Goal: Information Seeking & Learning: Learn about a topic

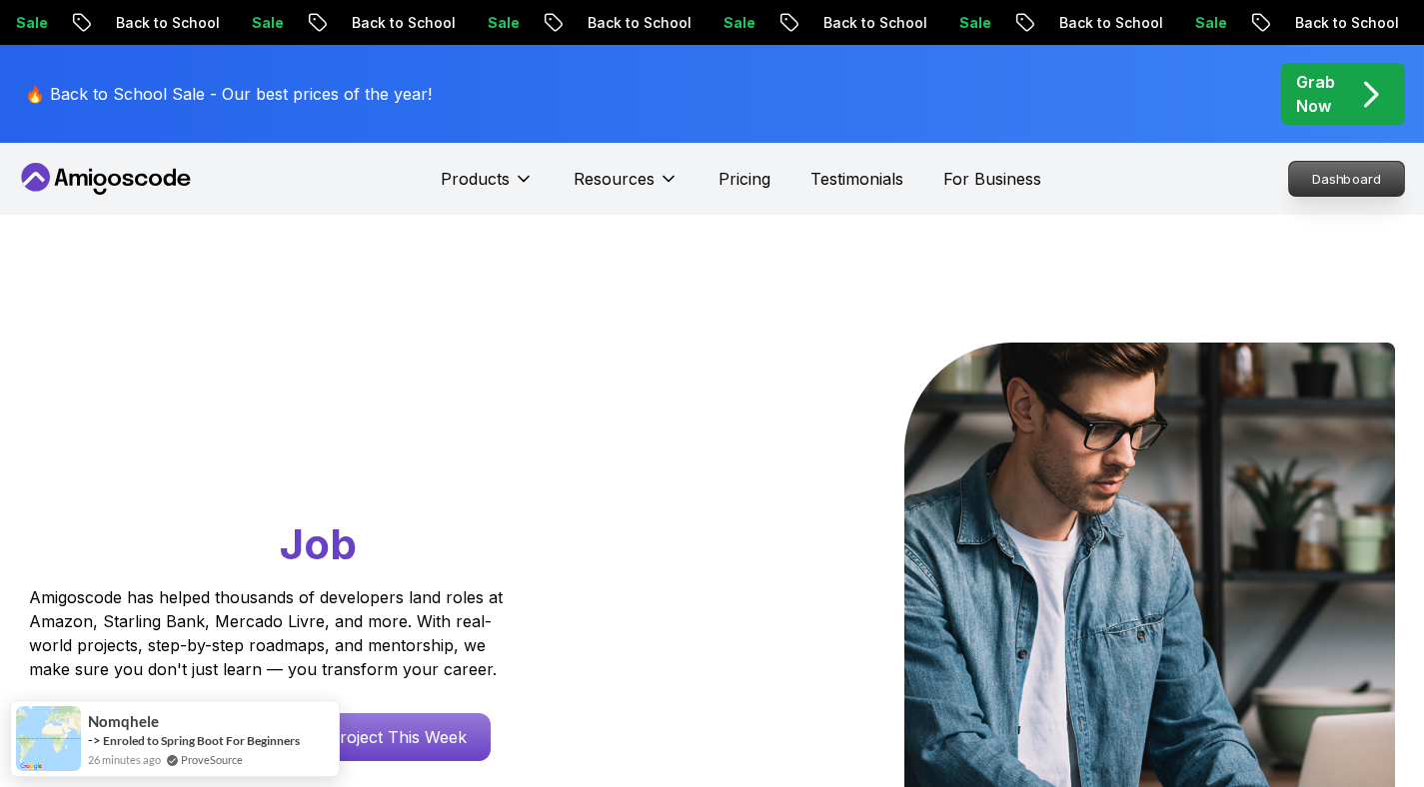
click at [1364, 190] on p "Dashboard" at bounding box center [1346, 179] width 115 height 34
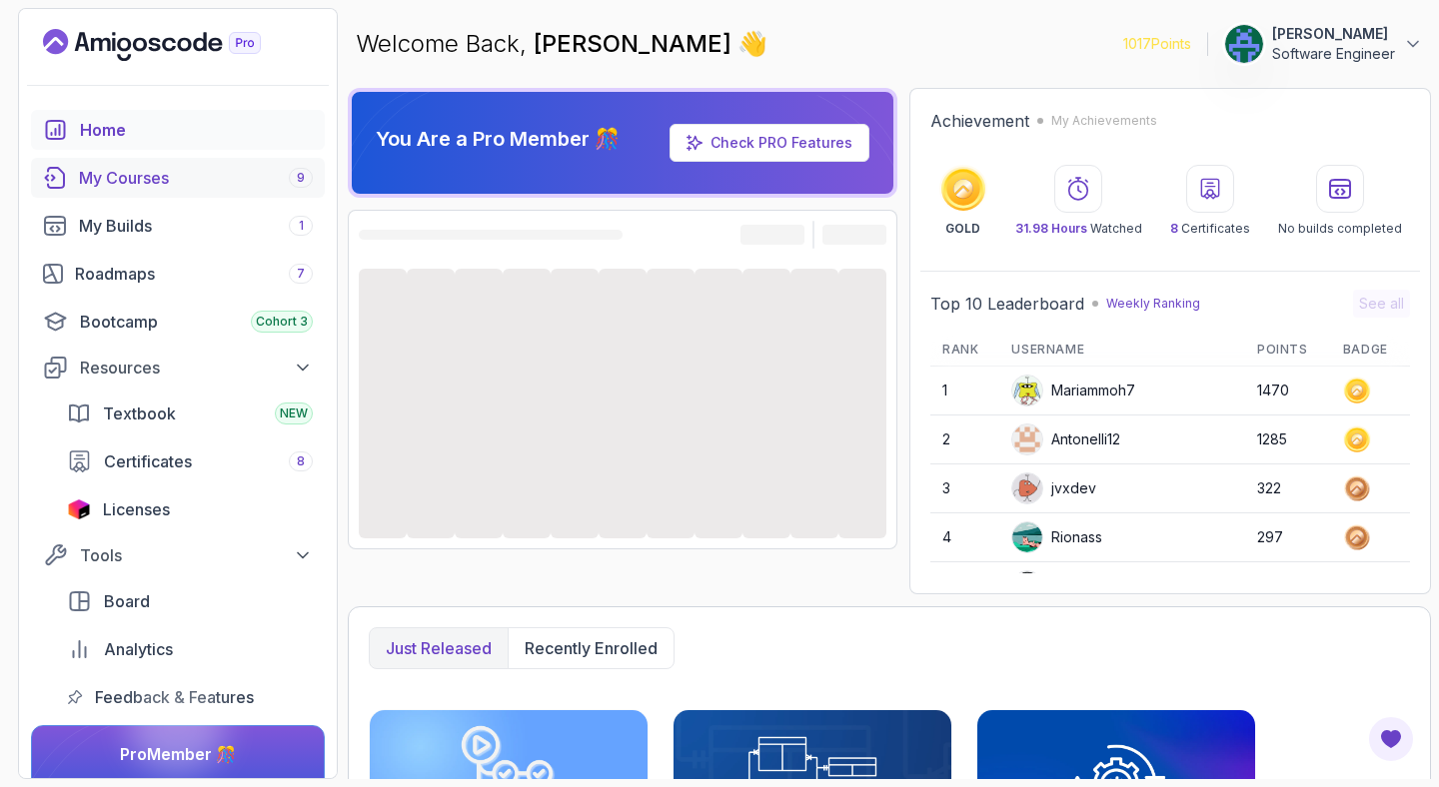
click at [169, 171] on div "My Courses 9" at bounding box center [196, 178] width 234 height 24
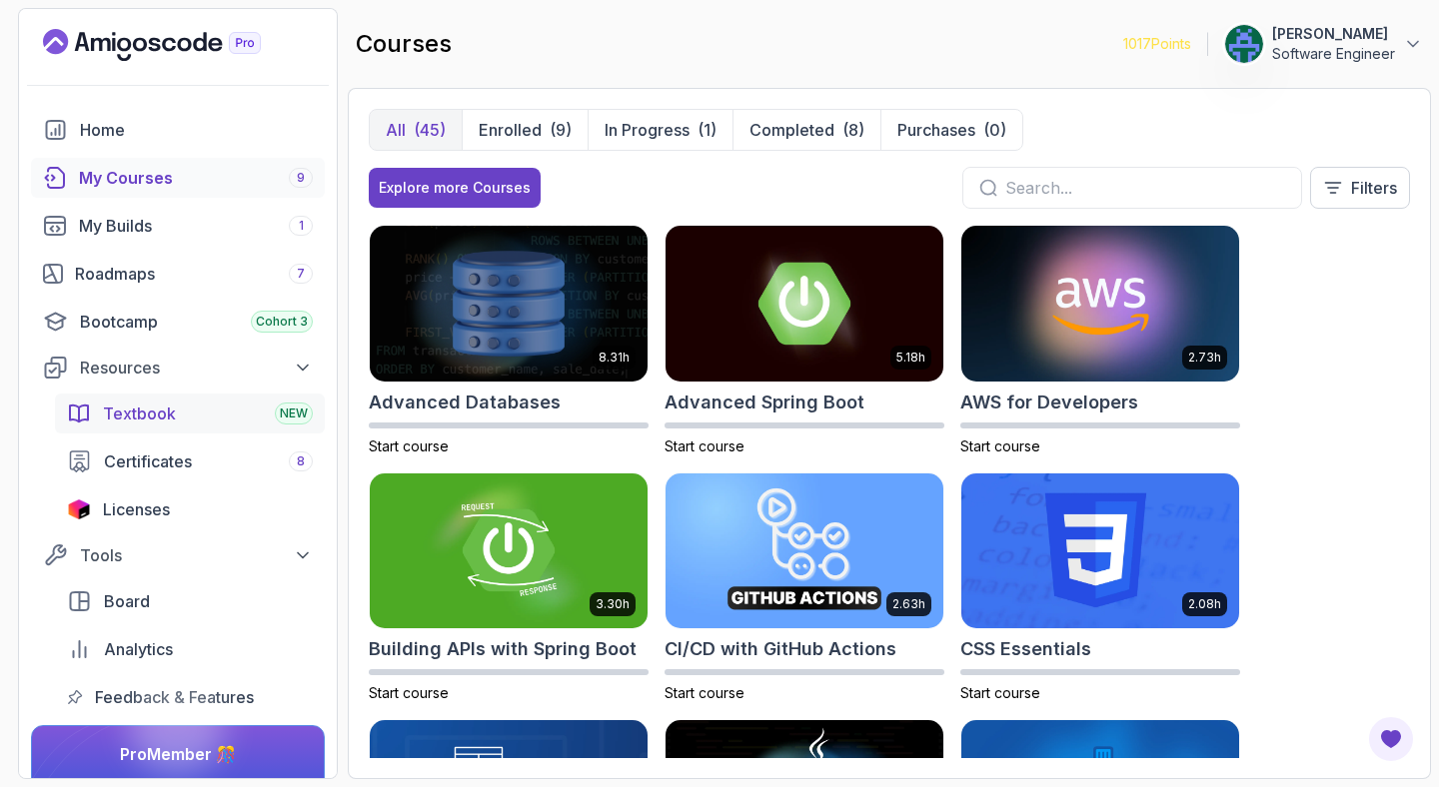
click at [175, 416] on div "Textbook NEW" at bounding box center [208, 414] width 210 height 24
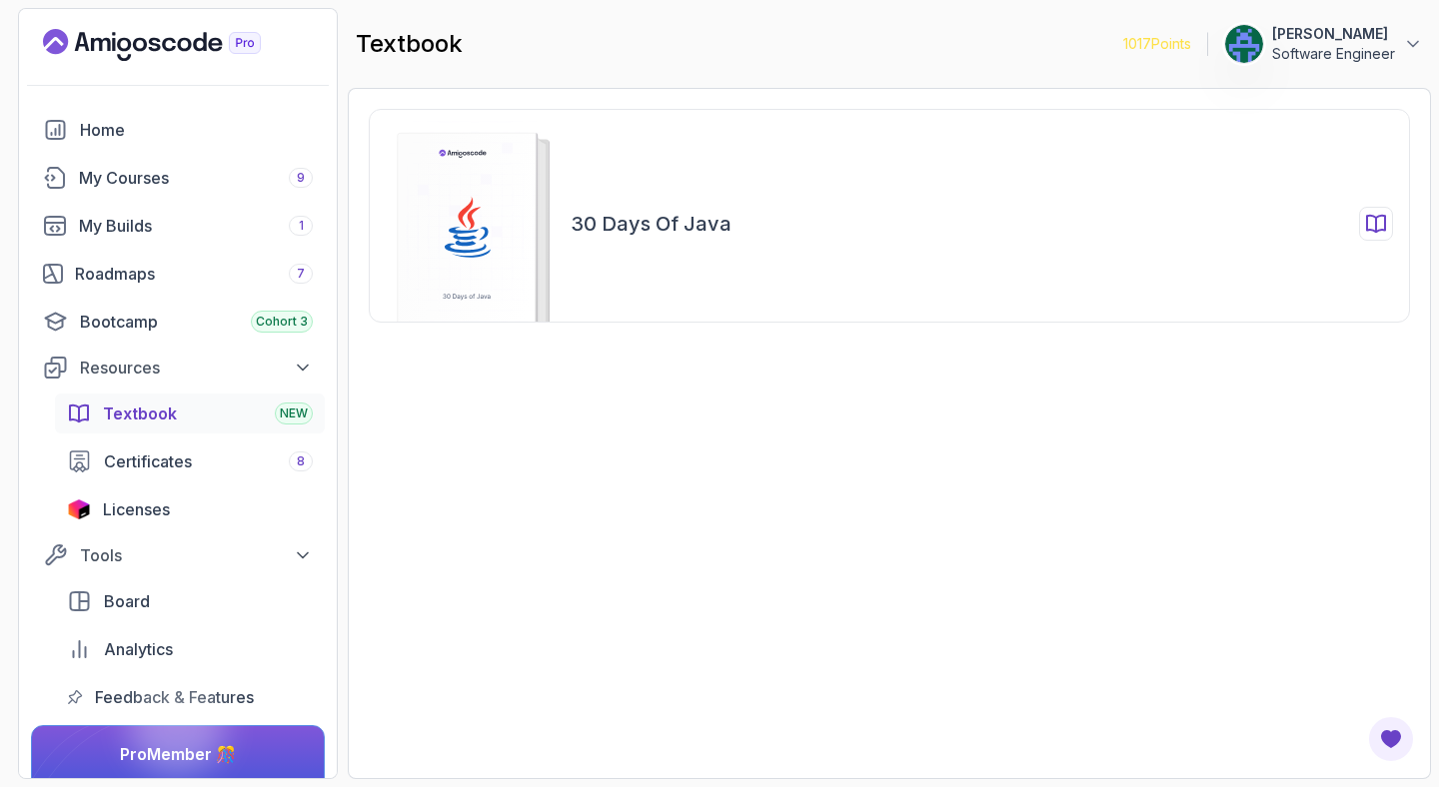
click at [554, 225] on icon at bounding box center [470, 224] width 211 height 206
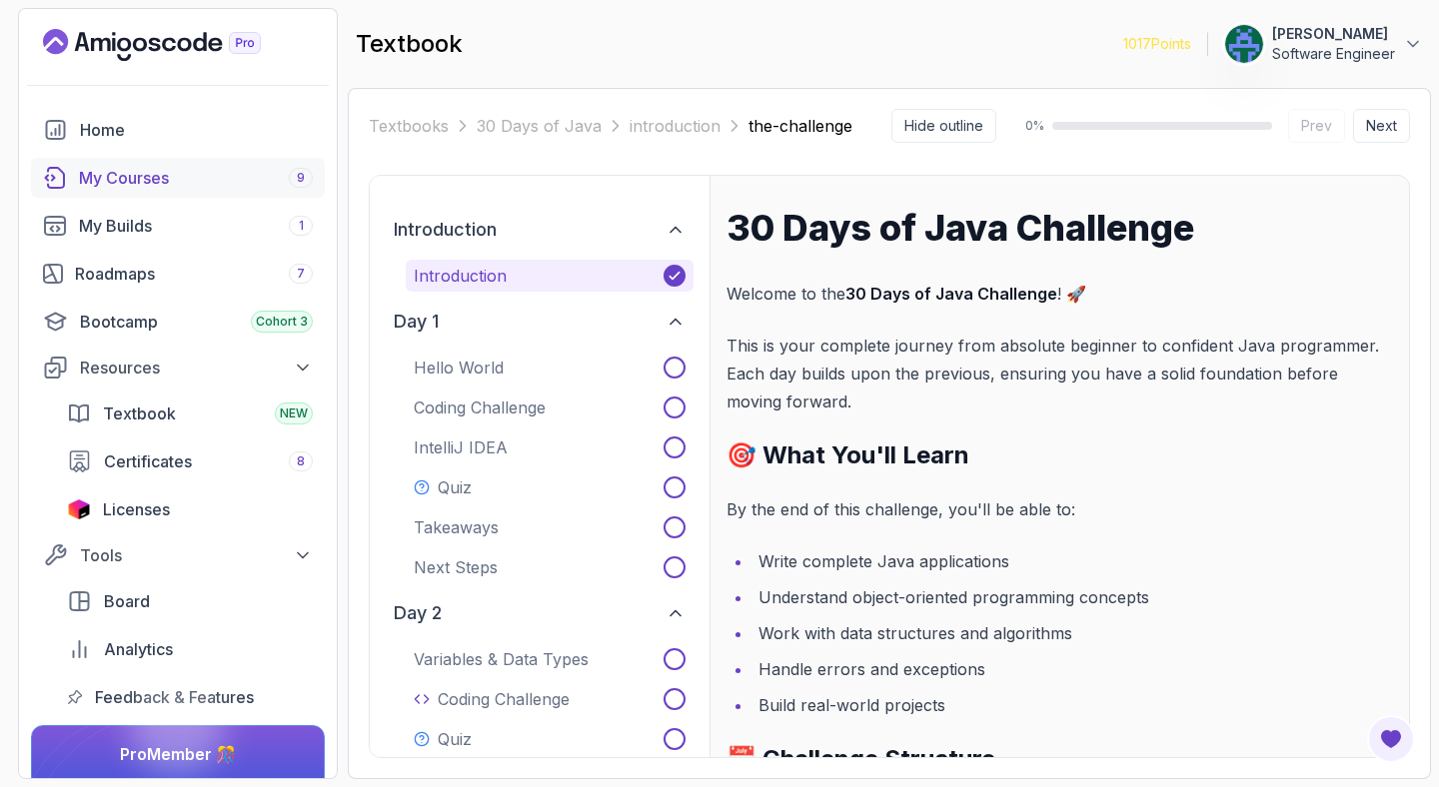
click at [117, 181] on div "My Courses 9" at bounding box center [196, 178] width 234 height 24
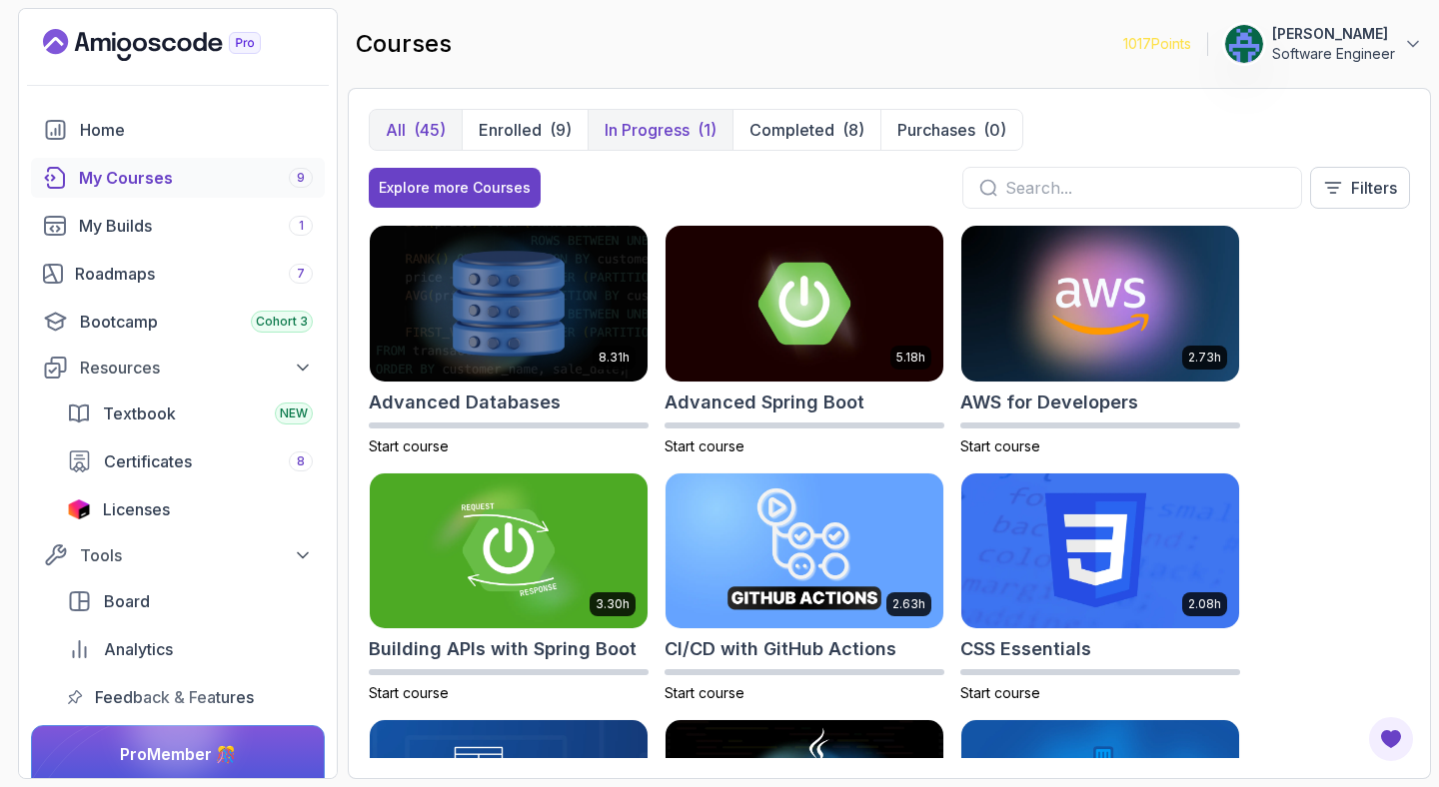
click at [688, 130] on p "In Progress" at bounding box center [646, 130] width 85 height 24
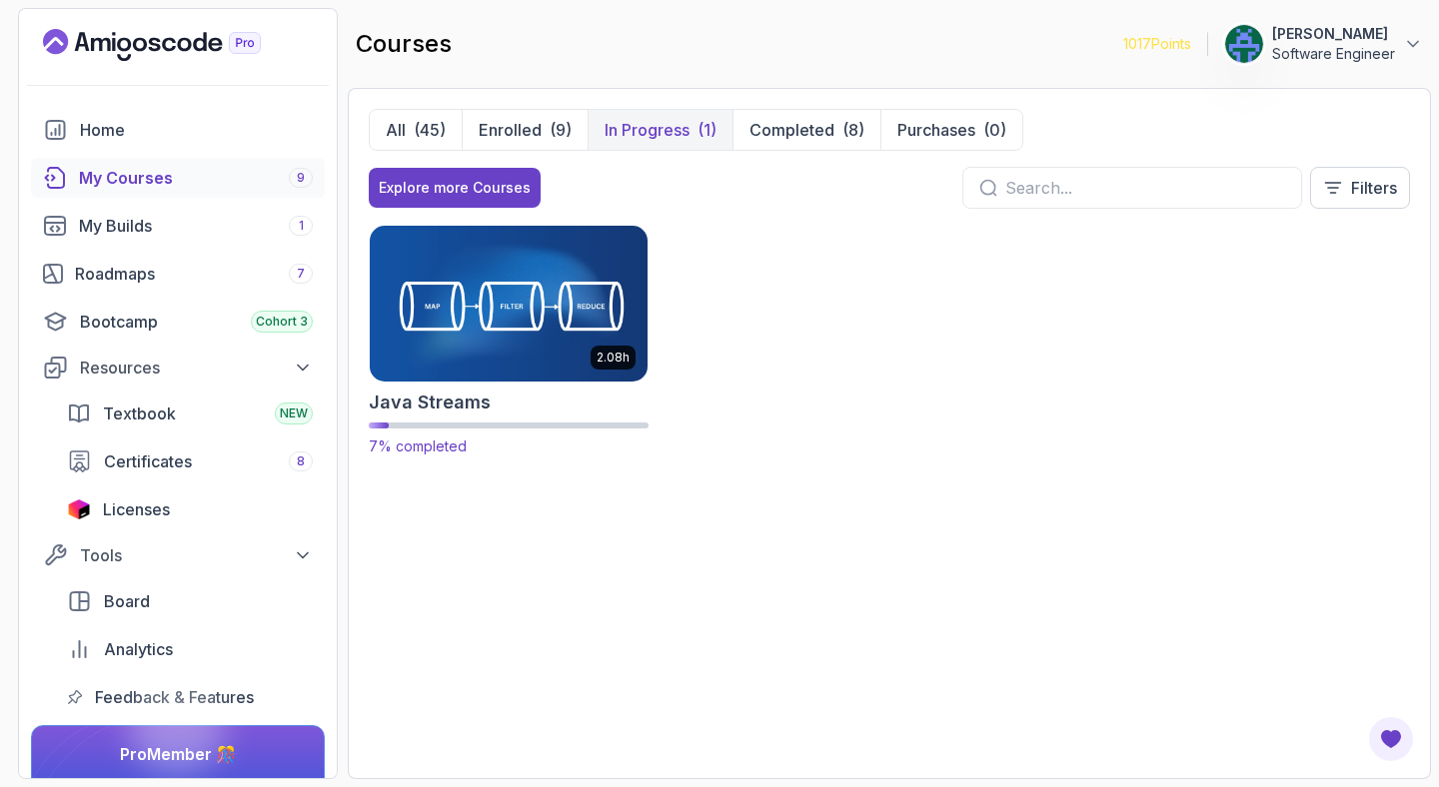
click at [502, 338] on img at bounding box center [509, 303] width 292 height 163
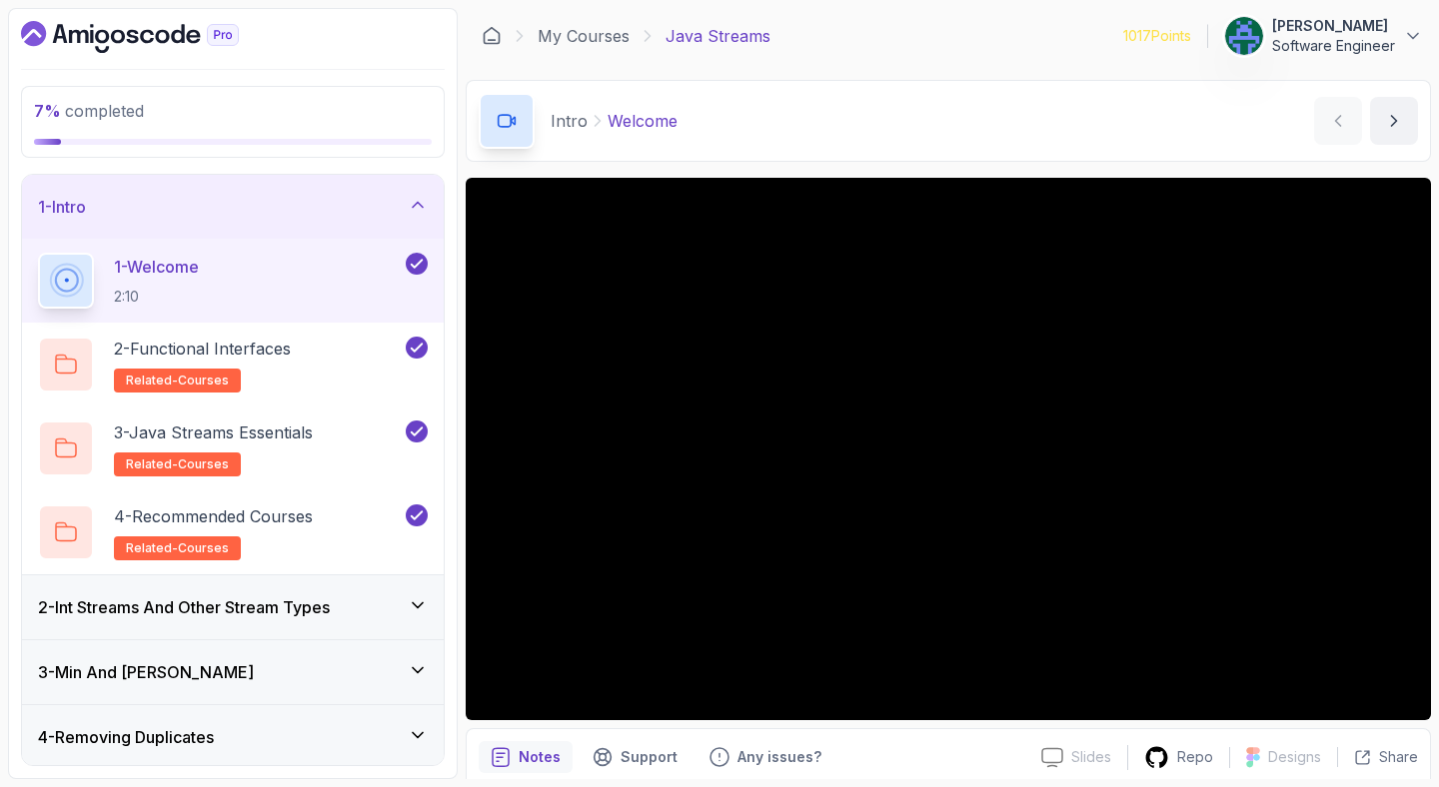
click at [138, 608] on h3 "2 - Int Streams And Other Stream Types" at bounding box center [184, 607] width 292 height 24
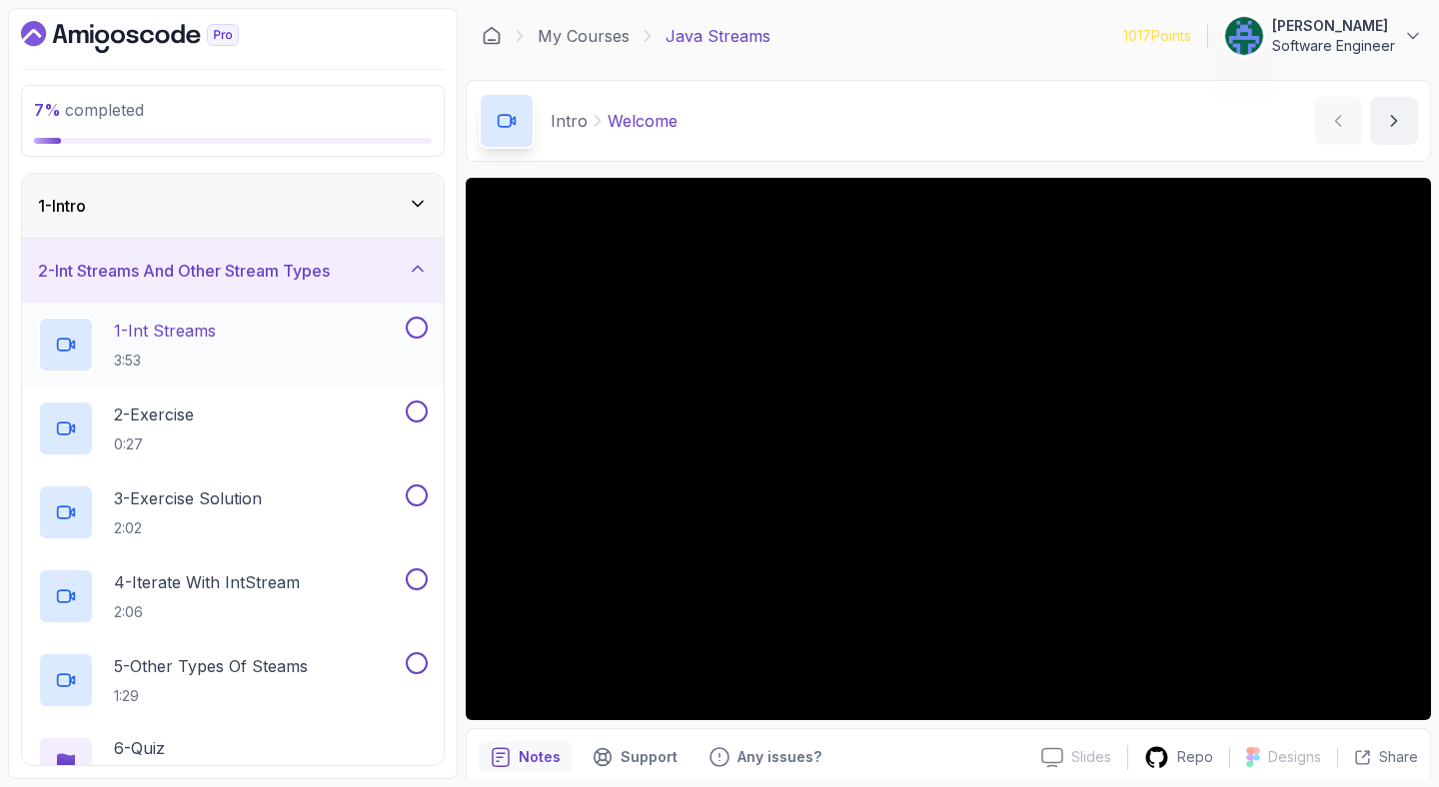
click at [211, 331] on p "1 - Int Streams" at bounding box center [165, 331] width 102 height 24
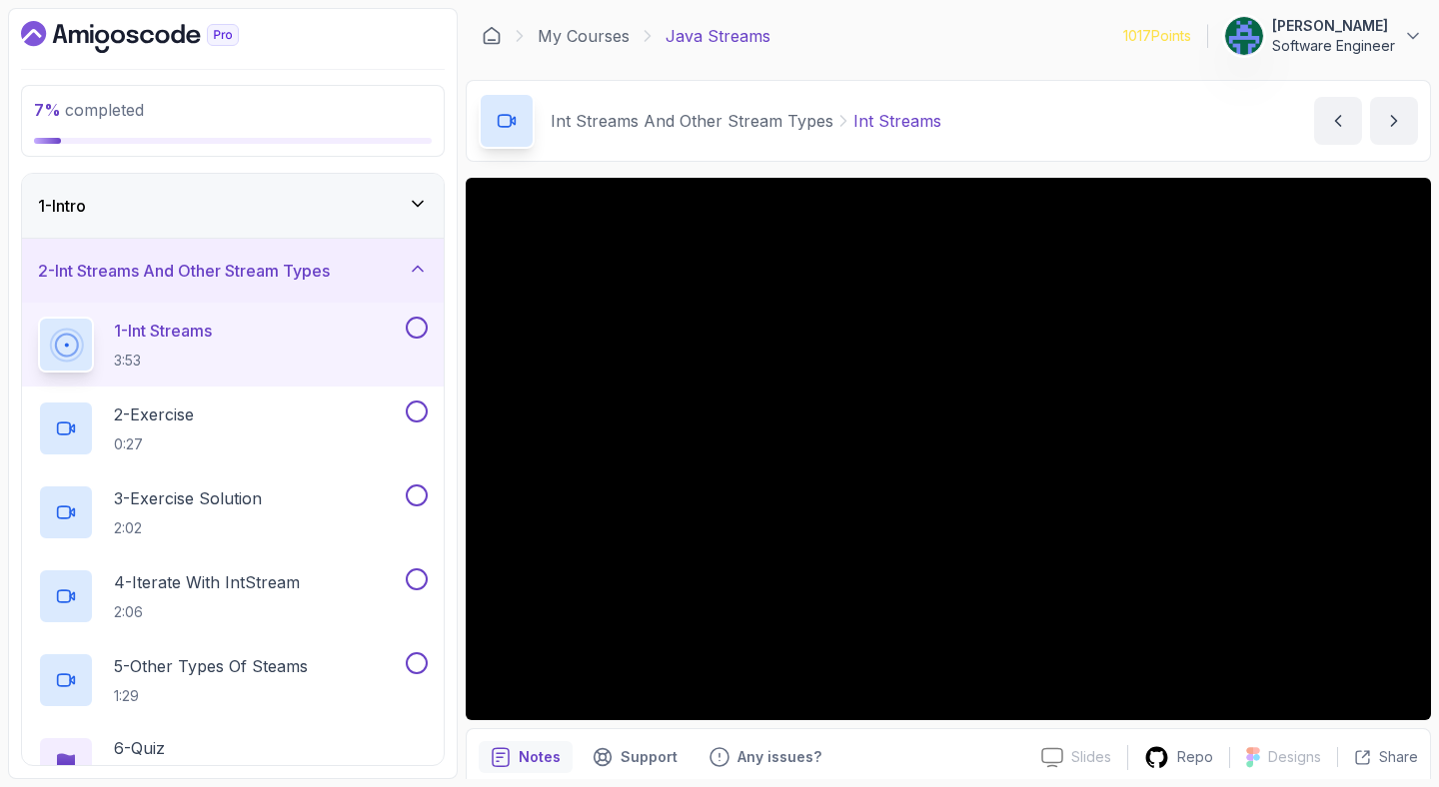
click at [871, 109] on p "Int Streams" at bounding box center [897, 121] width 88 height 24
click at [903, 87] on div "Int Streams And Other Stream Types Int Streams Int Streams by [PERSON_NAME]" at bounding box center [948, 121] width 965 height 82
click at [1067, 101] on div "Int Streams And Other Stream Types Int Streams Int Streams by [PERSON_NAME]" at bounding box center [948, 121] width 965 height 82
click at [1054, 93] on div "Int Streams And Other Stream Types Int Streams Int Streams by [PERSON_NAME]" at bounding box center [948, 121] width 965 height 82
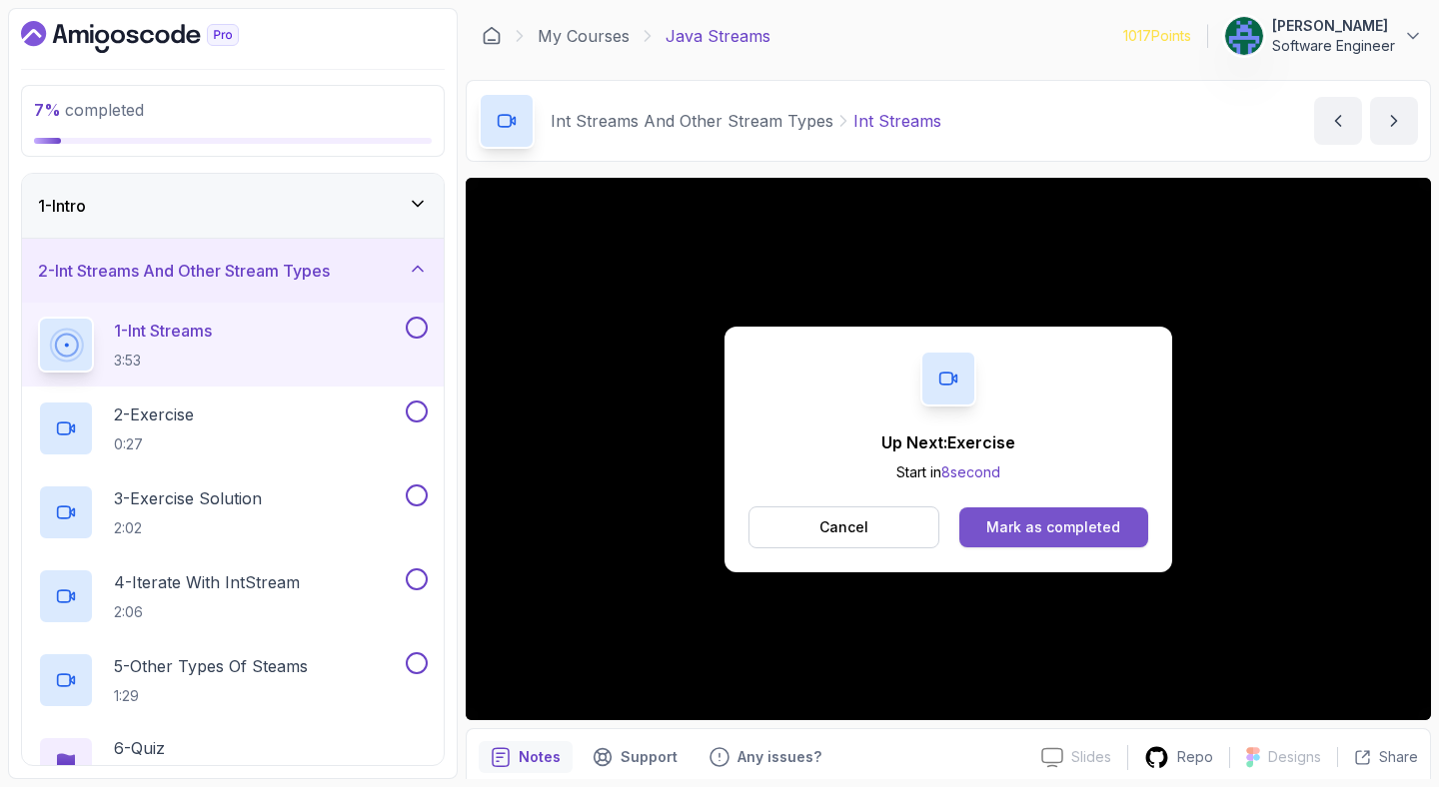
click at [1035, 528] on div "Mark as completed" at bounding box center [1053, 528] width 134 height 20
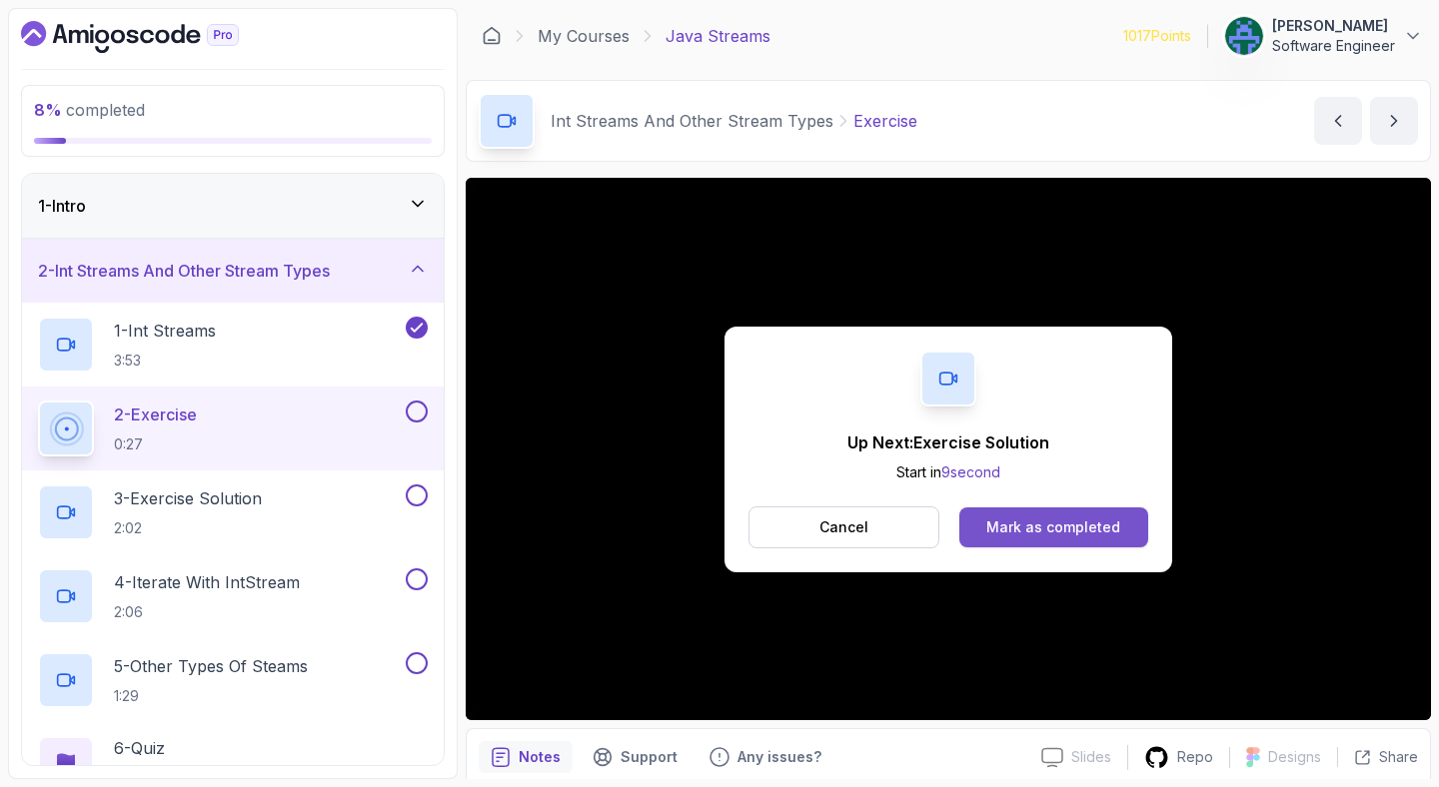
click at [1086, 519] on div "Mark as completed" at bounding box center [1053, 528] width 134 height 20
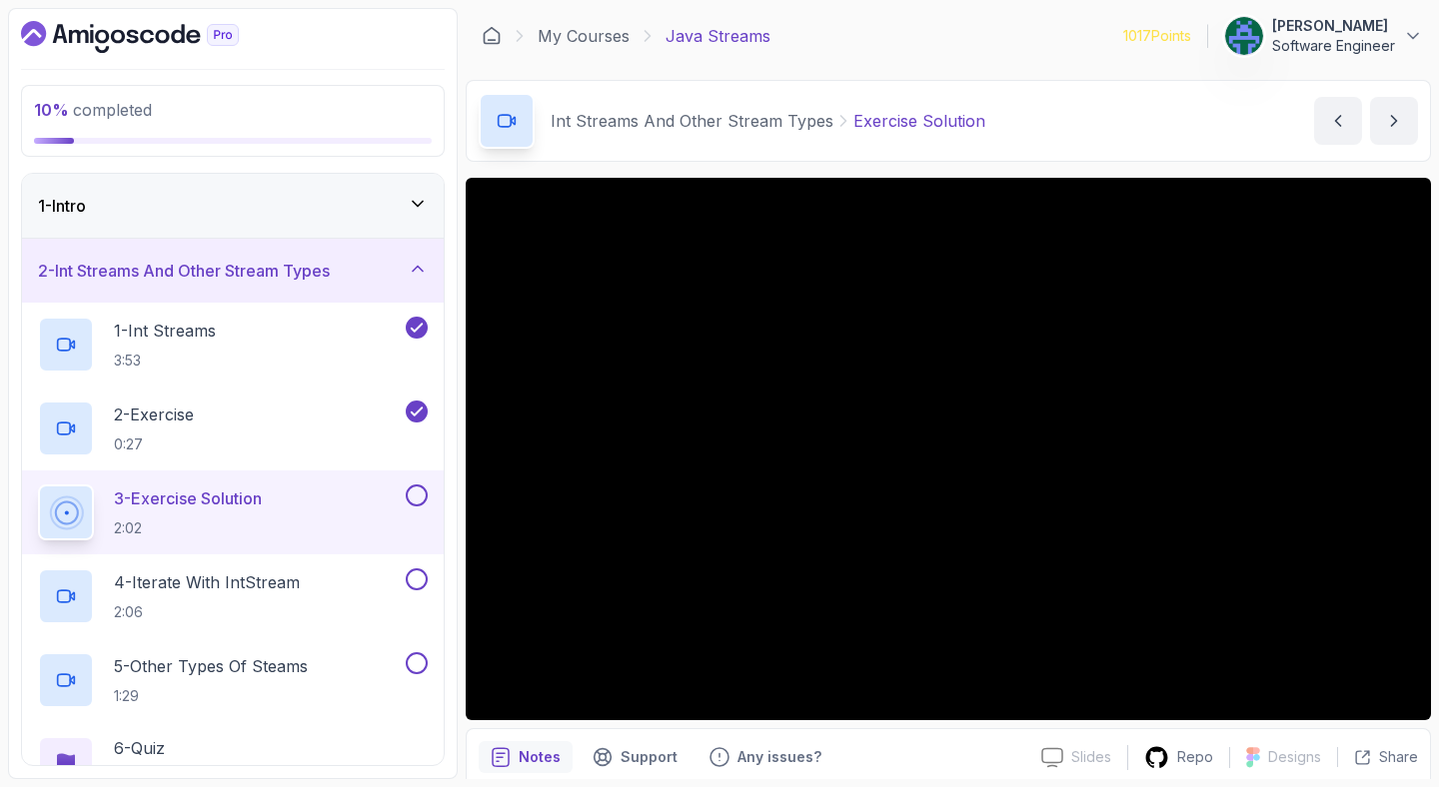
click at [905, 44] on div "My Courses Java Streams 1017 Points [PERSON_NAME] Software Engineer" at bounding box center [948, 36] width 965 height 56
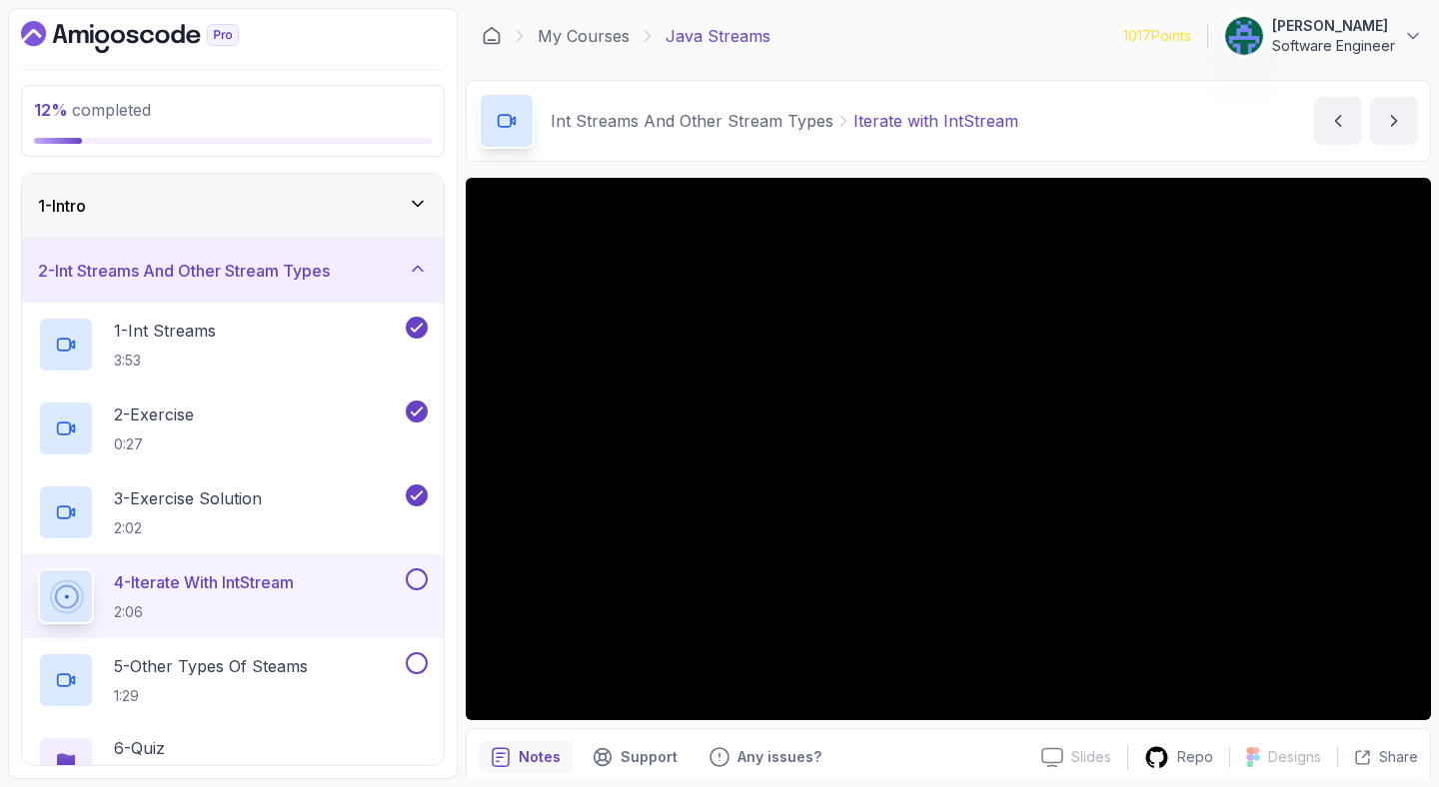
click at [1001, 90] on div "Int Streams And Other Stream Types Iterate with IntStream Iterate with IntStrea…" at bounding box center [948, 121] width 965 height 82
click at [954, 48] on div "My Courses Java Streams 1017 Points [PERSON_NAME] Software Engineer" at bounding box center [948, 36] width 965 height 56
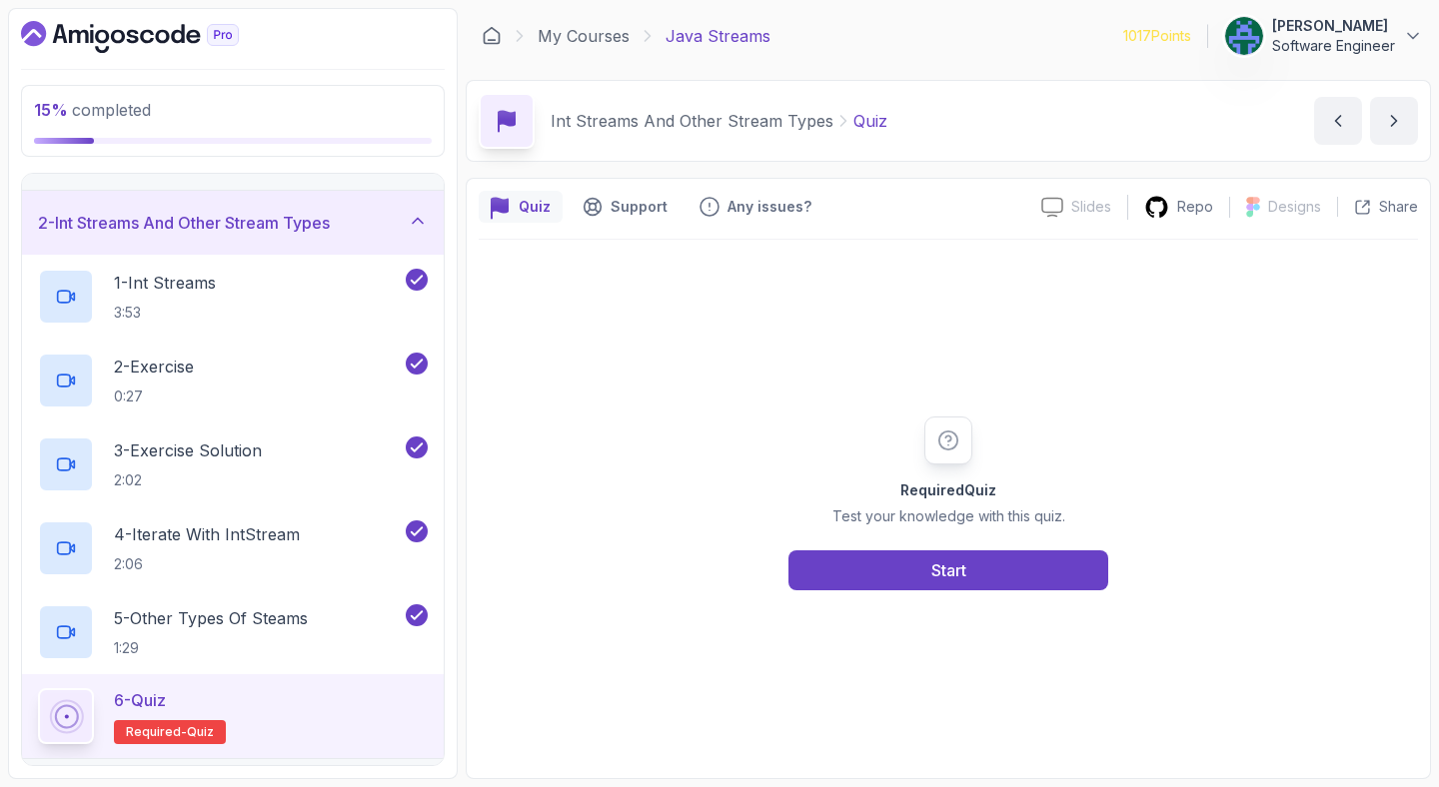
scroll to position [64, 0]
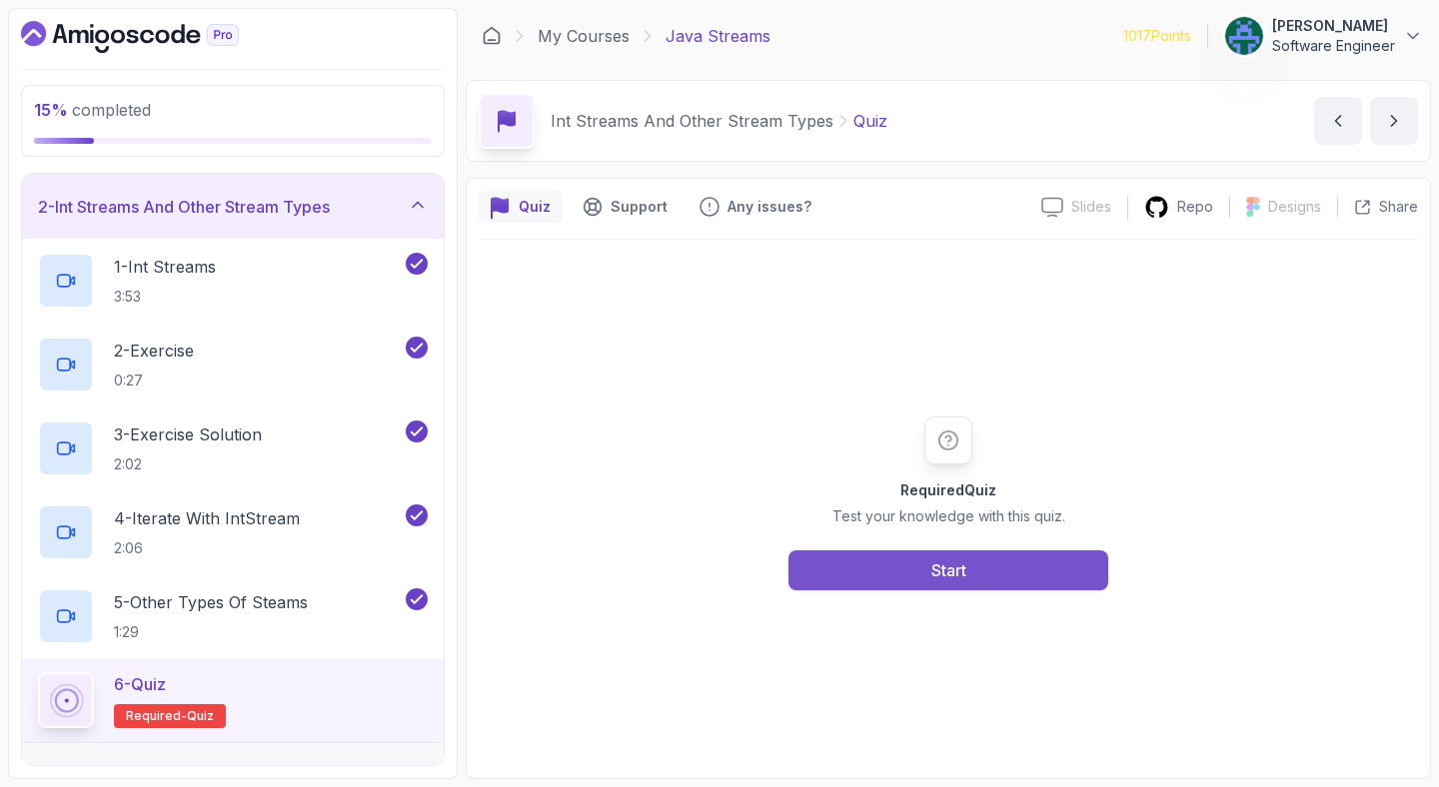
click at [949, 559] on div "Start" at bounding box center [948, 570] width 35 height 24
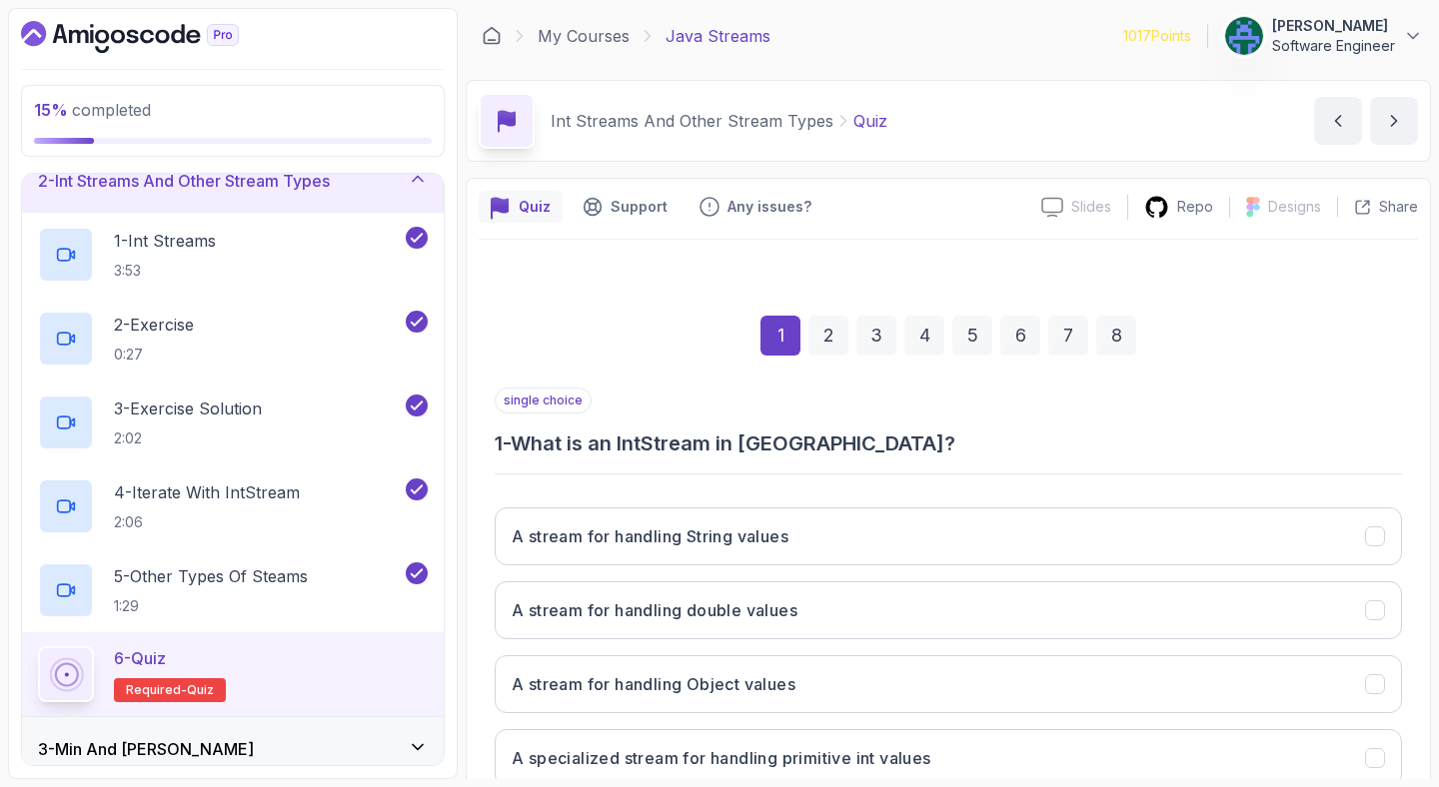
scroll to position [0, 0]
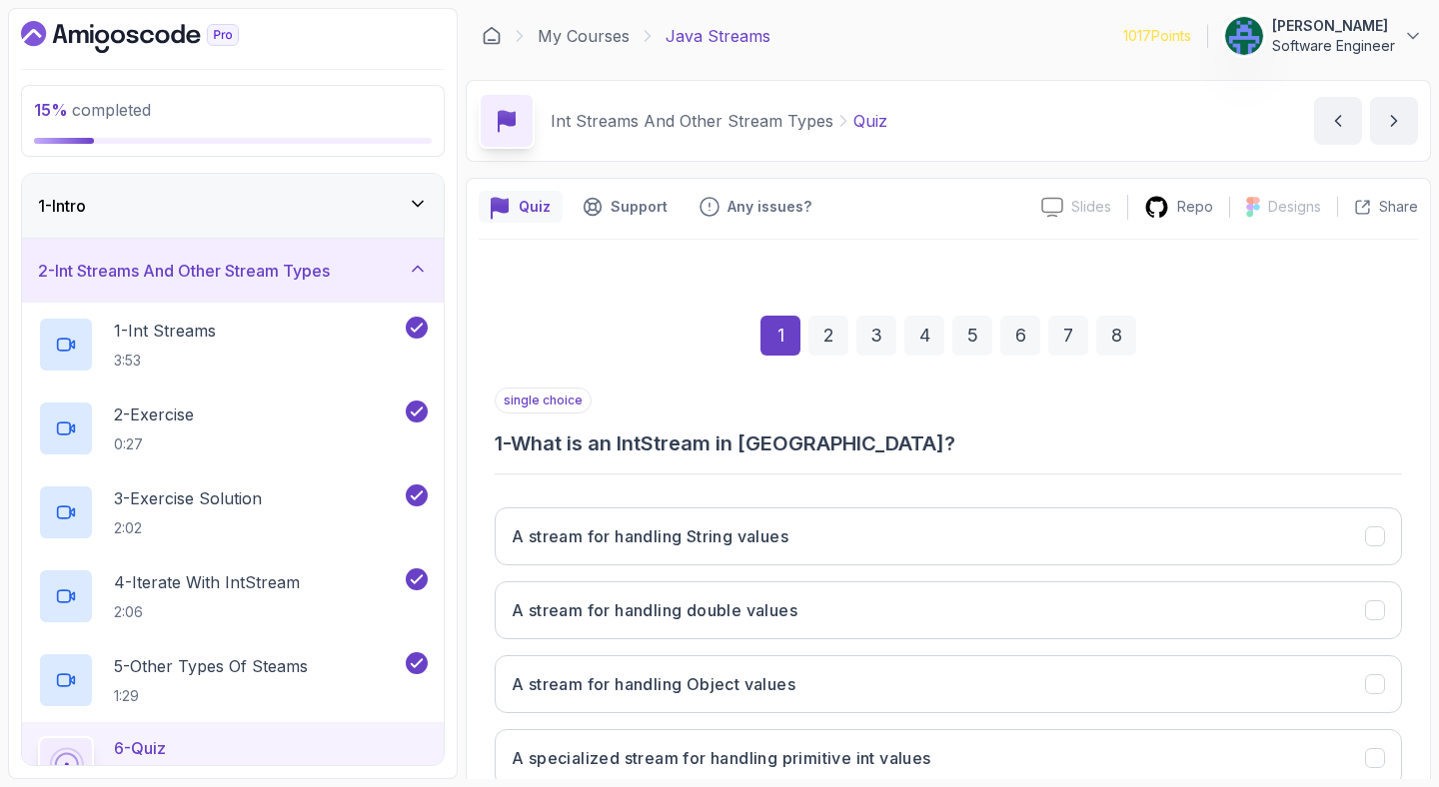
click at [698, 446] on h3 "1 - What is an IntStream in [GEOGRAPHIC_DATA]?" at bounding box center [948, 444] width 907 height 28
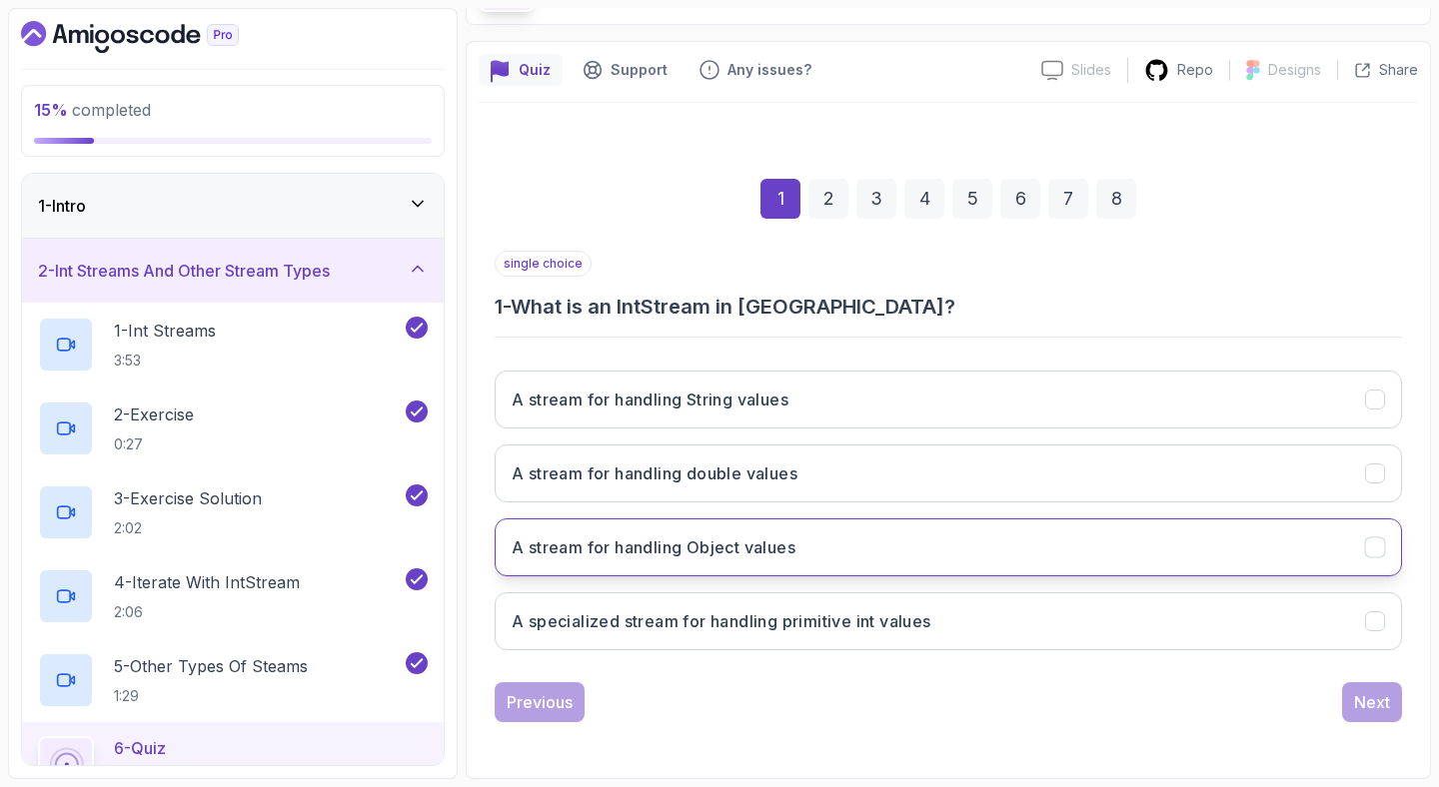
click at [738, 559] on button "A stream for handling Object values" at bounding box center [948, 548] width 907 height 58
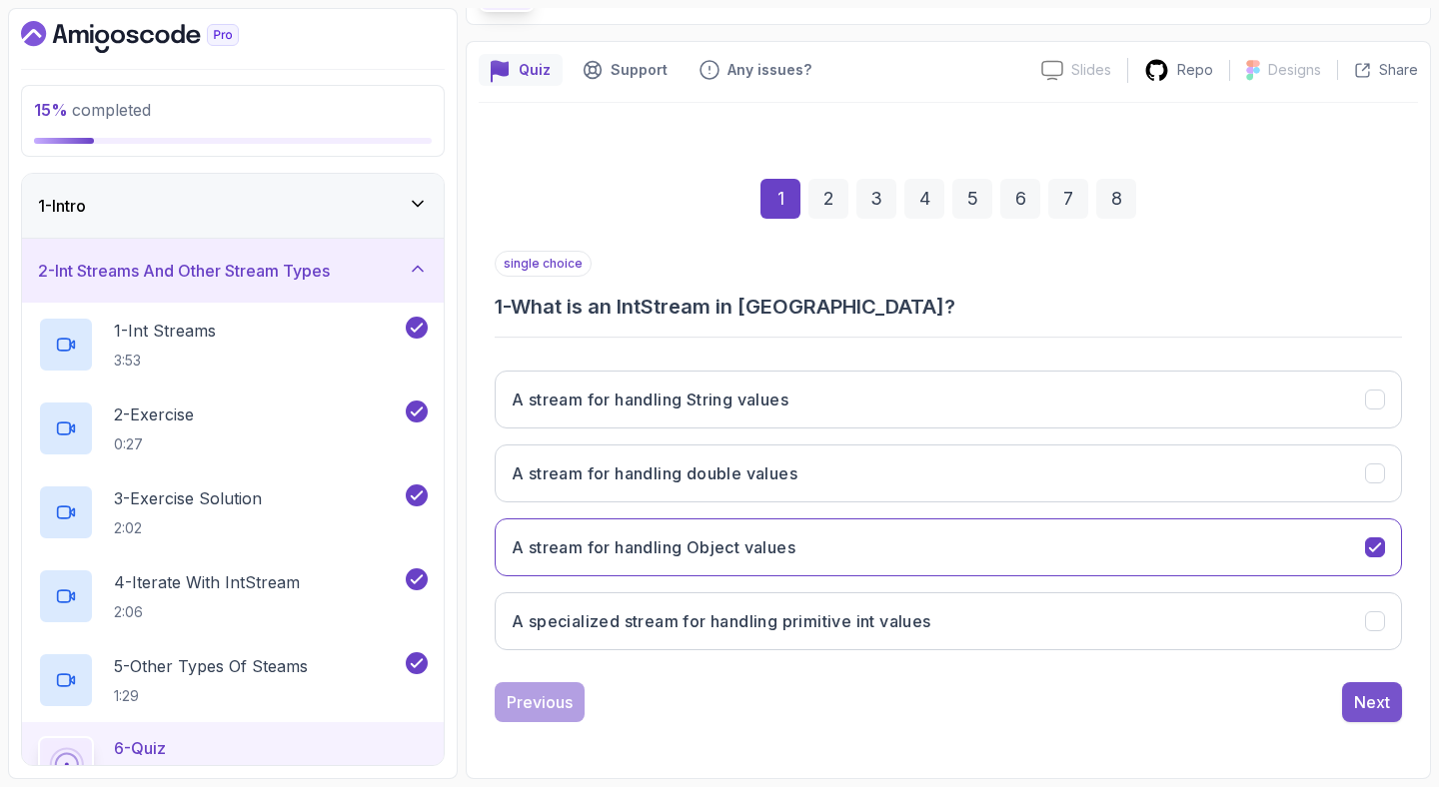
click at [1385, 710] on div "Next" at bounding box center [1372, 702] width 36 height 24
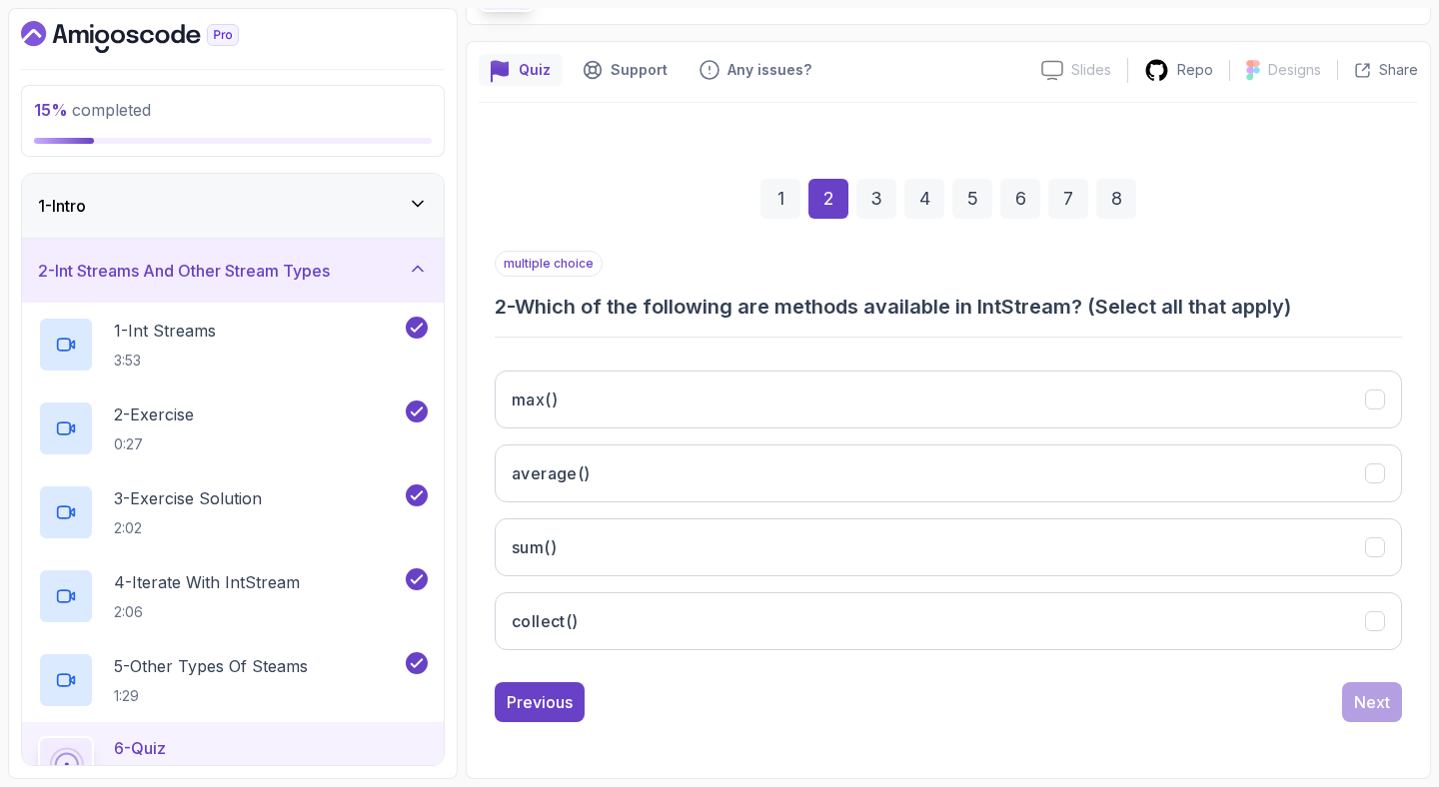
click at [779, 301] on h3 "2 - Which of the following are methods available in IntStream? (Select all that…" at bounding box center [948, 307] width 907 height 28
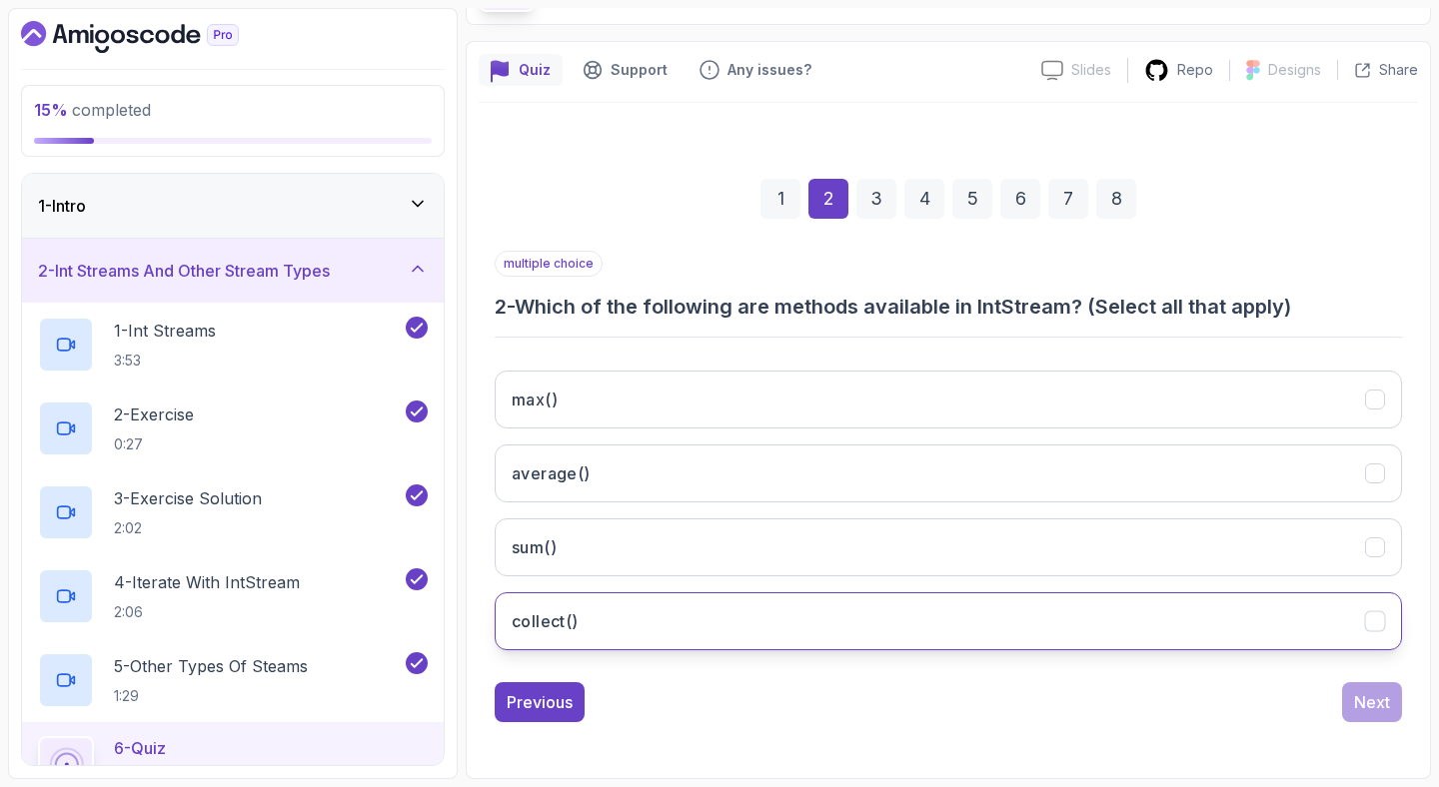
click at [716, 607] on button "collect()" at bounding box center [948, 621] width 907 height 58
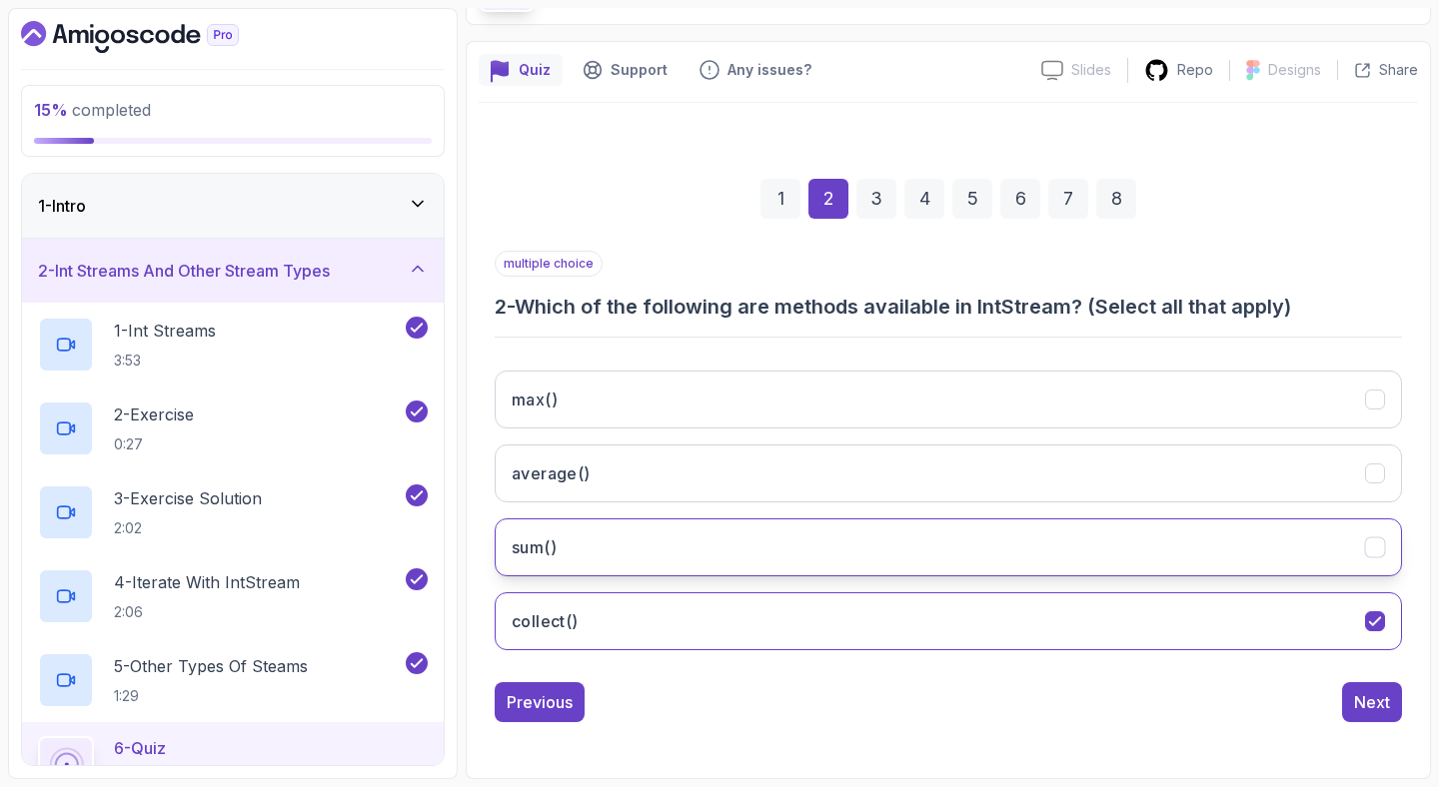
click at [727, 543] on button "sum()" at bounding box center [948, 548] width 907 height 58
click at [800, 441] on div "max() average() sum() collect()" at bounding box center [948, 511] width 907 height 312
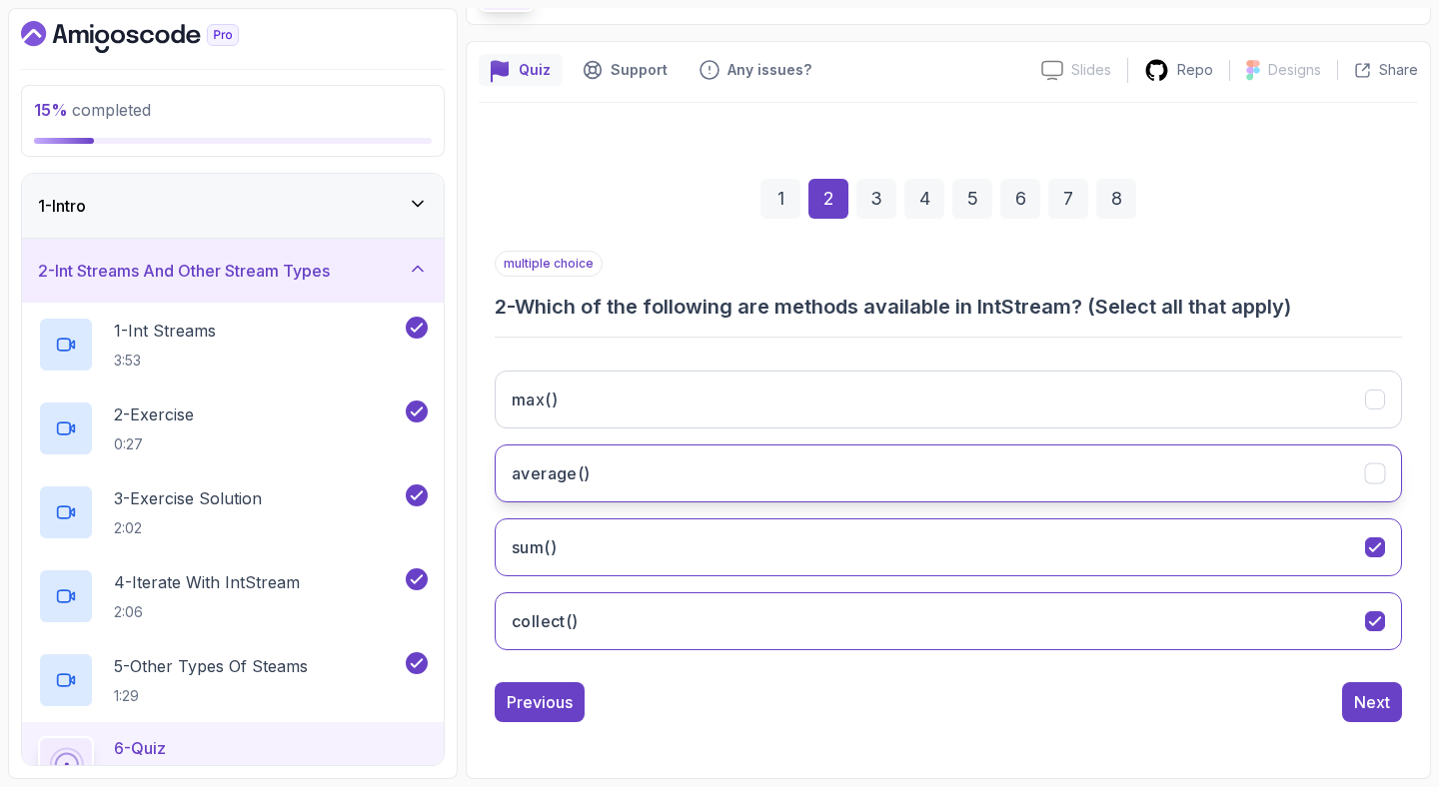
drag, startPoint x: 774, startPoint y: 474, endPoint x: 773, endPoint y: 464, distance: 10.0
click at [774, 474] on button "average()" at bounding box center [948, 474] width 907 height 58
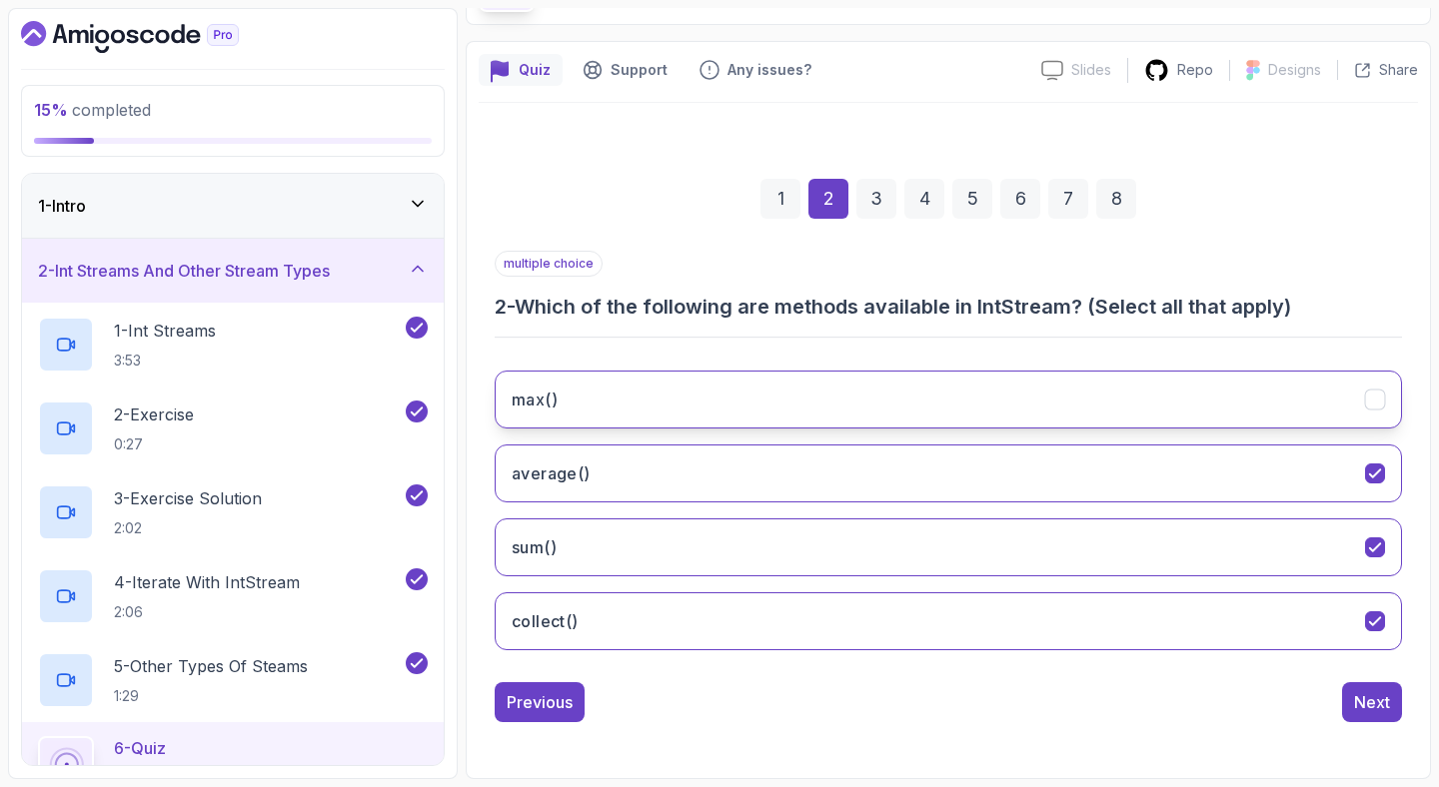
click at [809, 371] on button "max()" at bounding box center [948, 400] width 907 height 58
click at [1360, 694] on div "Next" at bounding box center [1372, 702] width 36 height 24
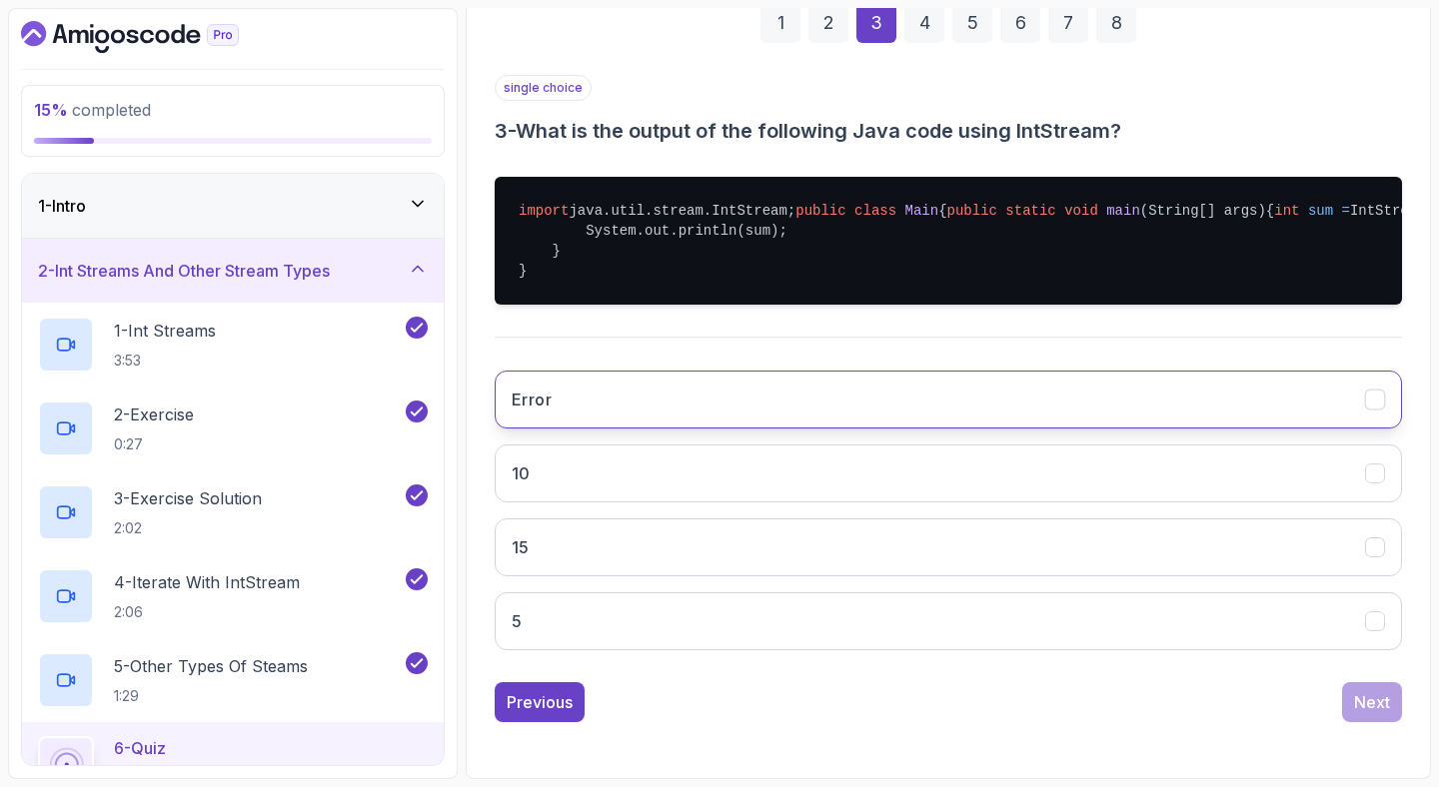
scroll to position [393, 0]
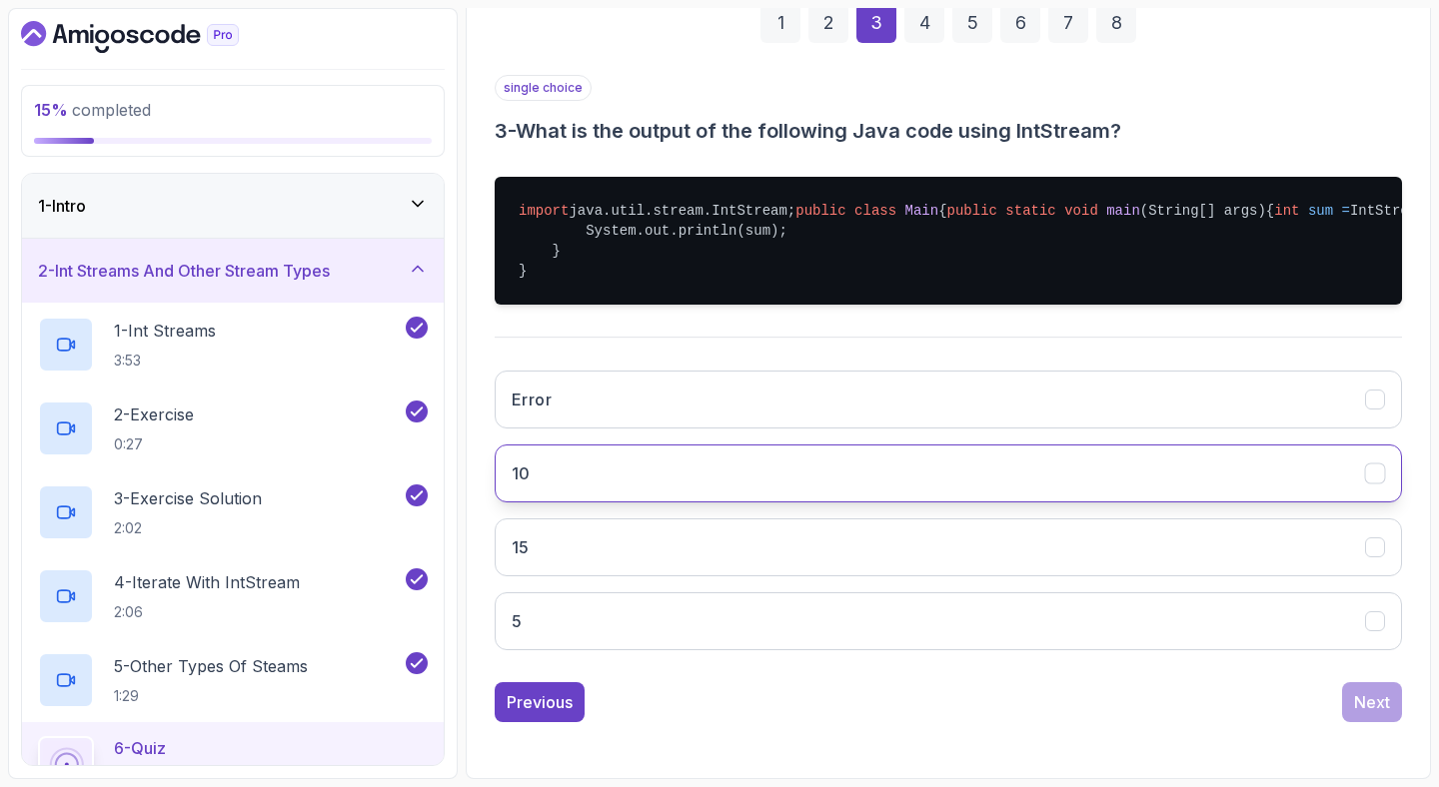
click at [835, 477] on button "10" at bounding box center [948, 474] width 907 height 58
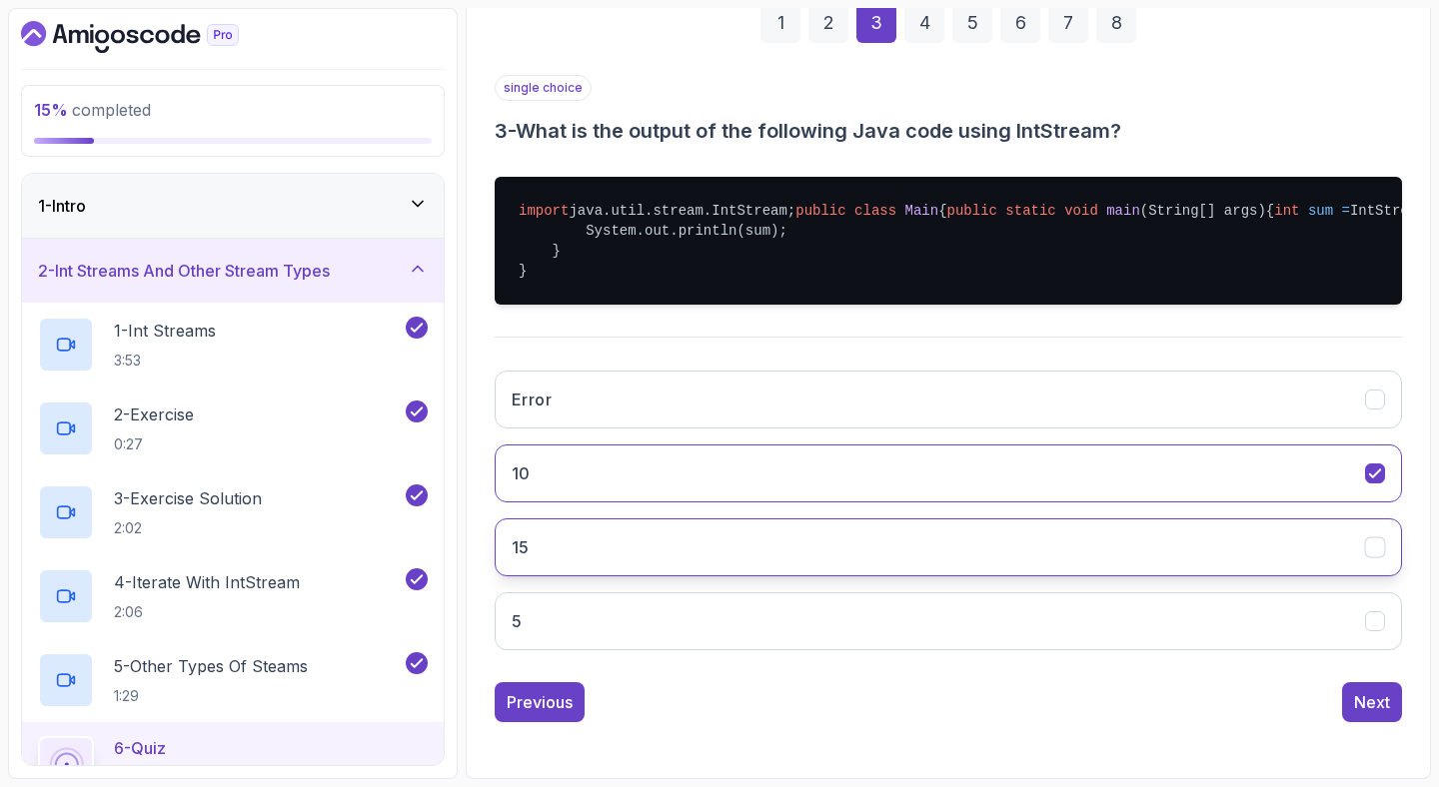
click at [712, 556] on button "15" at bounding box center [948, 548] width 907 height 58
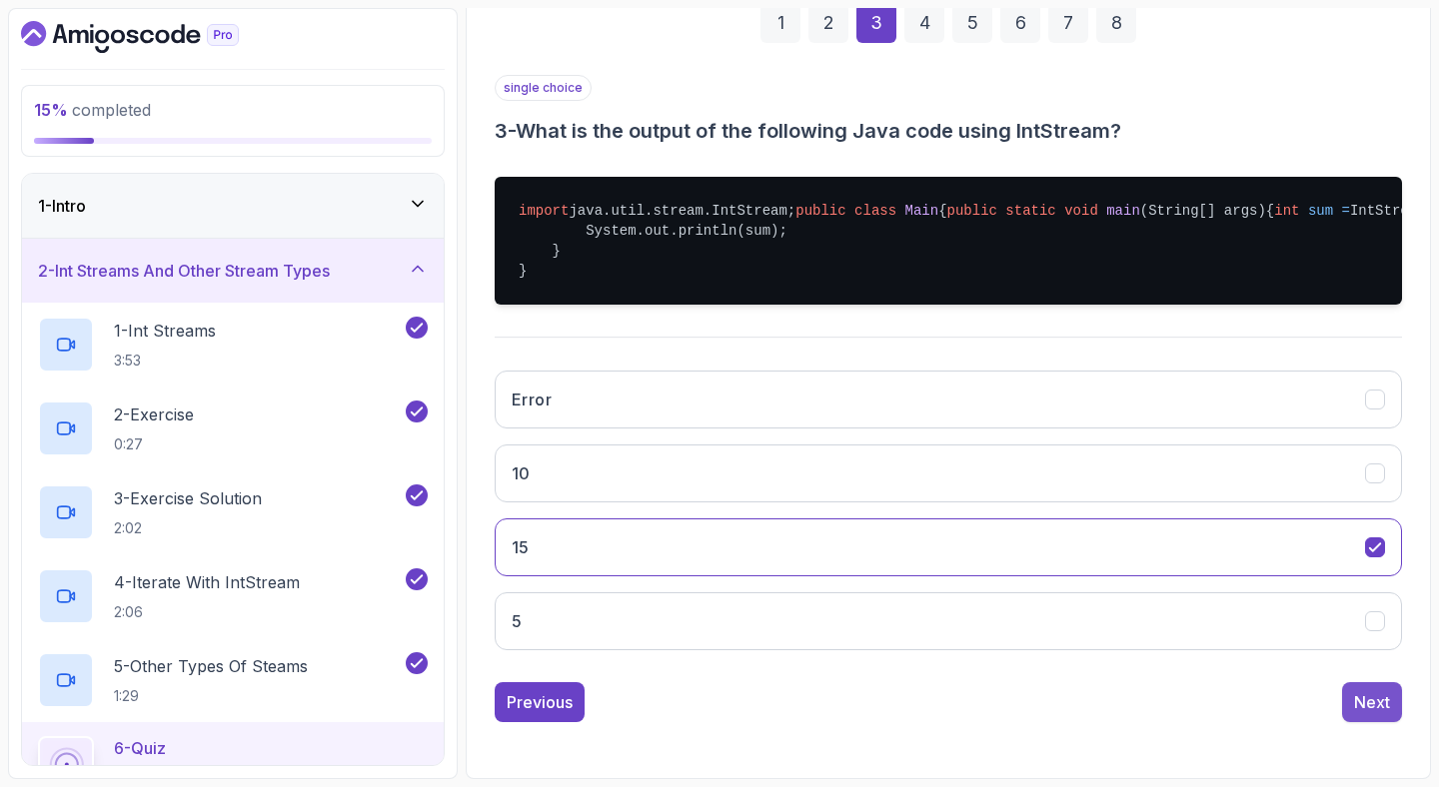
click at [1374, 699] on div "Next" at bounding box center [1372, 702] width 36 height 24
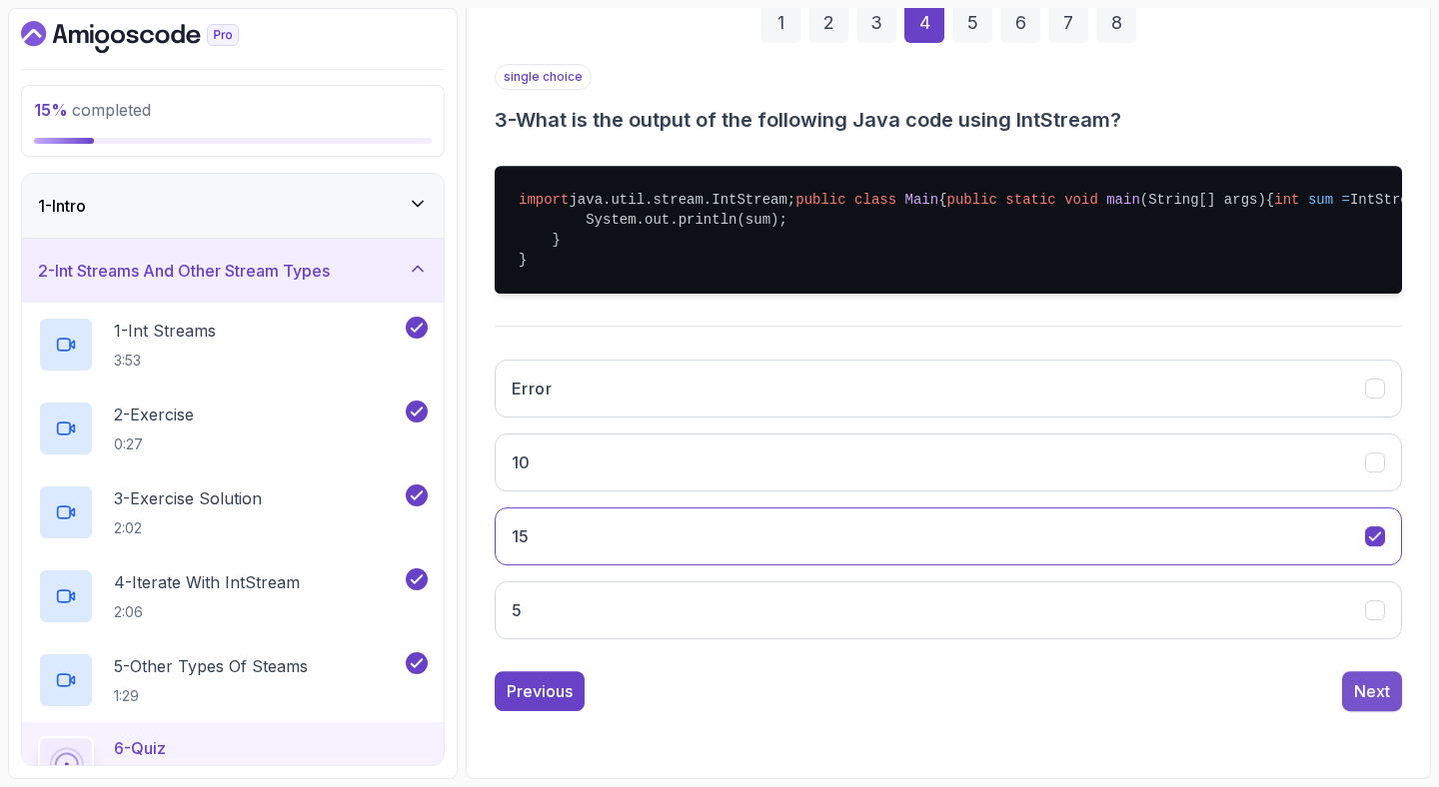
scroll to position [137, 0]
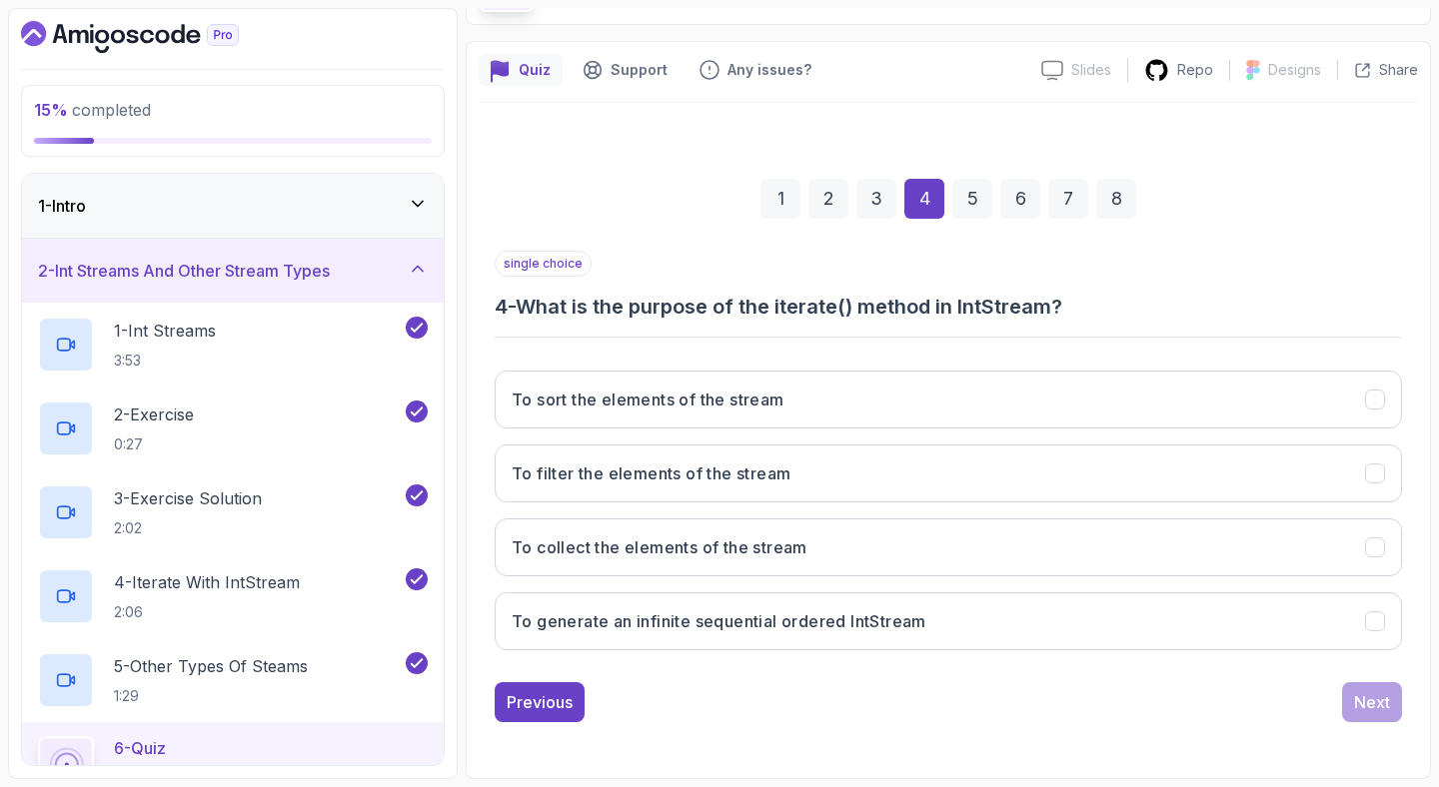
click at [727, 313] on h3 "4 - What is the purpose of the iterate() method in IntStream?" at bounding box center [948, 307] width 907 height 28
click at [714, 313] on h3 "4 - What is the purpose of the iterate() method in IntStream?" at bounding box center [948, 307] width 907 height 28
click at [693, 308] on h3 "4 - What is the purpose of the iterate() method in IntStream?" at bounding box center [948, 307] width 907 height 28
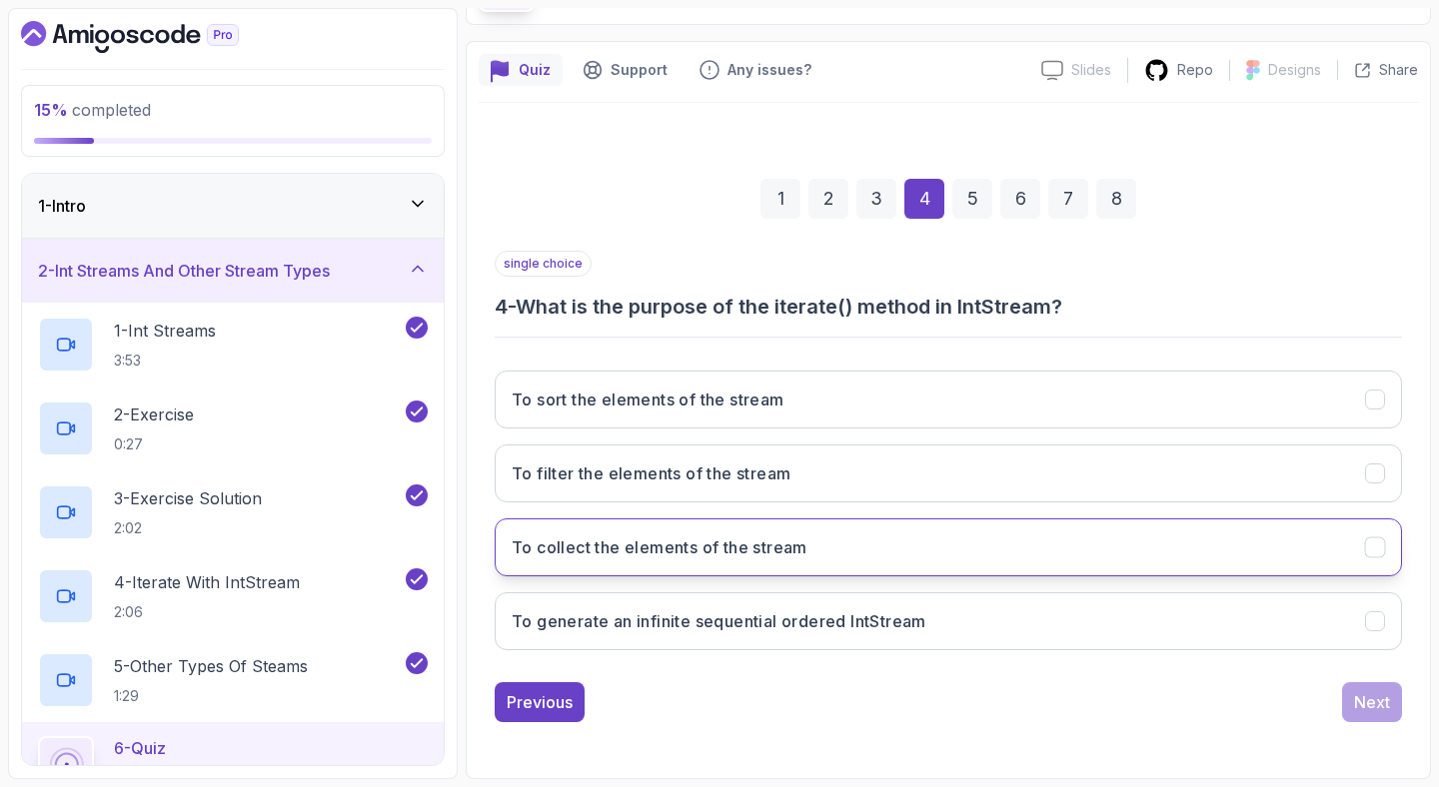
click at [880, 555] on button "To collect the elements of the stream" at bounding box center [948, 548] width 907 height 58
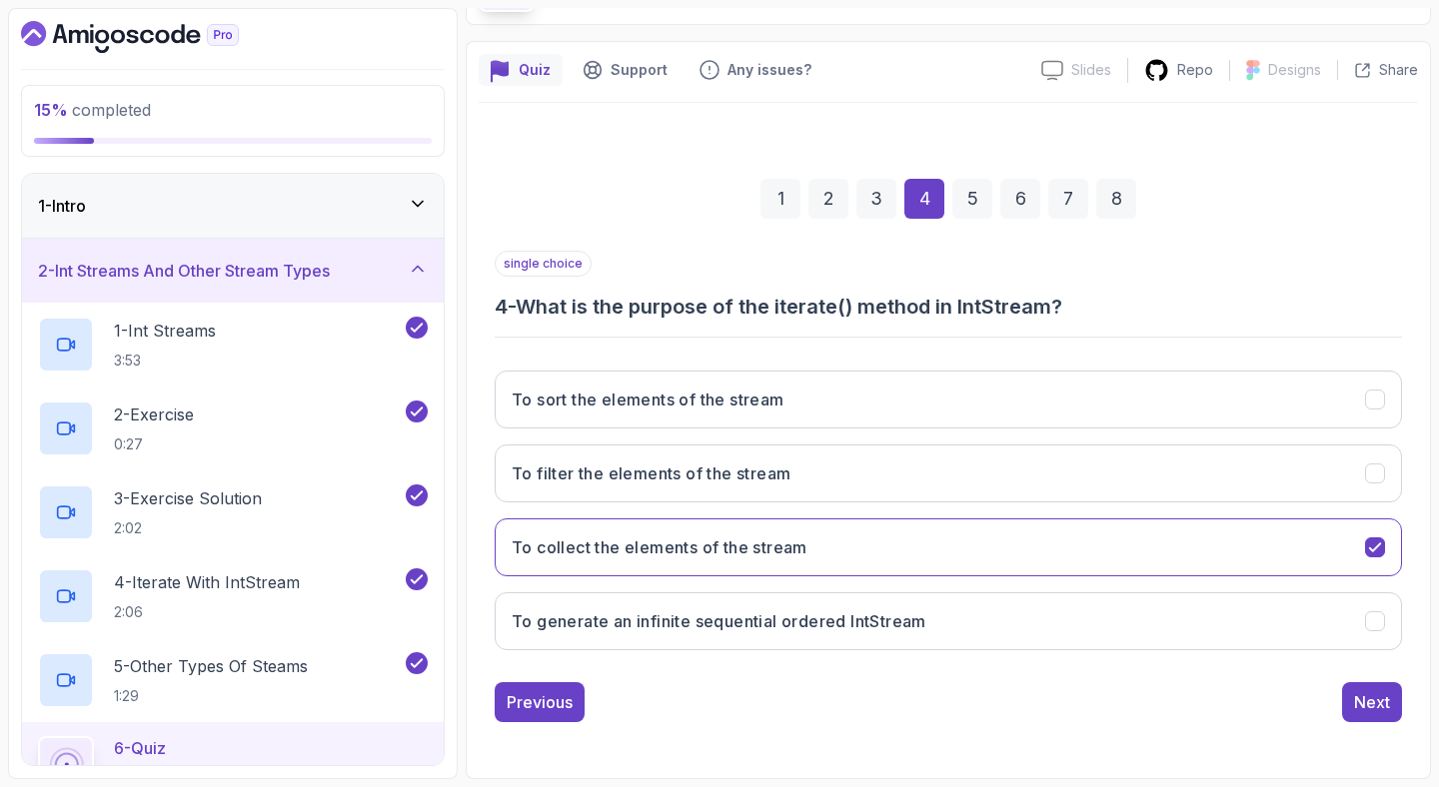
click at [1380, 679] on div "single choice 4 - What is the purpose of the iterate() method in IntStream? To …" at bounding box center [948, 487] width 907 height 472
click at [1370, 692] on div "Next" at bounding box center [1372, 702] width 36 height 24
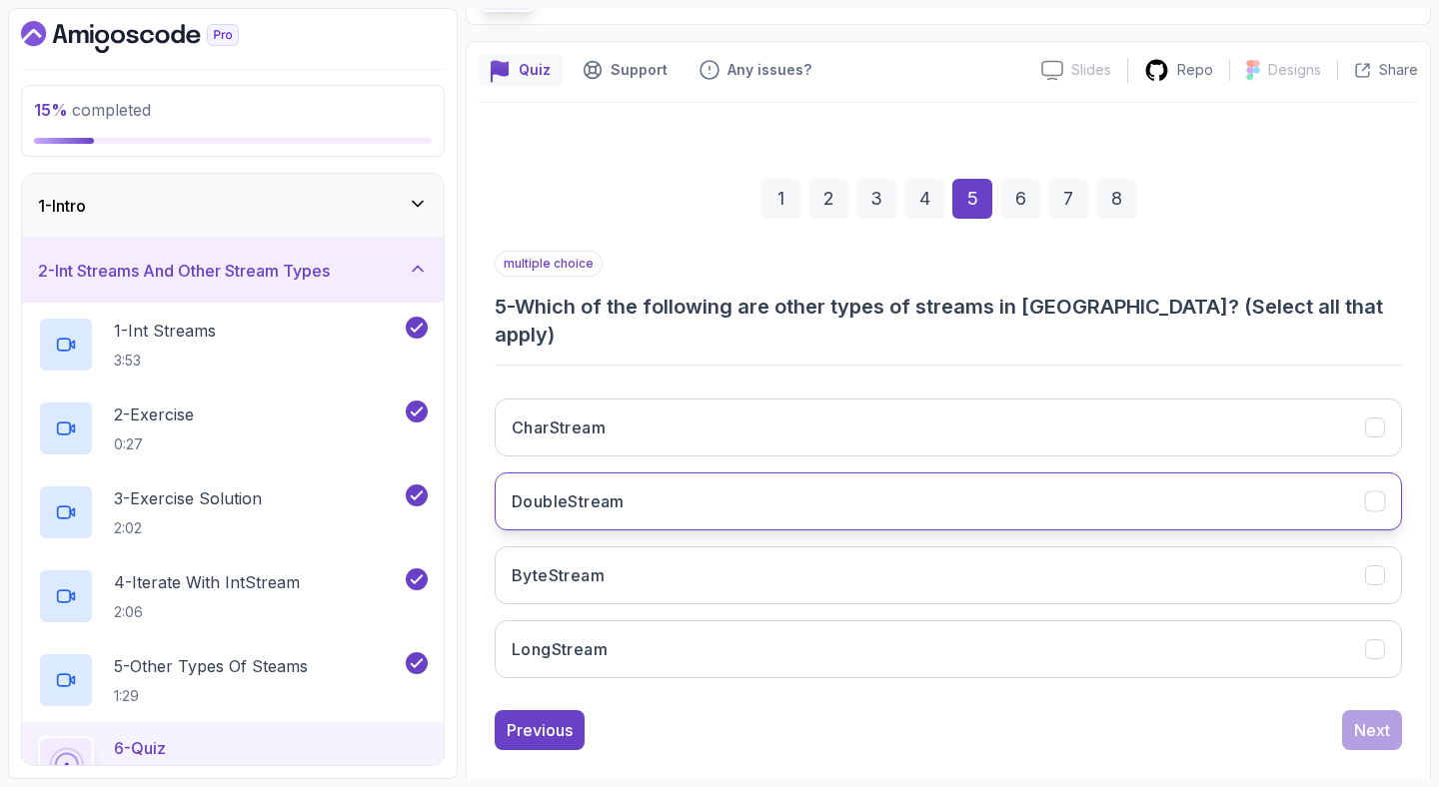
click at [765, 473] on button "DoubleStream" at bounding box center [948, 502] width 907 height 58
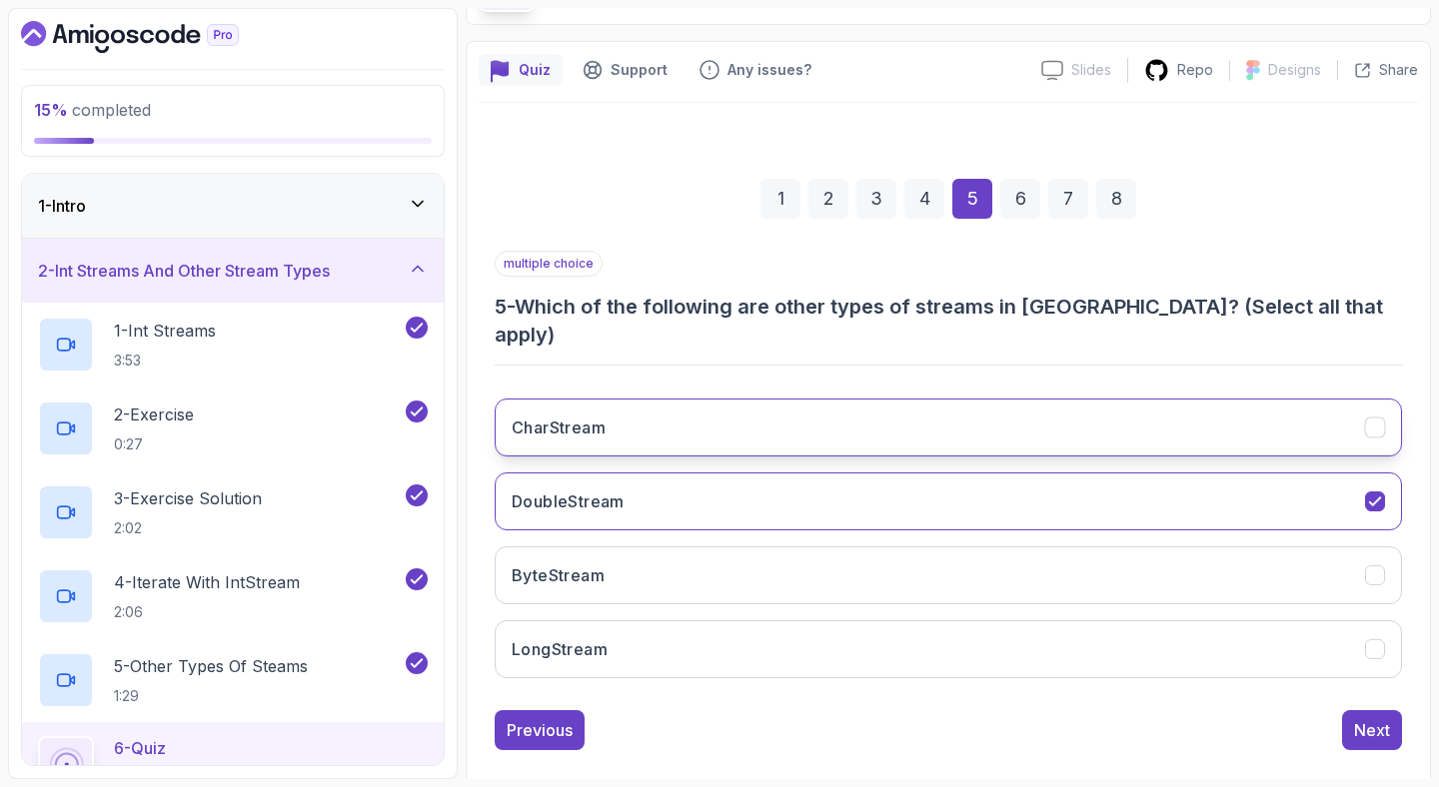
click at [766, 399] on button "CharStream" at bounding box center [948, 428] width 907 height 58
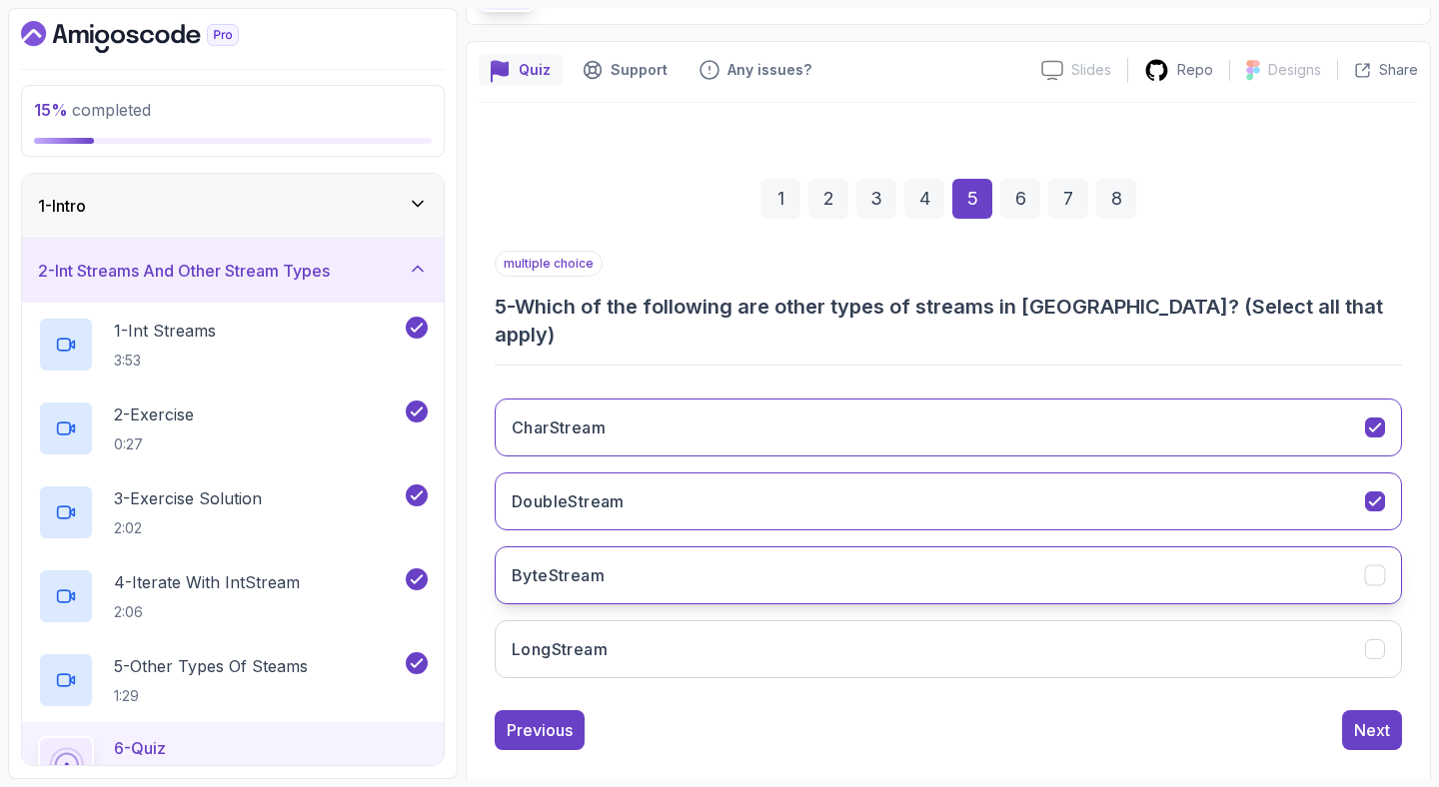
click at [752, 549] on button "ByteStream" at bounding box center [948, 575] width 907 height 58
click at [733, 639] on button "LongStream" at bounding box center [948, 649] width 907 height 58
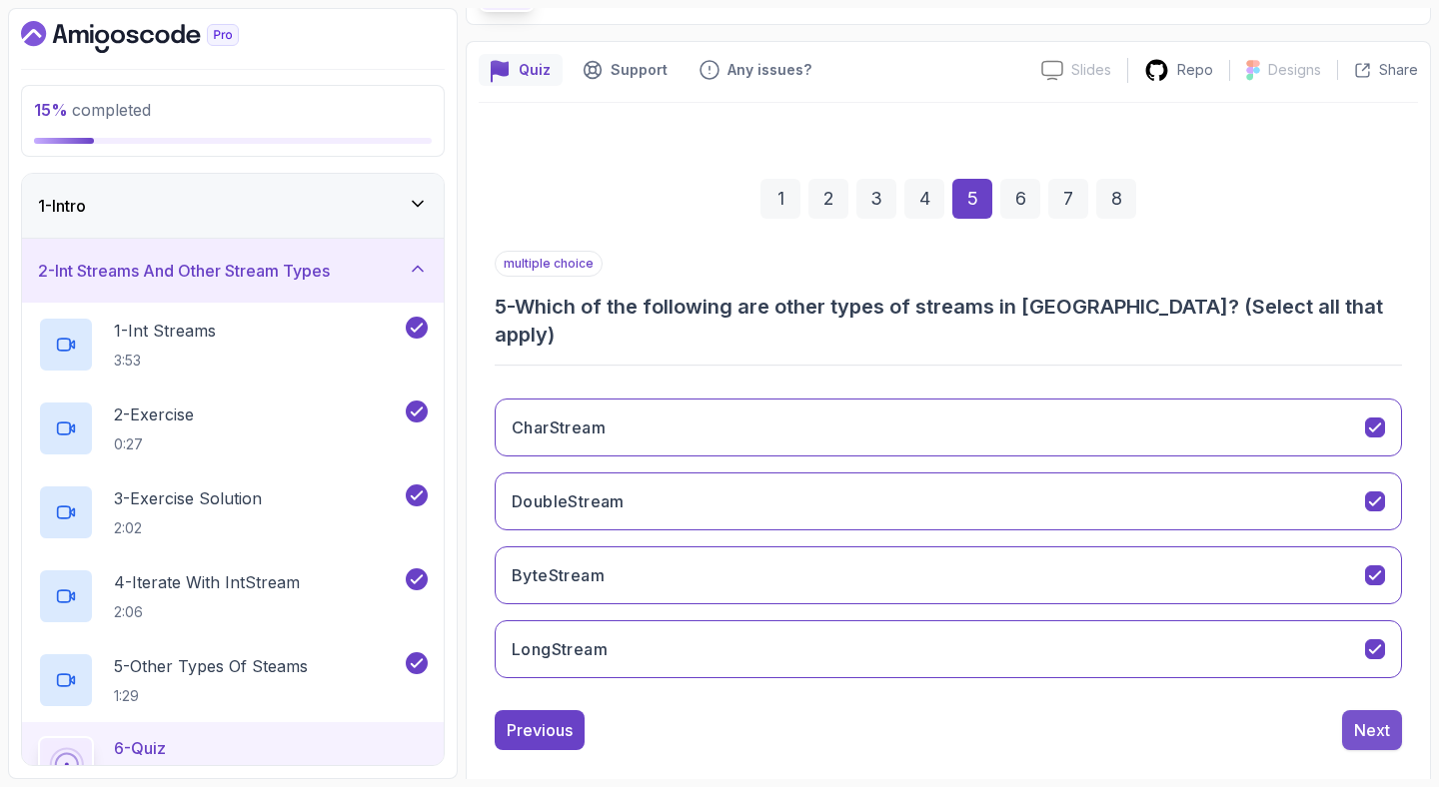
click at [1370, 720] on button "Next" at bounding box center [1372, 730] width 60 height 40
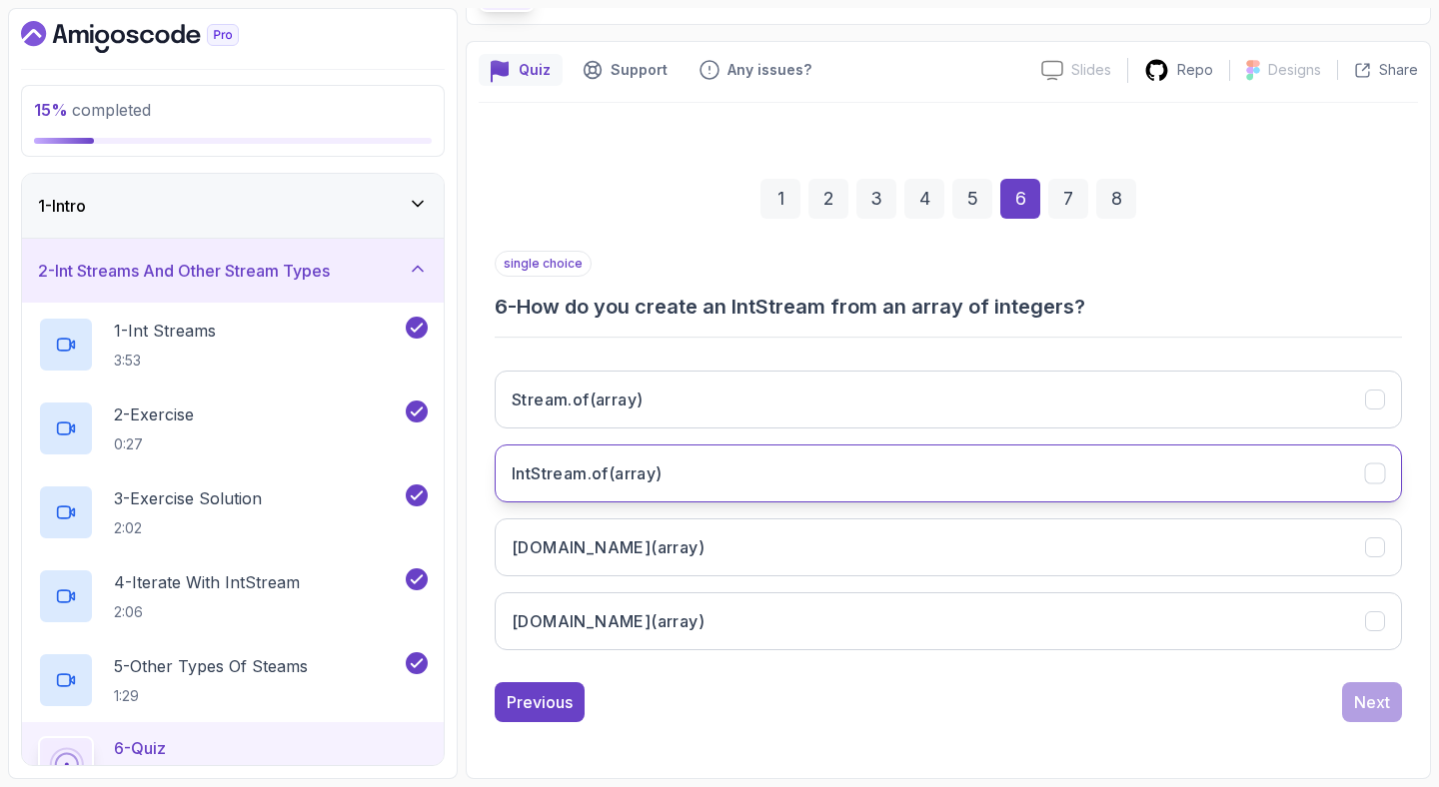
click at [778, 483] on button "IntStream.of(array)" at bounding box center [948, 474] width 907 height 58
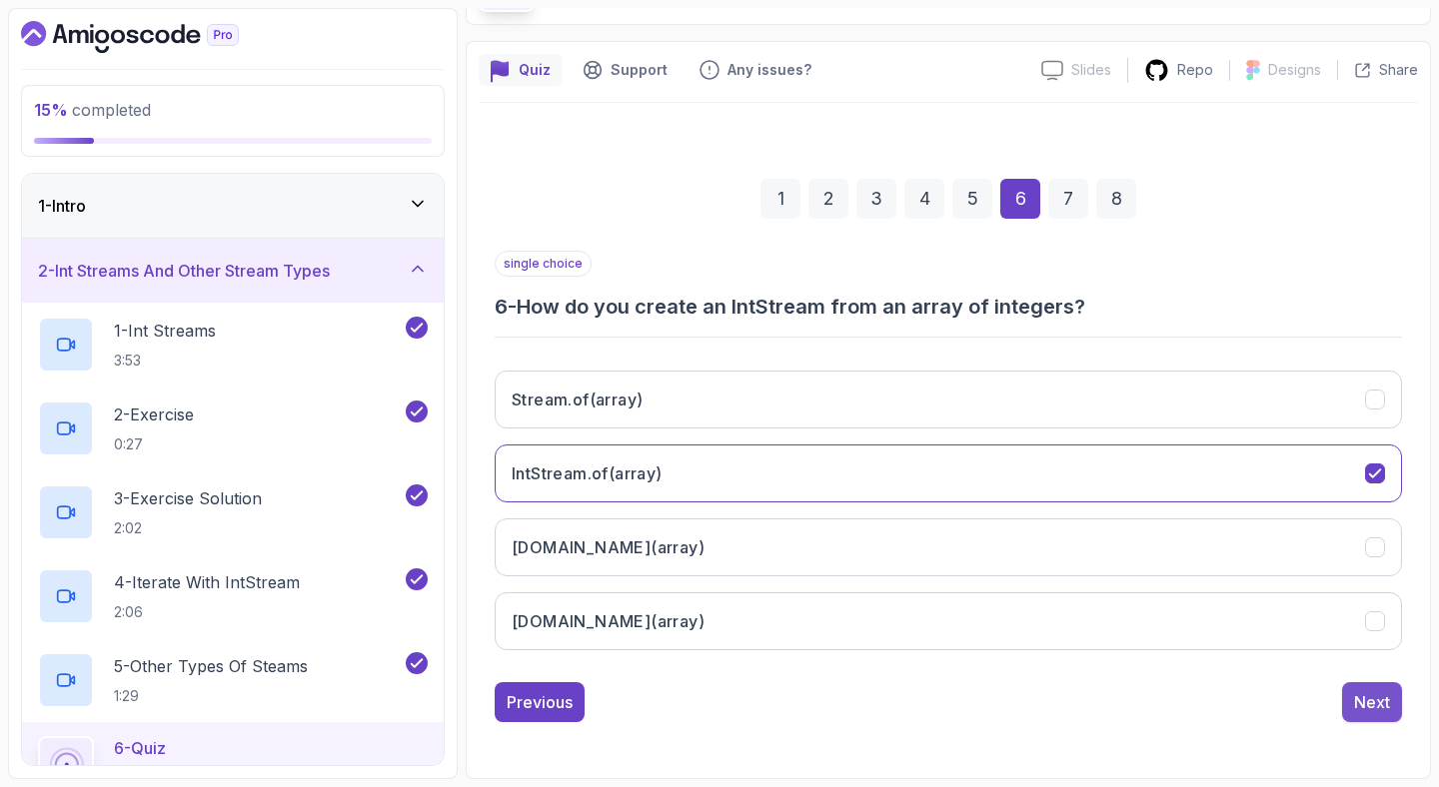
click at [1377, 711] on div "Next" at bounding box center [1372, 702] width 36 height 24
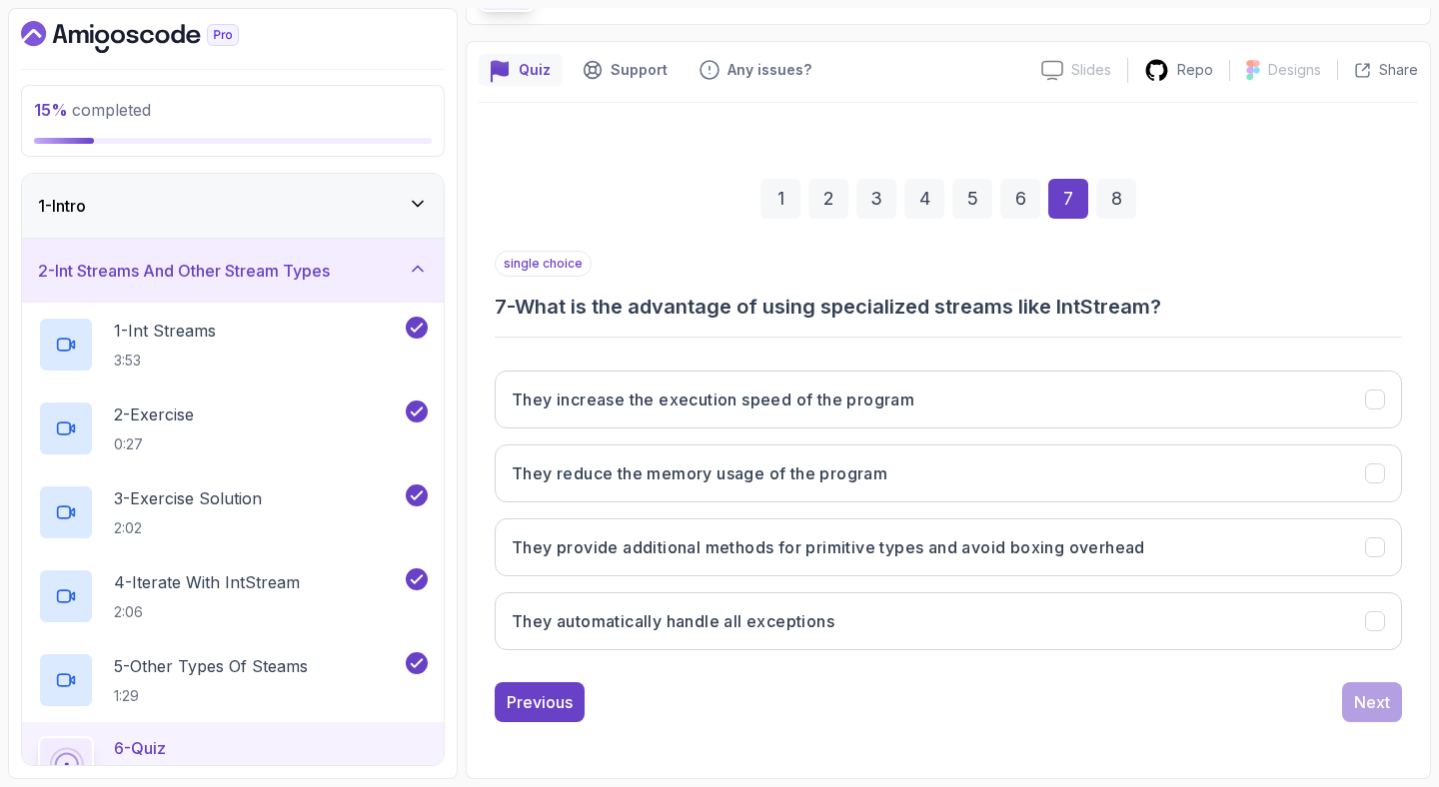
click at [818, 316] on h3 "7 - What is the advantage of using specialized streams like IntStream?" at bounding box center [948, 307] width 907 height 28
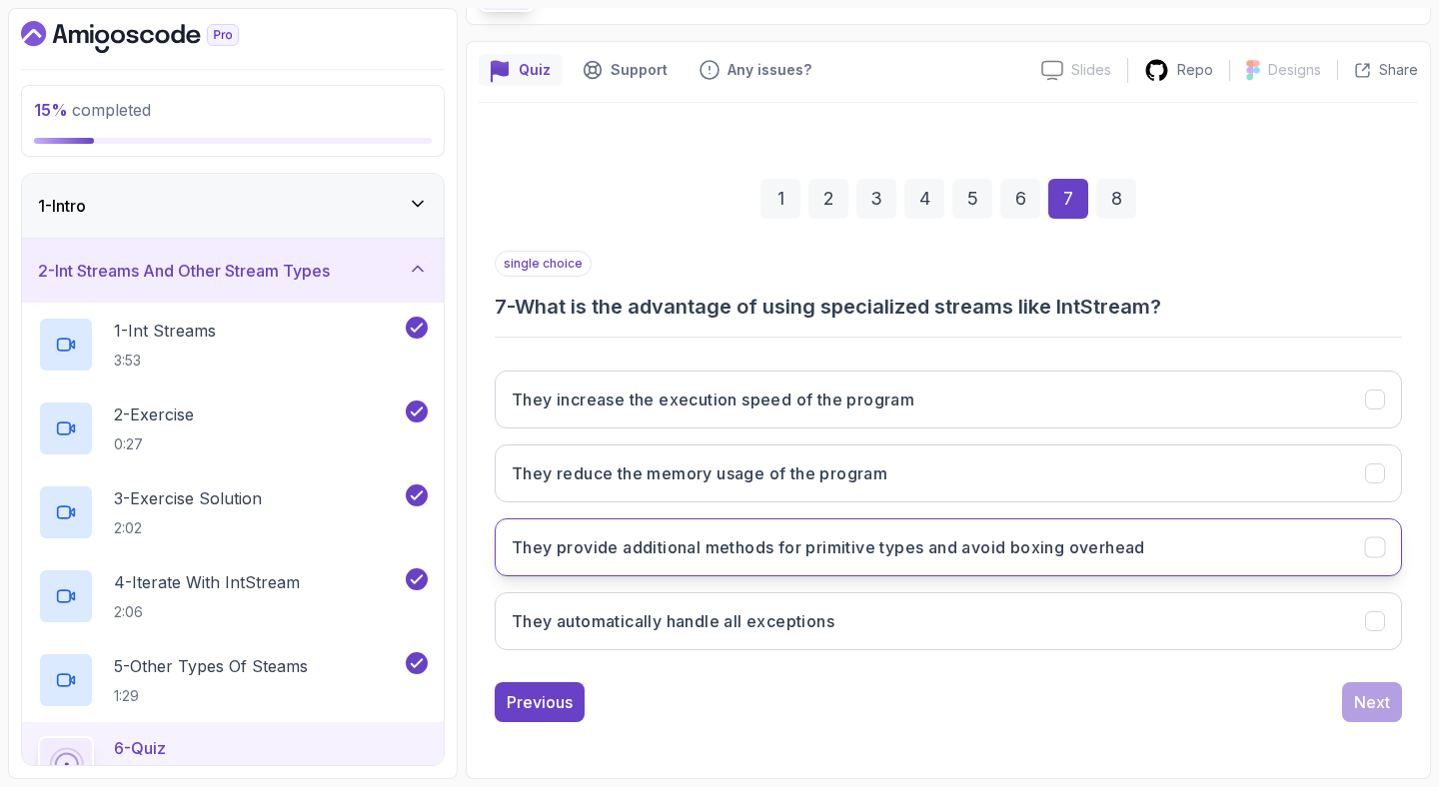
click at [839, 561] on button "They provide additional methods for primitive types and avoid boxing overhead" at bounding box center [948, 548] width 907 height 58
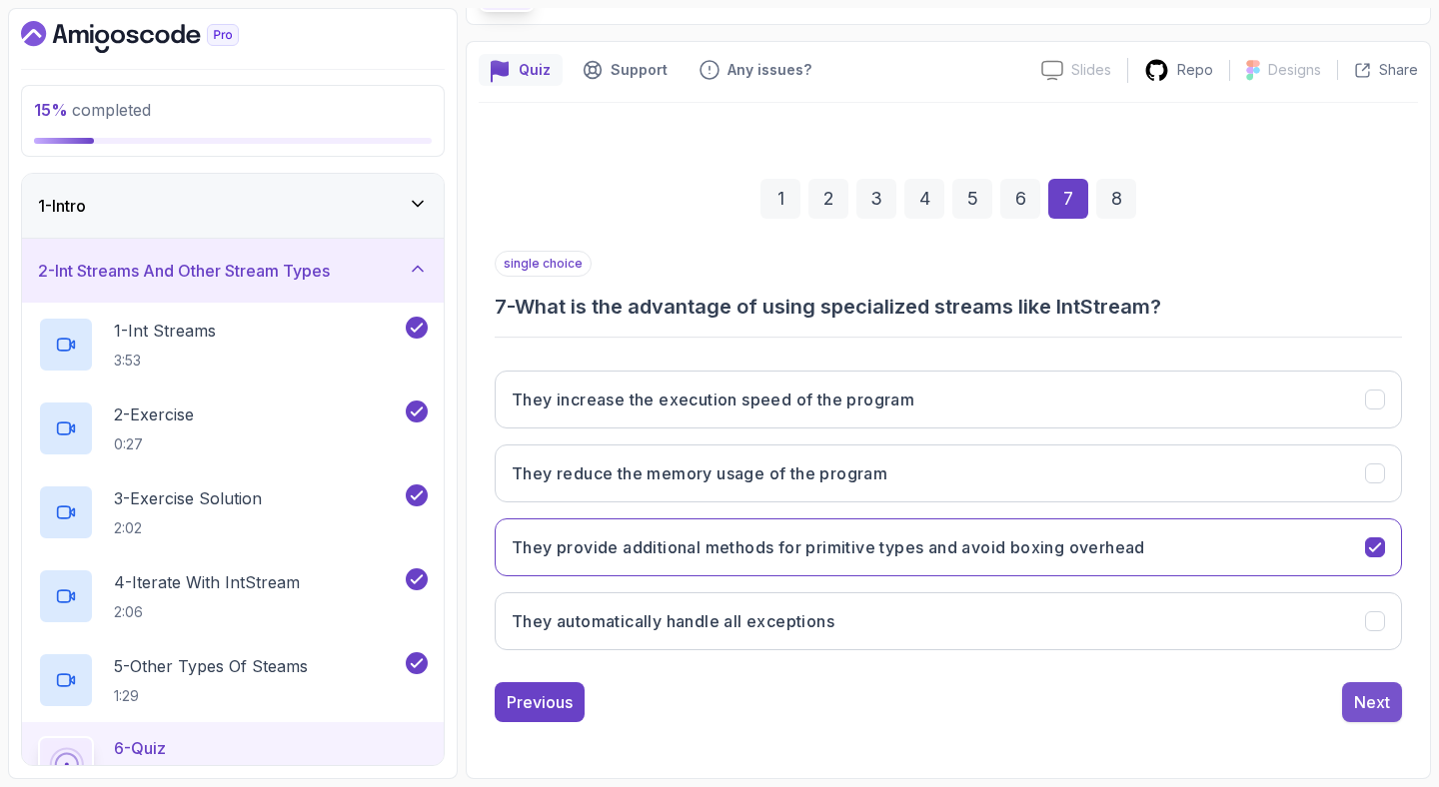
click at [1373, 693] on div "Next" at bounding box center [1372, 702] width 36 height 24
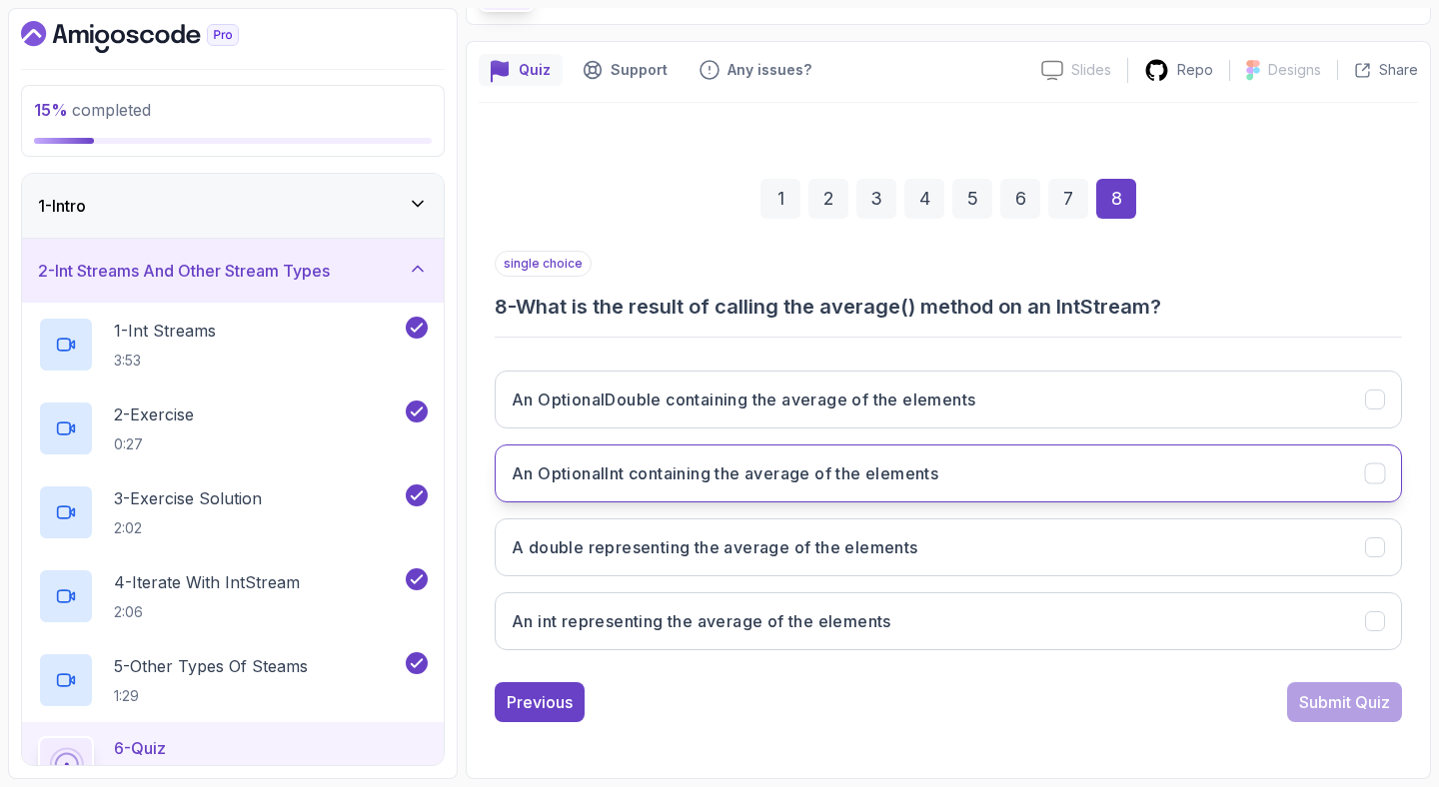
click at [831, 472] on h3 "An OptionalInt containing the average of the elements" at bounding box center [725, 474] width 427 height 24
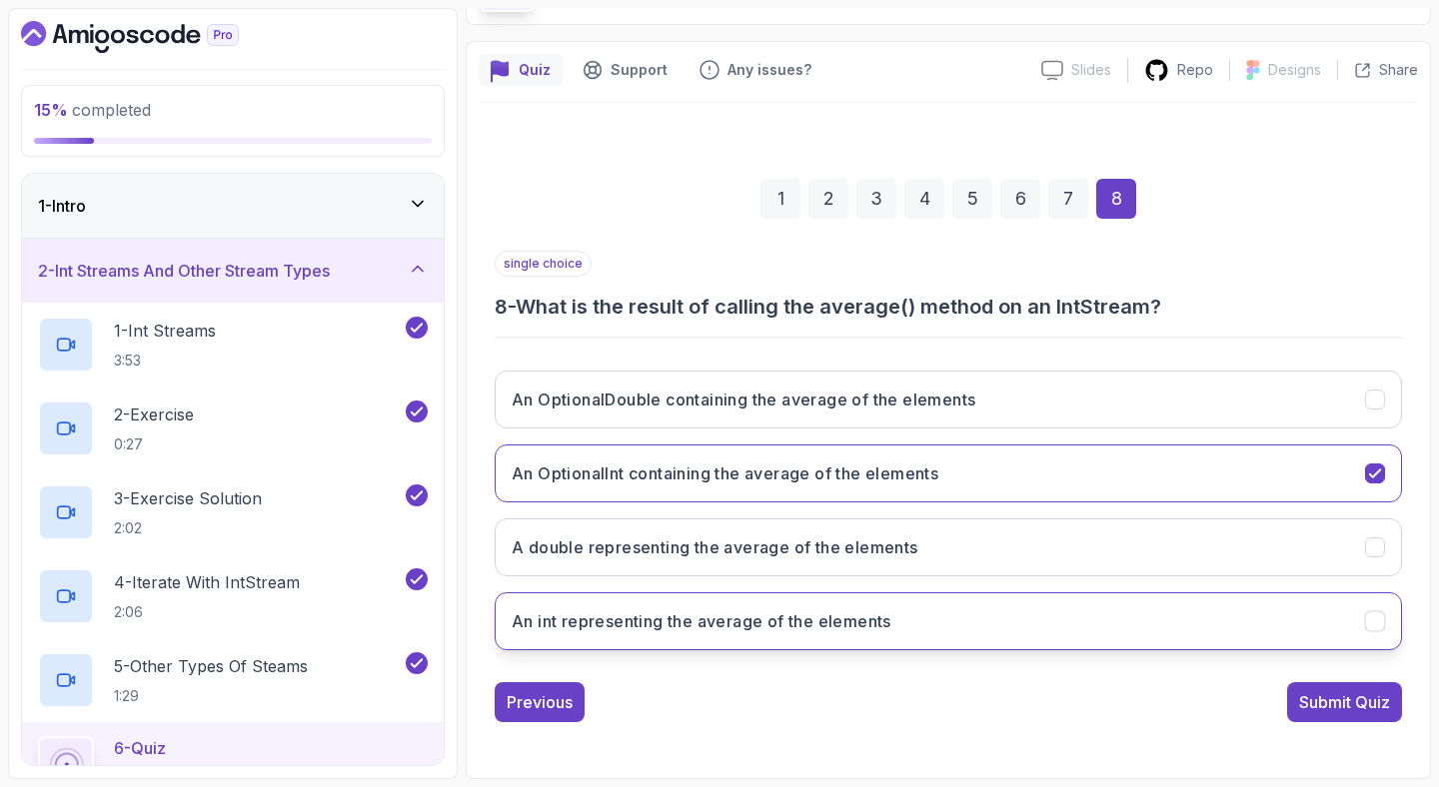
click at [925, 610] on button "An int representing the average of the elements" at bounding box center [948, 621] width 907 height 58
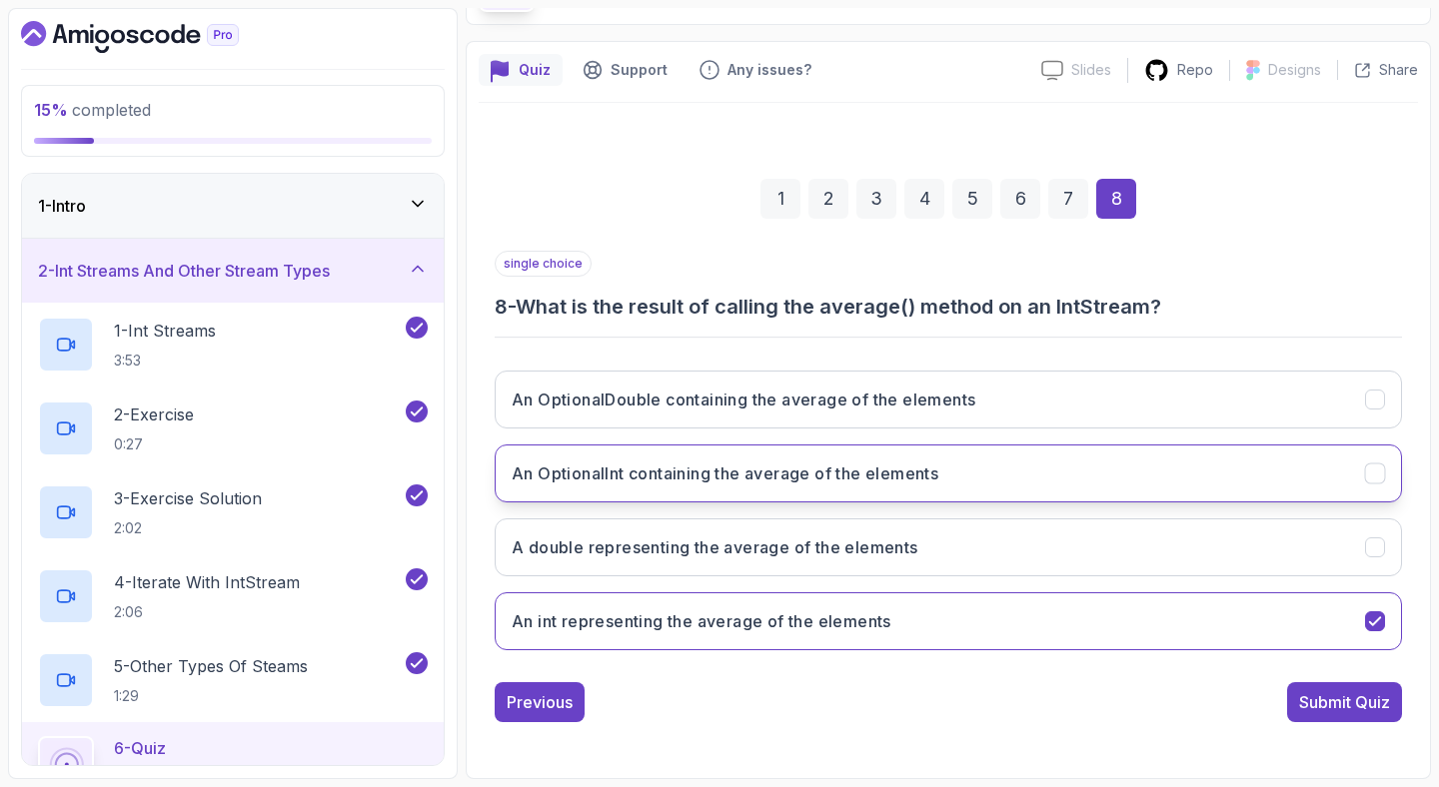
click at [989, 488] on button "An OptionalInt containing the average of the elements" at bounding box center [948, 474] width 907 height 58
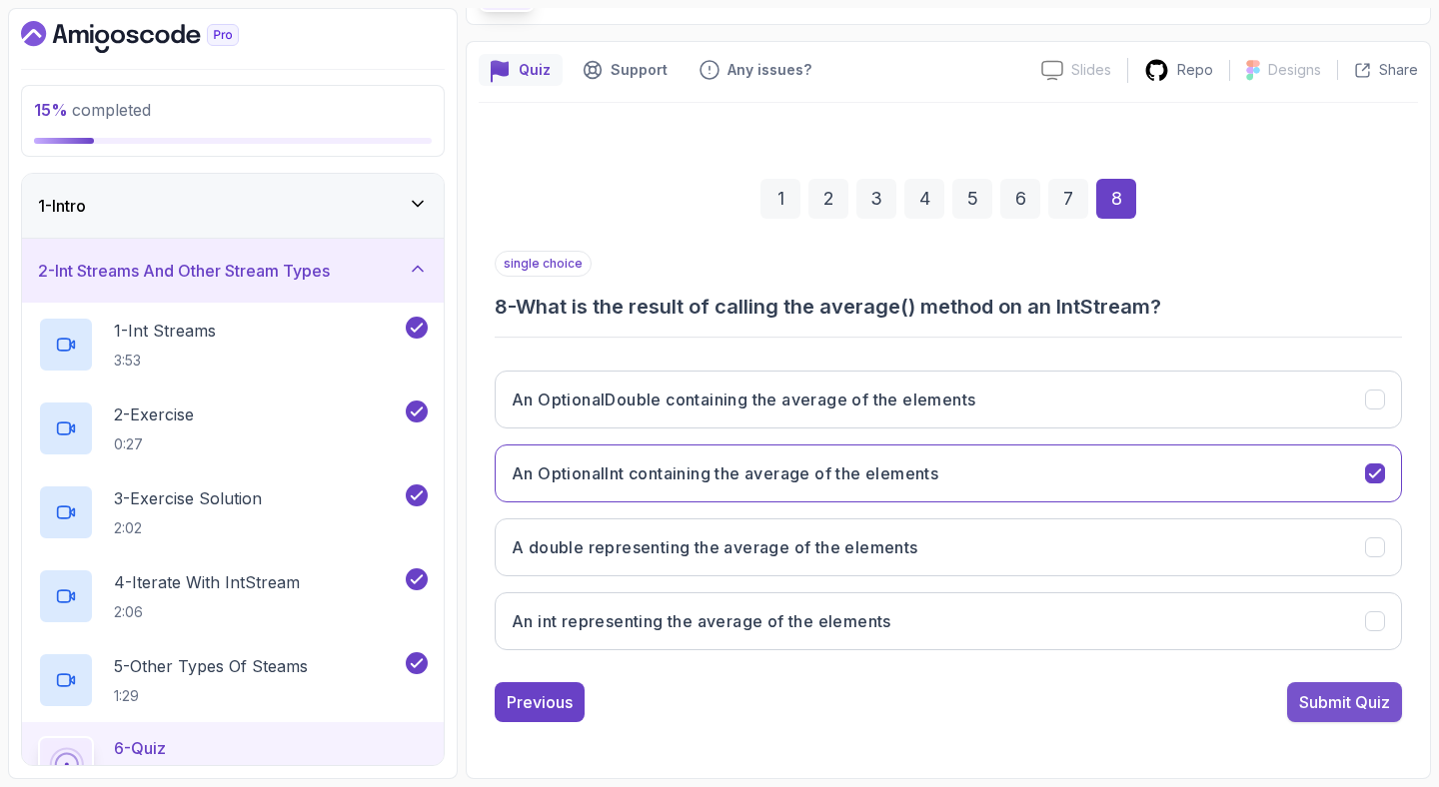
click at [1339, 706] on div "Submit Quiz" at bounding box center [1344, 702] width 91 height 24
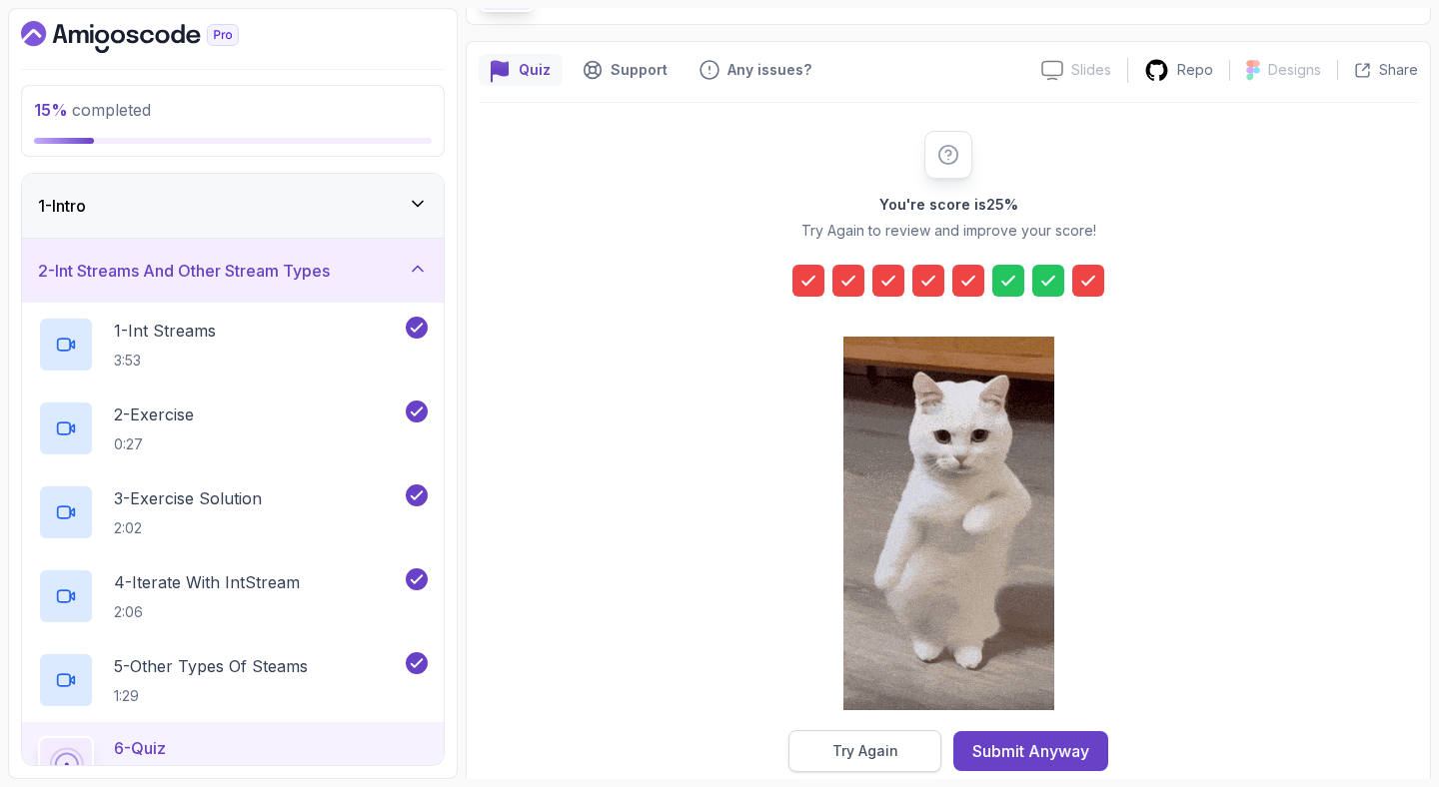
click at [880, 757] on div "Try Again" at bounding box center [865, 751] width 66 height 20
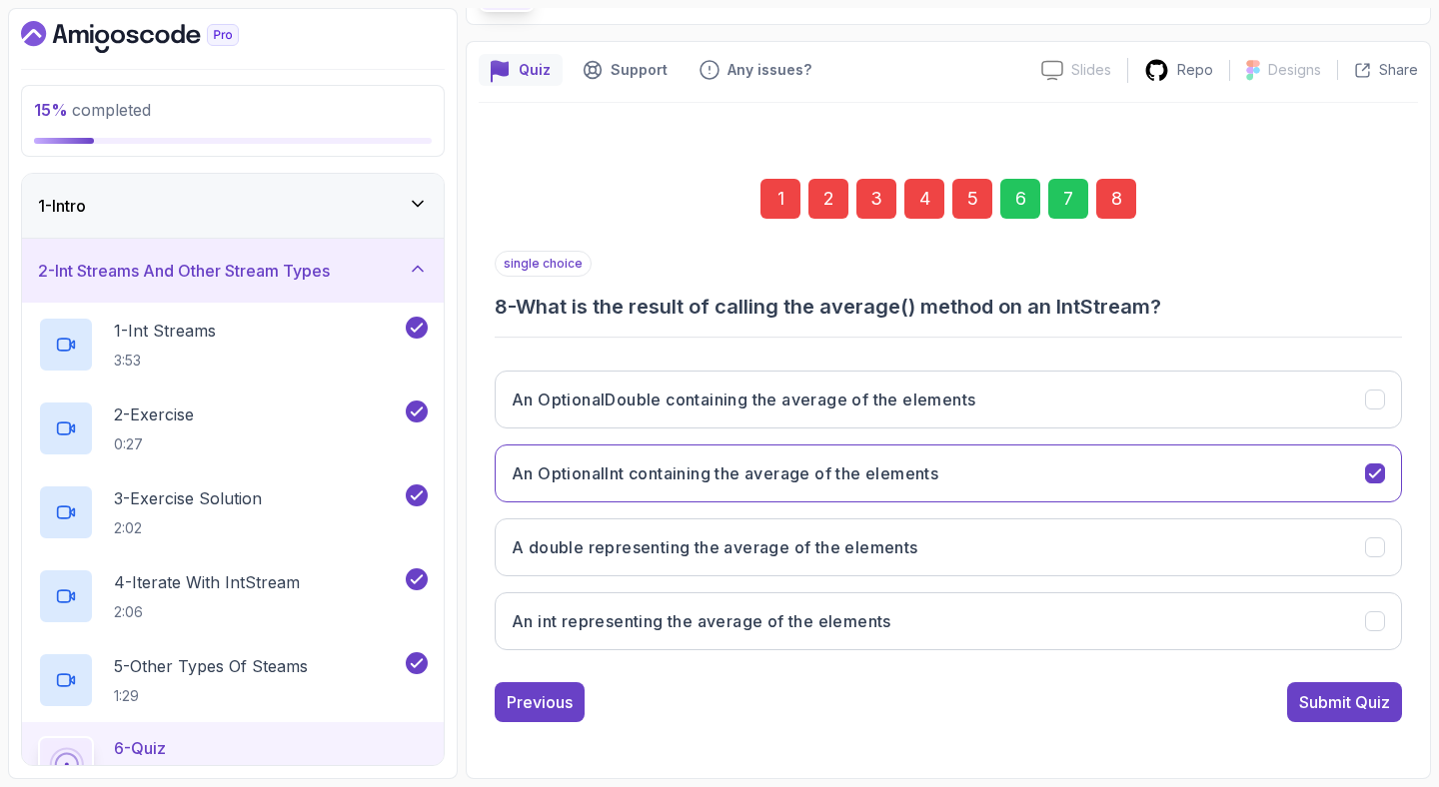
click at [1126, 201] on div "8" at bounding box center [1116, 199] width 40 height 40
click at [1129, 197] on div "8" at bounding box center [1116, 199] width 40 height 40
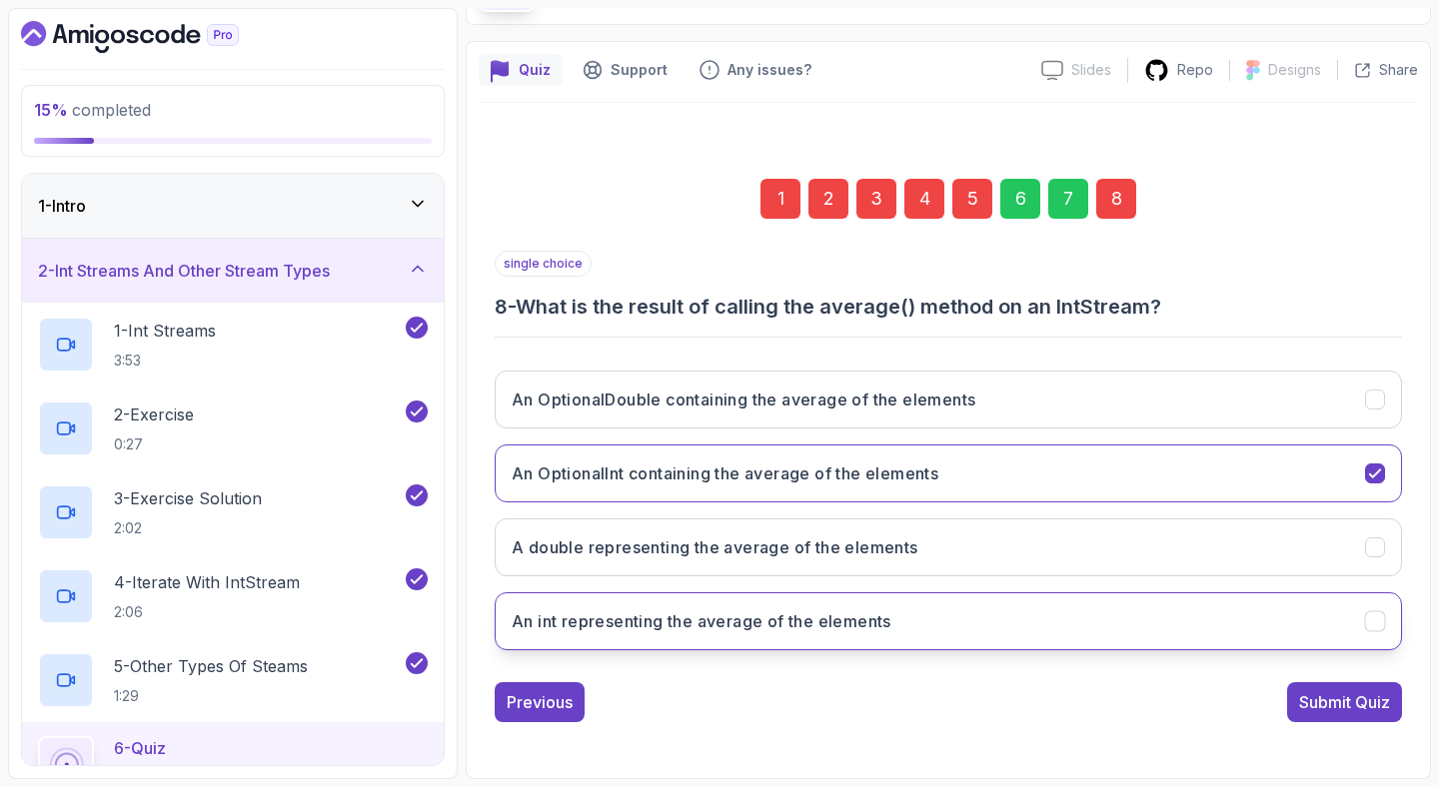
click at [885, 633] on button "An int representing the average of the elements" at bounding box center [948, 621] width 907 height 58
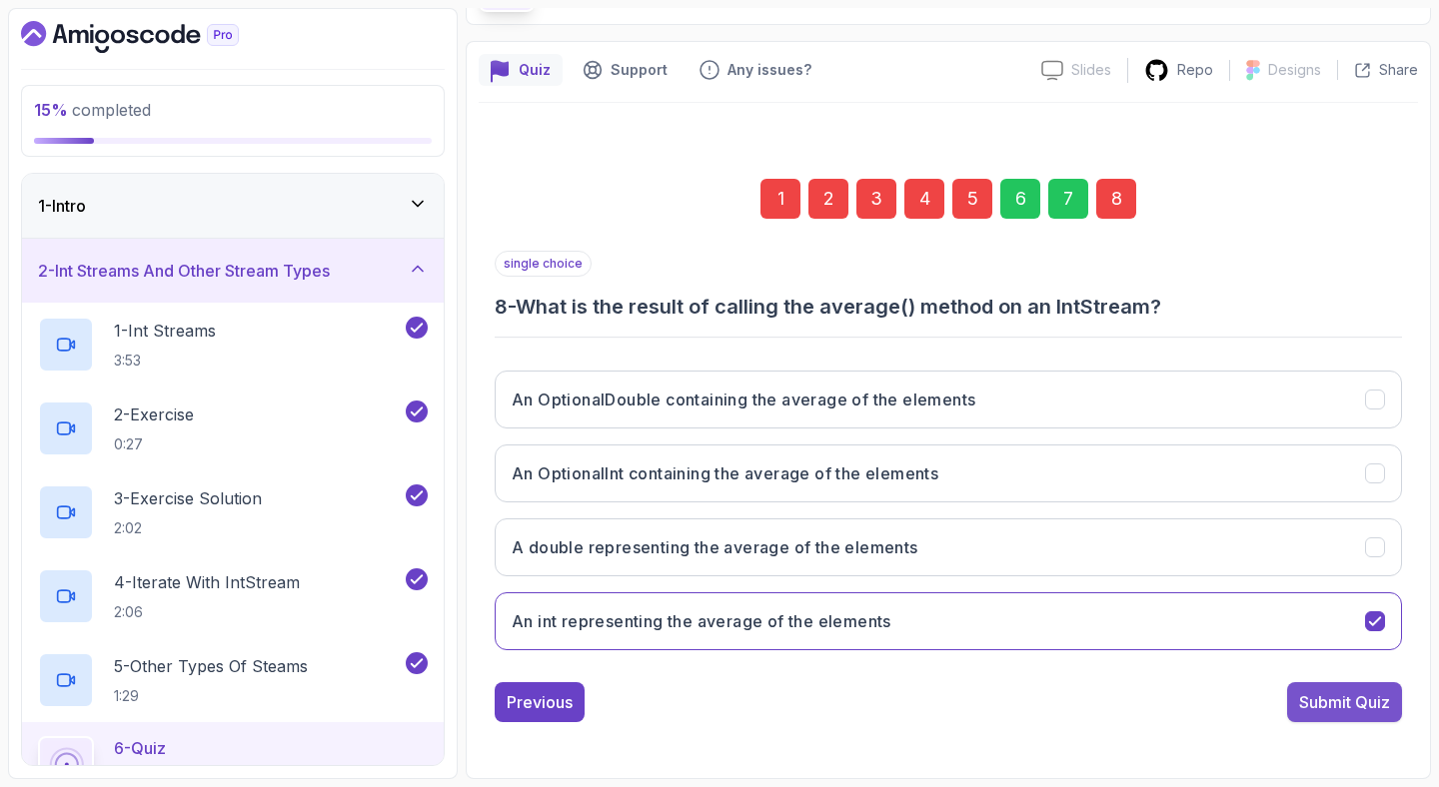
click at [1390, 707] on button "Submit Quiz" at bounding box center [1344, 702] width 115 height 40
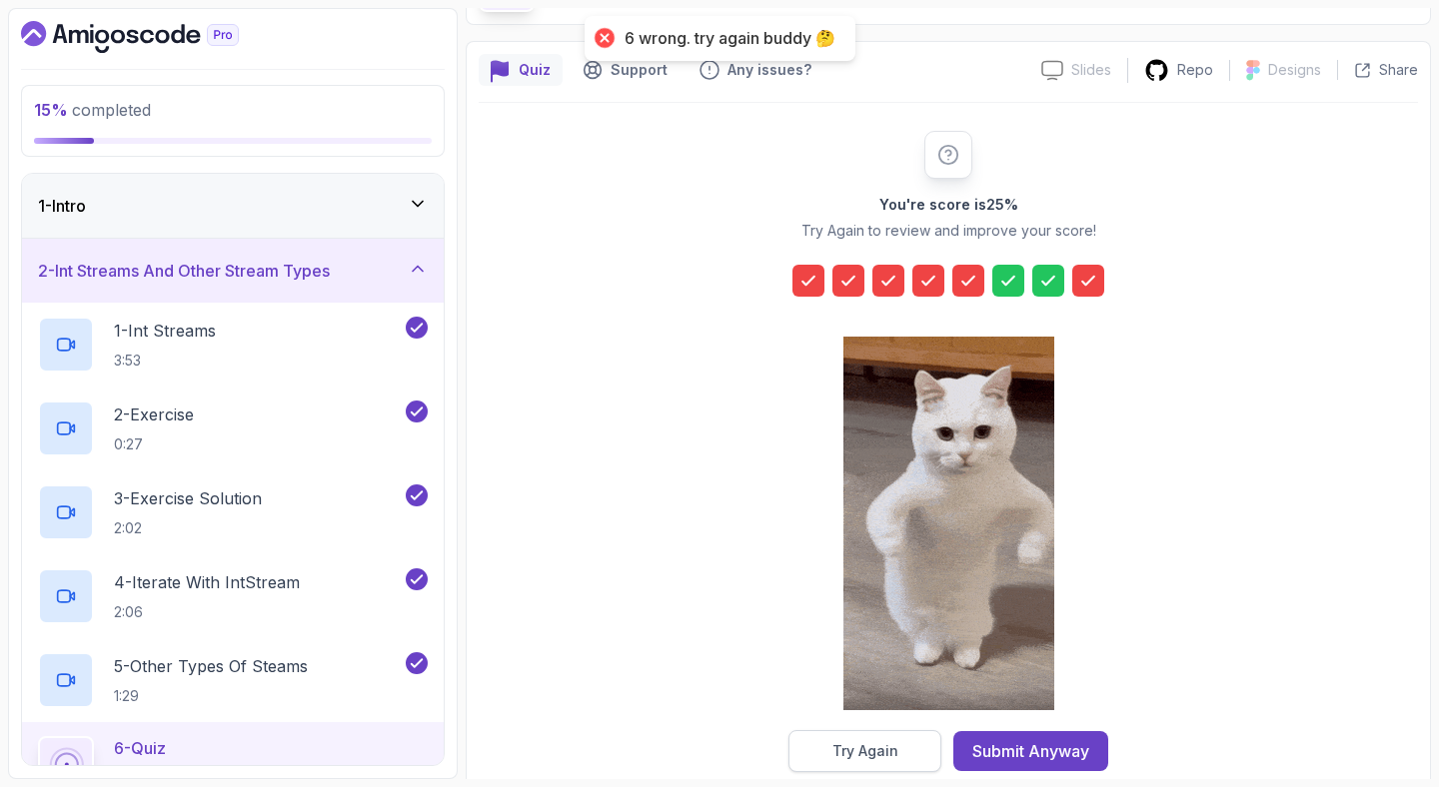
click at [859, 754] on div "Try Again" at bounding box center [865, 751] width 66 height 20
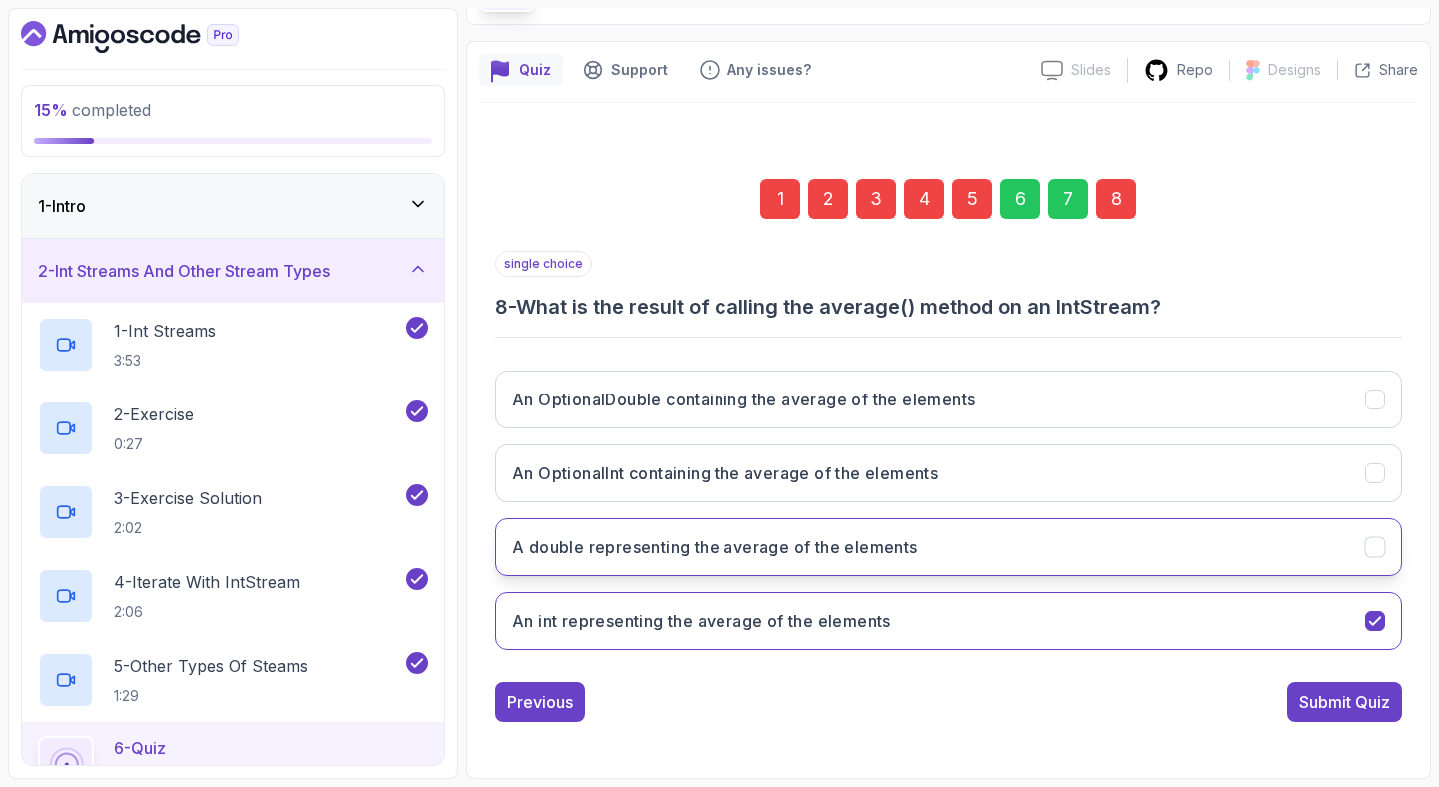
click at [772, 549] on h3 "A double representing the average of the elements" at bounding box center [715, 548] width 407 height 24
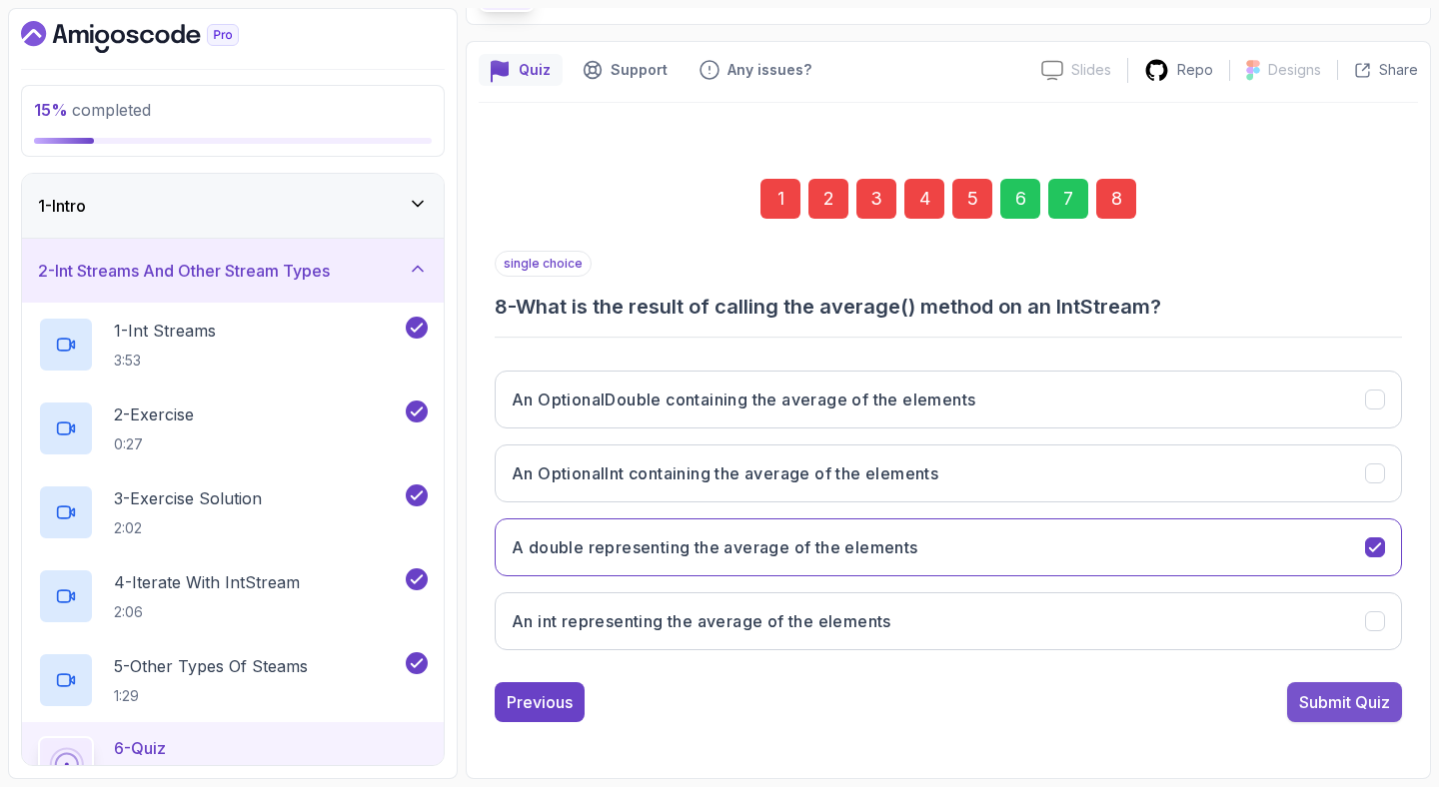
click at [1378, 692] on div "Submit Quiz" at bounding box center [1344, 702] width 91 height 24
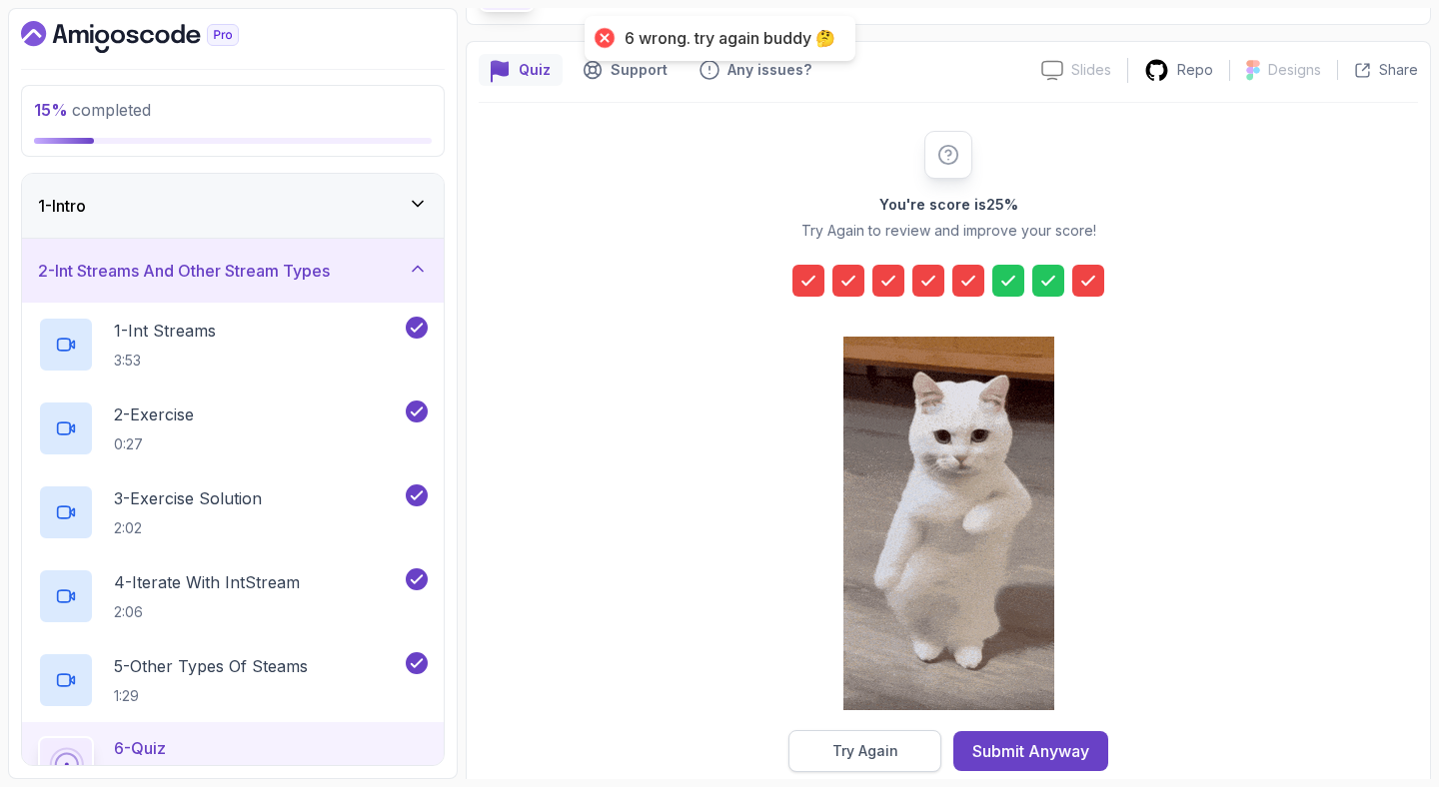
click at [861, 755] on div "Try Again" at bounding box center [865, 751] width 66 height 20
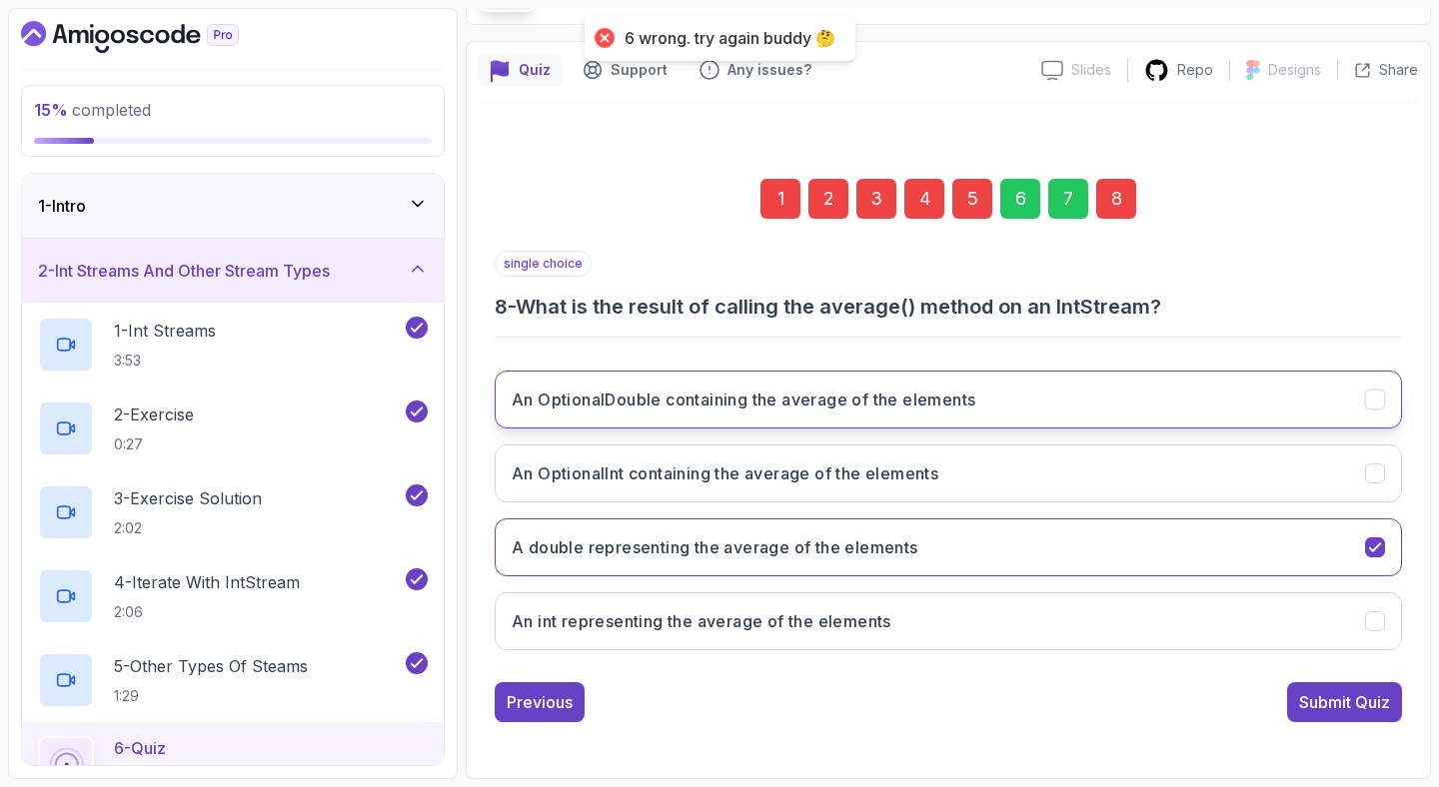
click at [887, 376] on button "An OptionalDouble containing the average of the elements" at bounding box center [948, 400] width 907 height 58
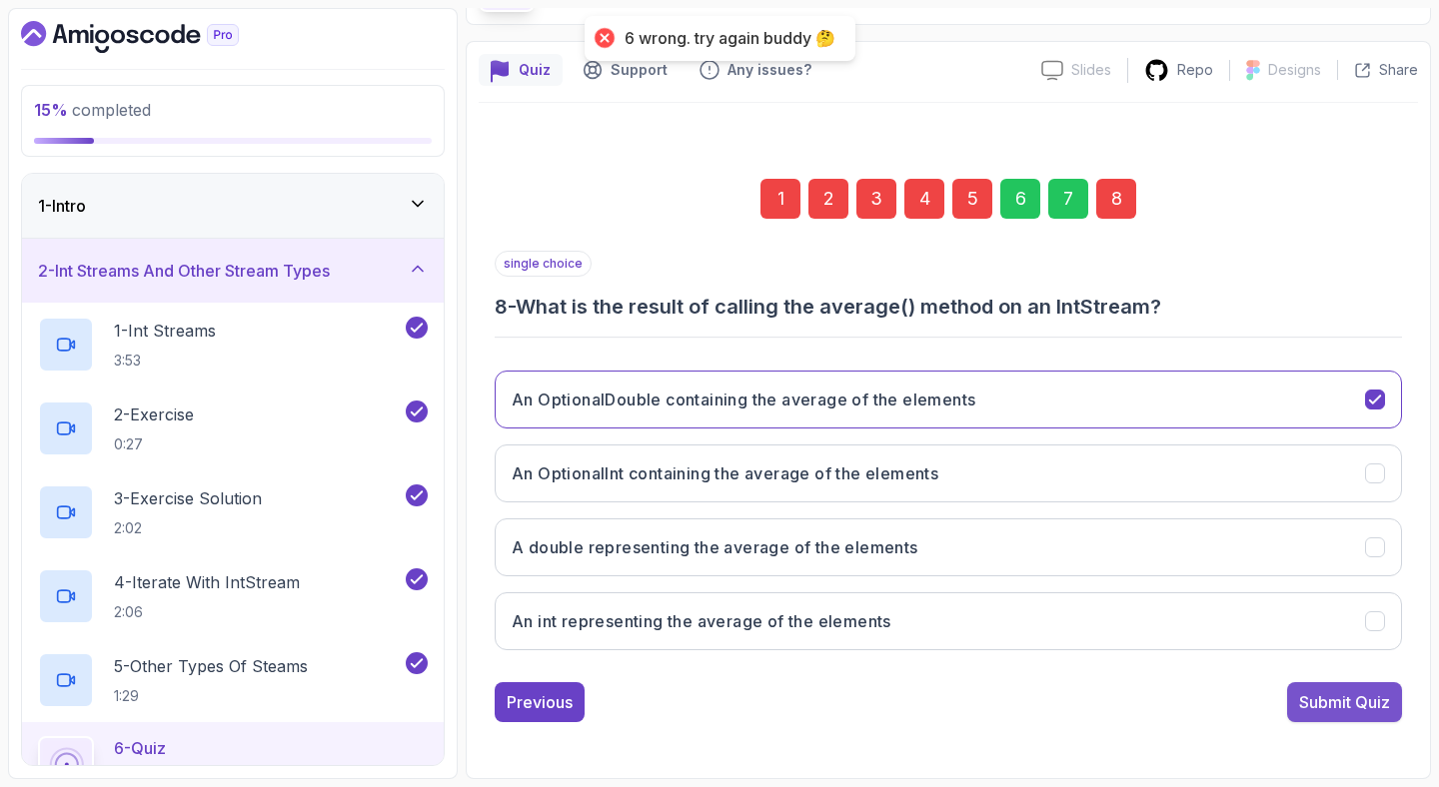
click at [1328, 707] on div "Submit Quiz" at bounding box center [1344, 702] width 91 height 24
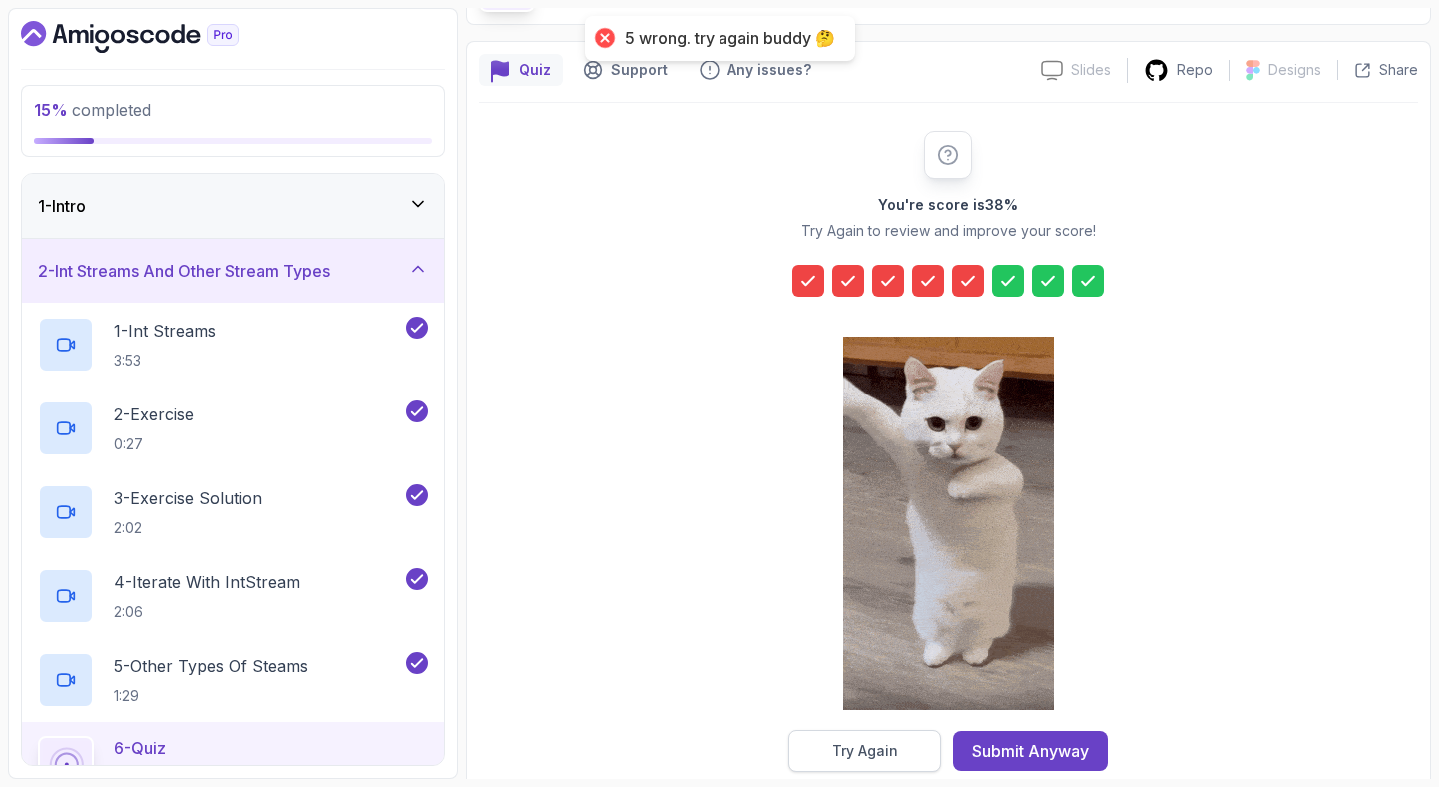
click at [888, 739] on button "Try Again" at bounding box center [864, 751] width 153 height 42
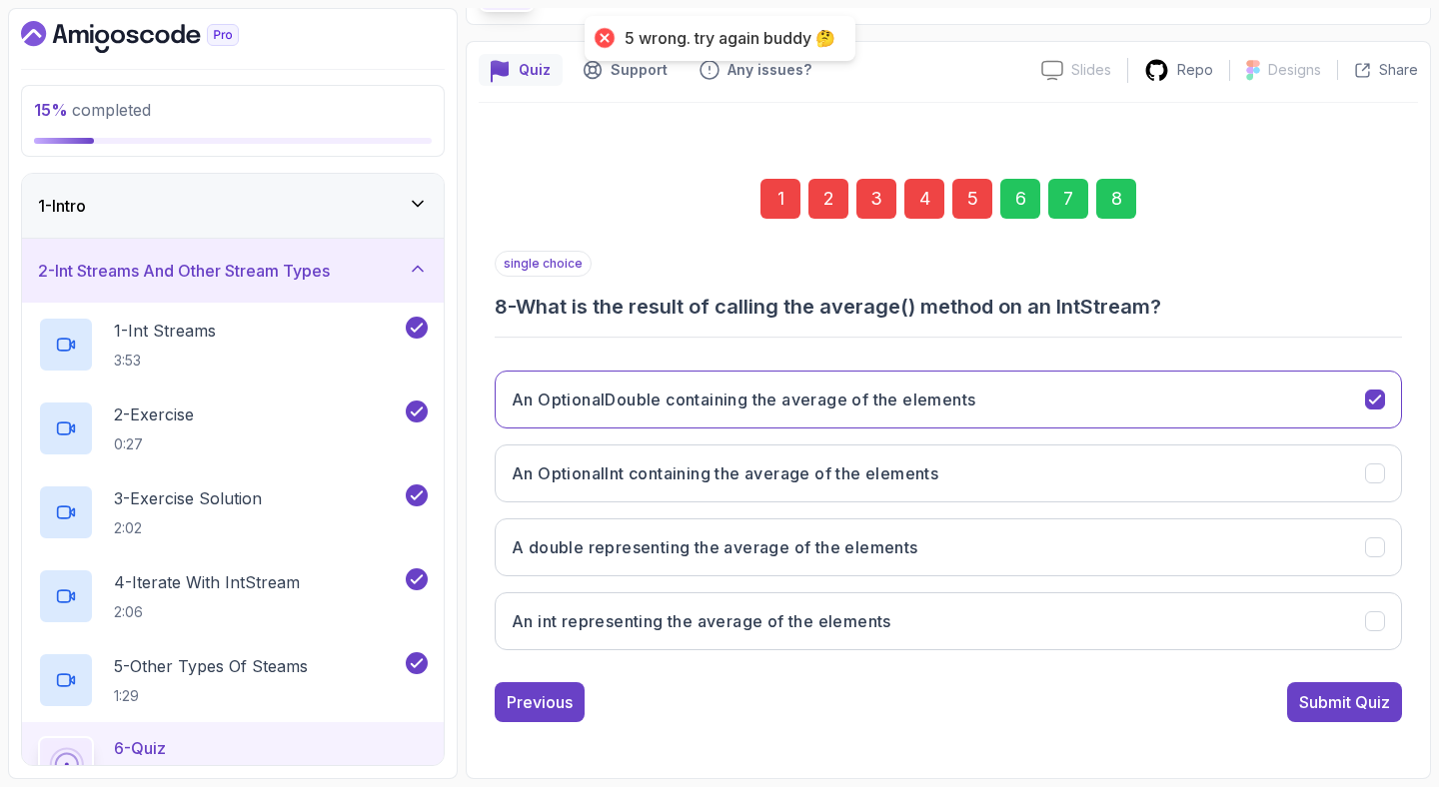
drag, startPoint x: 981, startPoint y: 180, endPoint x: 977, endPoint y: 196, distance: 16.5
click at [979, 191] on div "5" at bounding box center [972, 199] width 40 height 40
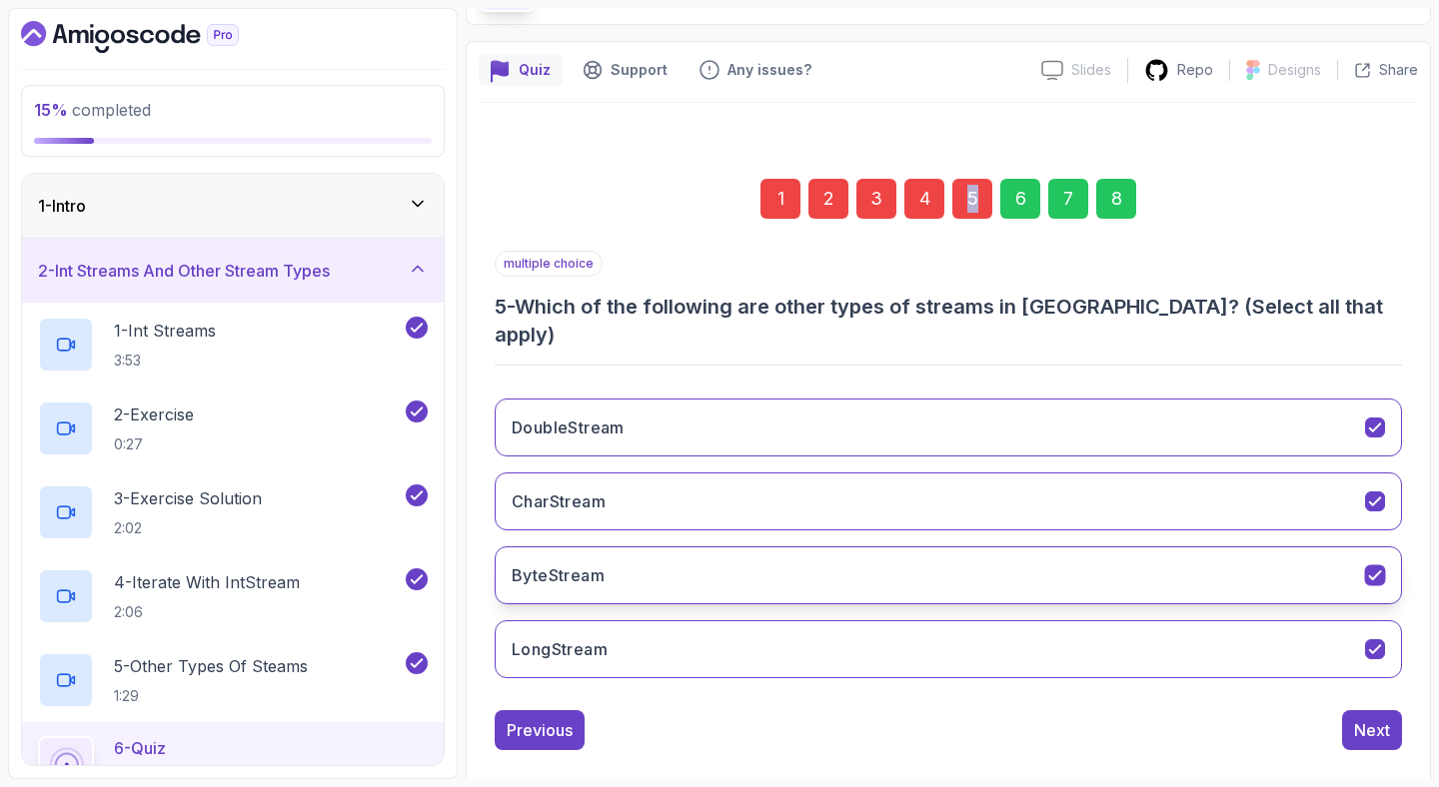
click at [764, 546] on button "ByteStream" at bounding box center [948, 575] width 907 height 58
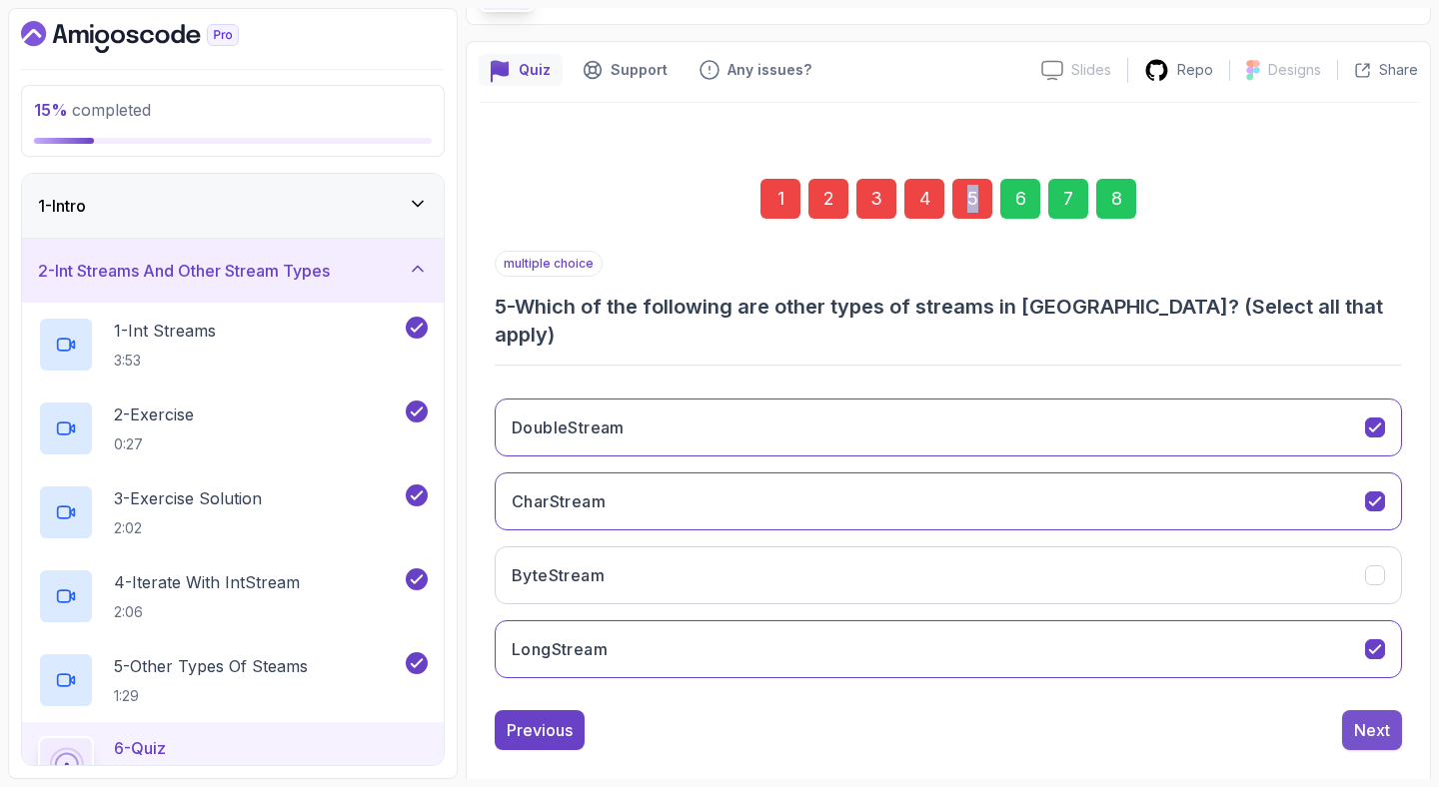
click at [1383, 718] on div "Next" at bounding box center [1372, 730] width 36 height 24
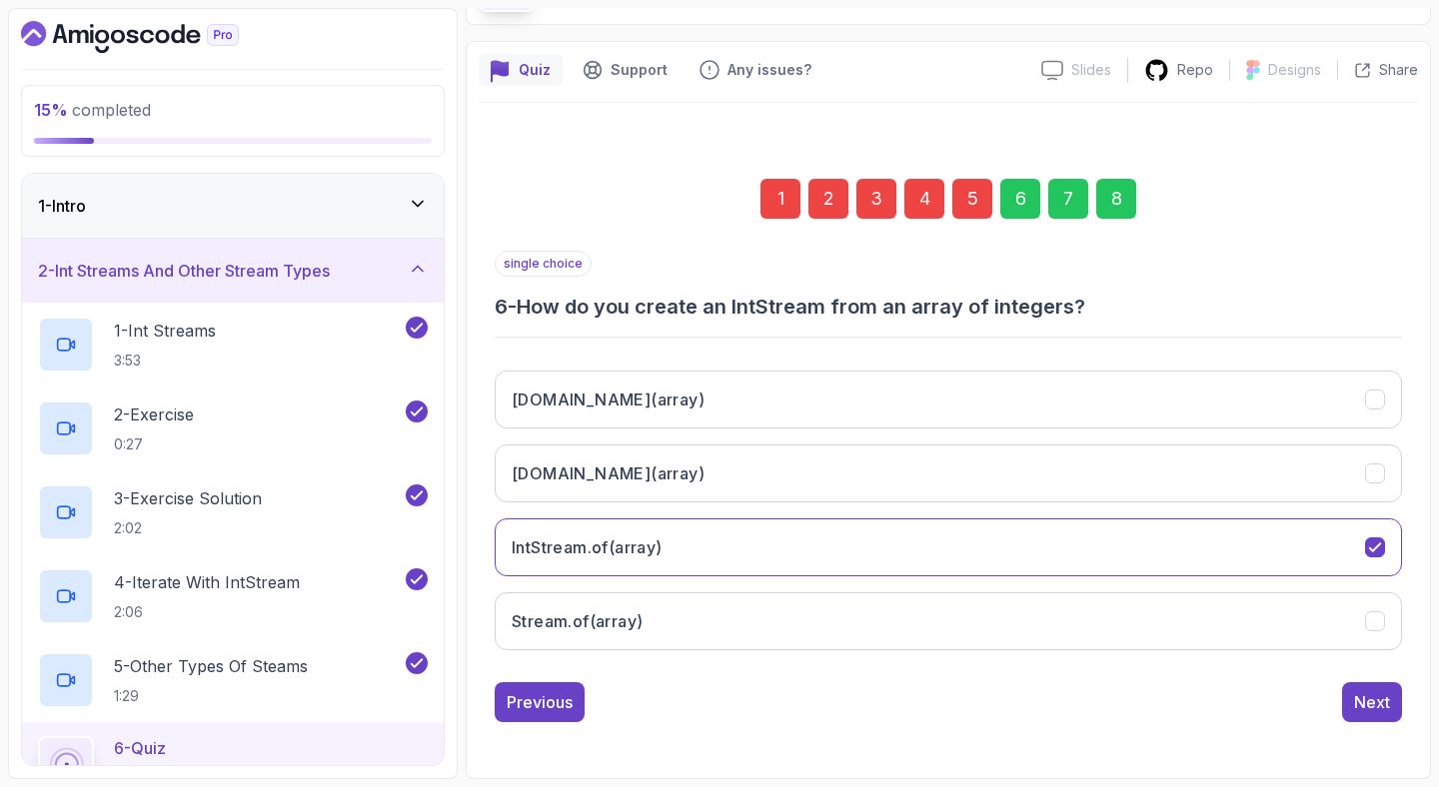
click at [1114, 213] on div "8" at bounding box center [1116, 199] width 40 height 40
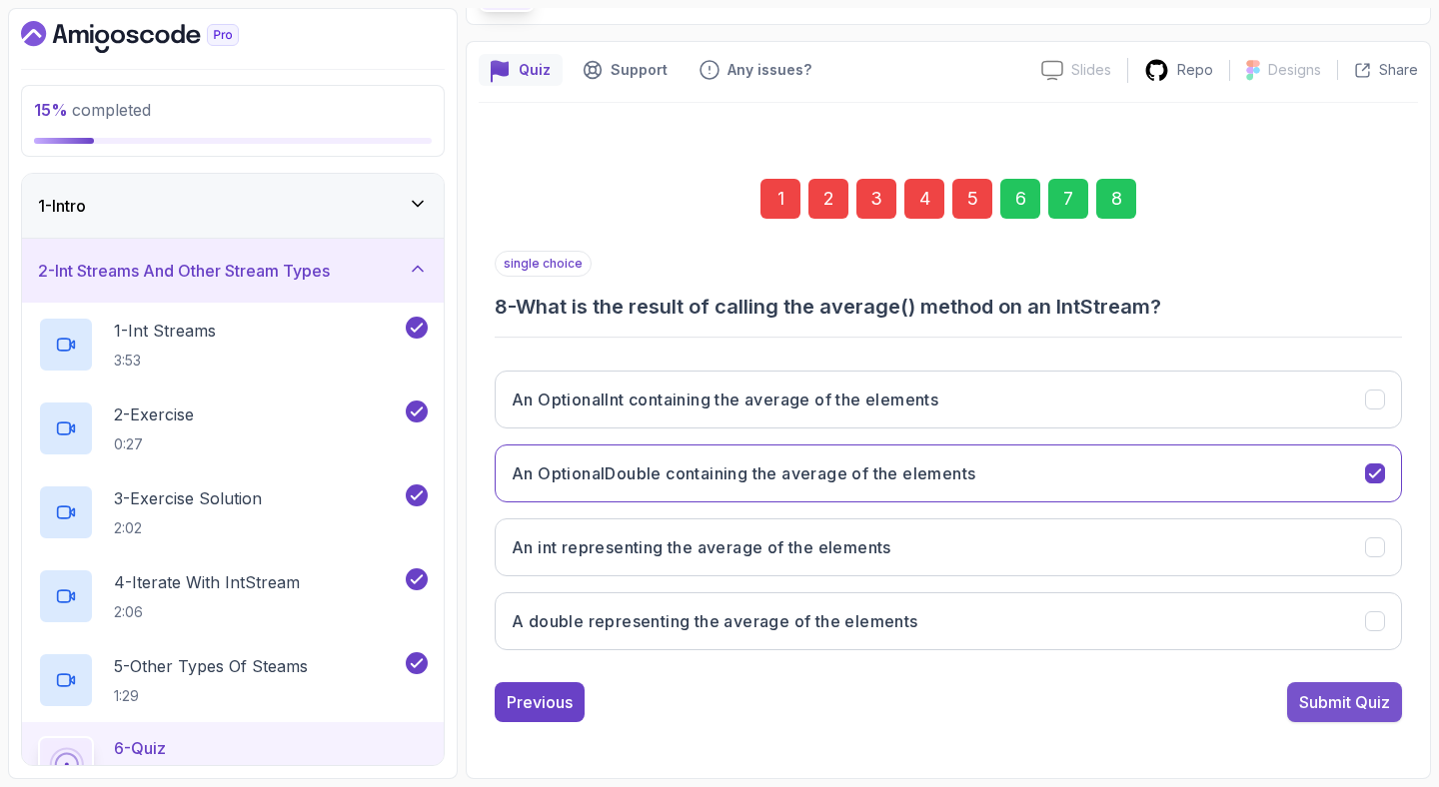
click at [1368, 697] on div "Submit Quiz" at bounding box center [1344, 702] width 91 height 24
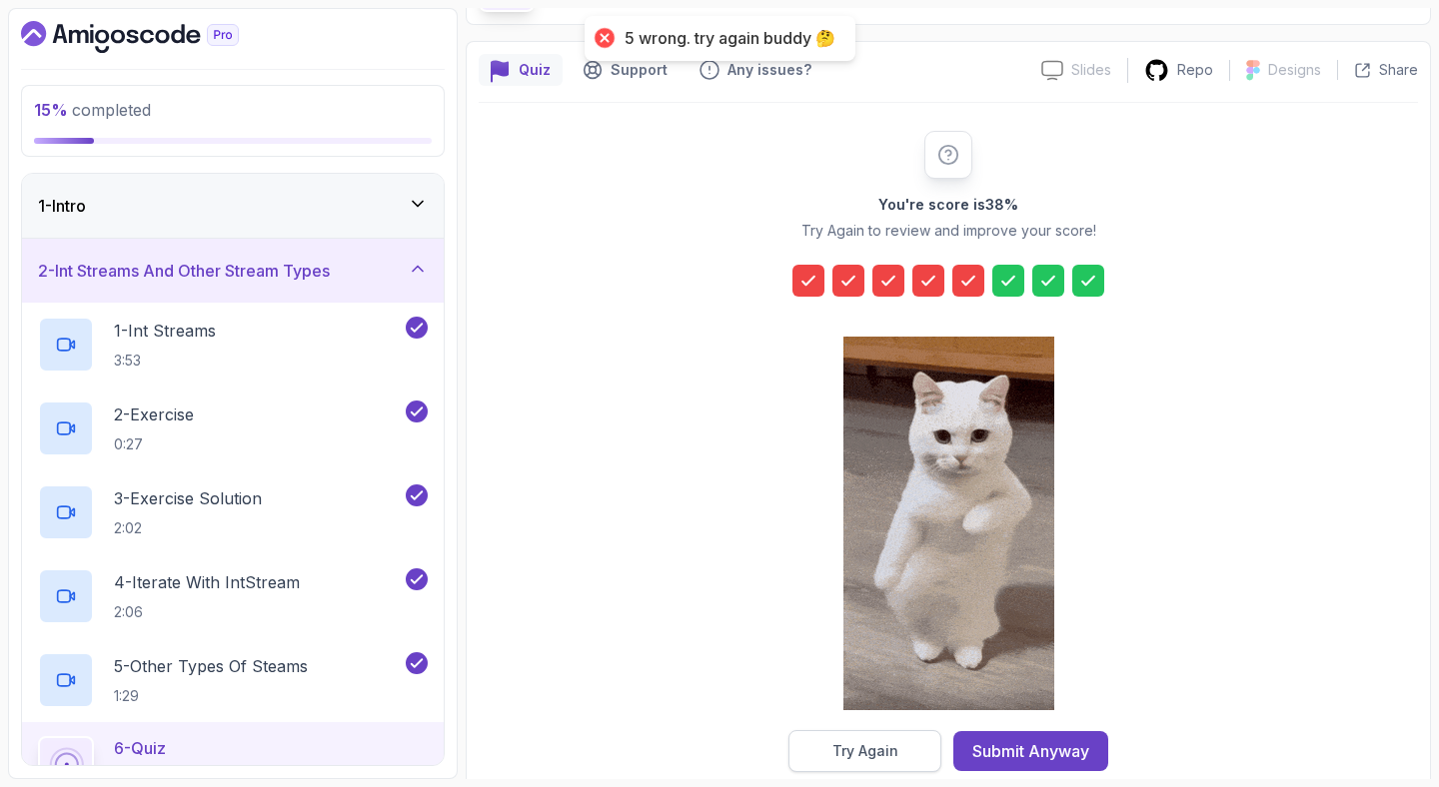
click at [875, 750] on div "Try Again" at bounding box center [865, 751] width 66 height 20
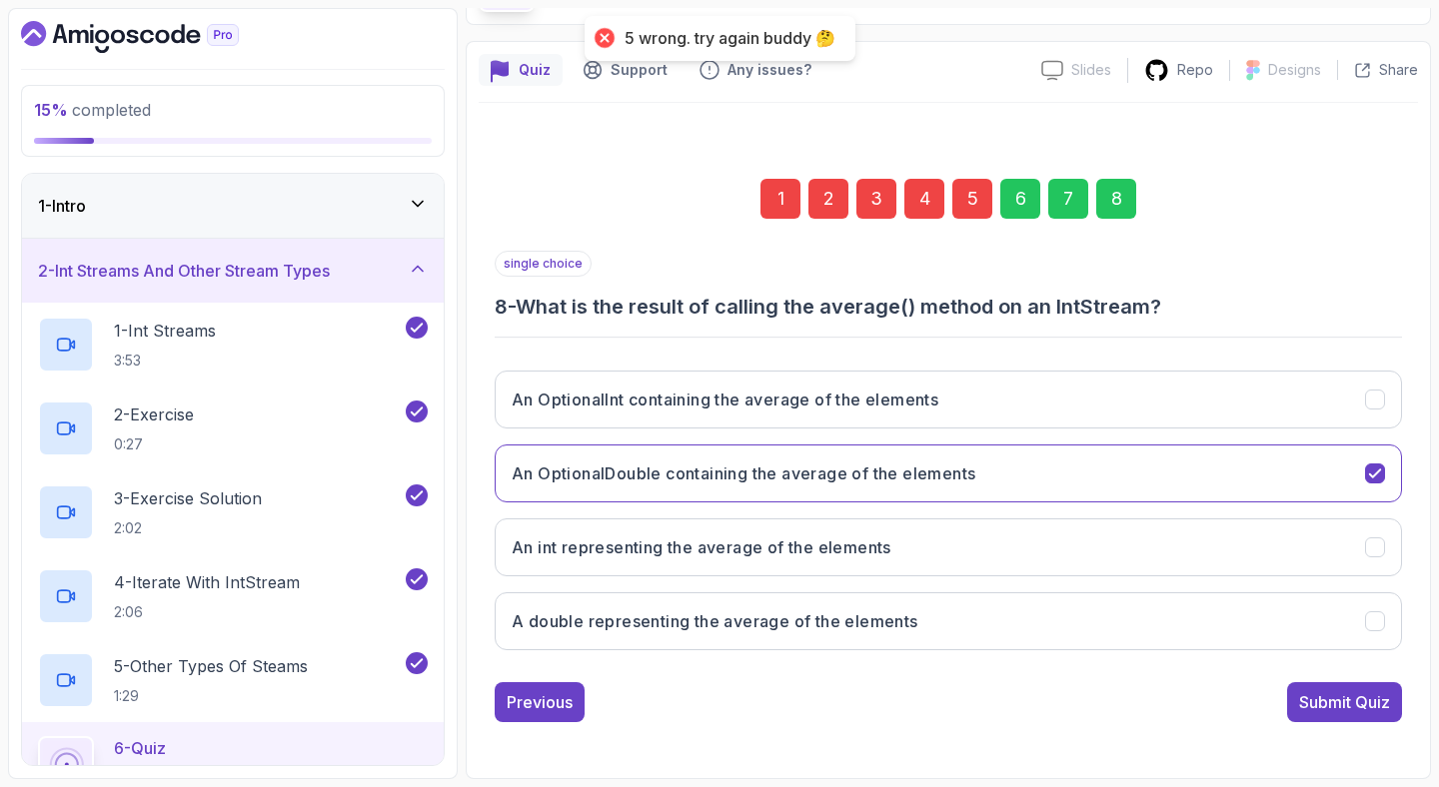
click at [974, 184] on div "5" at bounding box center [972, 199] width 40 height 40
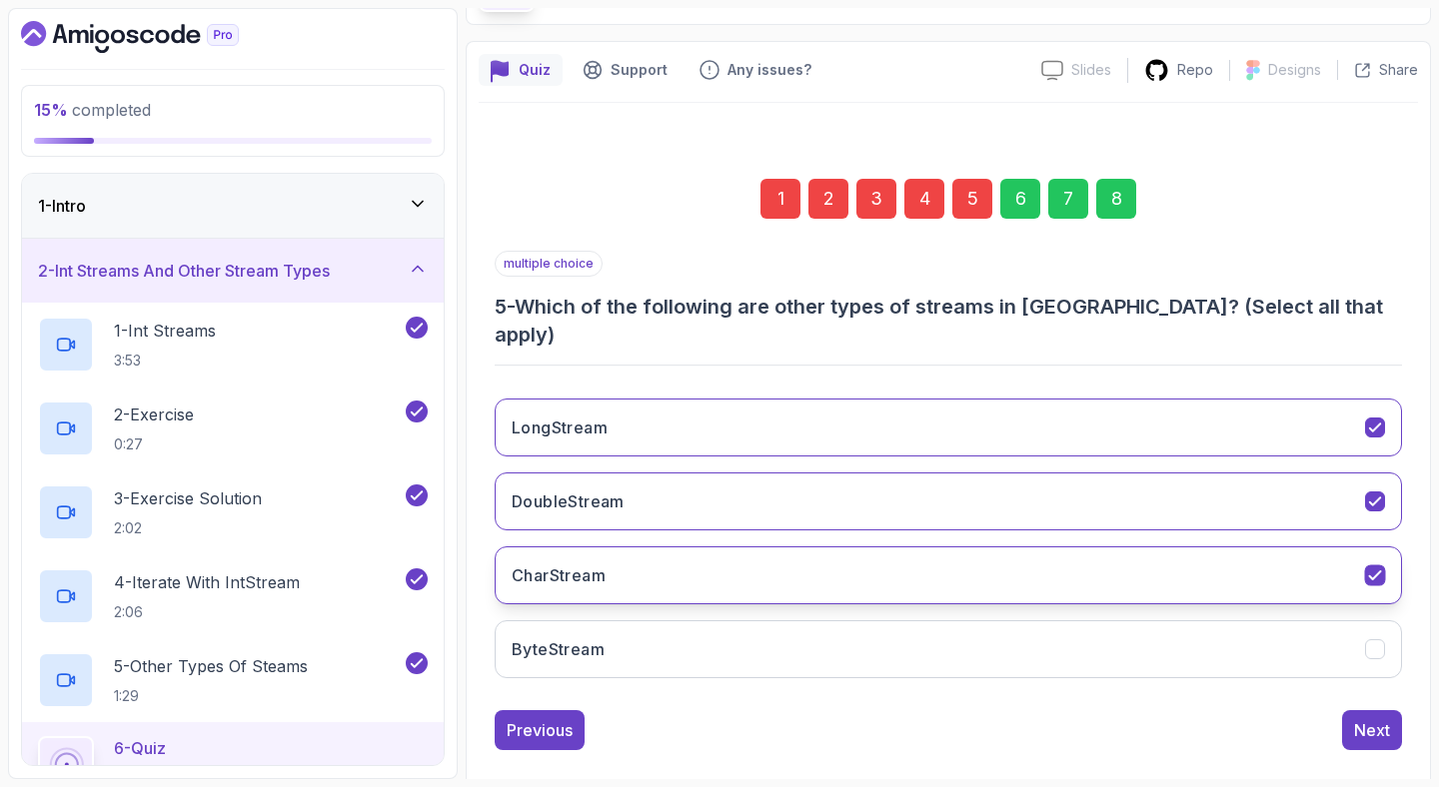
click at [668, 561] on button "CharStream" at bounding box center [948, 575] width 907 height 58
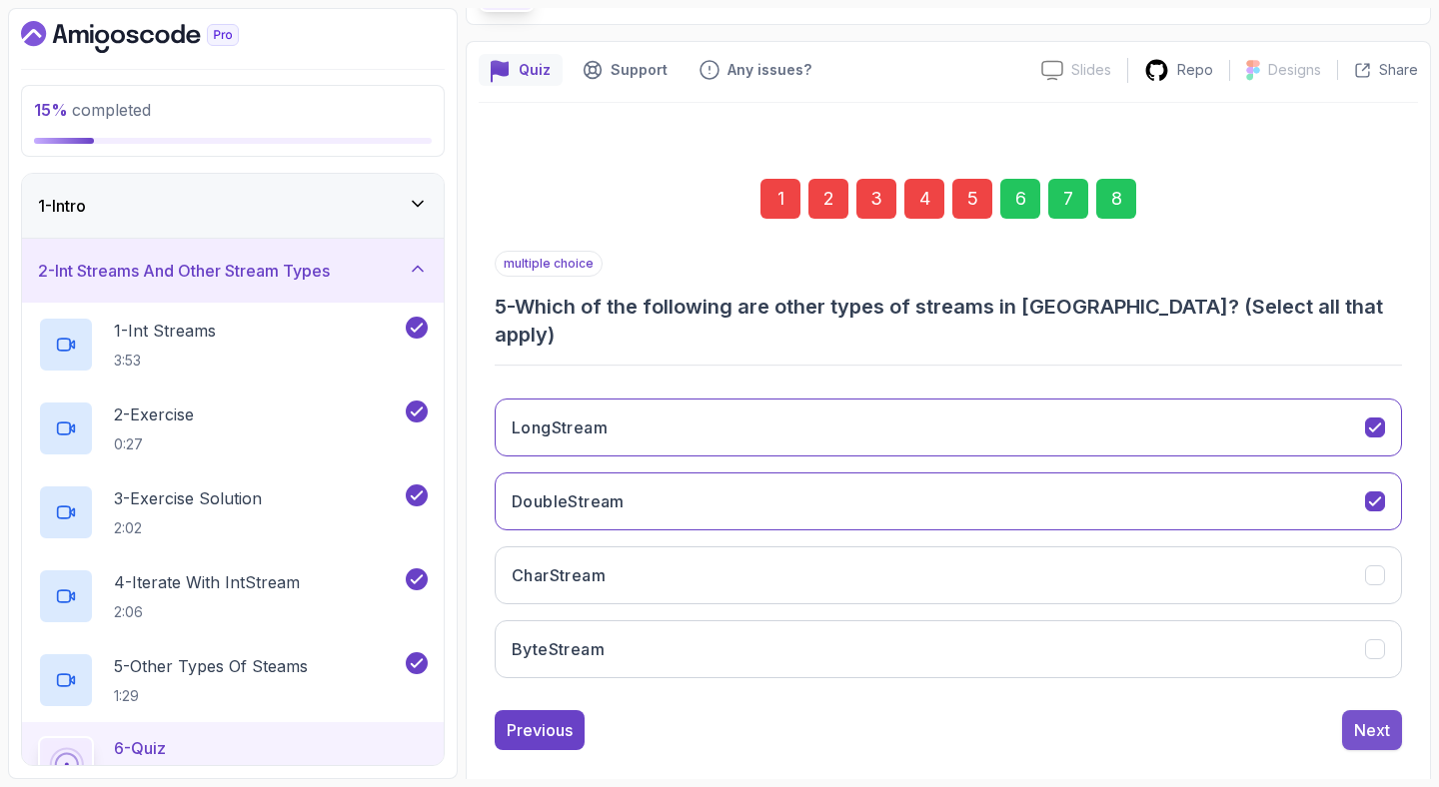
click at [1377, 718] on div "Next" at bounding box center [1372, 730] width 36 height 24
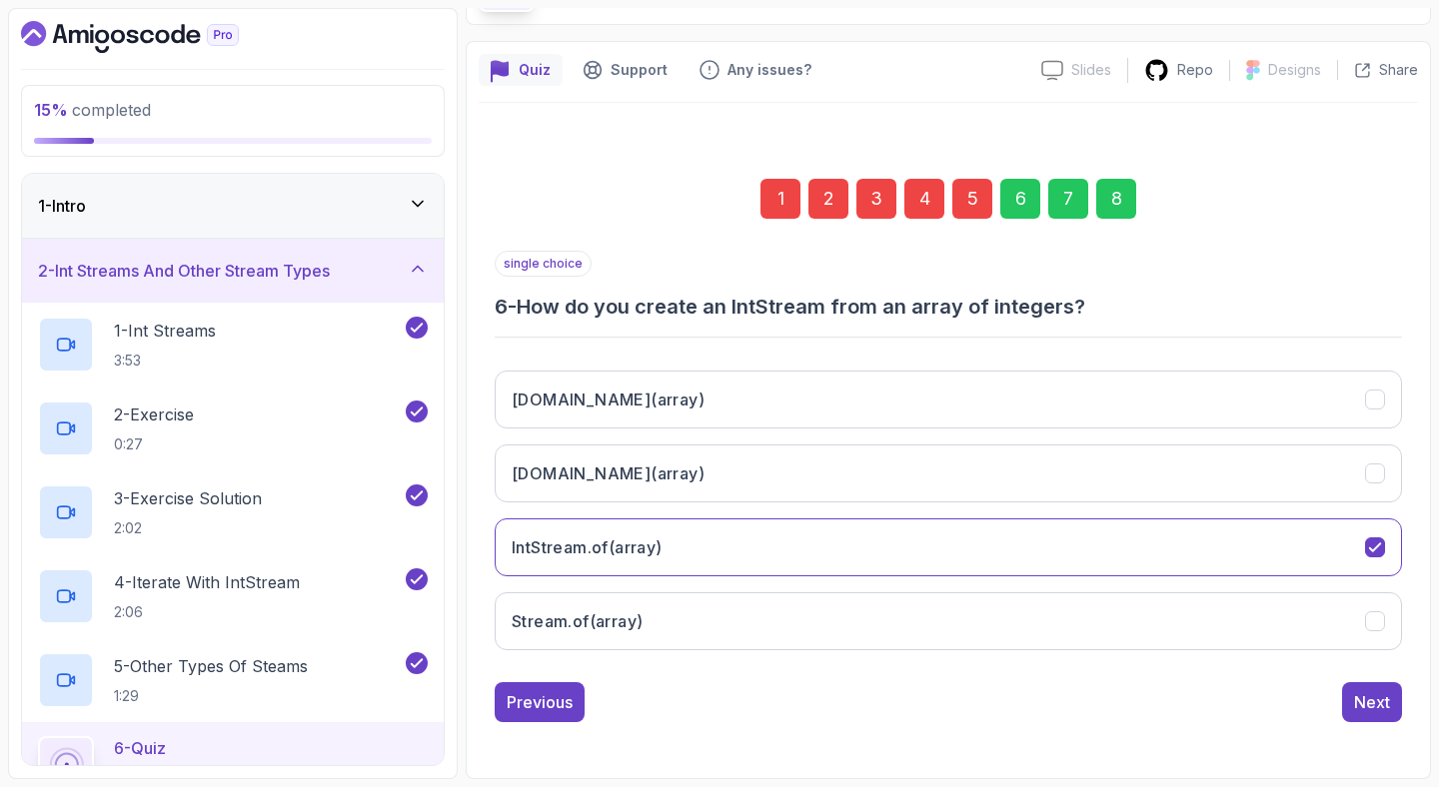
click at [1132, 197] on div "8" at bounding box center [1116, 199] width 40 height 40
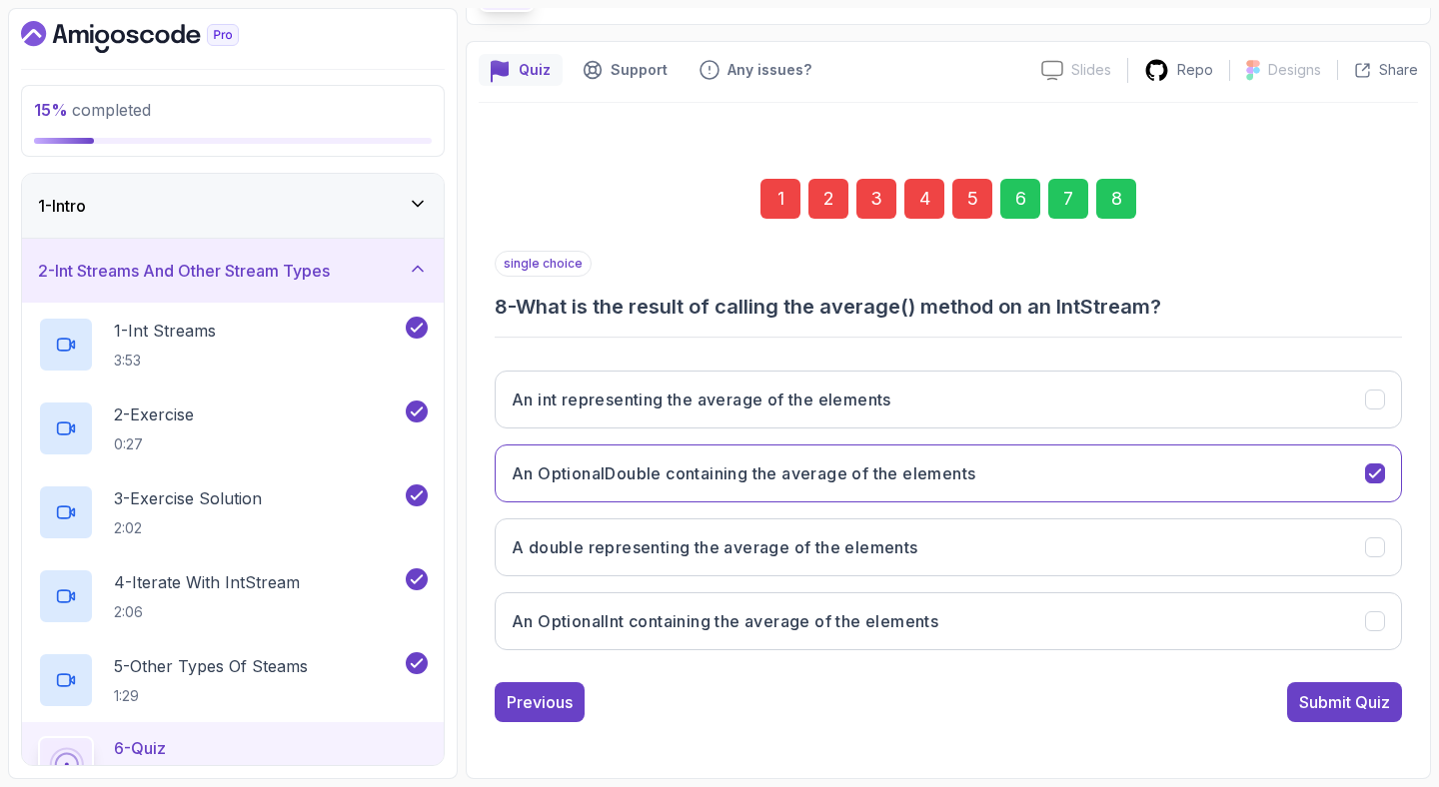
click at [1376, 722] on div "1 2 3 4 5 6 7 8 single choice 8 - What is the result of calling the average() m…" at bounding box center [948, 434] width 939 height 607
click at [1377, 708] on div "Submit Quiz" at bounding box center [1344, 702] width 91 height 24
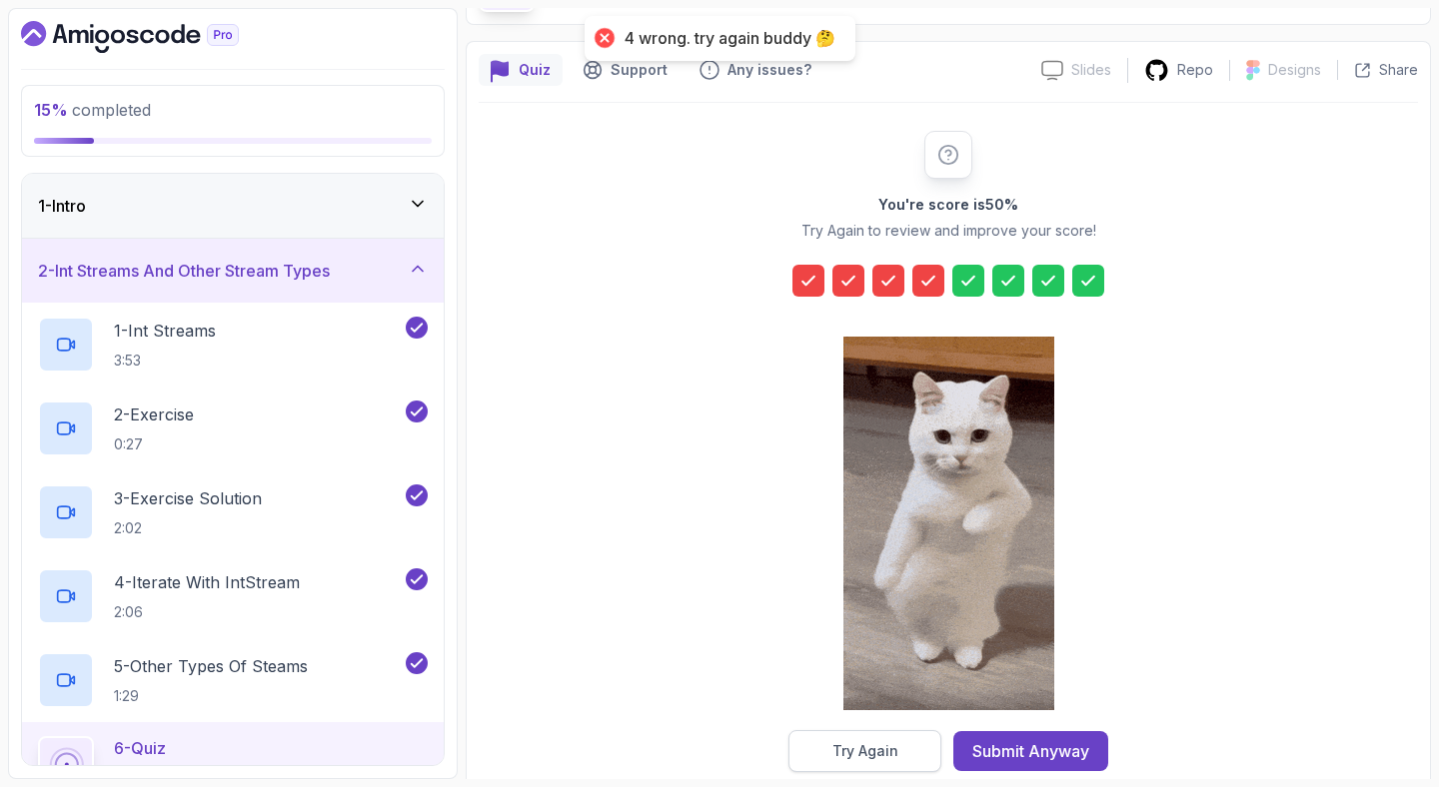
click at [888, 761] on button "Try Again" at bounding box center [864, 751] width 153 height 42
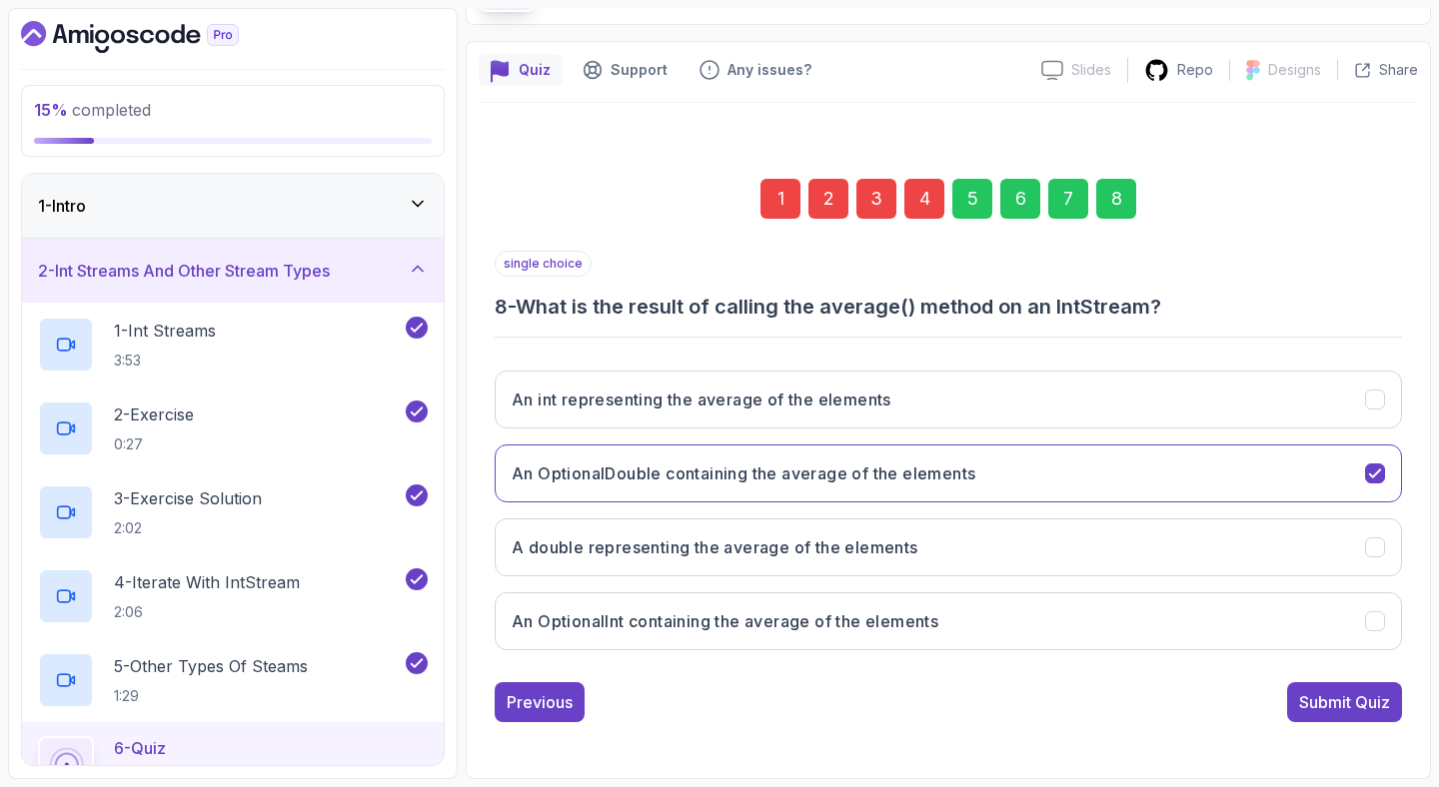
click at [914, 205] on div "4" at bounding box center [924, 199] width 40 height 40
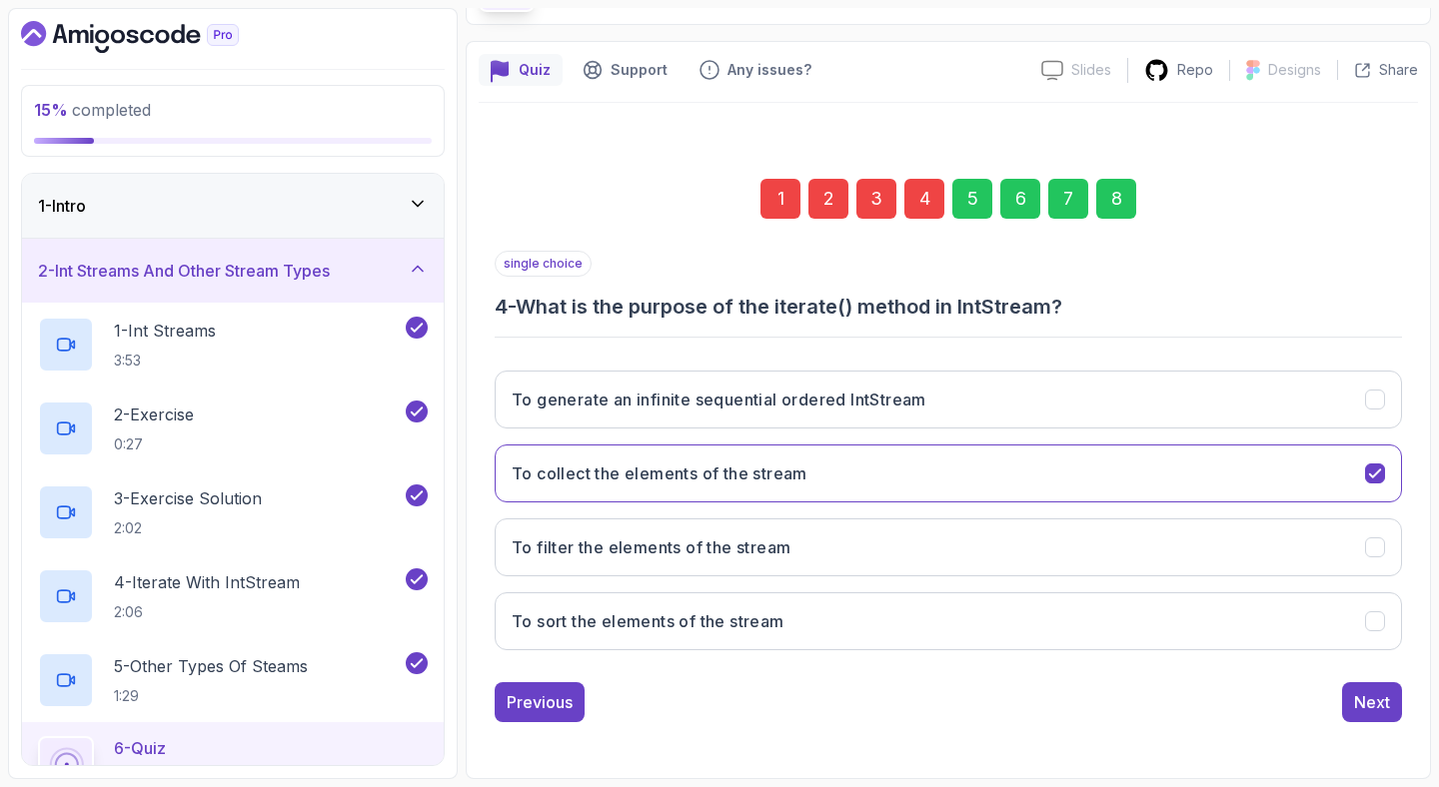
click at [768, 188] on div "1" at bounding box center [780, 199] width 40 height 40
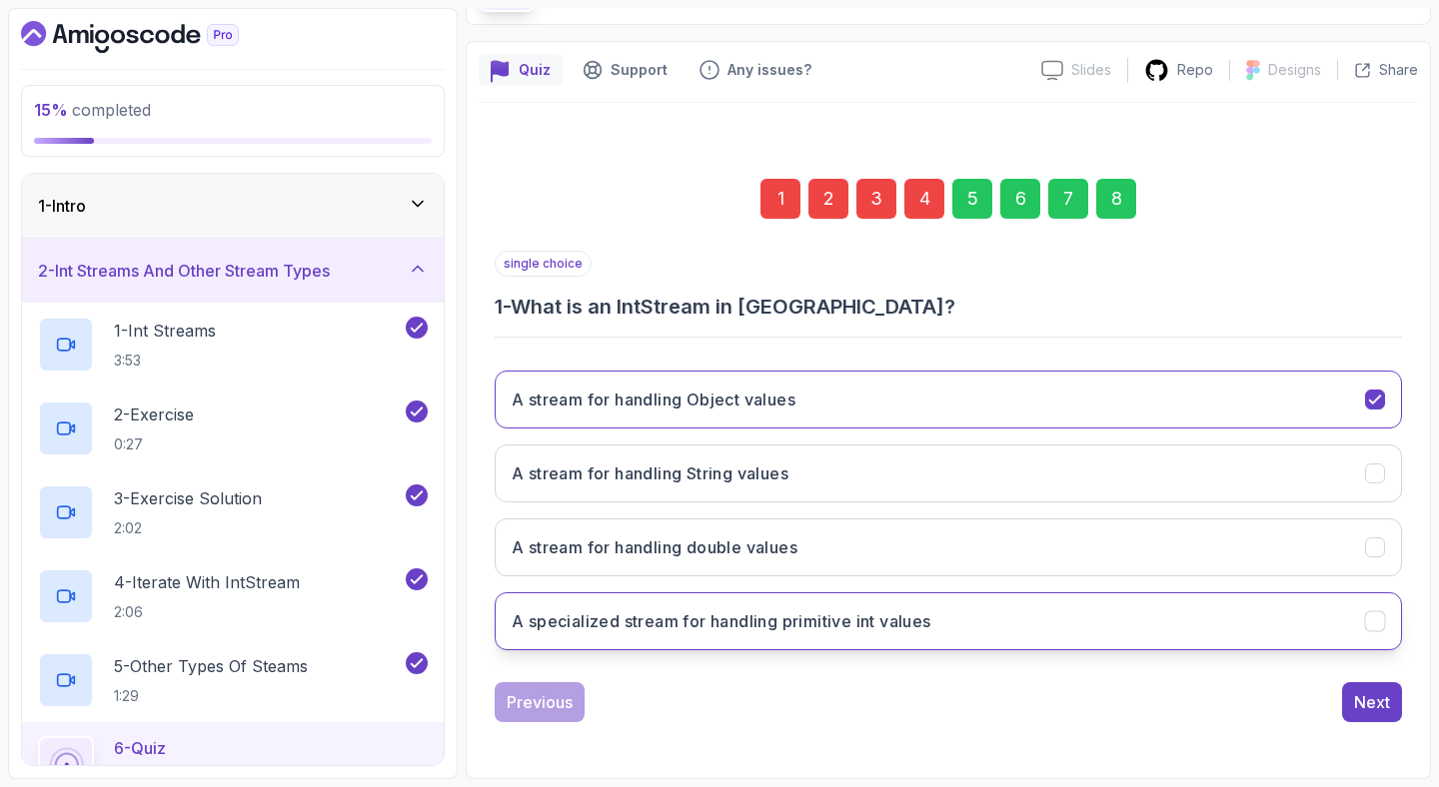
click at [758, 623] on h3 "A specialized stream for handling primitive int values" at bounding box center [722, 621] width 420 height 24
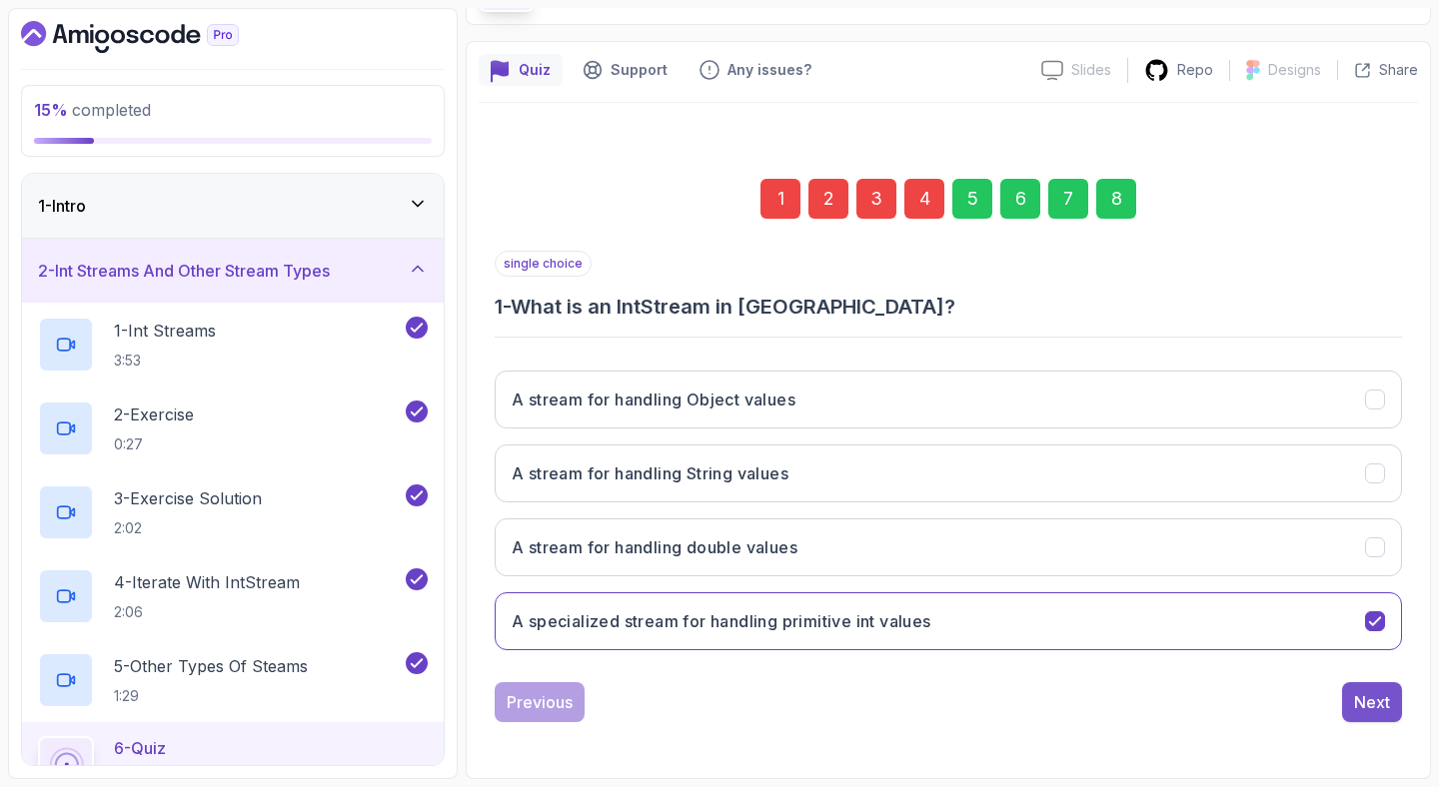
click at [1391, 689] on button "Next" at bounding box center [1372, 702] width 60 height 40
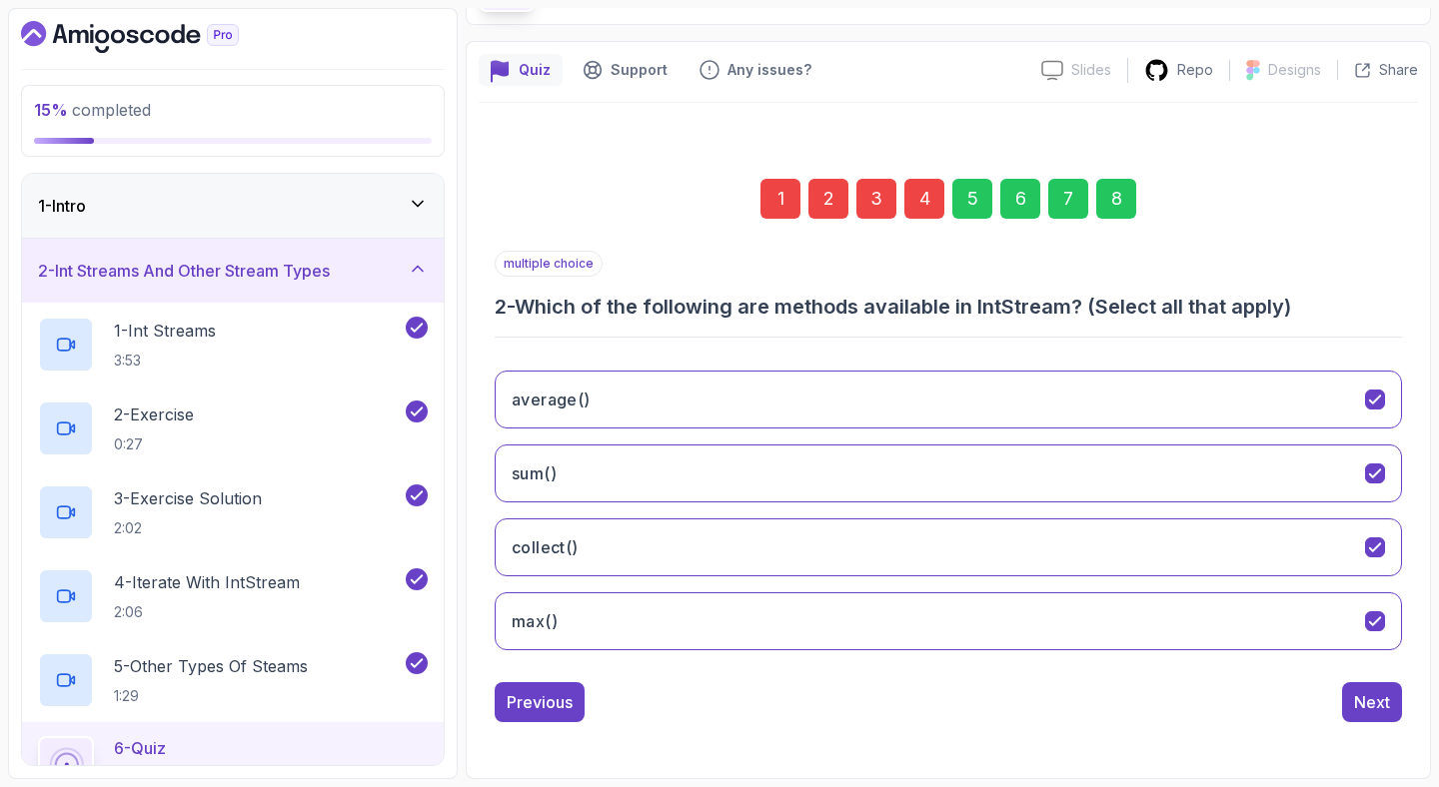
click at [1116, 198] on div "8" at bounding box center [1116, 199] width 40 height 40
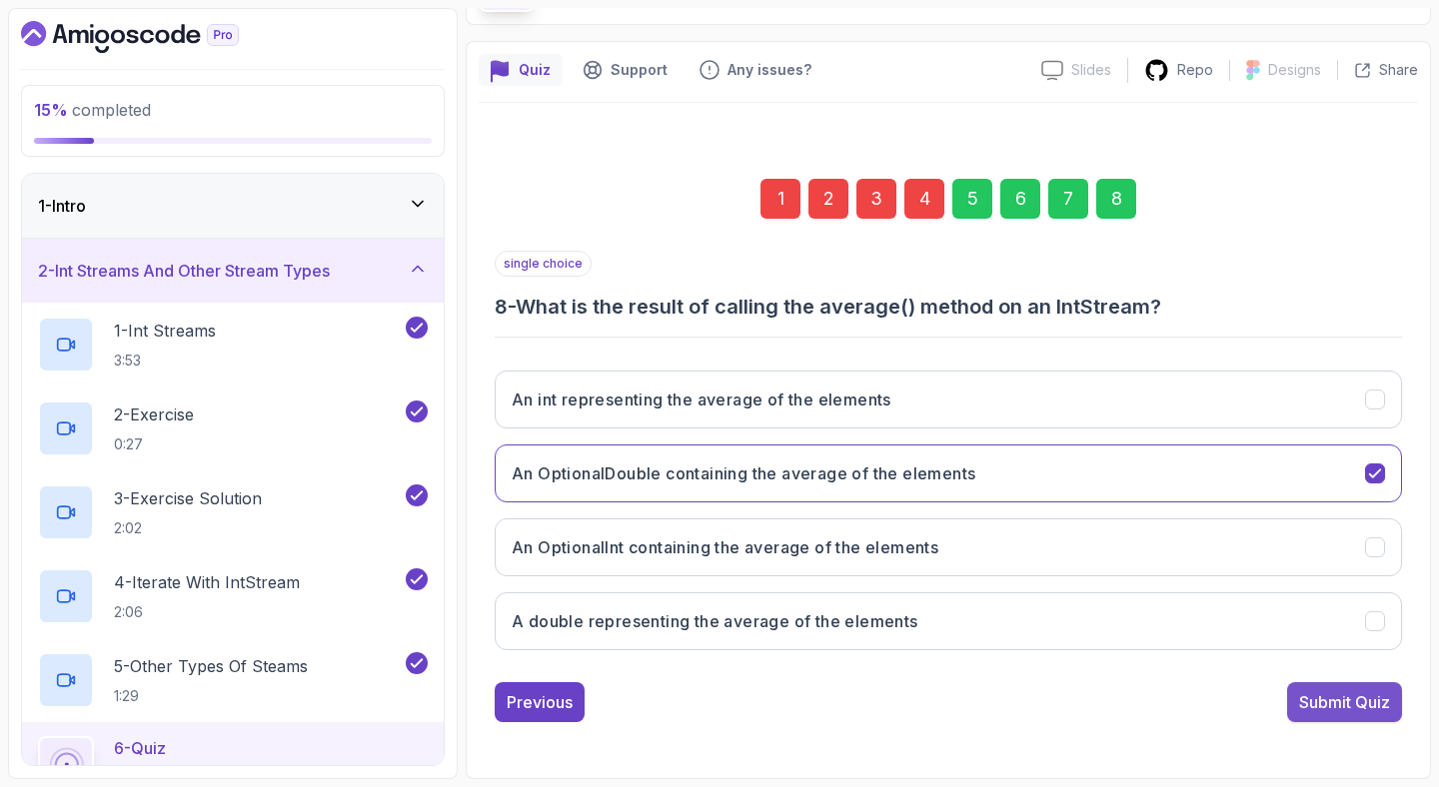
click at [1369, 698] on div "Submit Quiz" at bounding box center [1344, 702] width 91 height 24
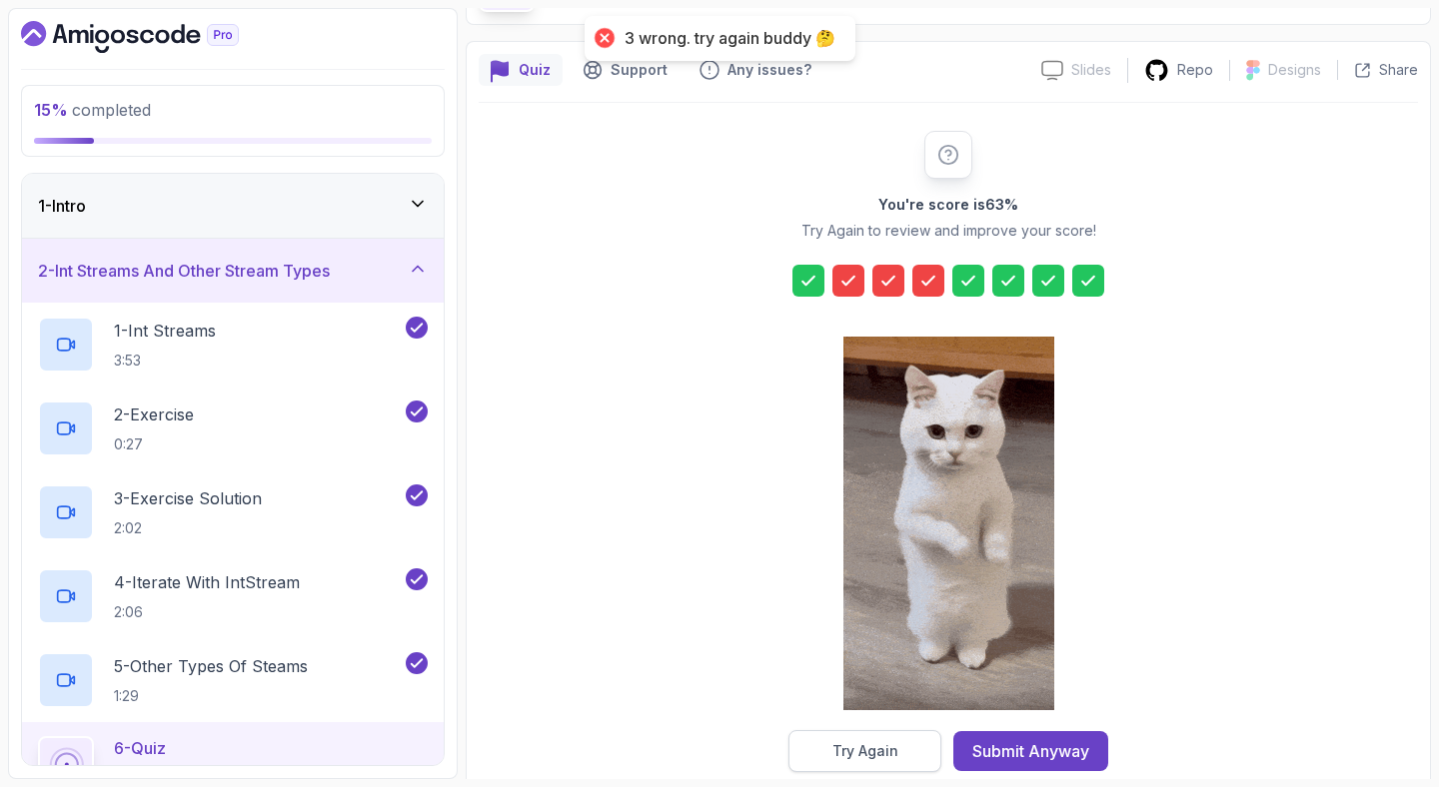
click at [863, 761] on button "Try Again" at bounding box center [864, 751] width 153 height 42
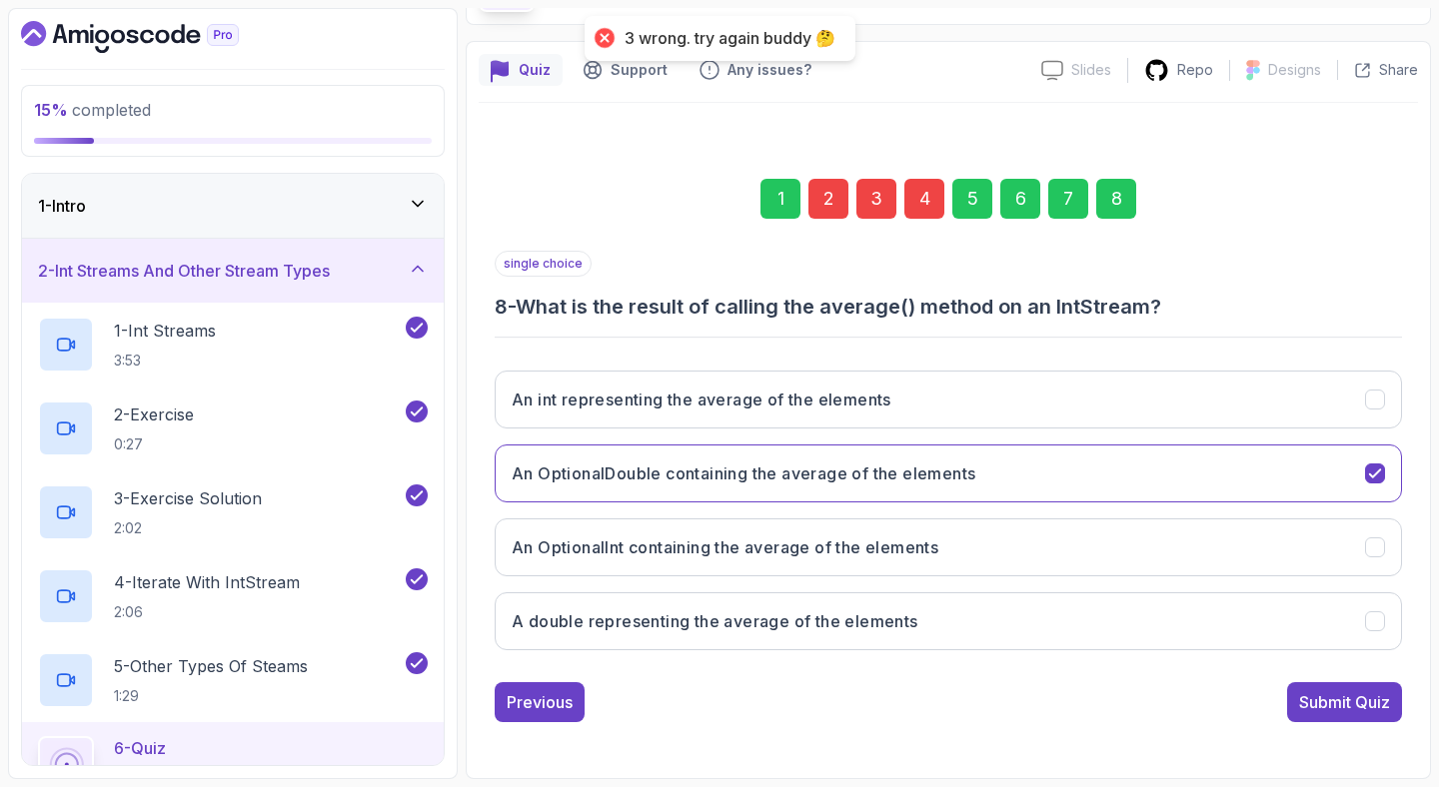
click at [822, 202] on div "2" at bounding box center [828, 199] width 40 height 40
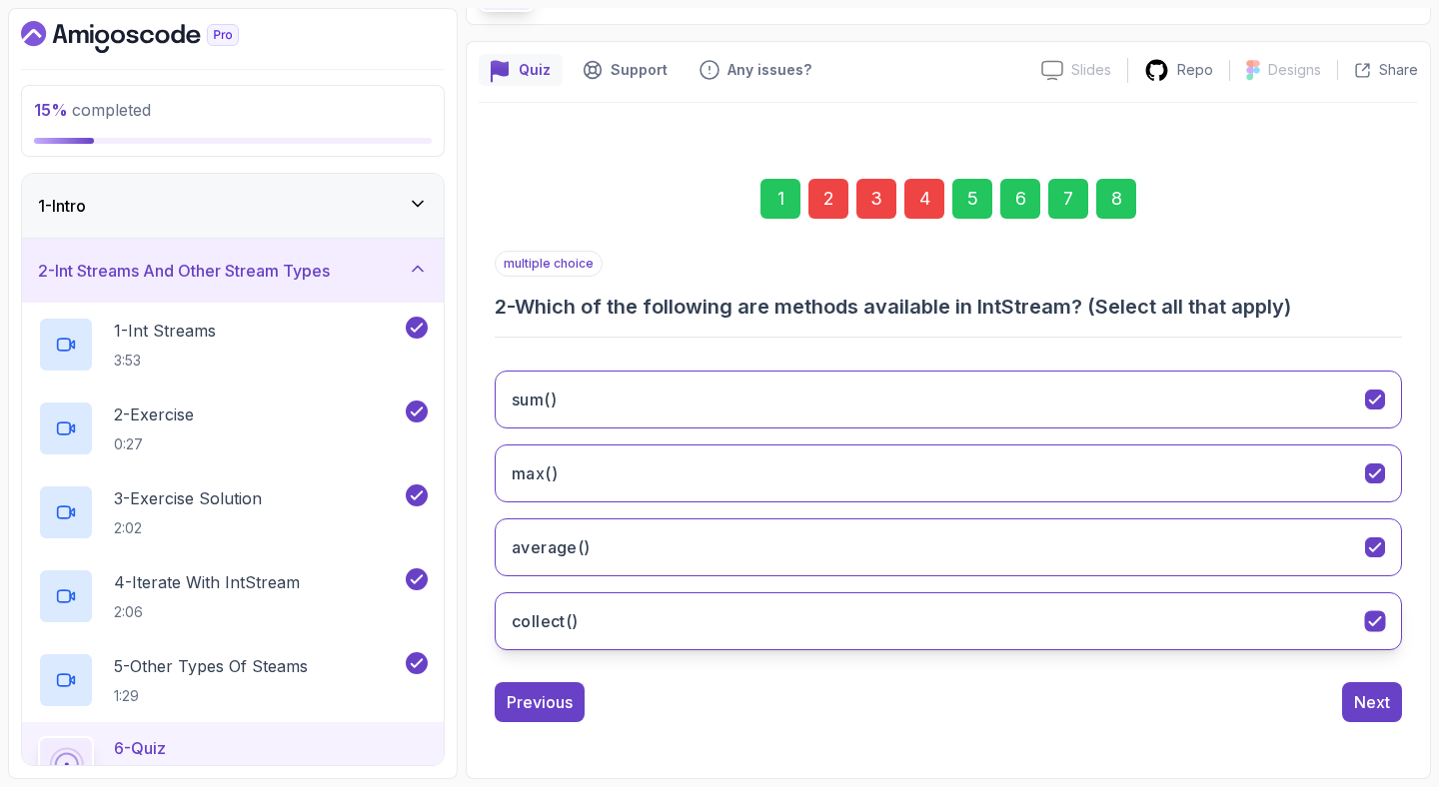
click at [729, 622] on button "collect()" at bounding box center [948, 621] width 907 height 58
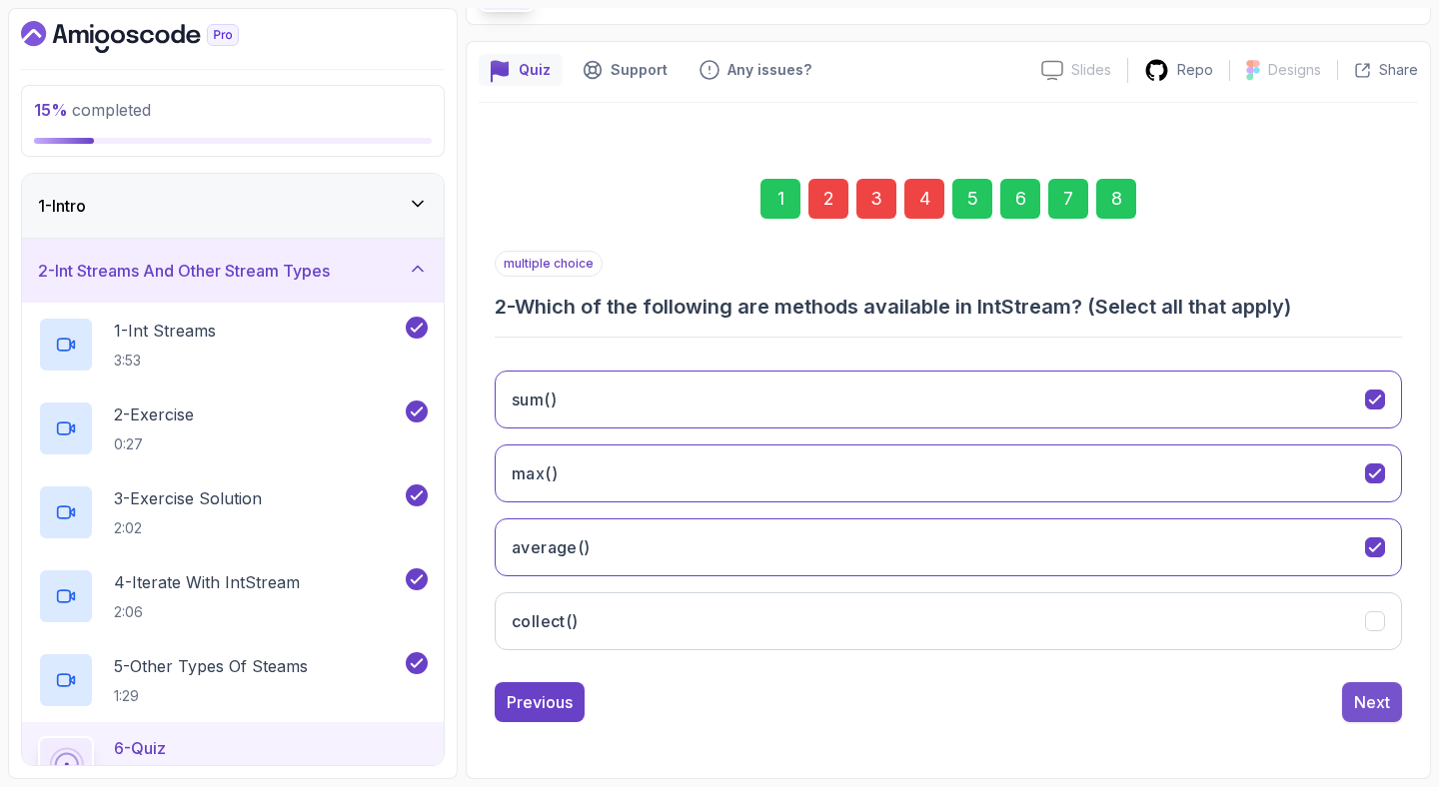
click at [1382, 703] on div "Next" at bounding box center [1372, 702] width 36 height 24
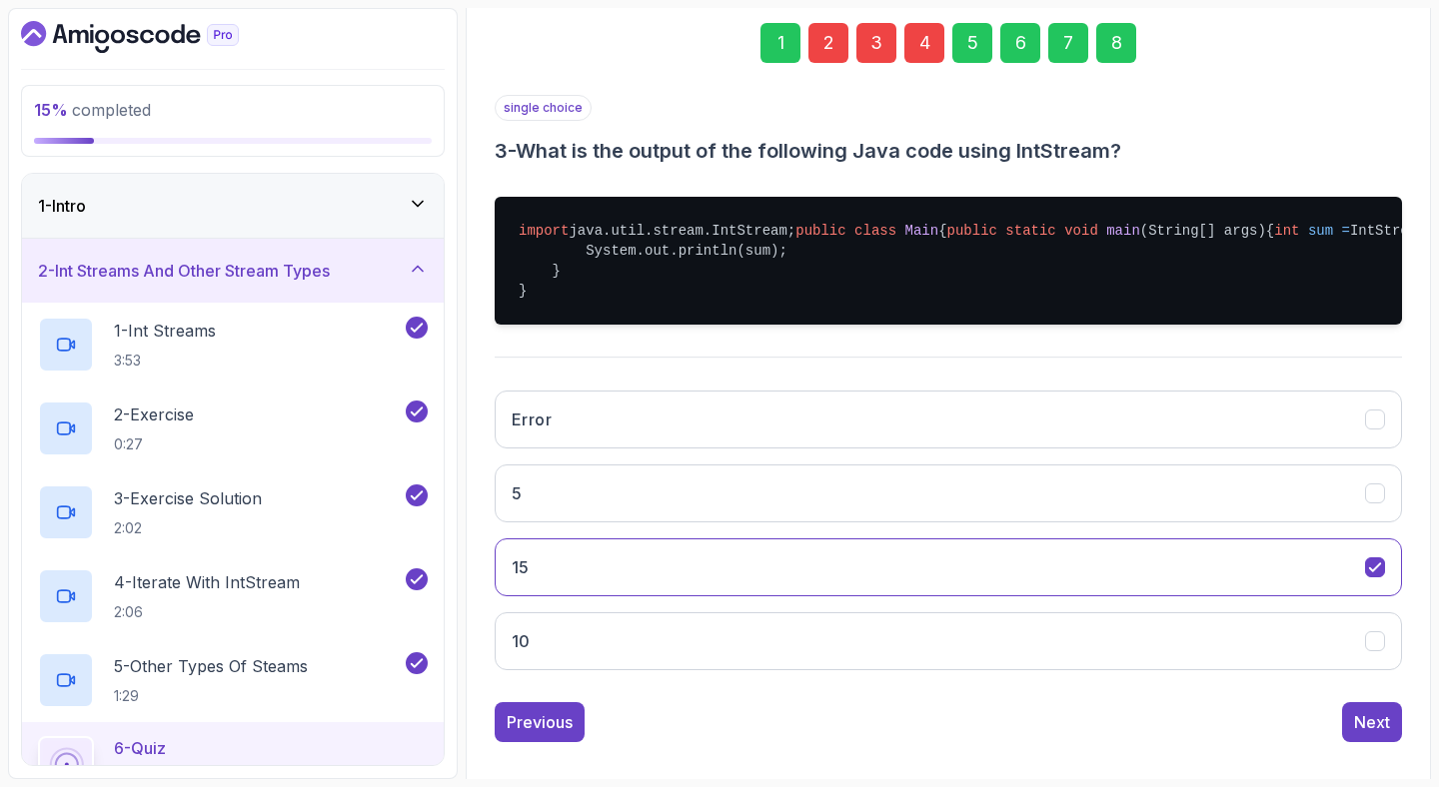
scroll to position [393, 0]
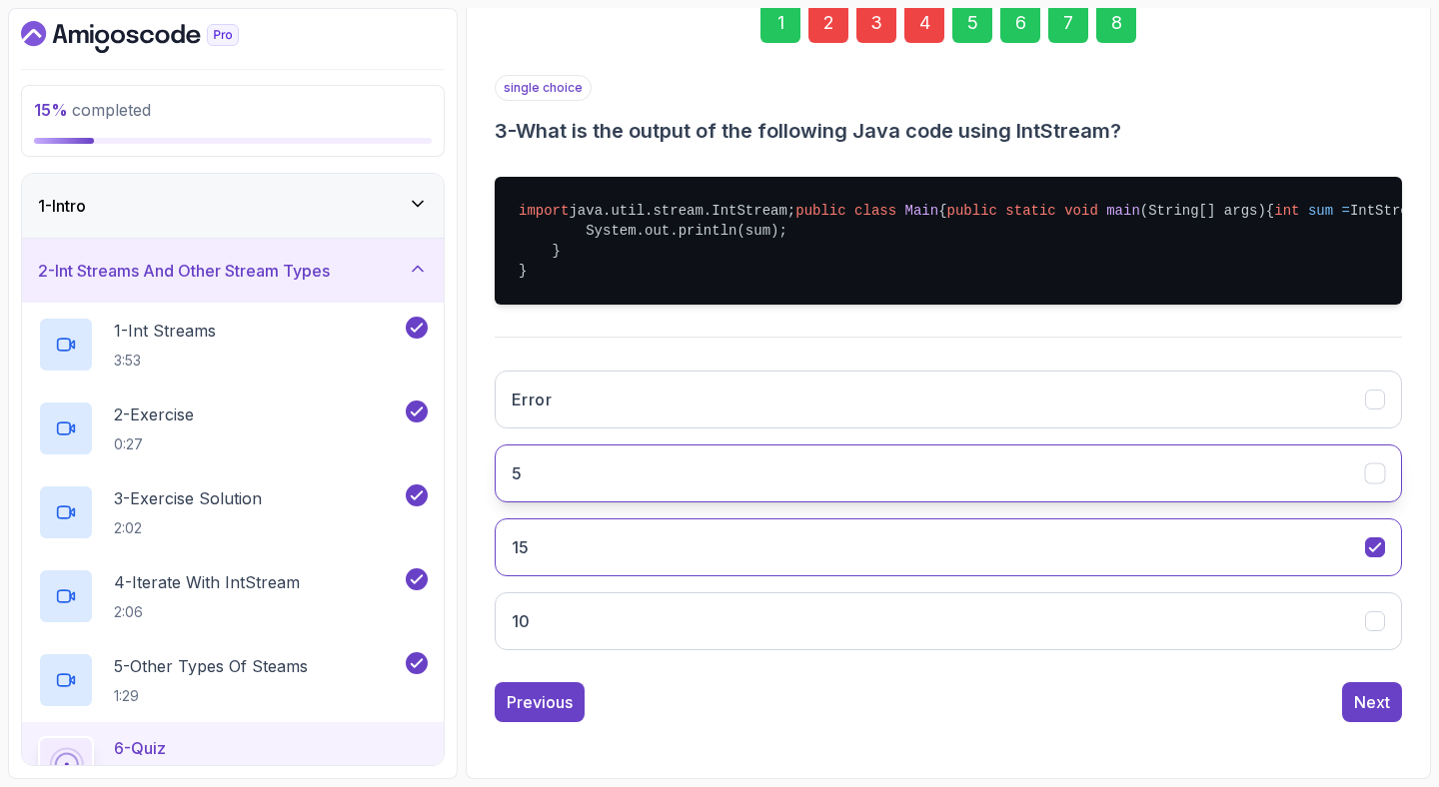
click at [730, 478] on button "5" at bounding box center [948, 474] width 907 height 58
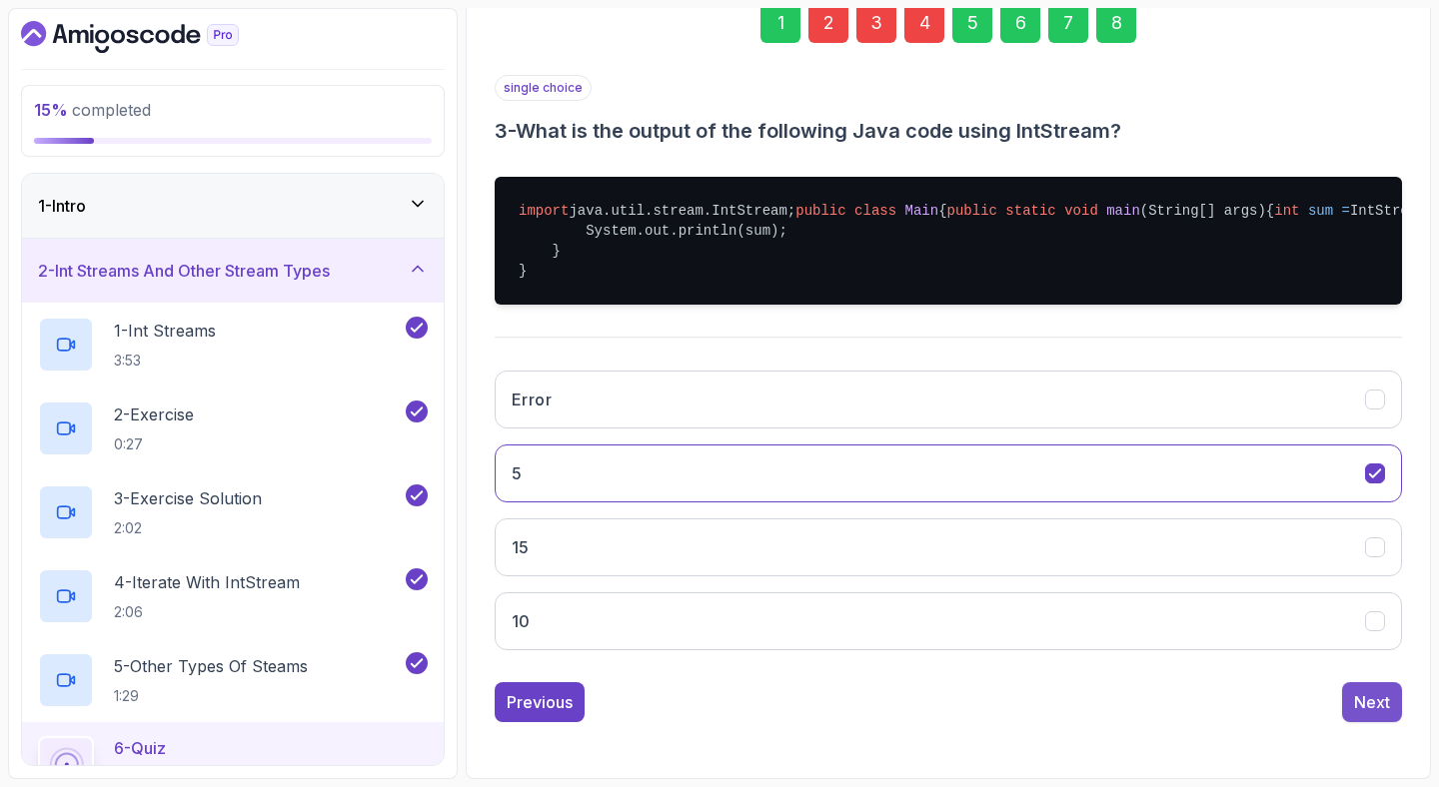
click at [1369, 694] on div "Next" at bounding box center [1372, 702] width 36 height 24
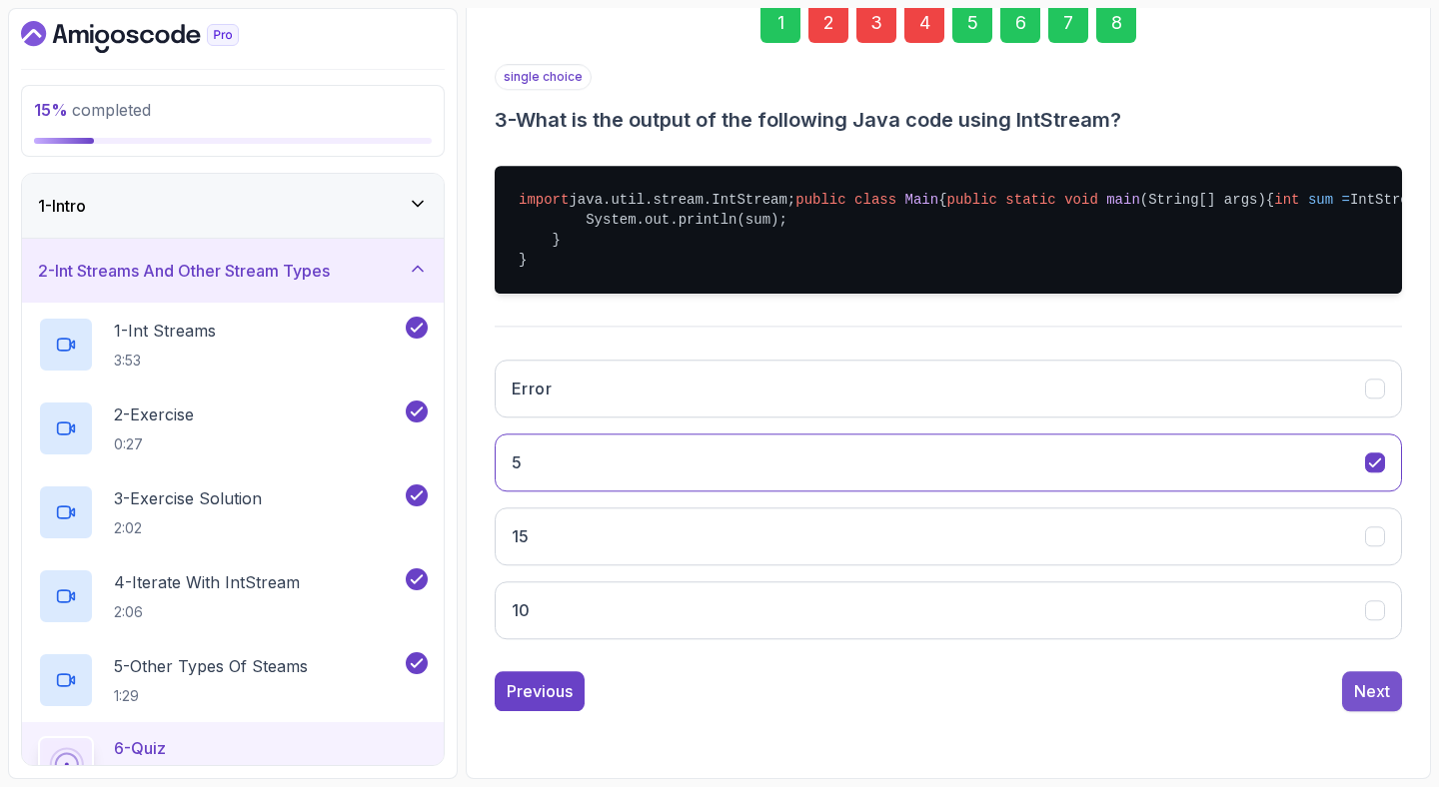
scroll to position [137, 0]
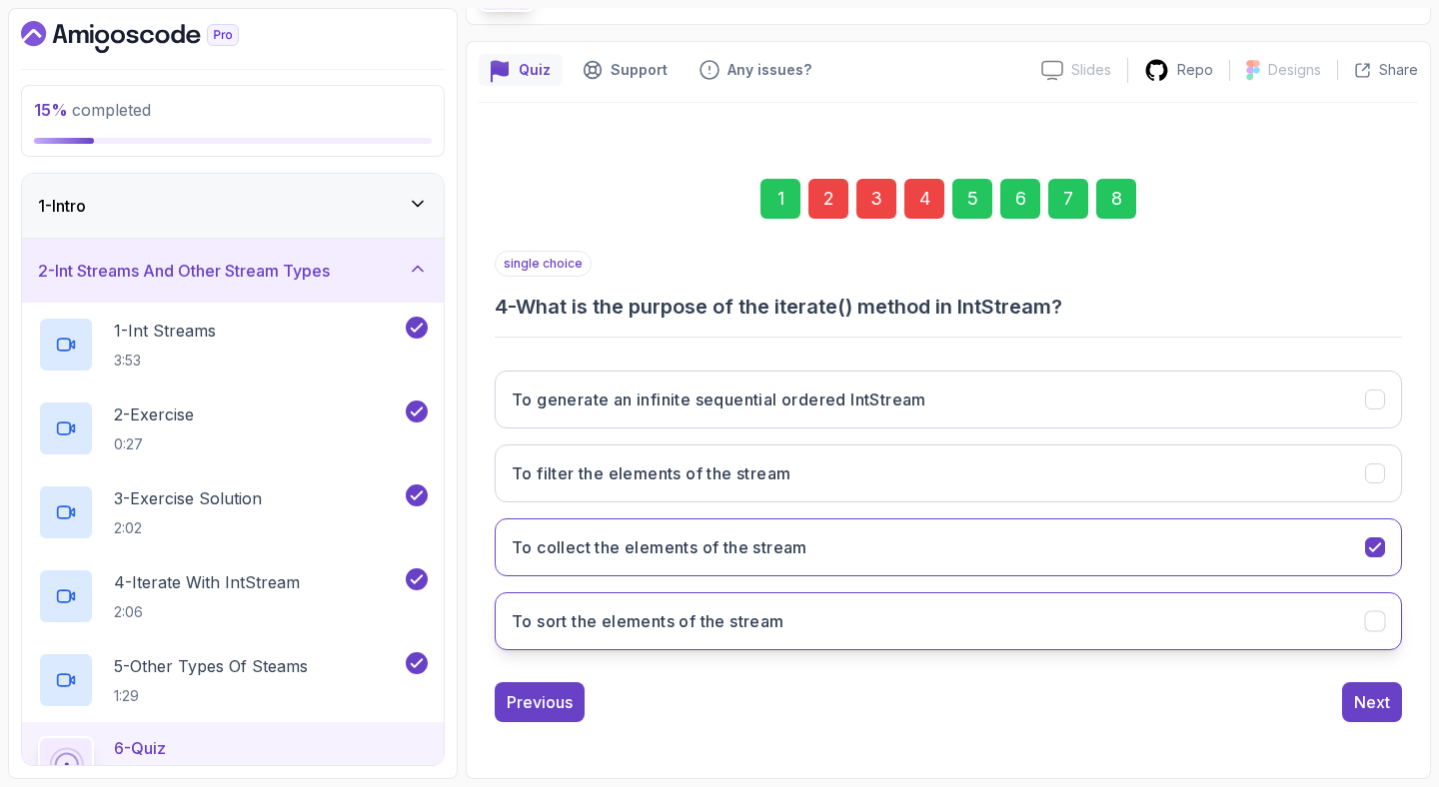
click at [784, 618] on h3 "To sort the elements of the stream" at bounding box center [648, 621] width 273 height 24
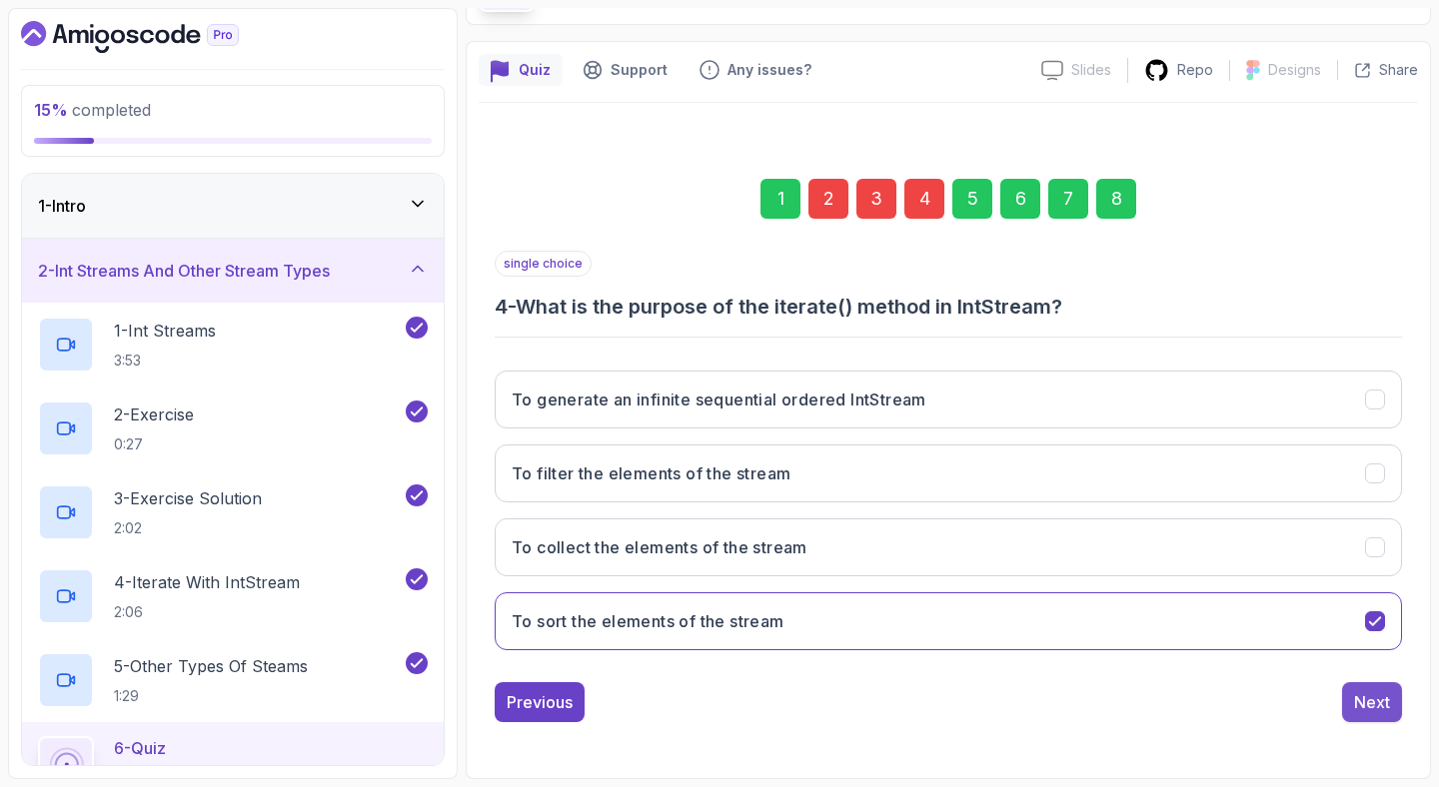
click at [1386, 699] on div "Next" at bounding box center [1372, 702] width 36 height 24
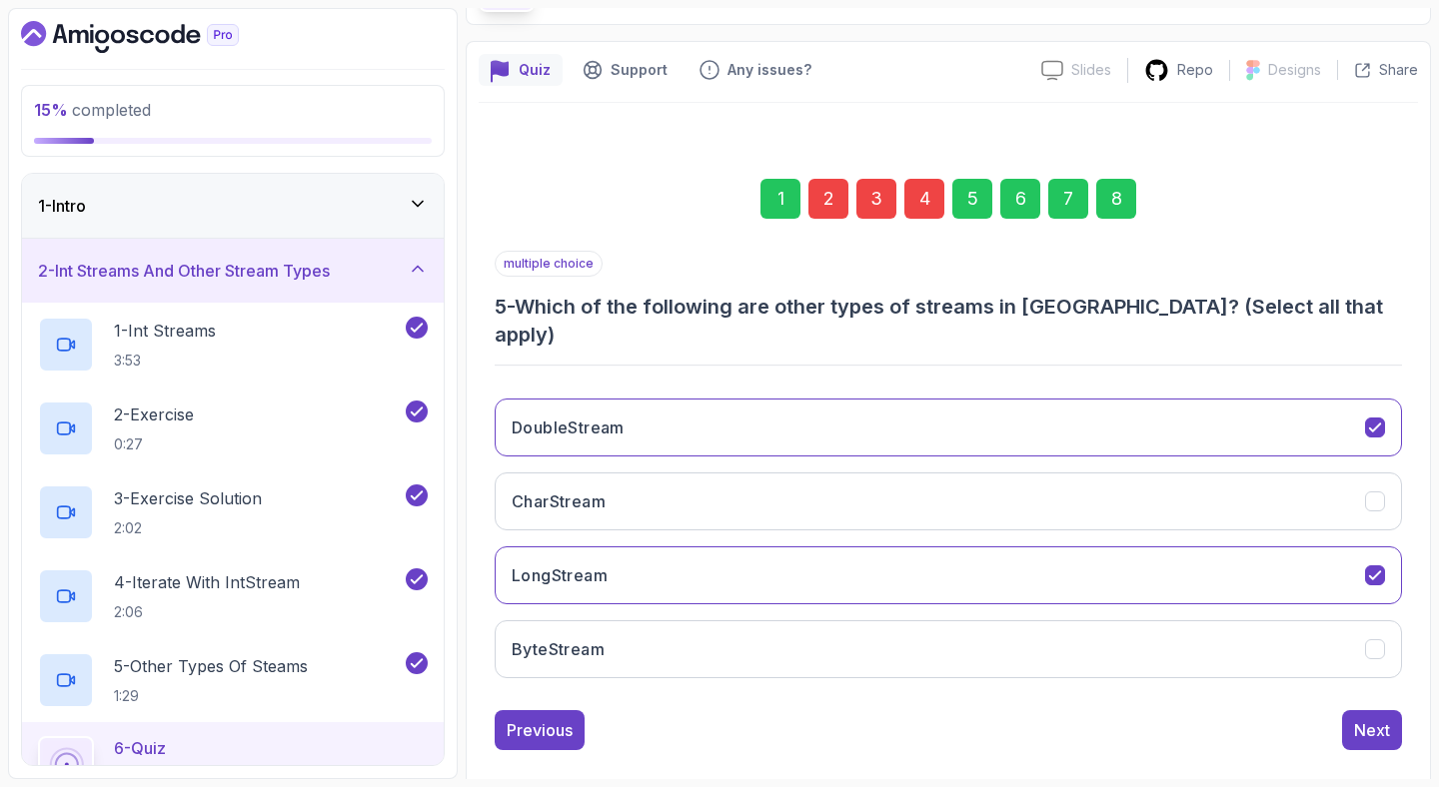
click at [1127, 197] on div "8" at bounding box center [1116, 199] width 40 height 40
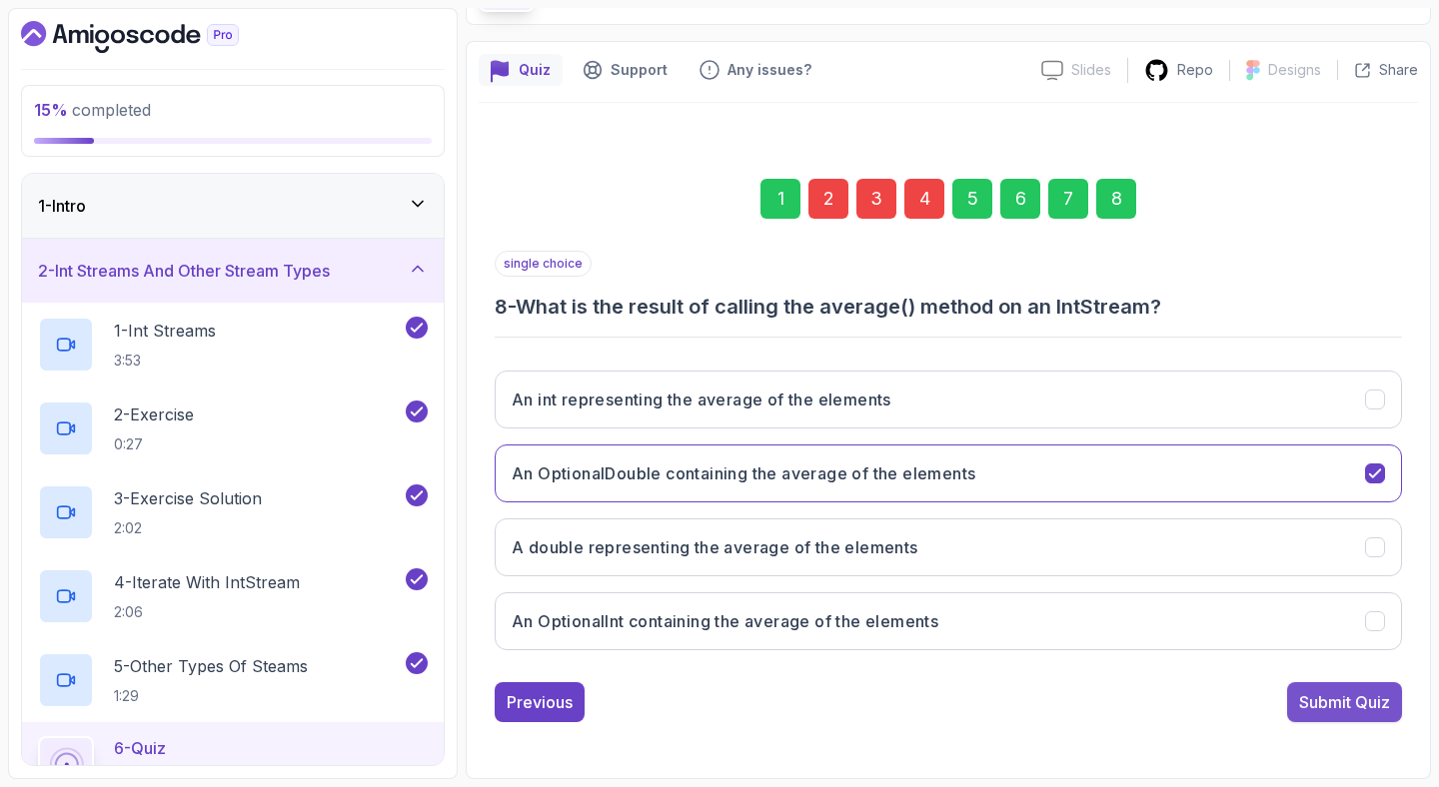
click at [1337, 690] on div "Submit Quiz" at bounding box center [1344, 702] width 91 height 24
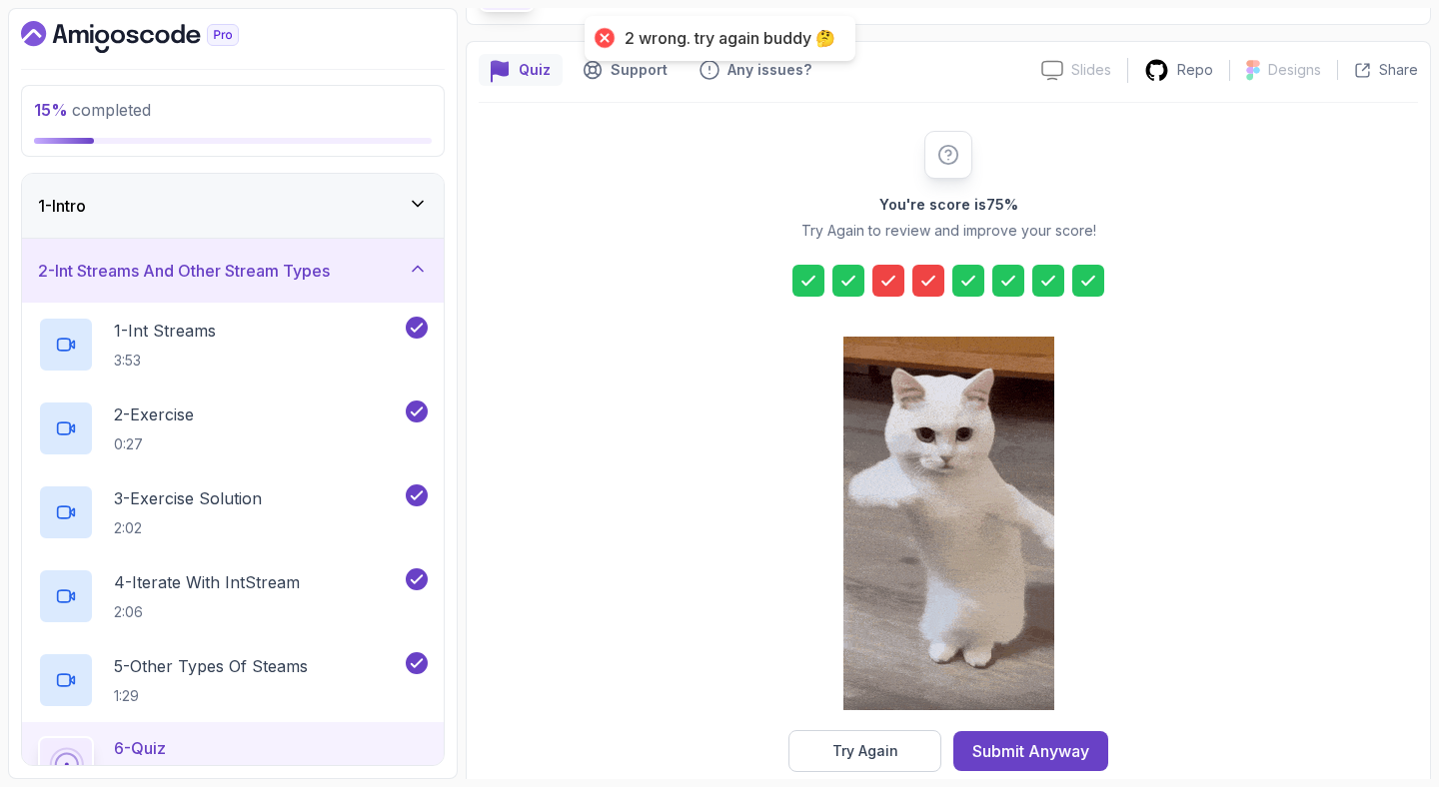
click at [846, 726] on div at bounding box center [948, 526] width 211 height 410
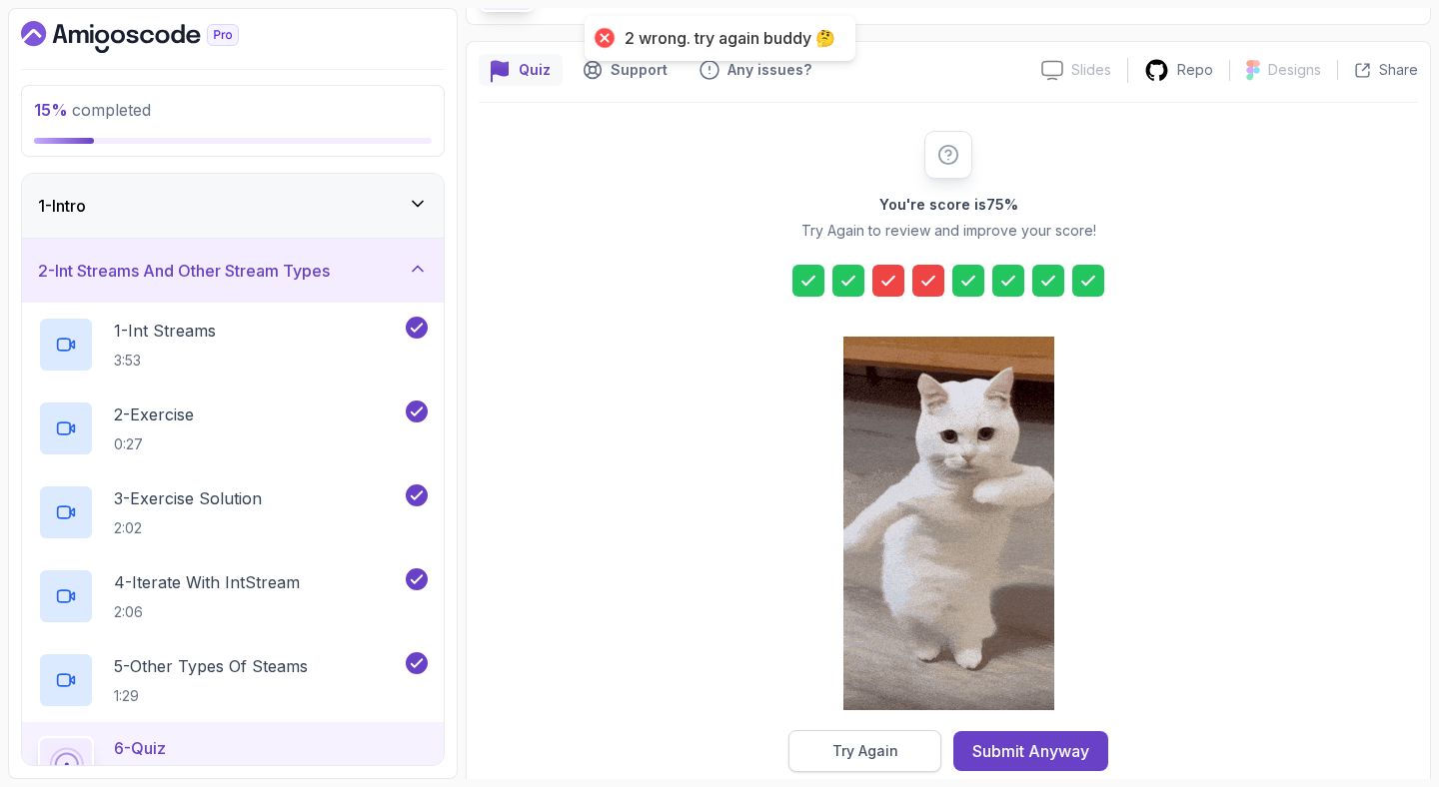
click at [845, 730] on button "Try Again" at bounding box center [864, 751] width 153 height 42
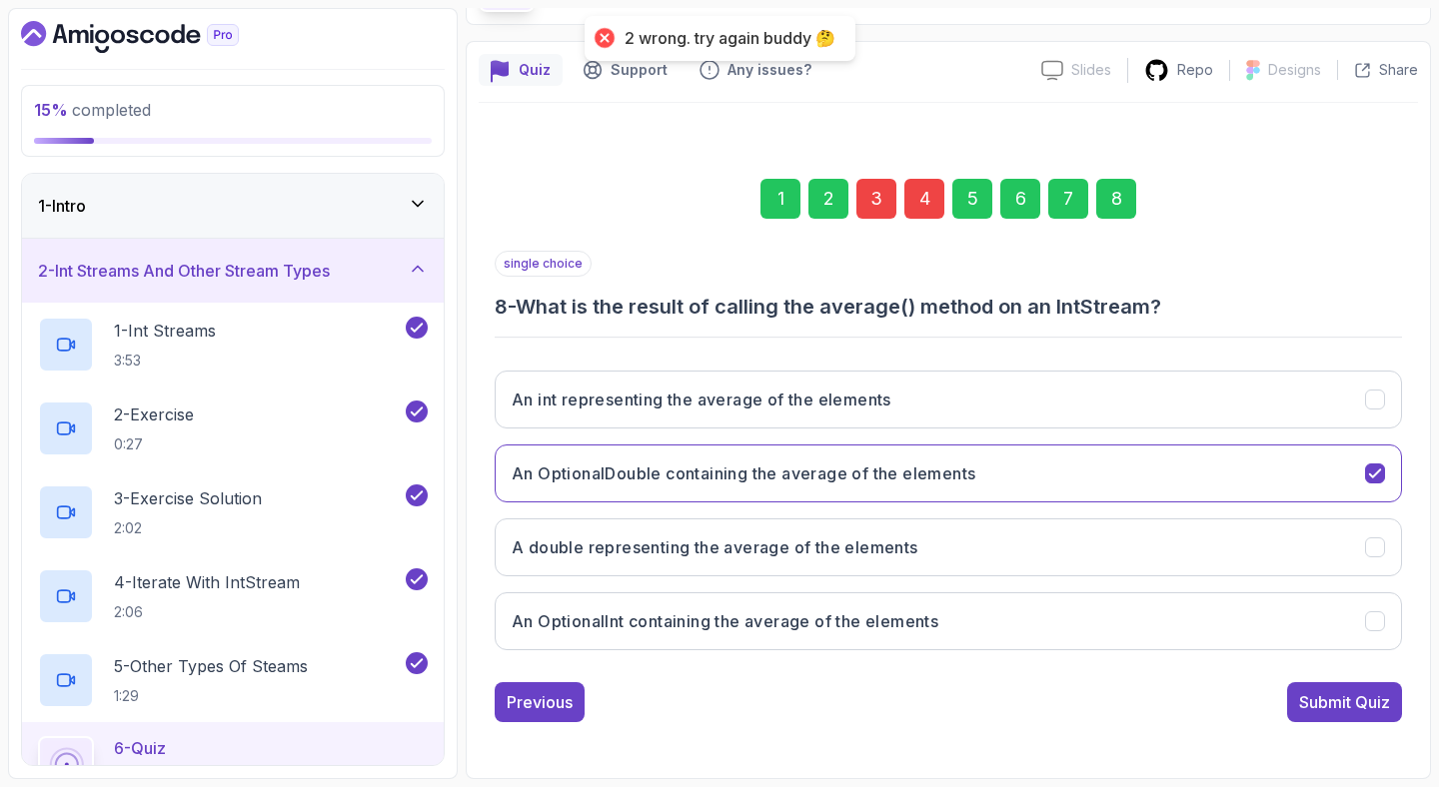
click at [880, 210] on div "3" at bounding box center [876, 199] width 40 height 40
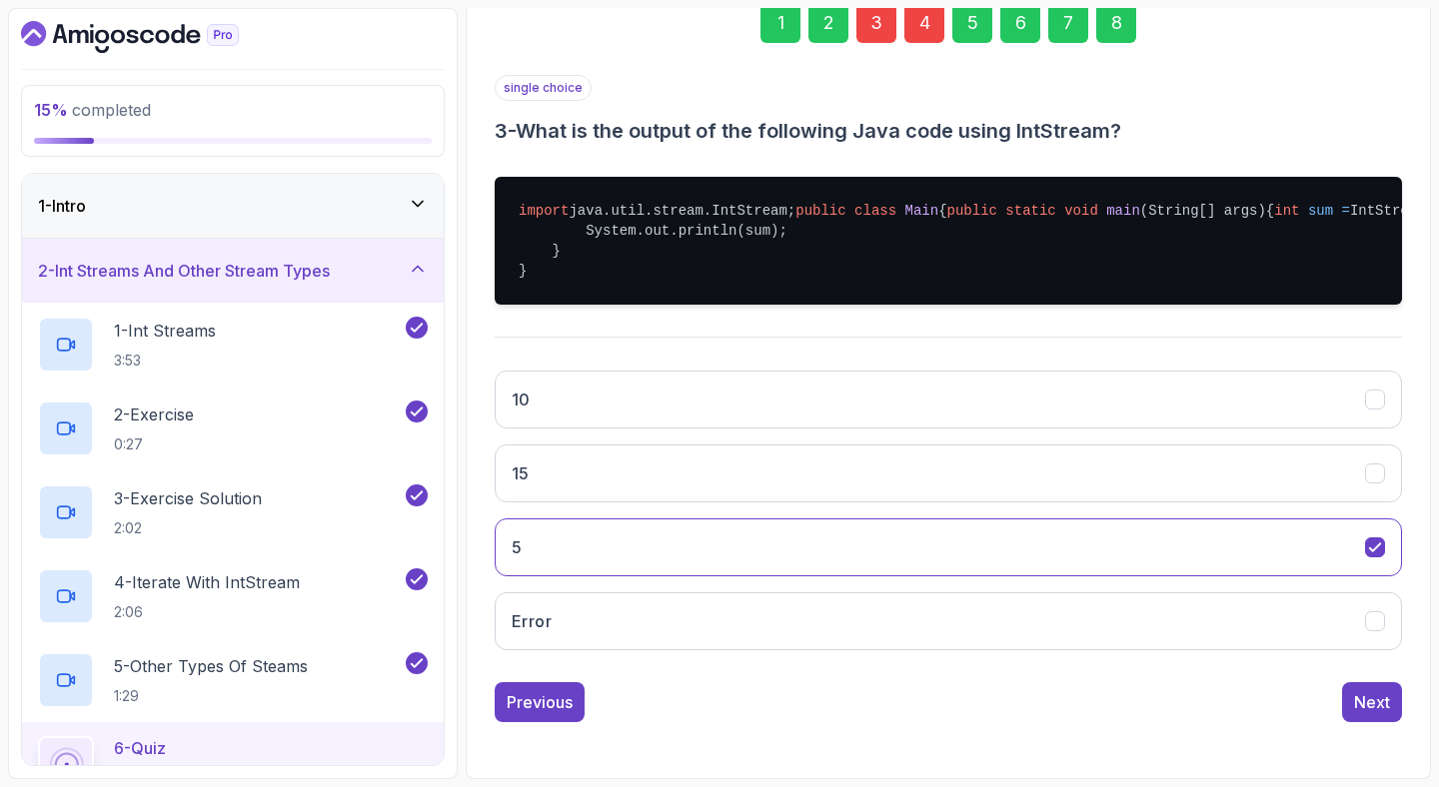
scroll to position [393, 0]
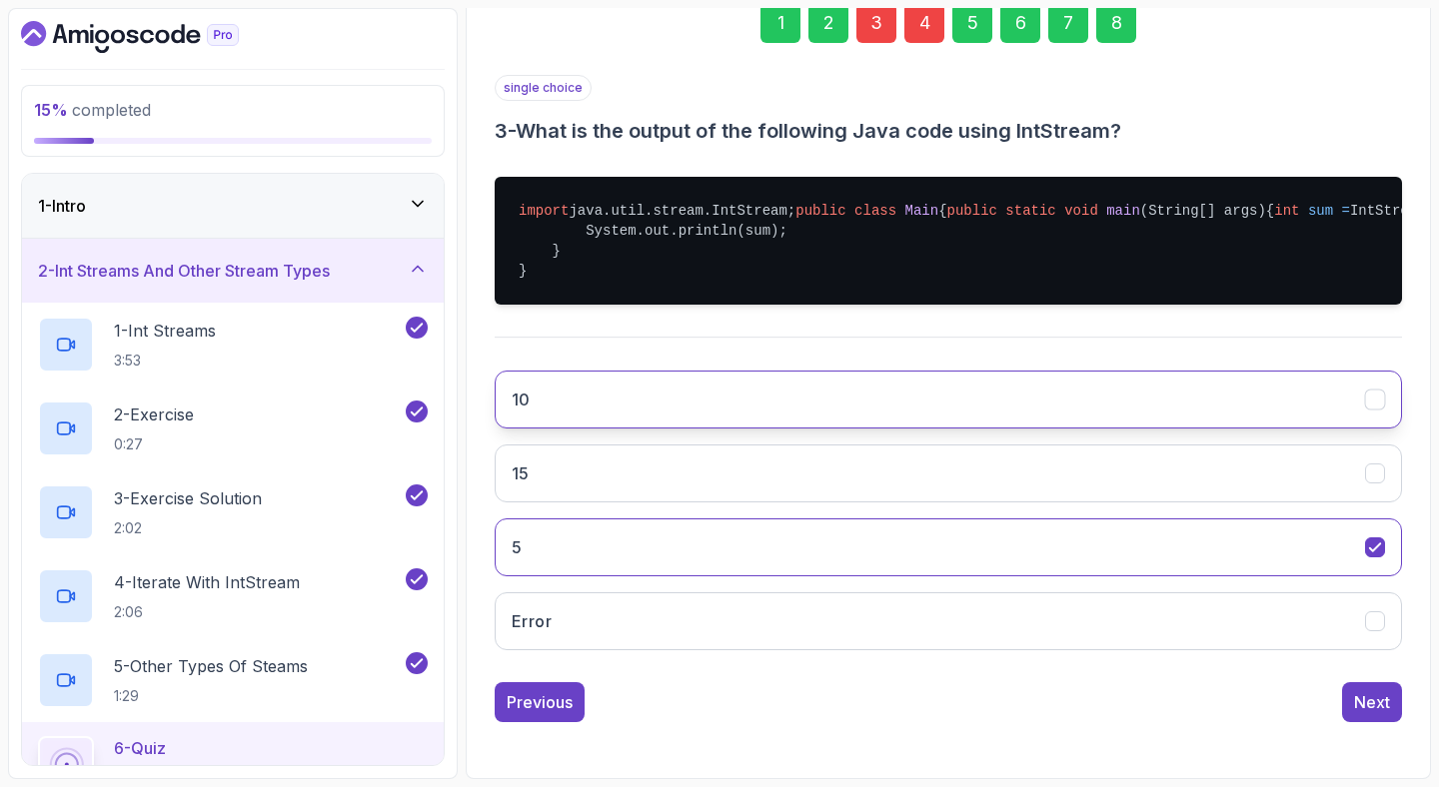
click at [737, 382] on button "10" at bounding box center [948, 400] width 907 height 58
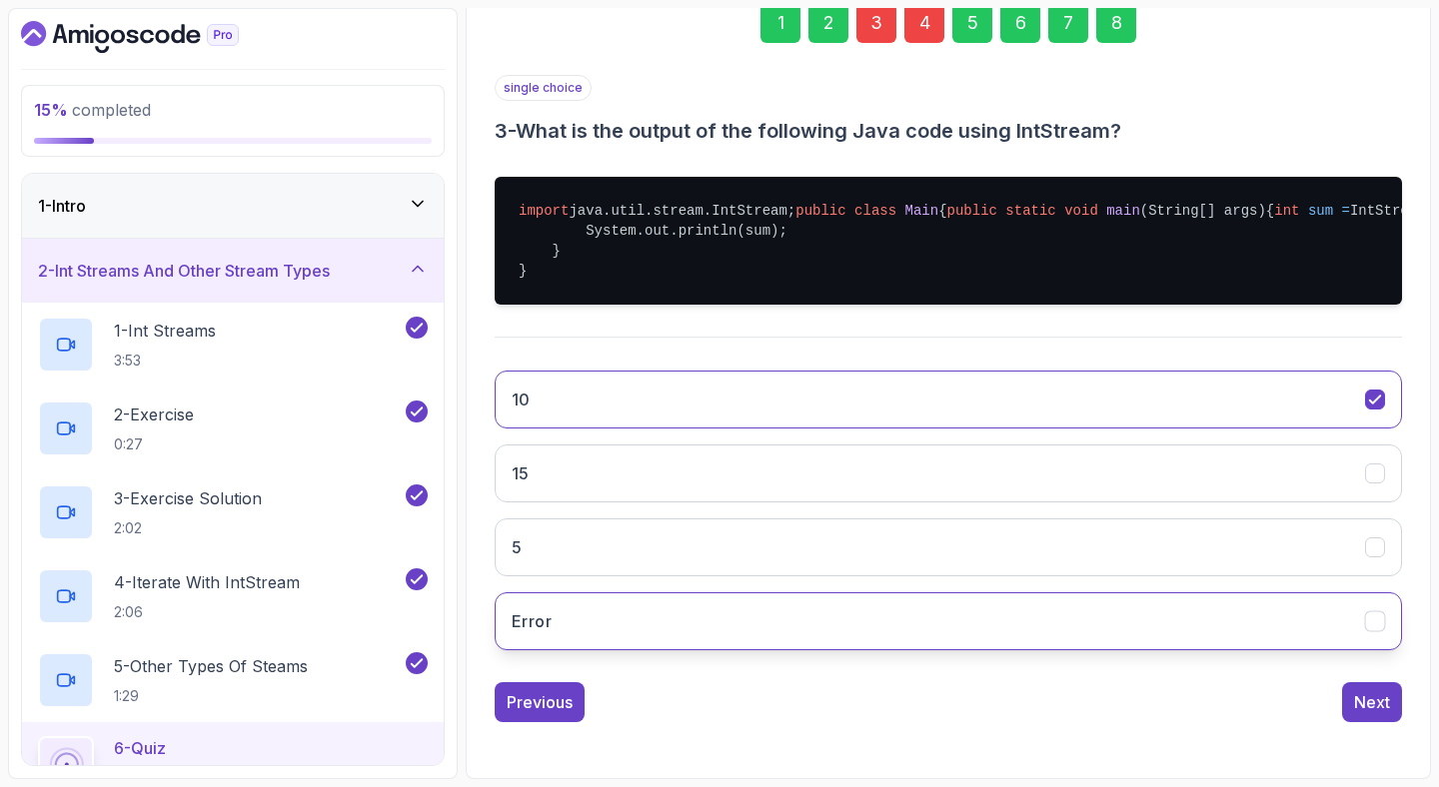
click at [1349, 619] on button "Error" at bounding box center [948, 621] width 907 height 58
drag, startPoint x: 1372, startPoint y: 693, endPoint x: 1290, endPoint y: 623, distance: 107.7
click at [1372, 691] on div "Next" at bounding box center [1372, 702] width 36 height 24
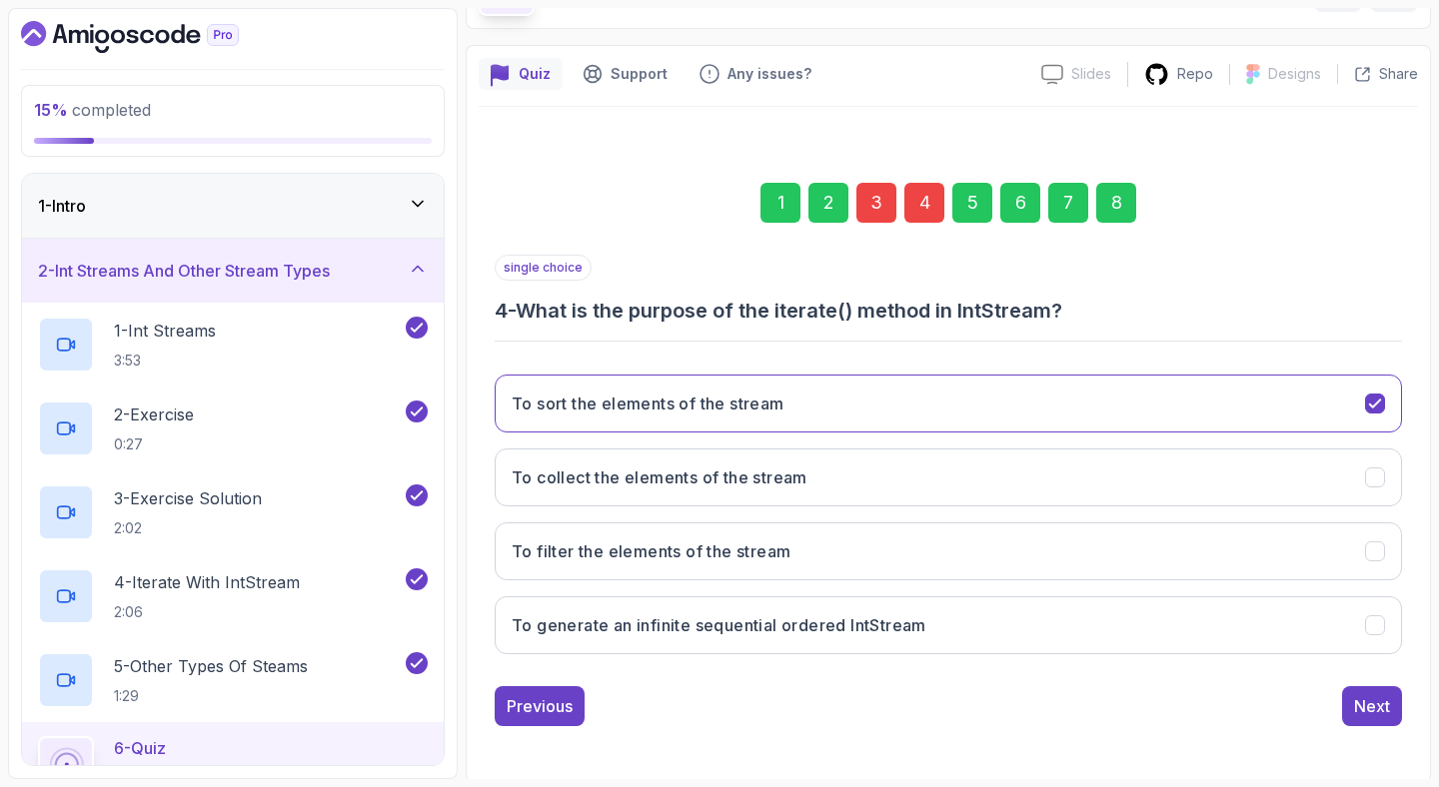
scroll to position [133, 0]
click at [673, 623] on h3 "To generate an infinite sequential ordered IntStream" at bounding box center [719, 625] width 415 height 24
click at [1369, 697] on div "Next" at bounding box center [1372, 706] width 36 height 24
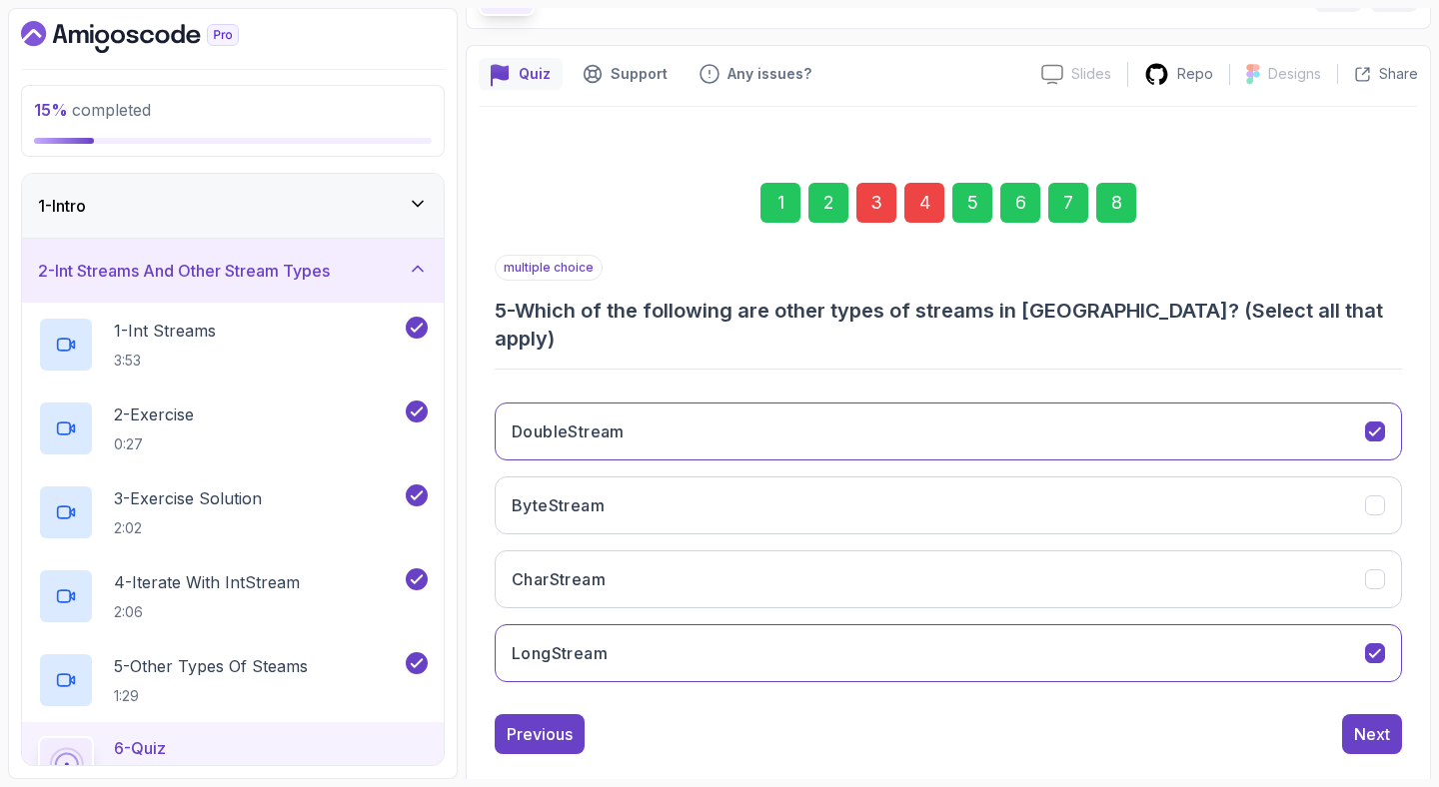
drag, startPoint x: 1115, startPoint y: 200, endPoint x: 1172, endPoint y: 437, distance: 243.5
click at [1115, 201] on div "8" at bounding box center [1116, 203] width 40 height 40
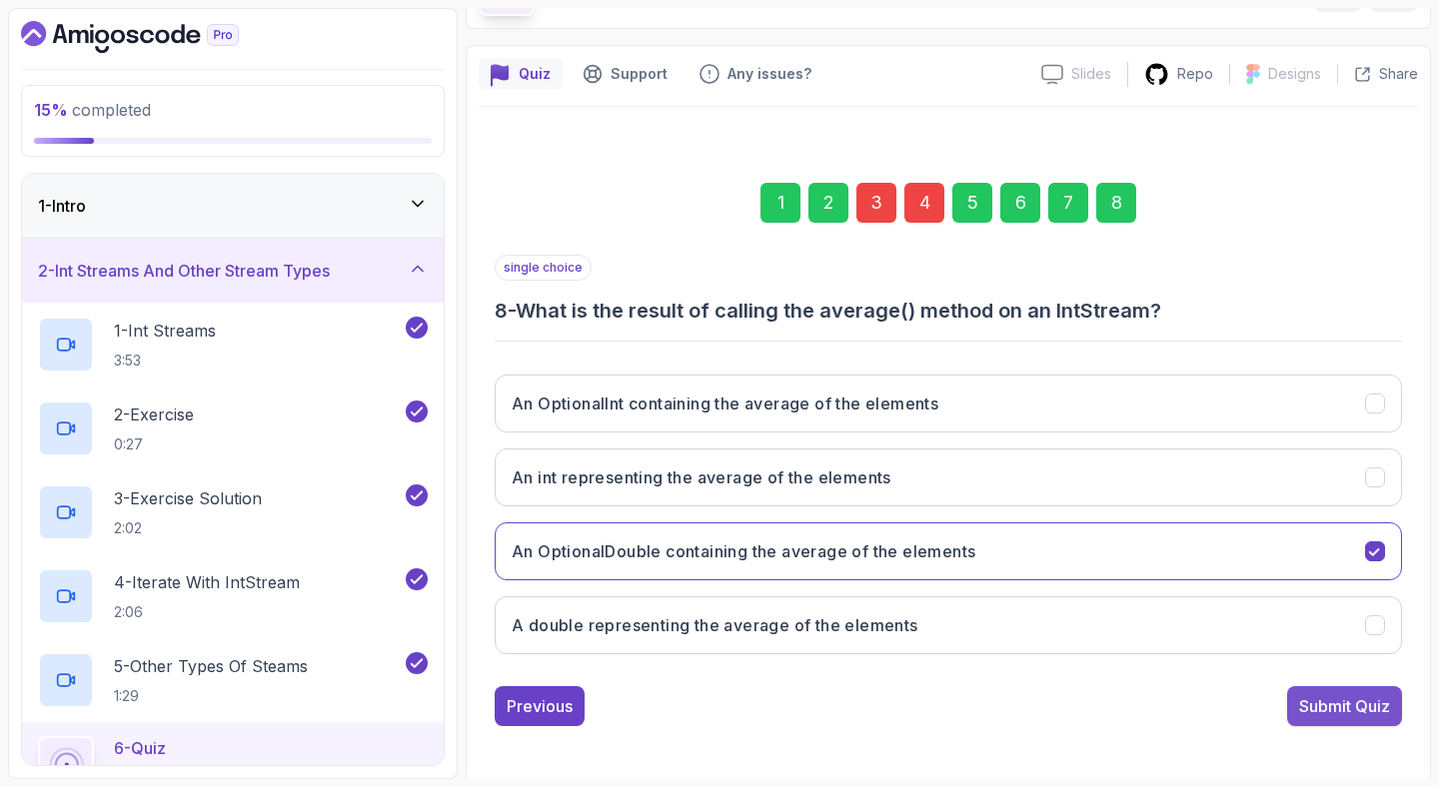
click at [1363, 690] on button "Submit Quiz" at bounding box center [1344, 706] width 115 height 40
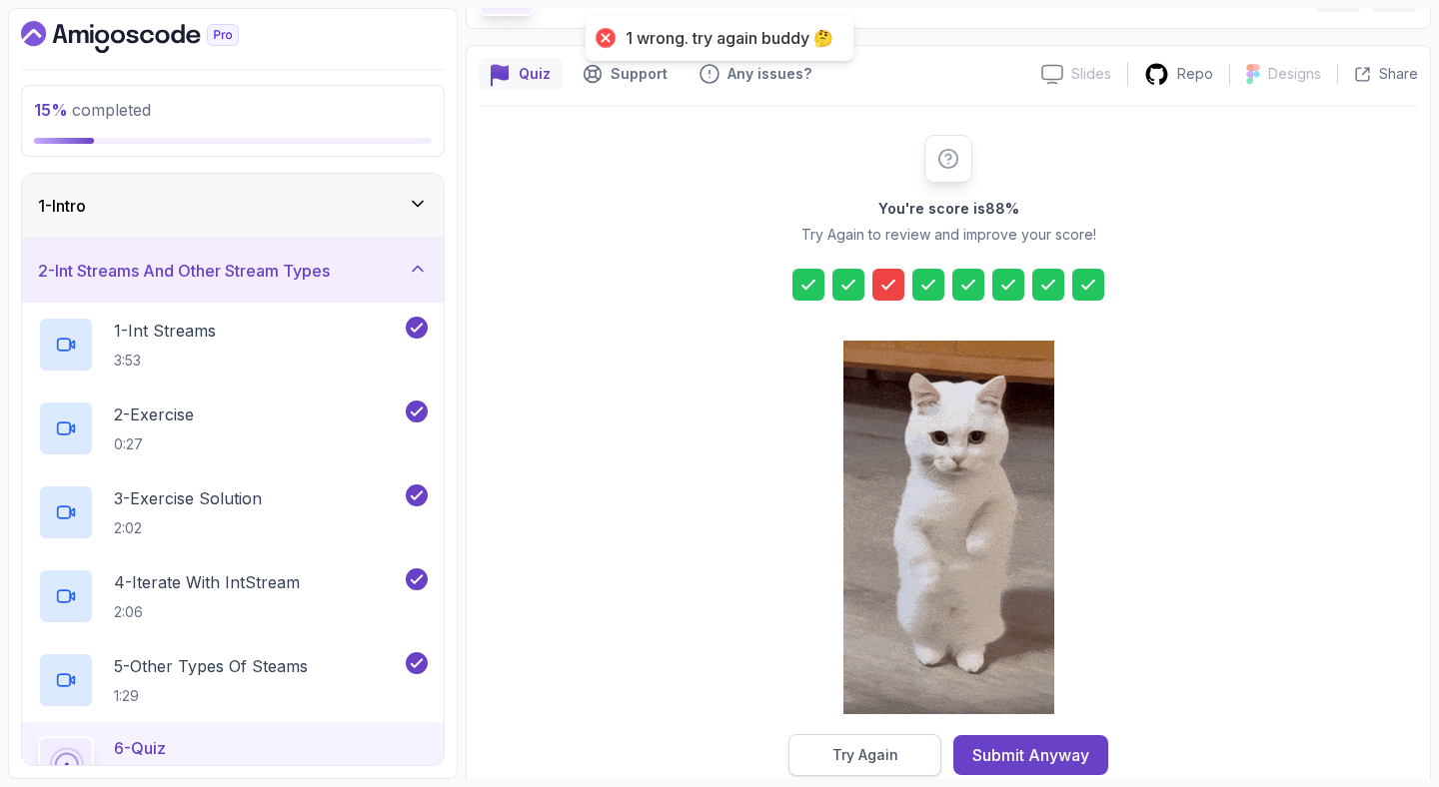
click at [843, 742] on button "Try Again" at bounding box center [864, 755] width 153 height 42
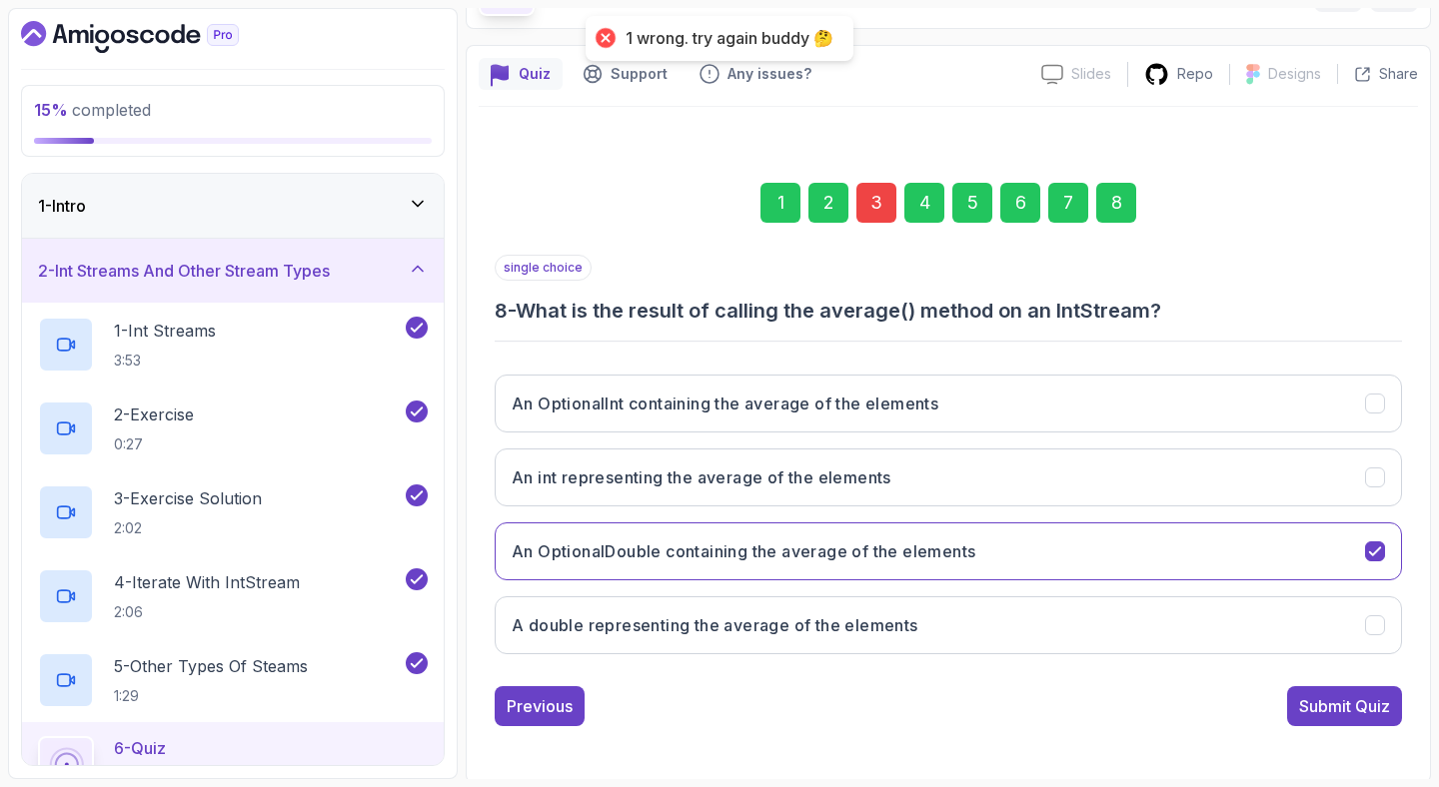
click at [879, 204] on div "3" at bounding box center [876, 203] width 40 height 40
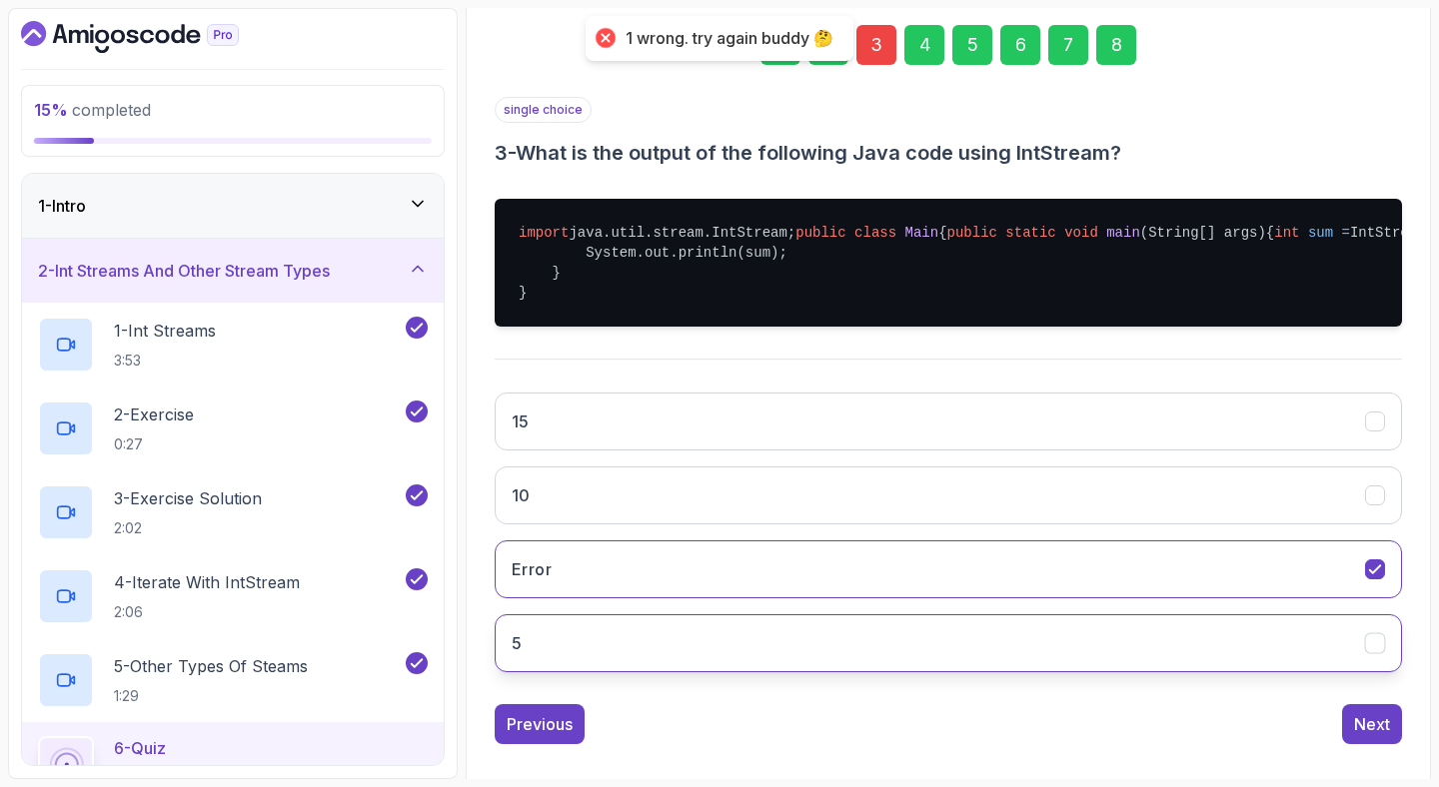
scroll to position [393, 0]
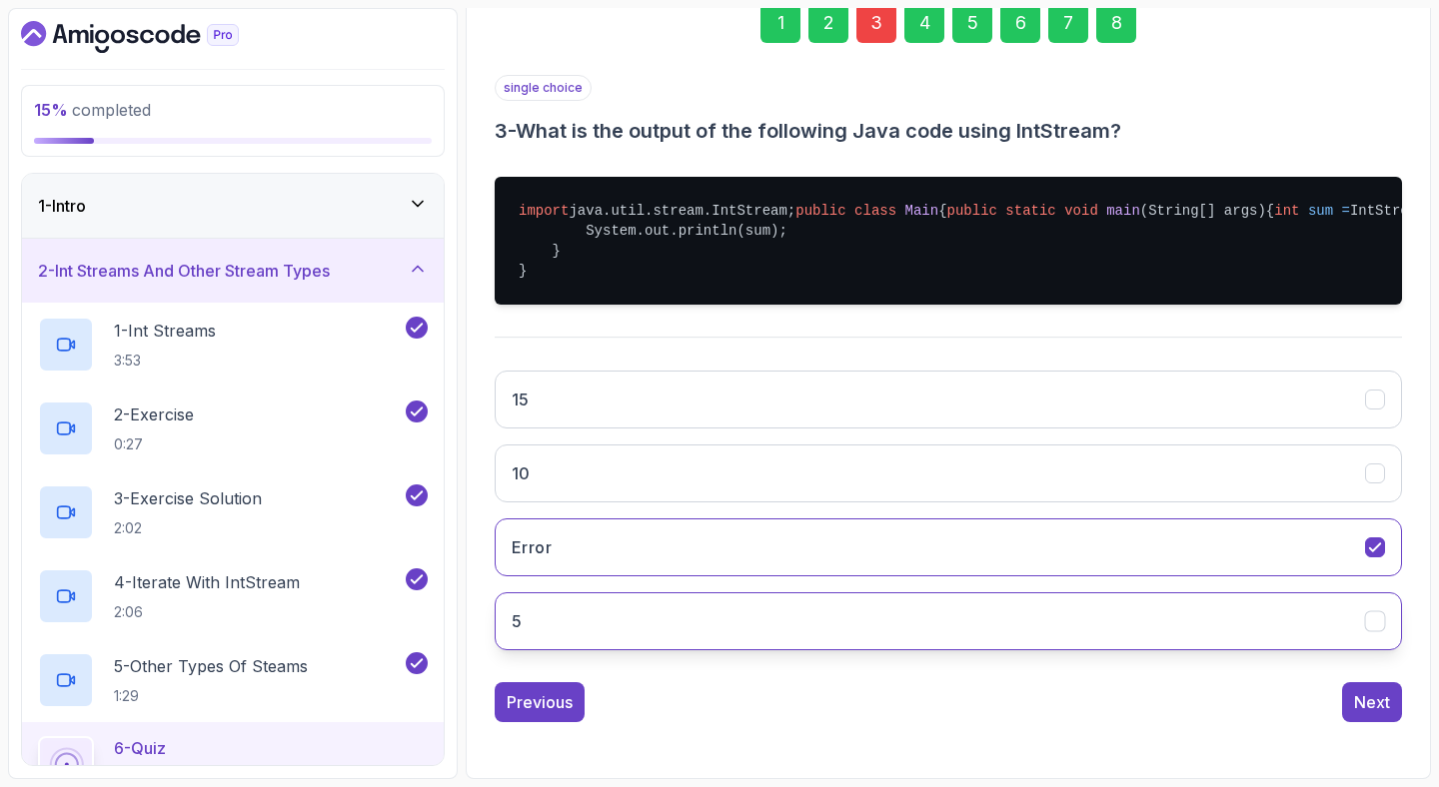
click at [706, 603] on button "5" at bounding box center [948, 621] width 907 height 58
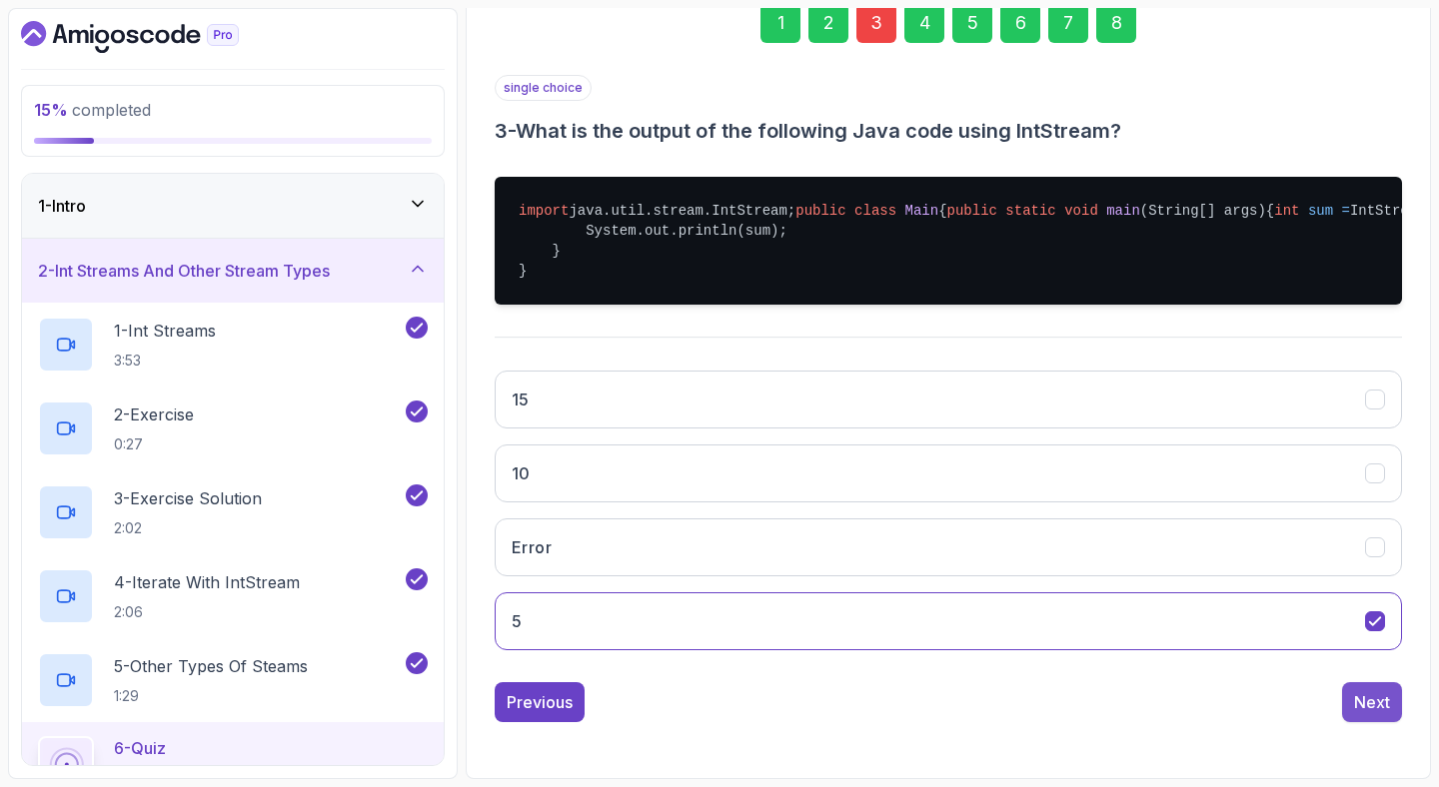
click at [1383, 700] on div "Next" at bounding box center [1372, 702] width 36 height 24
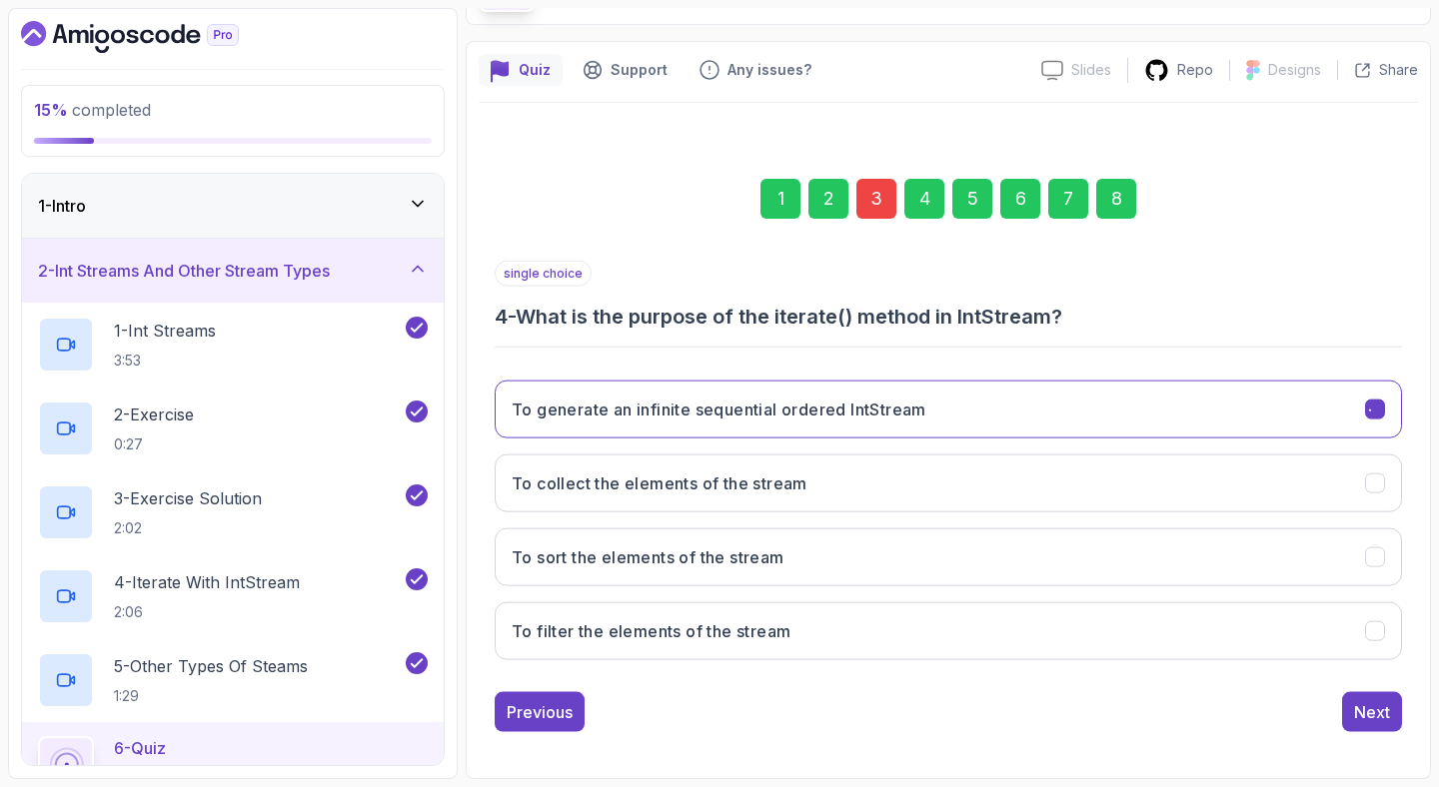
scroll to position [137, 0]
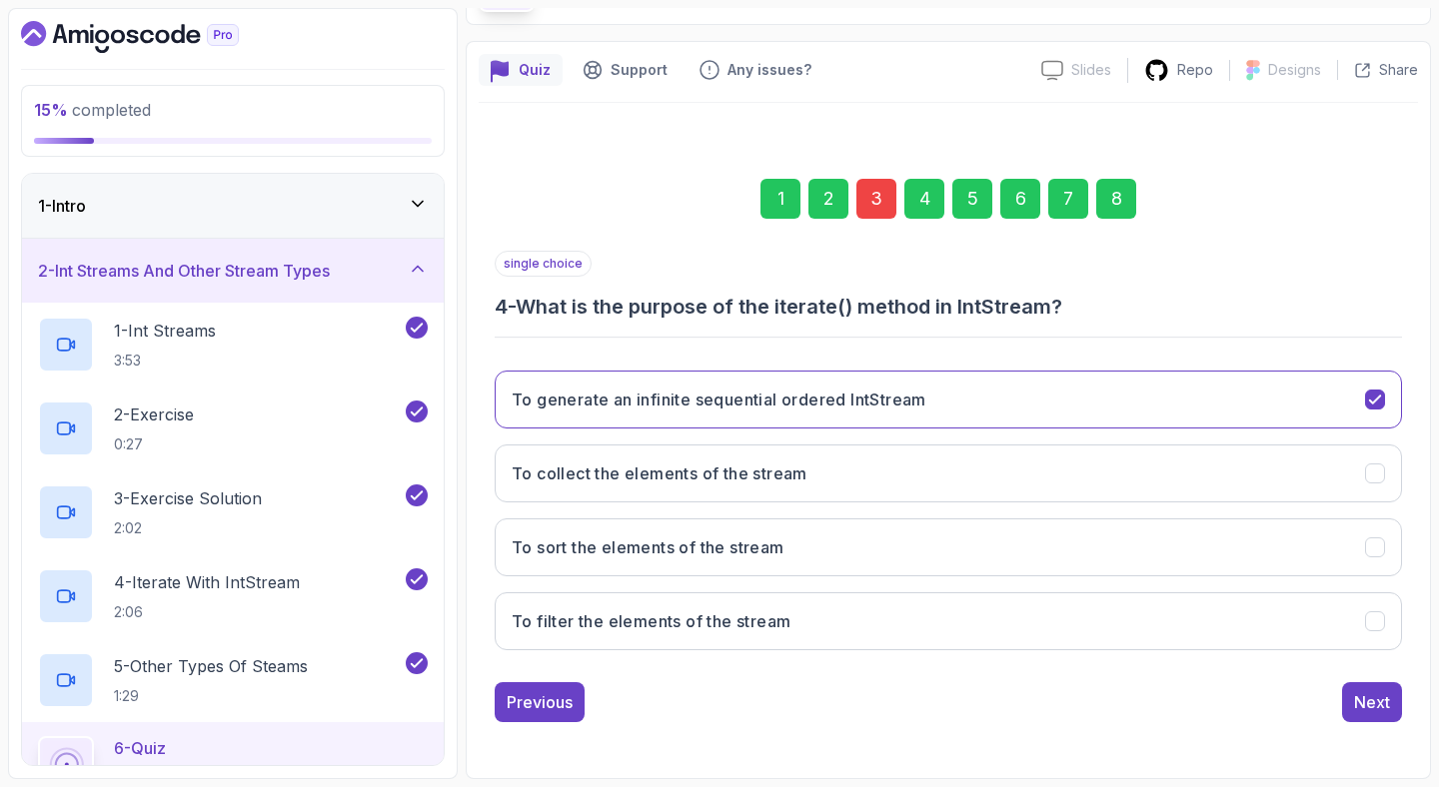
drag, startPoint x: 1147, startPoint y: 197, endPoint x: 1123, endPoint y: 200, distance: 24.2
click at [1145, 197] on div "1 2 3 4 5 6 7 8" at bounding box center [948, 199] width 907 height 104
click at [1123, 200] on div "8" at bounding box center [1116, 199] width 40 height 40
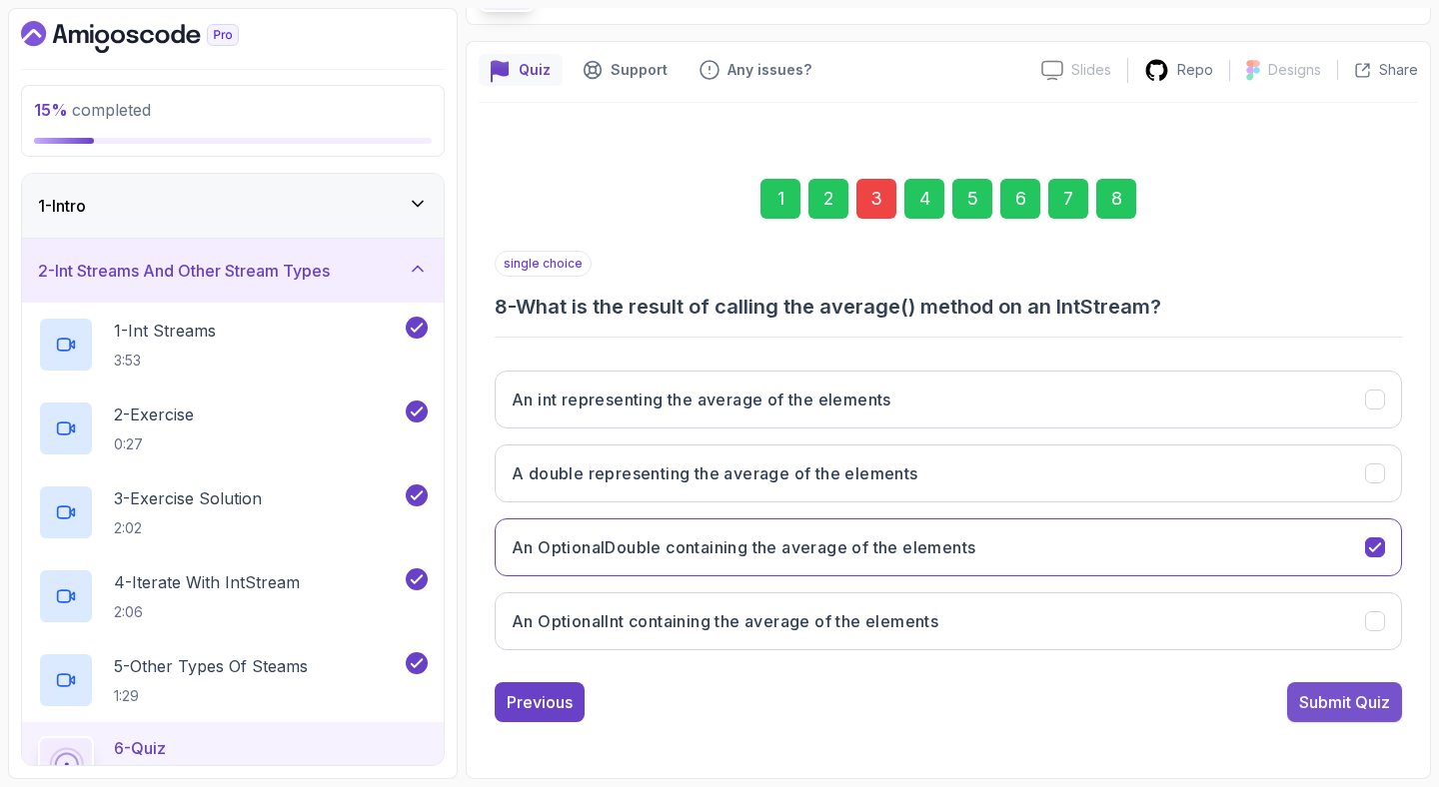
click at [1376, 713] on div "Submit Quiz" at bounding box center [1344, 702] width 91 height 24
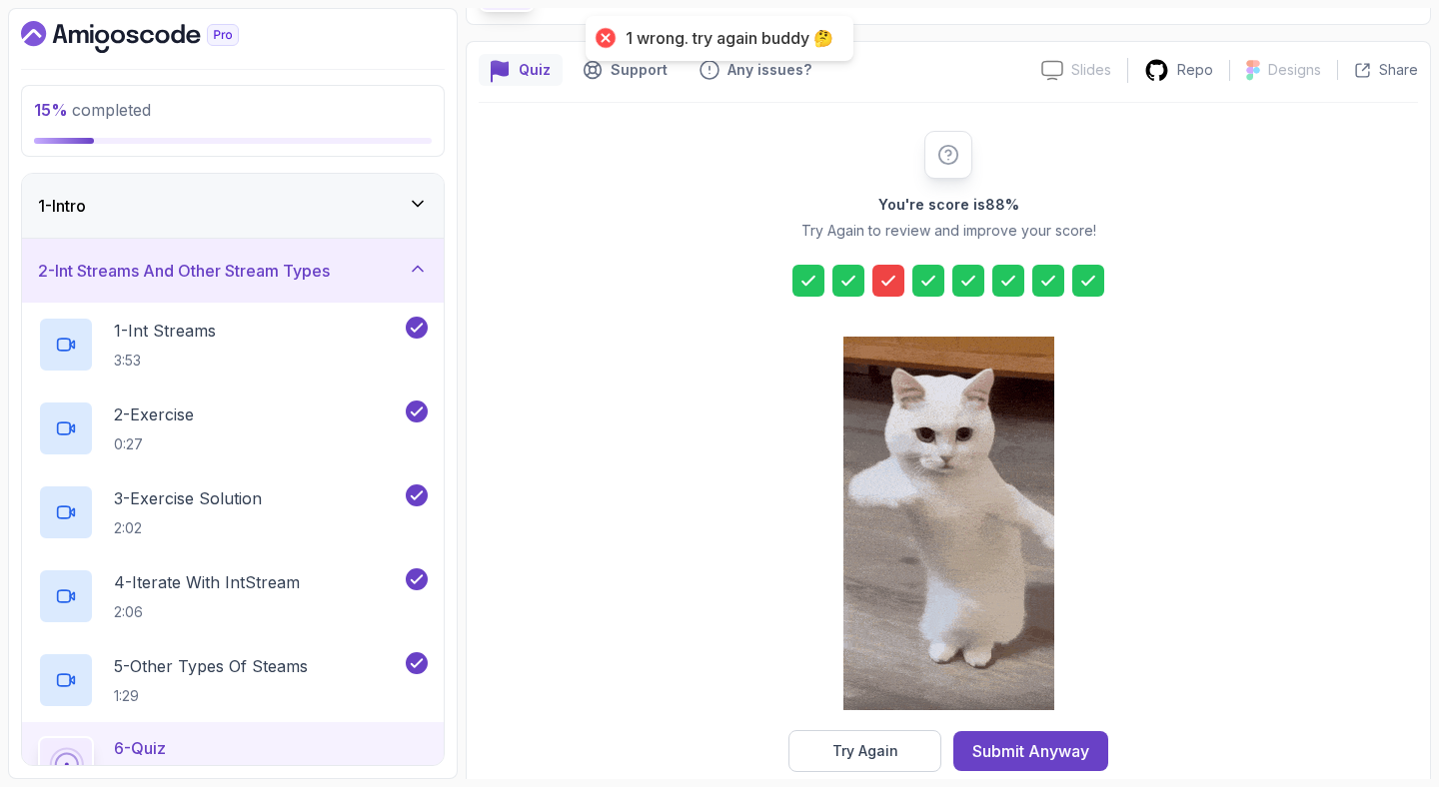
click at [880, 277] on icon at bounding box center [888, 281] width 20 height 20
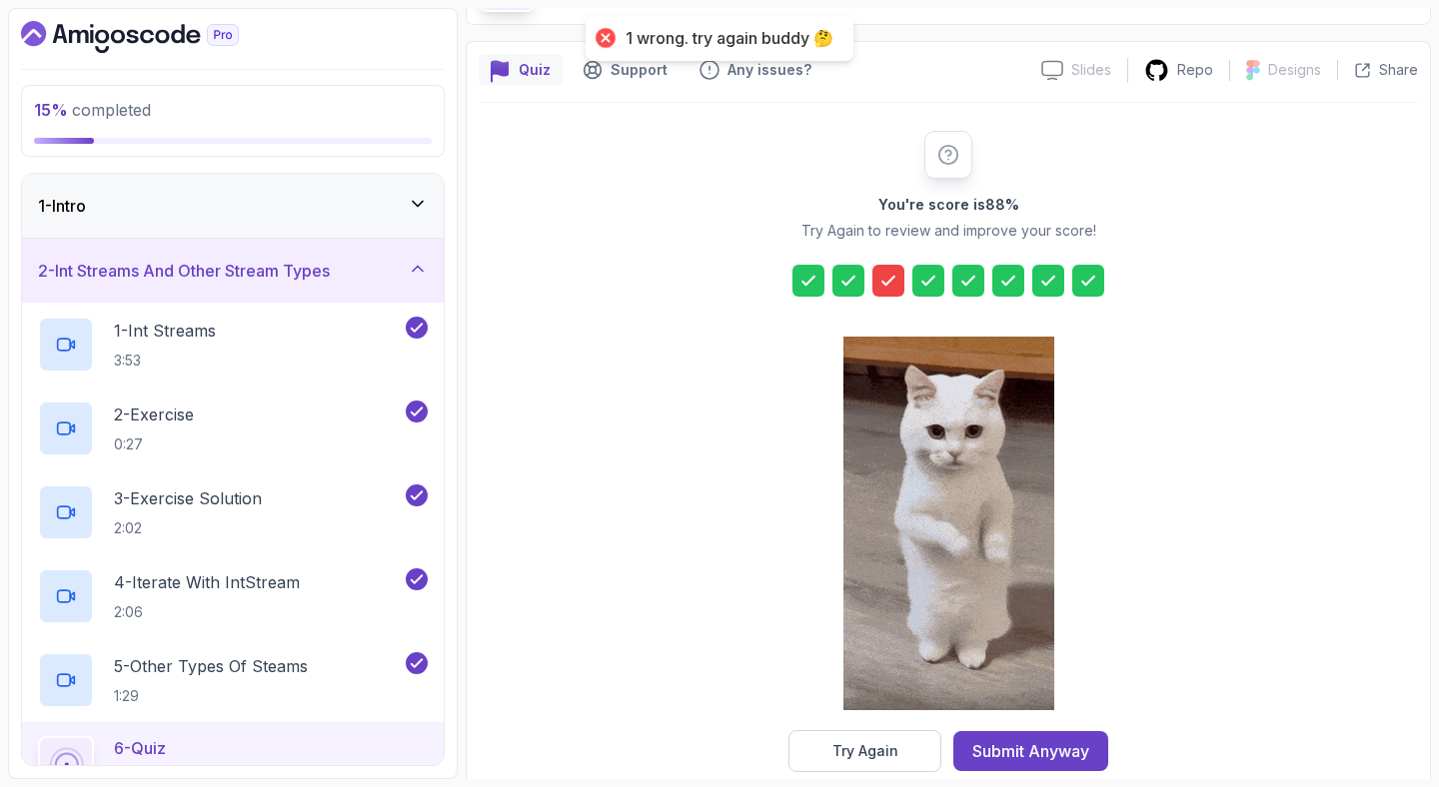
click at [884, 277] on icon at bounding box center [888, 281] width 20 height 20
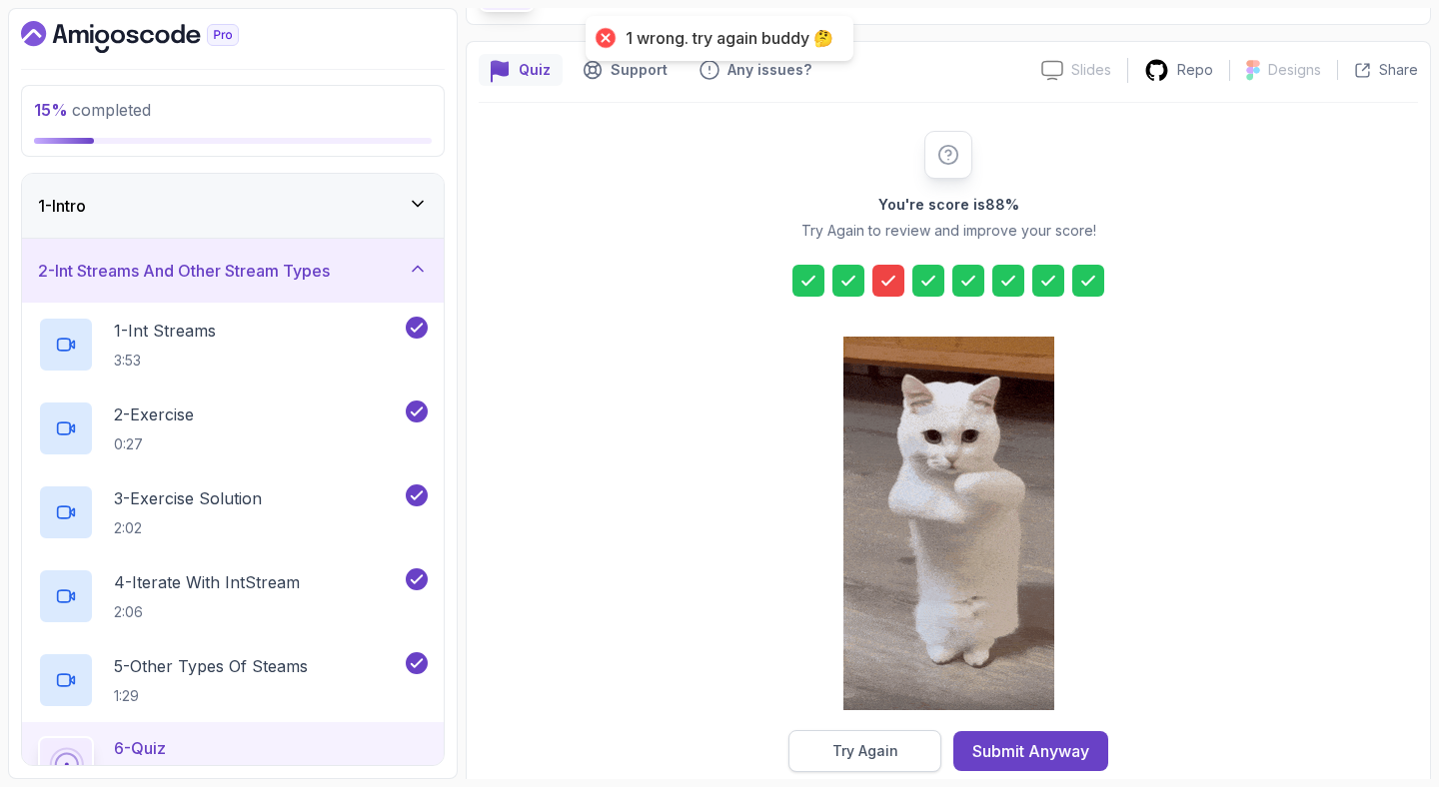
click at [861, 751] on div "Try Again" at bounding box center [865, 751] width 66 height 20
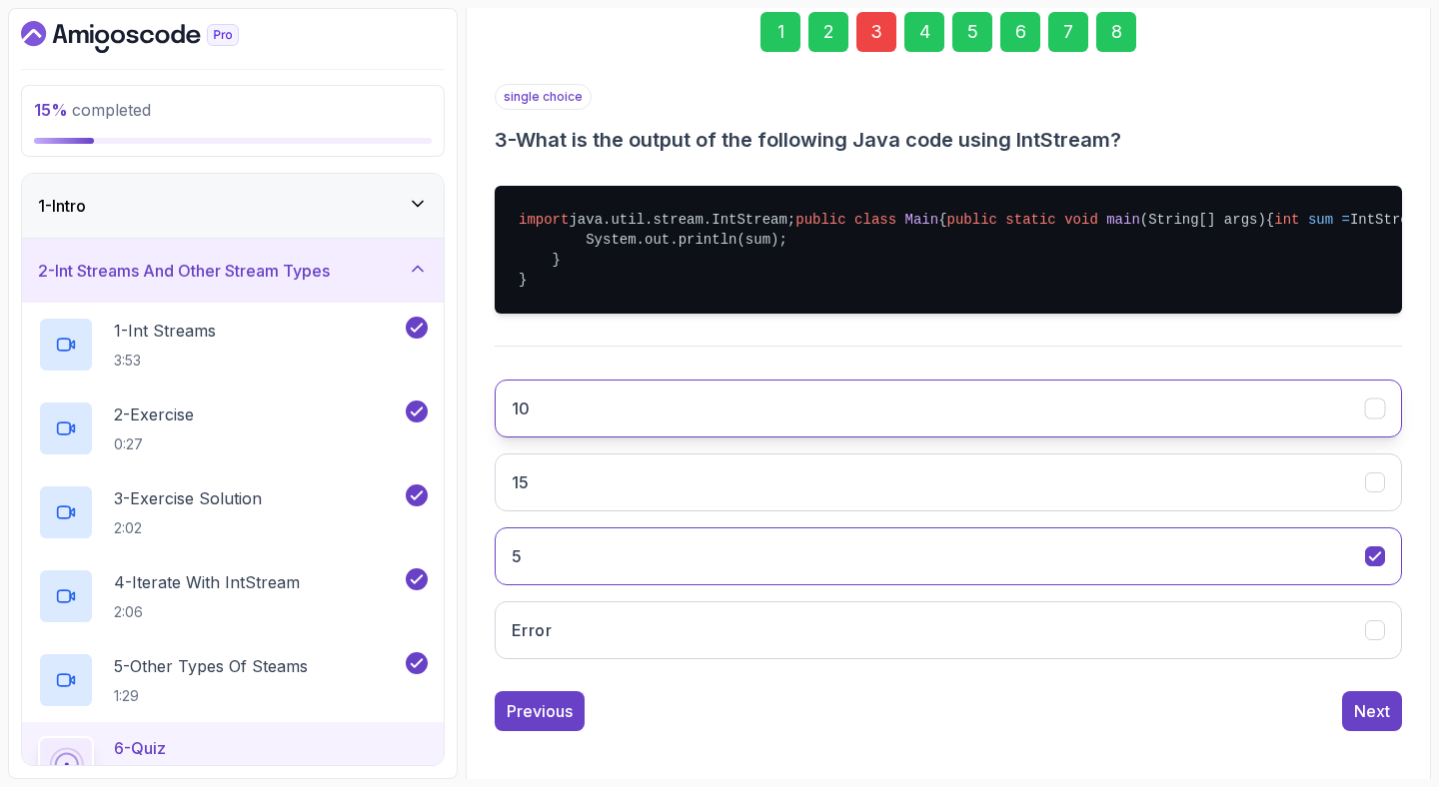
scroll to position [320, 0]
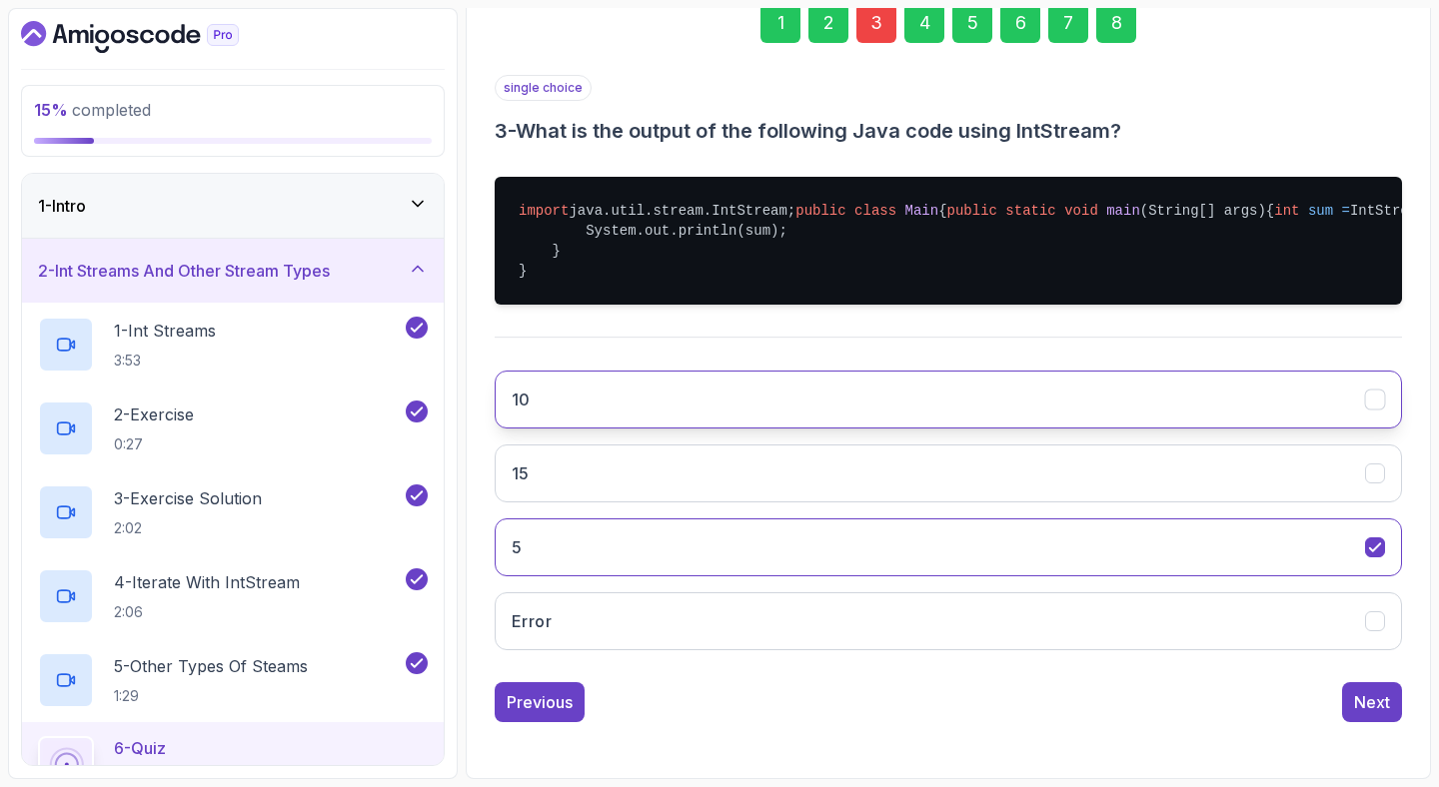
click at [703, 429] on button "10" at bounding box center [948, 400] width 907 height 58
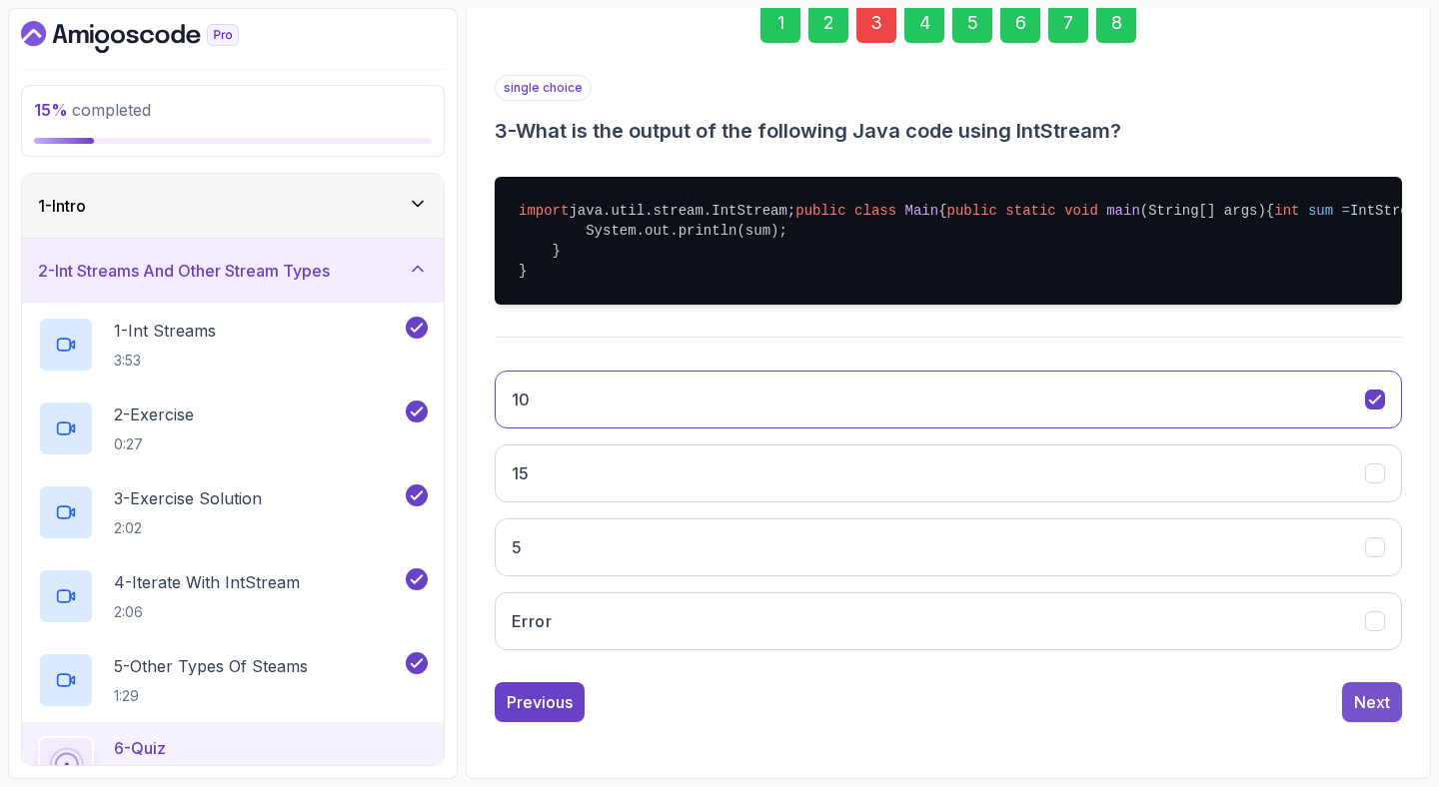
click at [1364, 714] on div "Next" at bounding box center [1372, 702] width 36 height 24
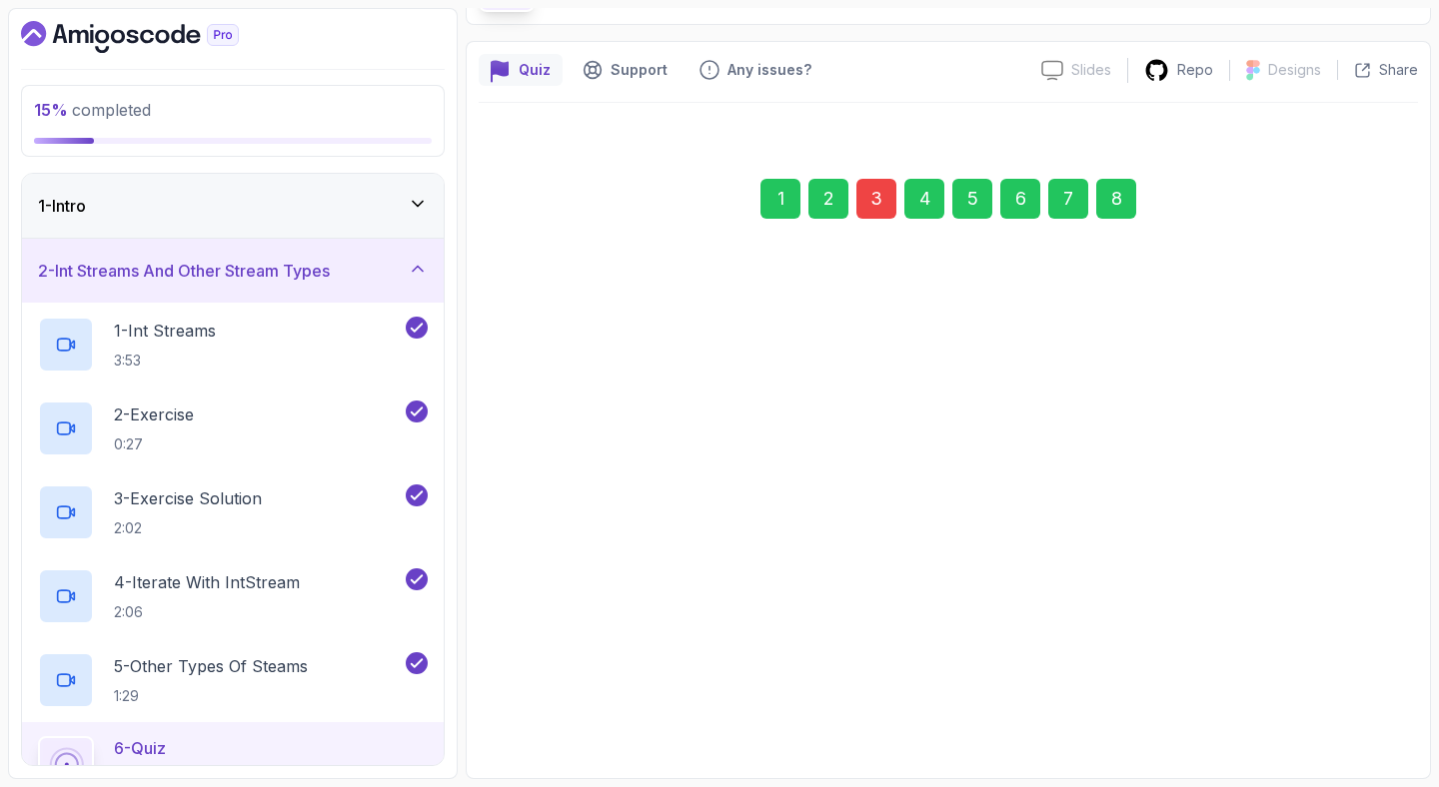
scroll to position [137, 0]
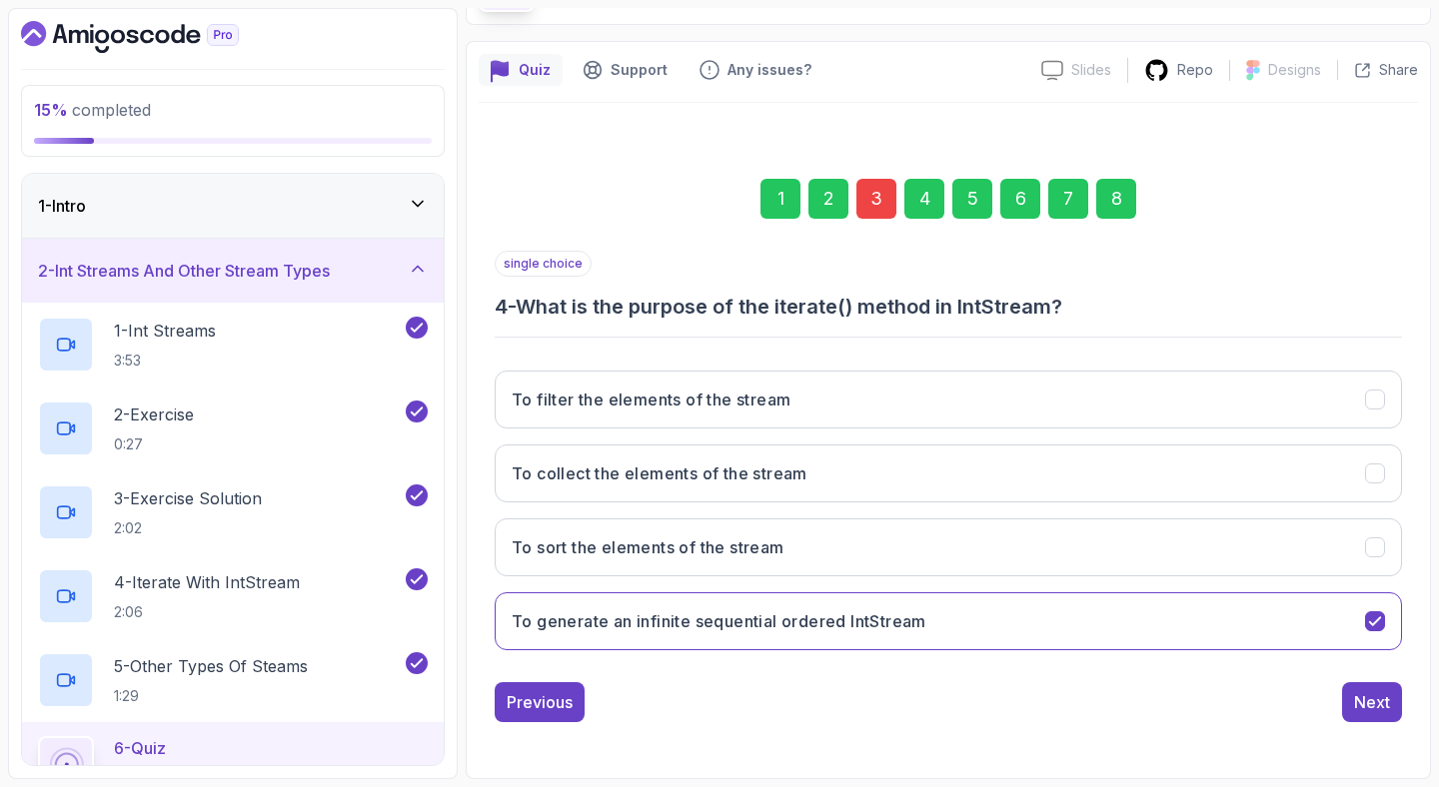
click at [1118, 195] on div "8" at bounding box center [1116, 199] width 40 height 40
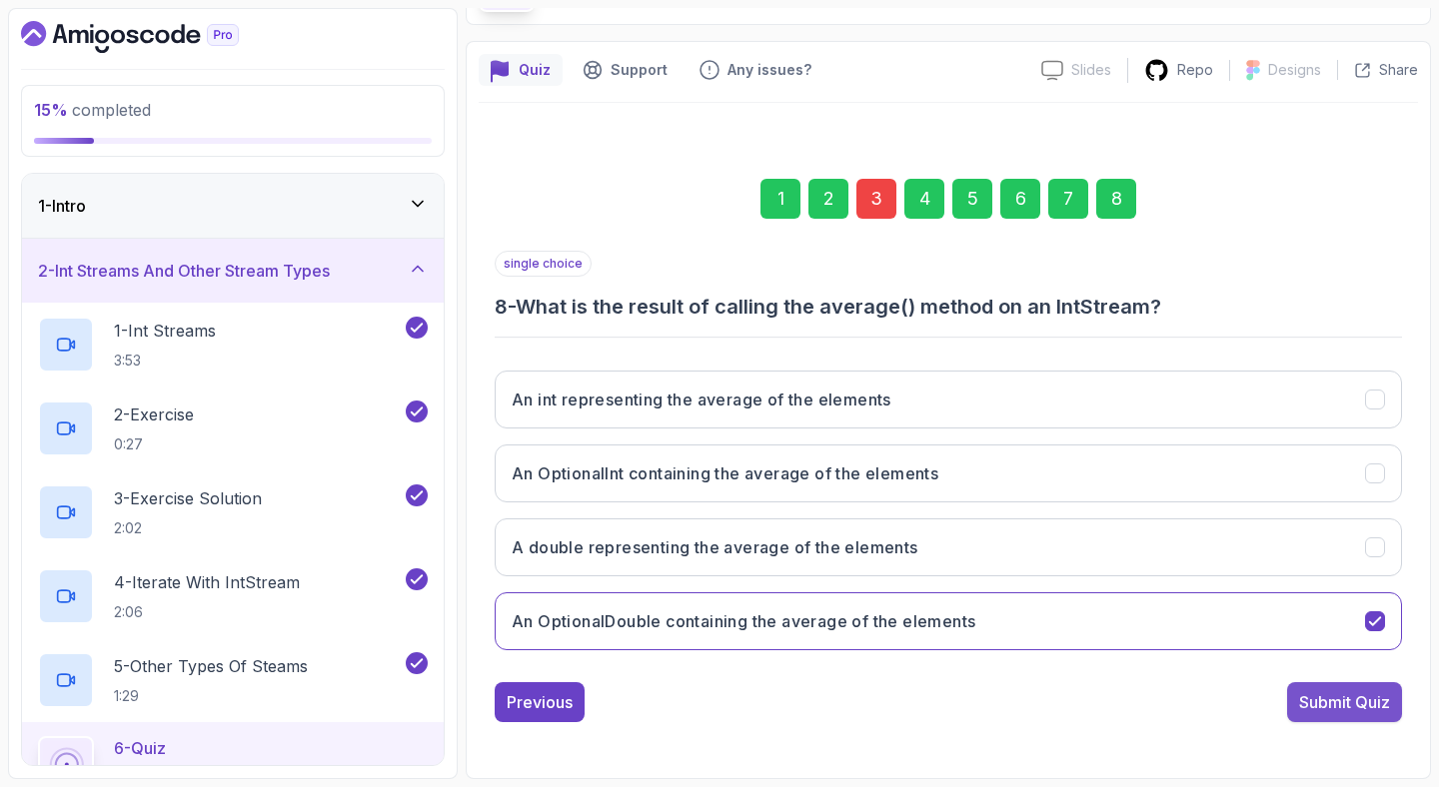
click at [1374, 696] on div "Submit Quiz" at bounding box center [1344, 702] width 91 height 24
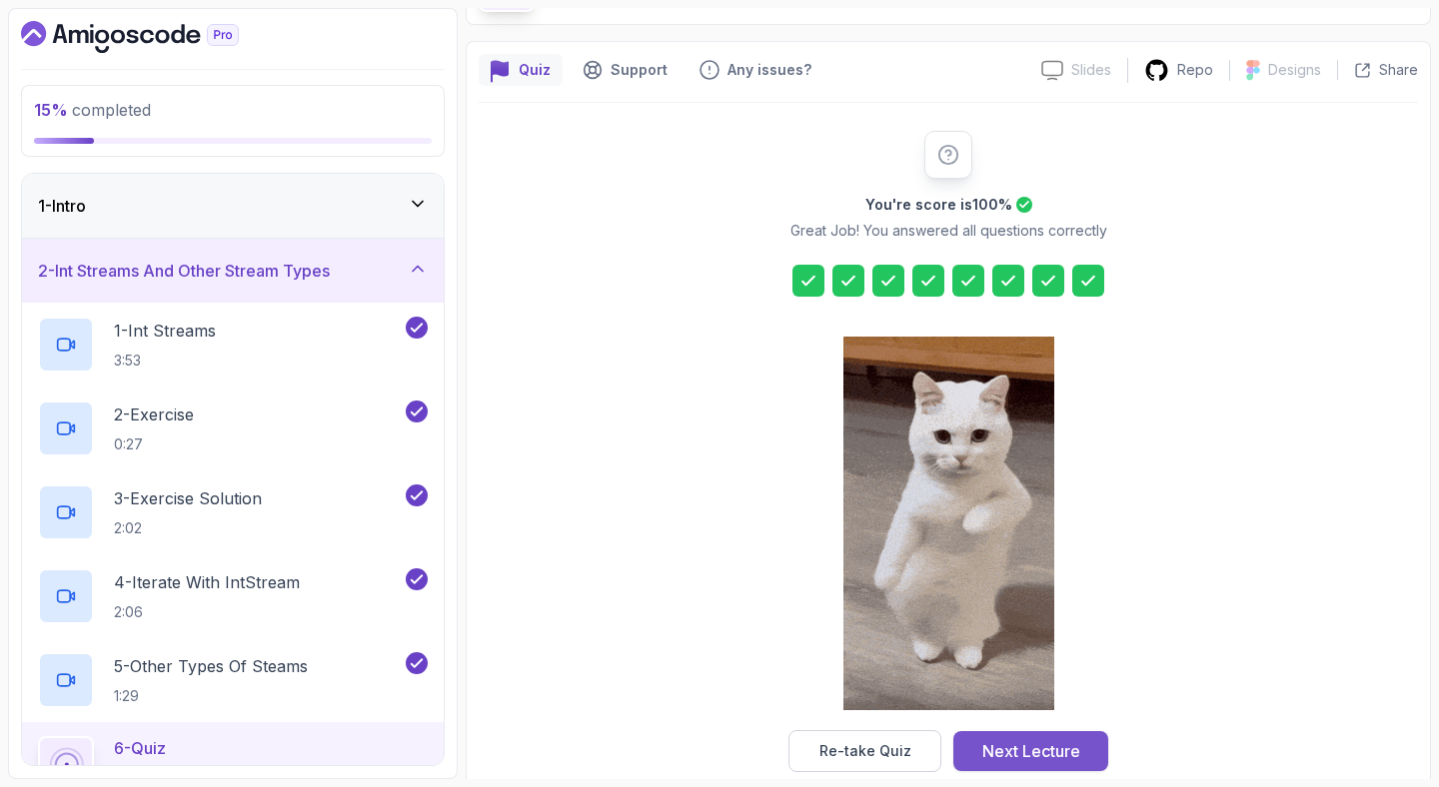
click at [975, 750] on button "Next Lecture" at bounding box center [1030, 751] width 155 height 40
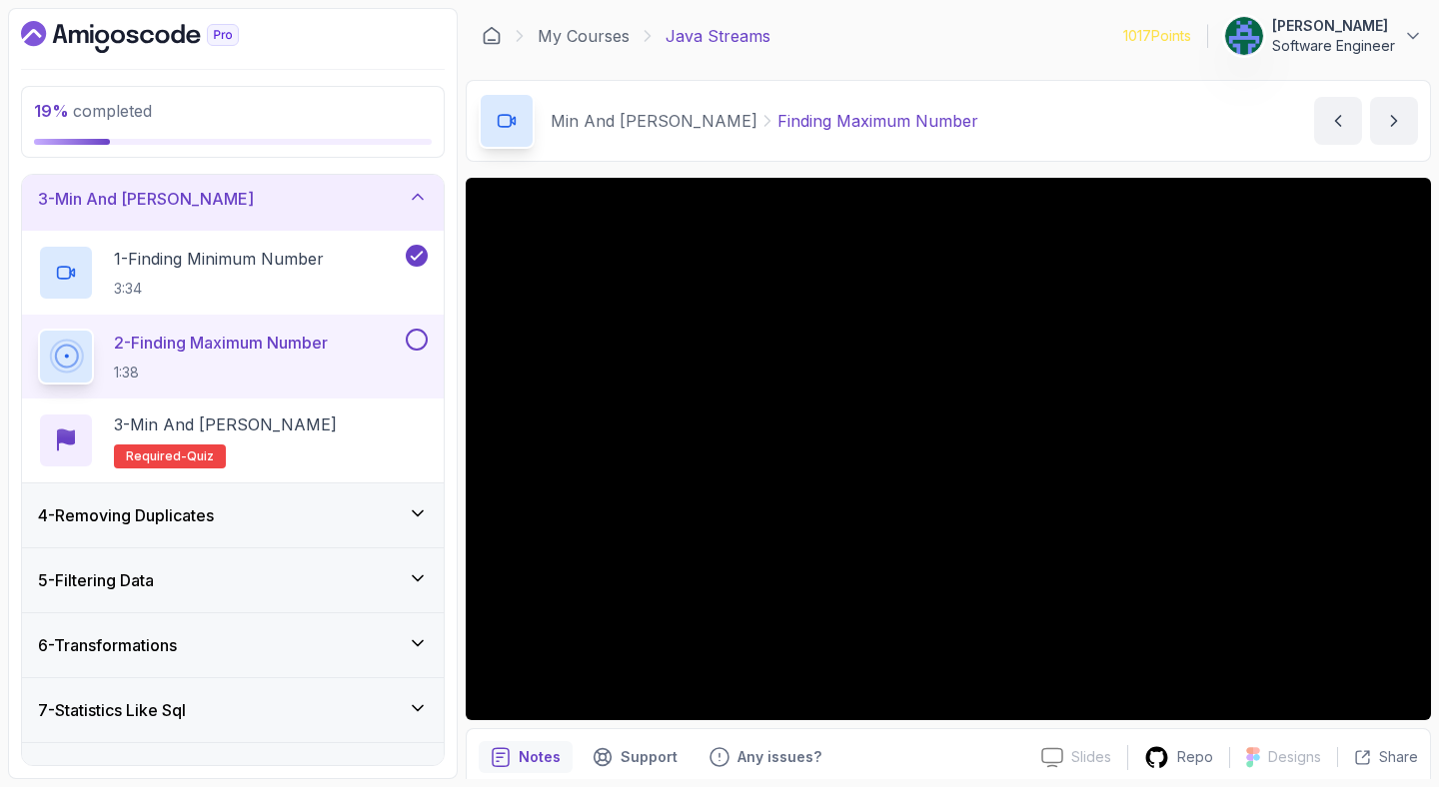
scroll to position [173, 0]
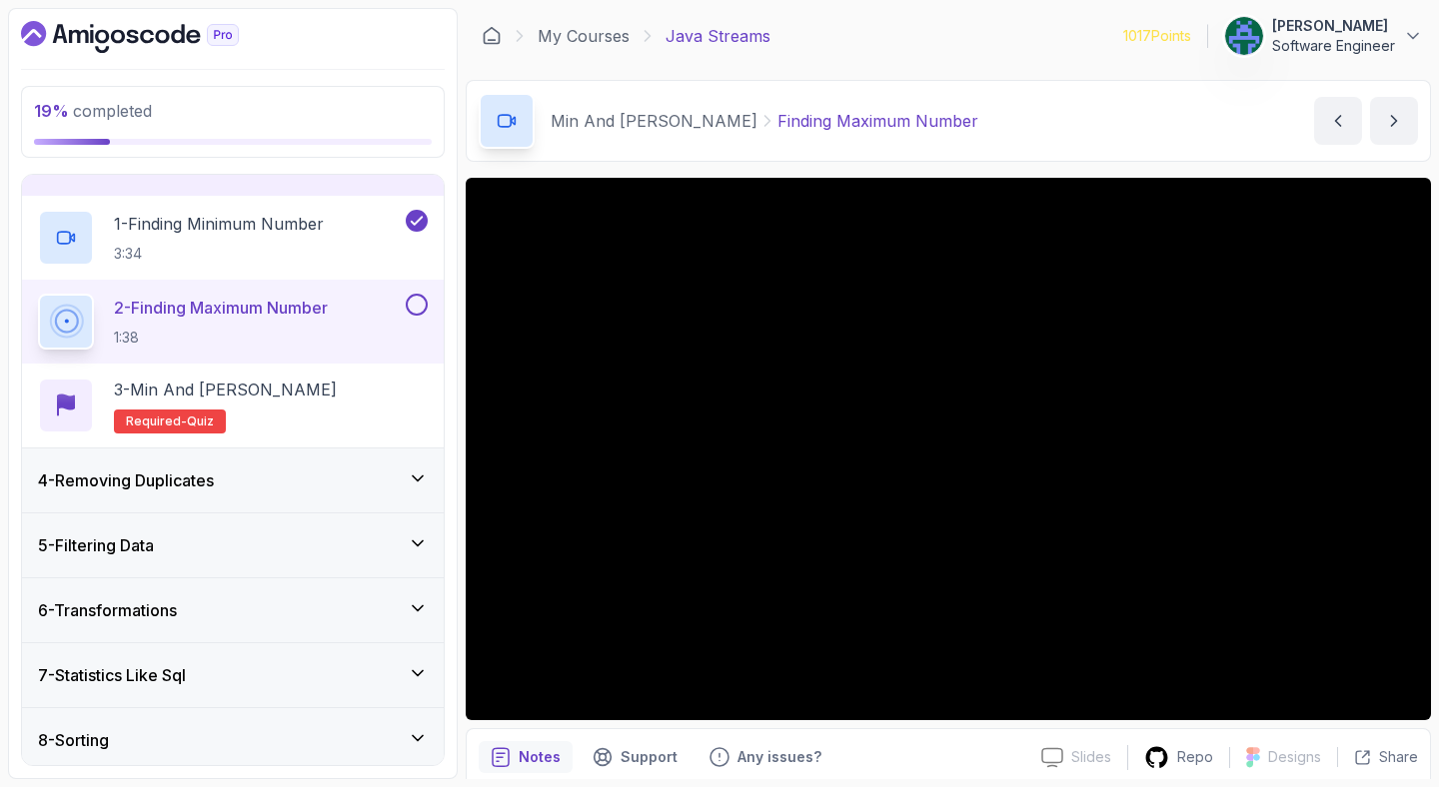
click at [269, 483] on div "4 - Removing Duplicates" at bounding box center [233, 481] width 390 height 24
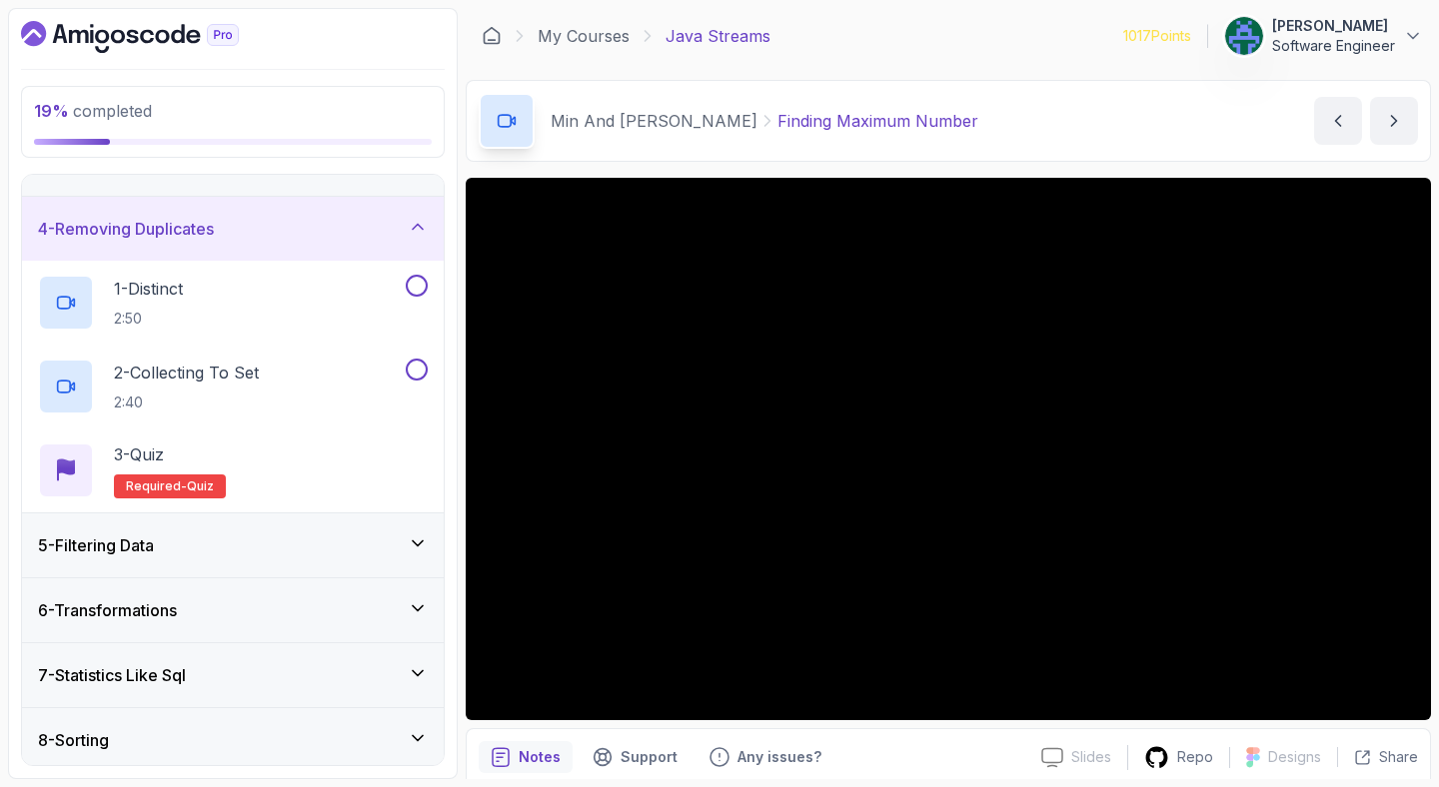
click at [318, 228] on div "4 - Removing Duplicates" at bounding box center [233, 229] width 390 height 24
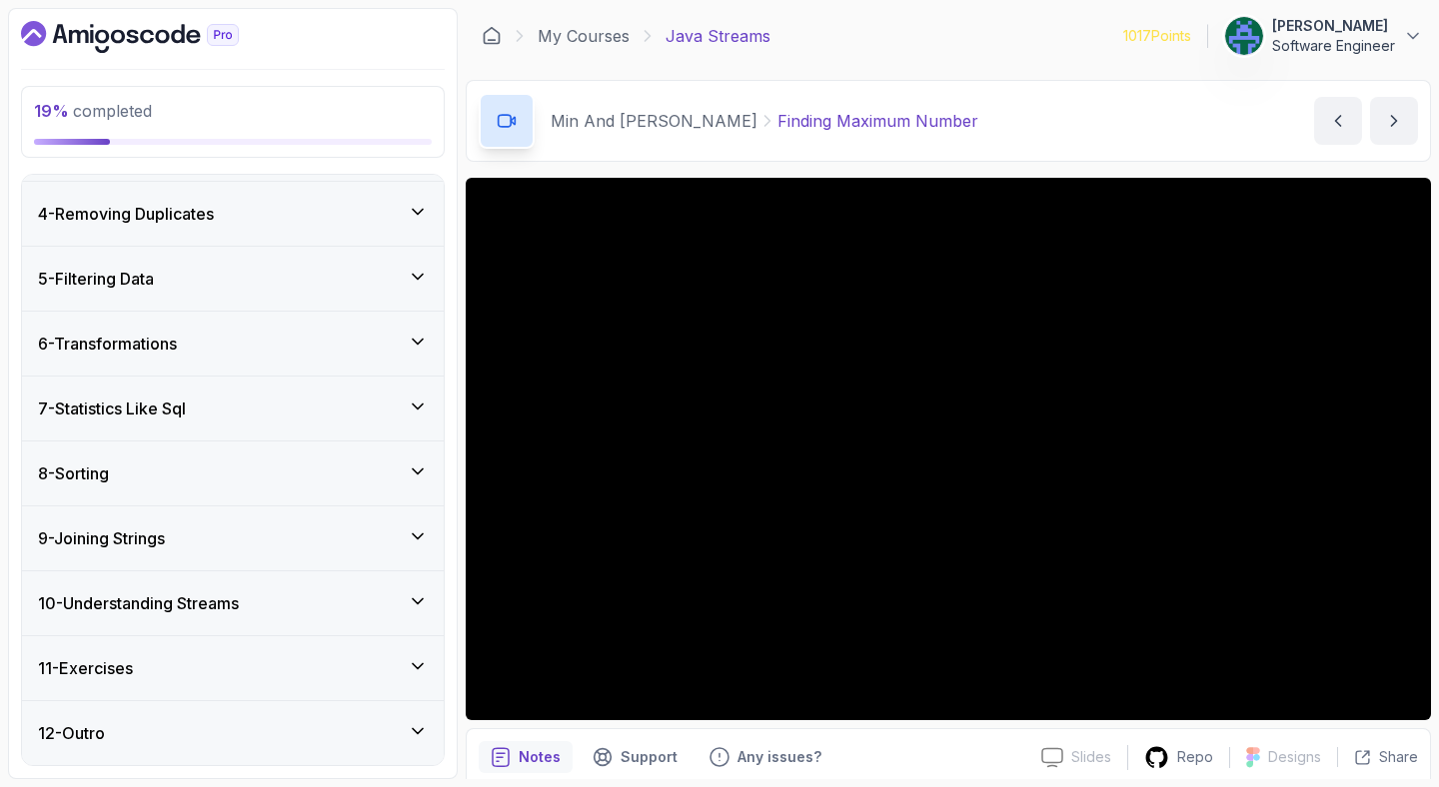
scroll to position [0, 0]
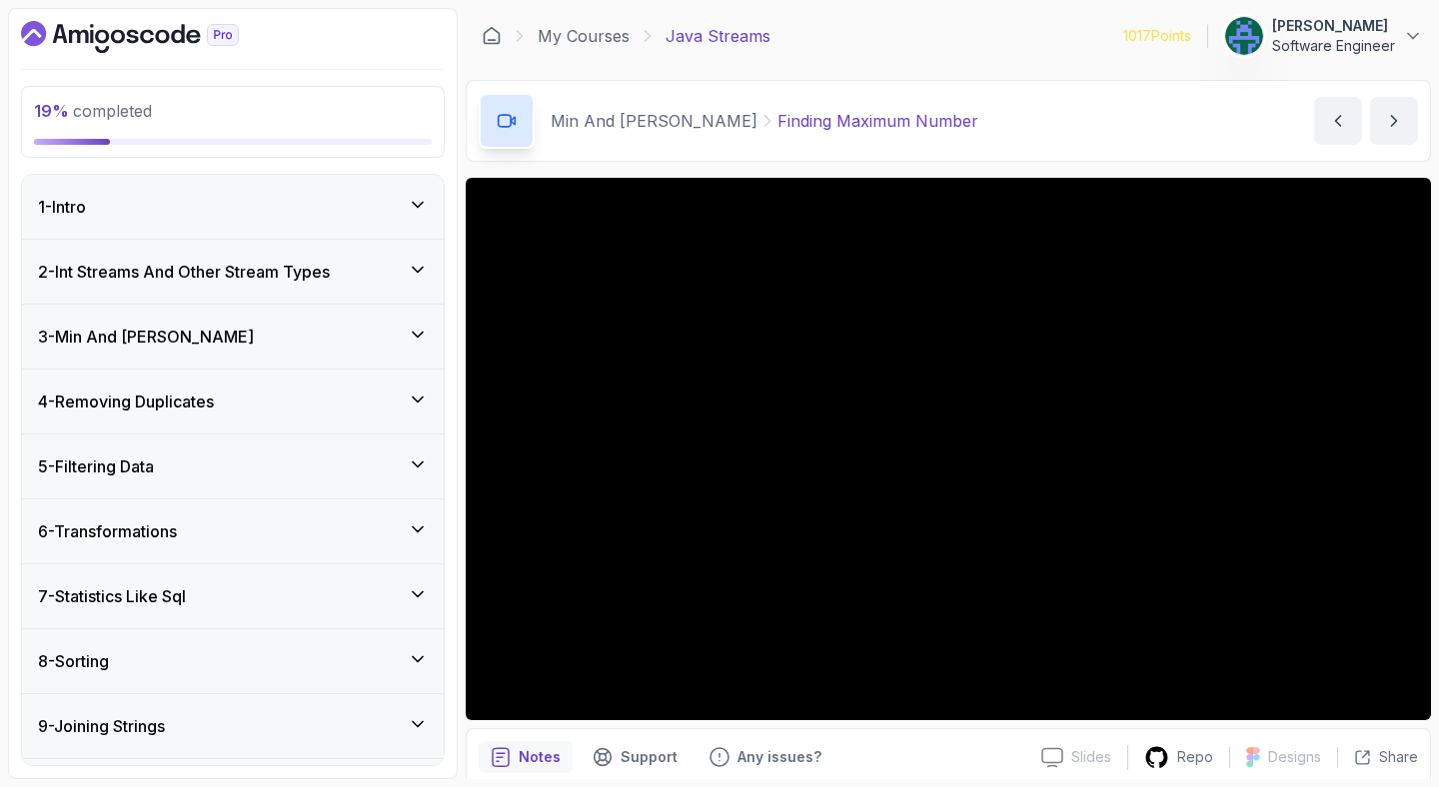
click at [200, 405] on h3 "4 - Removing Duplicates" at bounding box center [126, 402] width 176 height 24
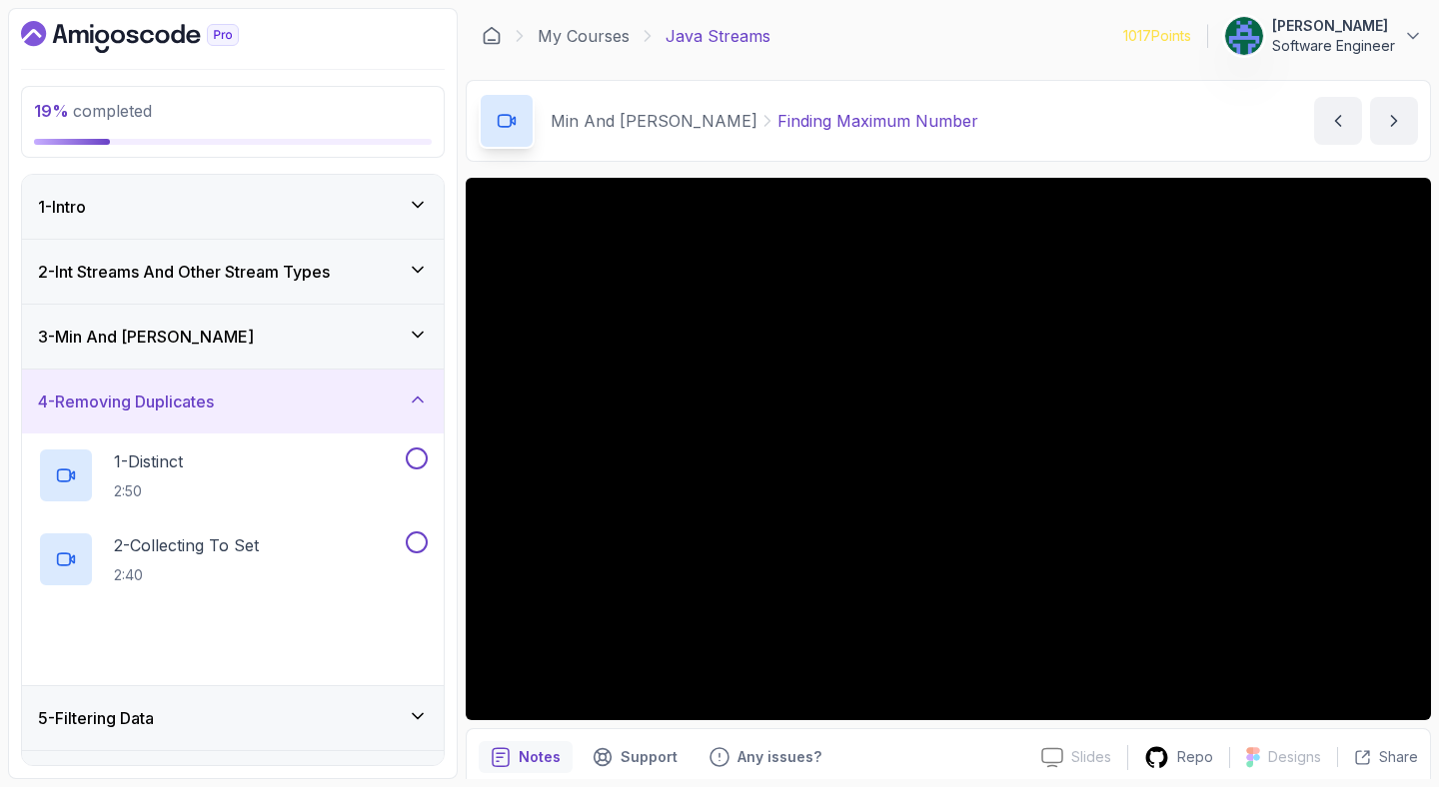
click at [200, 405] on h3 "4 - Removing Duplicates" at bounding box center [126, 402] width 176 height 24
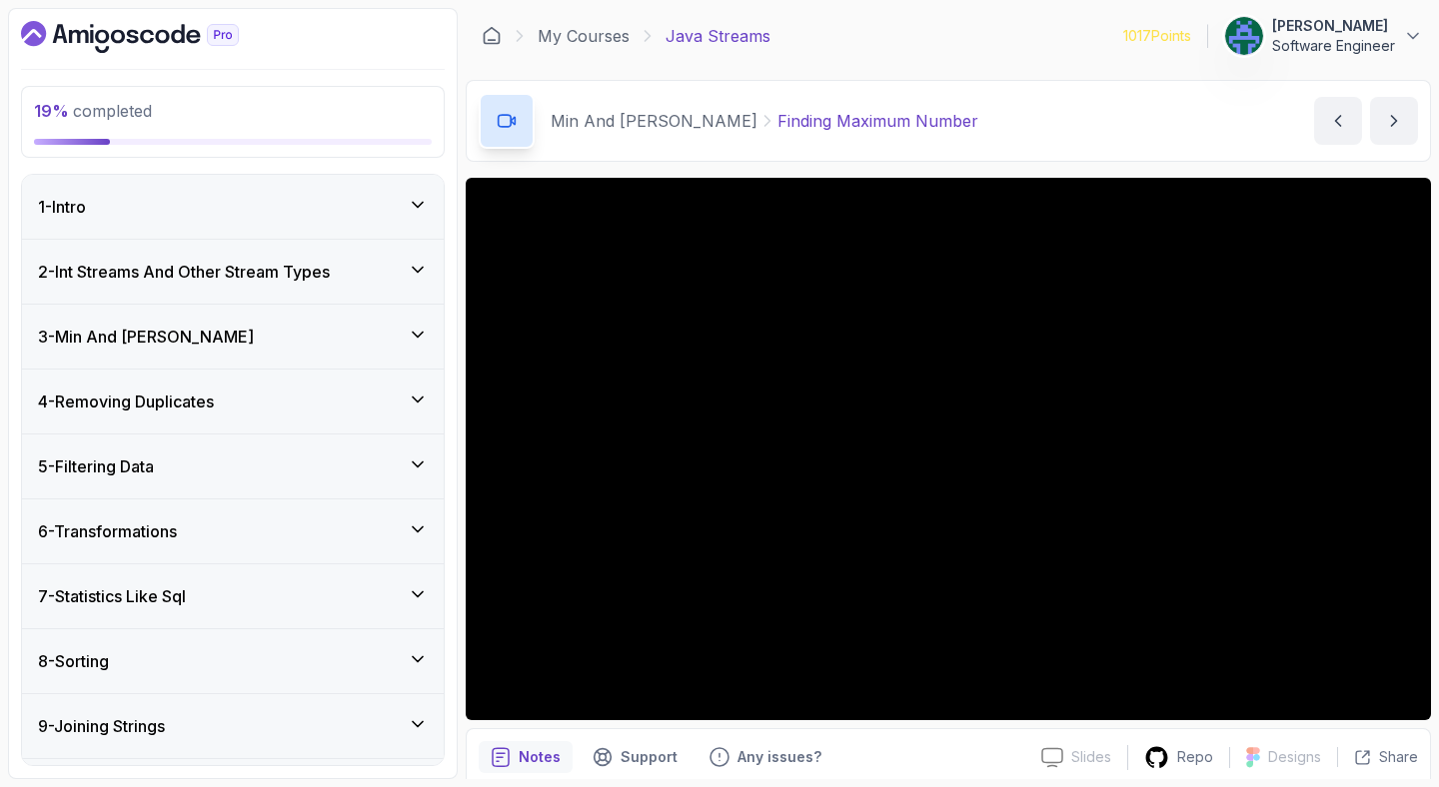
click at [224, 353] on div "3 - Min And [PERSON_NAME]" at bounding box center [233, 337] width 422 height 64
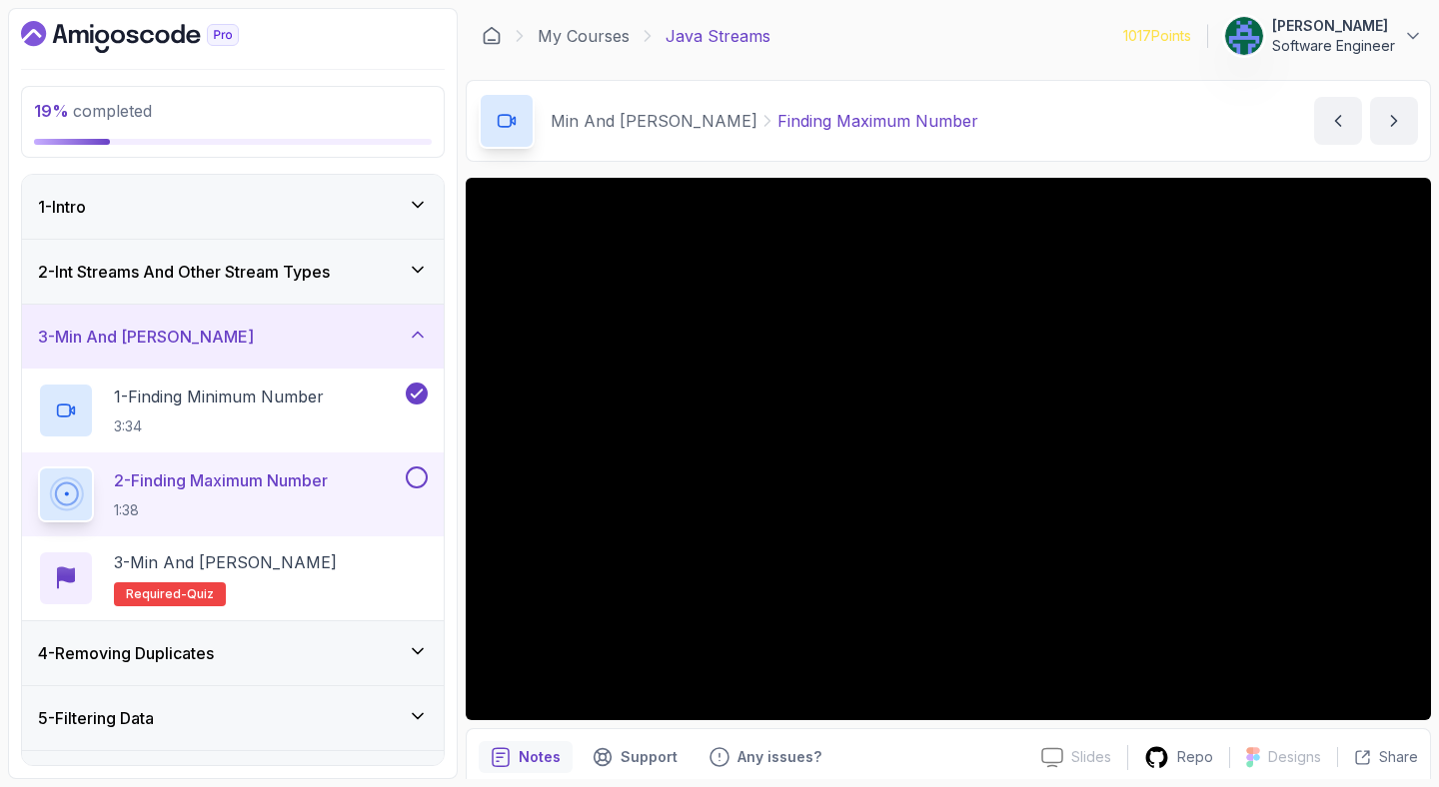
click at [1053, 123] on div "Min And [PERSON_NAME] Finding Maximum Number Finding Maximum Number by [PERSON_…" at bounding box center [948, 121] width 965 height 82
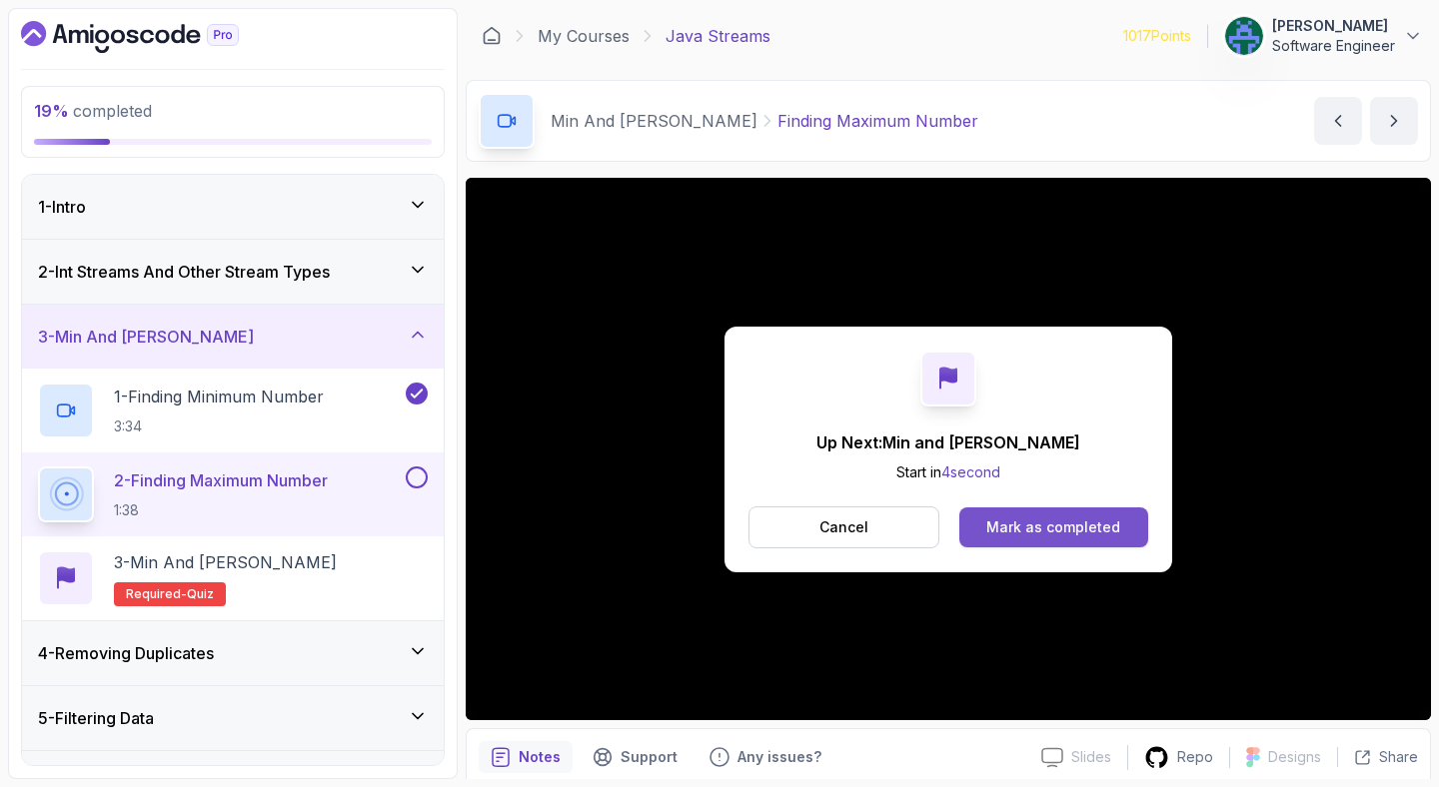
click at [1065, 538] on button "Mark as completed" at bounding box center [1053, 528] width 189 height 40
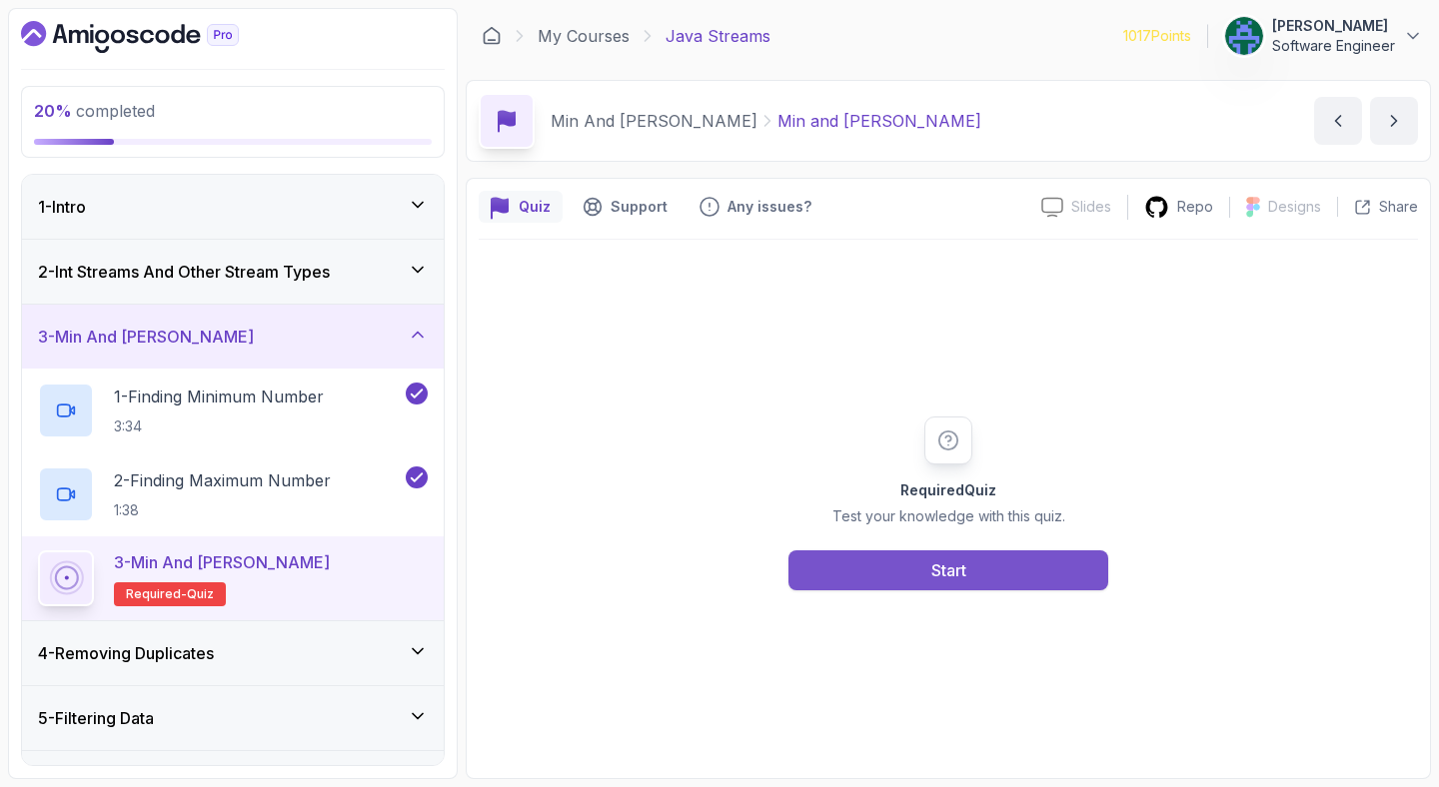
click at [998, 553] on button "Start" at bounding box center [948, 570] width 320 height 40
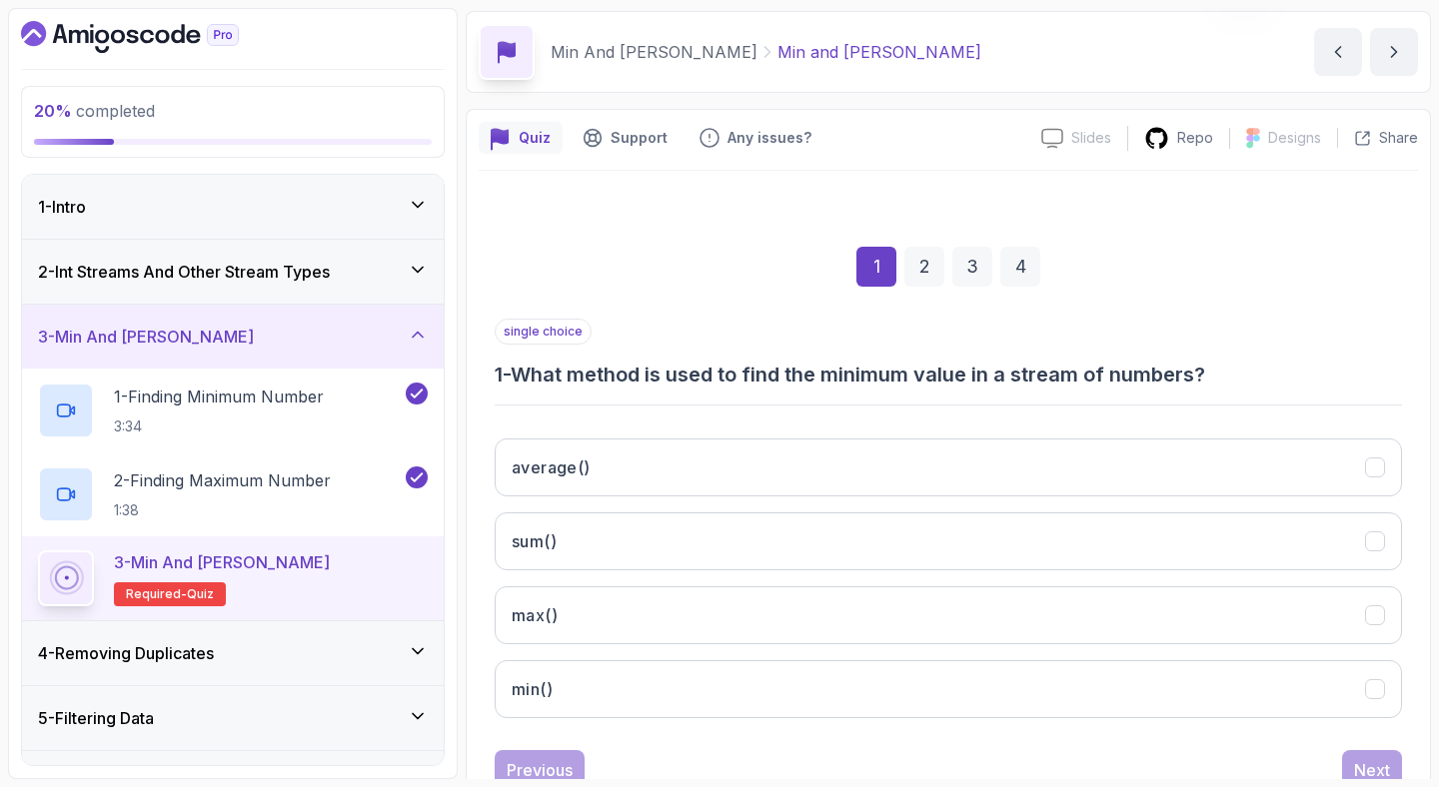
scroll to position [104, 0]
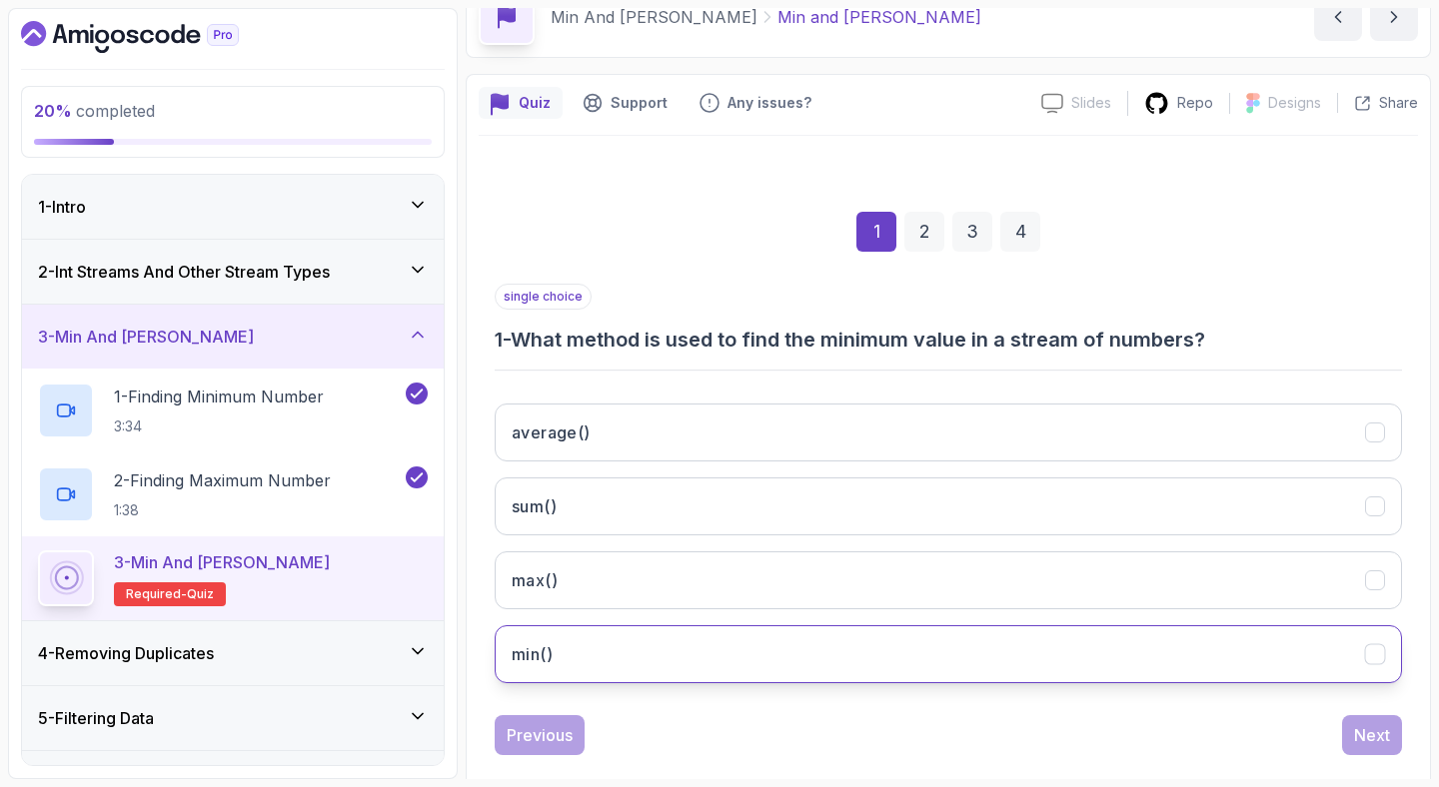
click at [957, 647] on button "min()" at bounding box center [948, 654] width 907 height 58
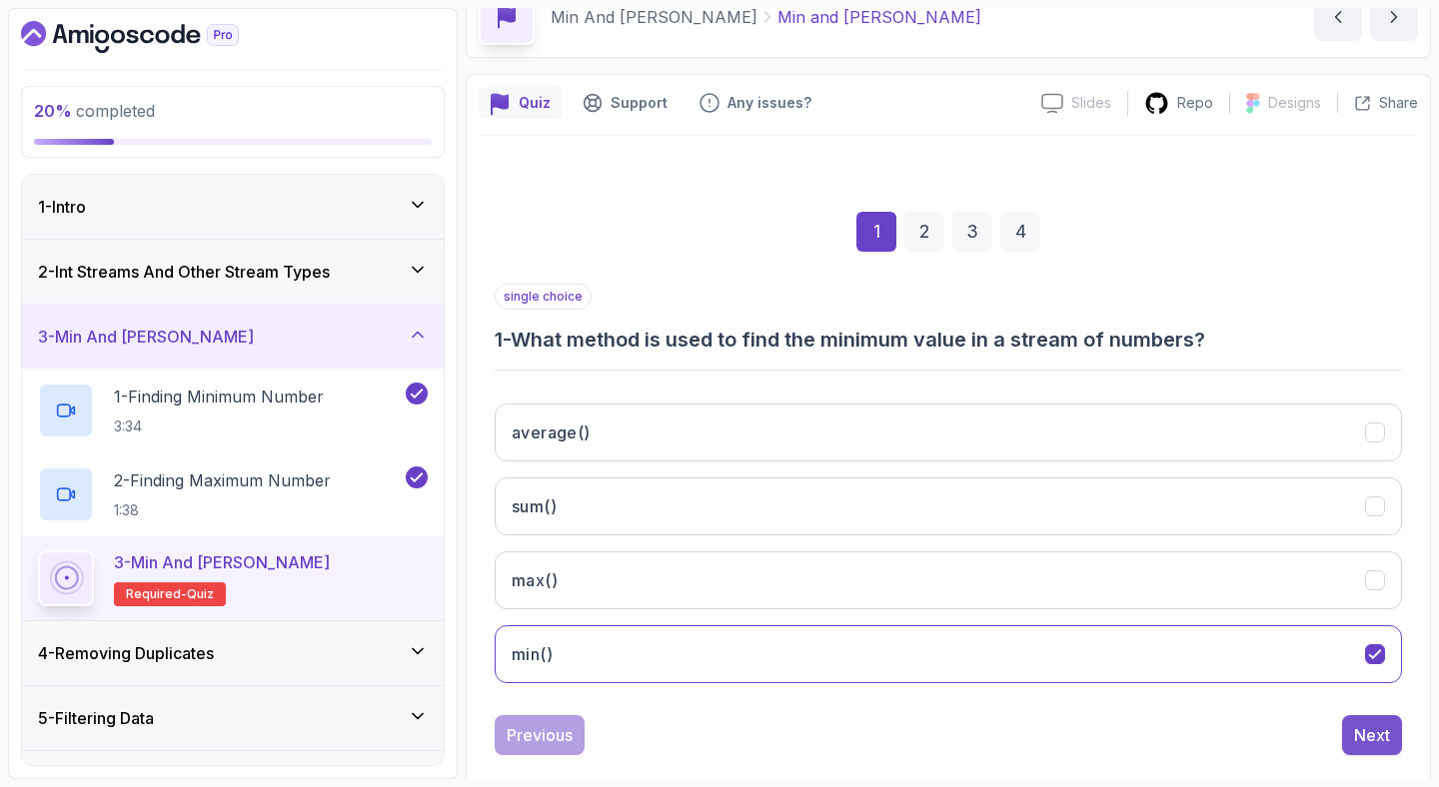
click at [1377, 732] on div "Next" at bounding box center [1372, 735] width 36 height 24
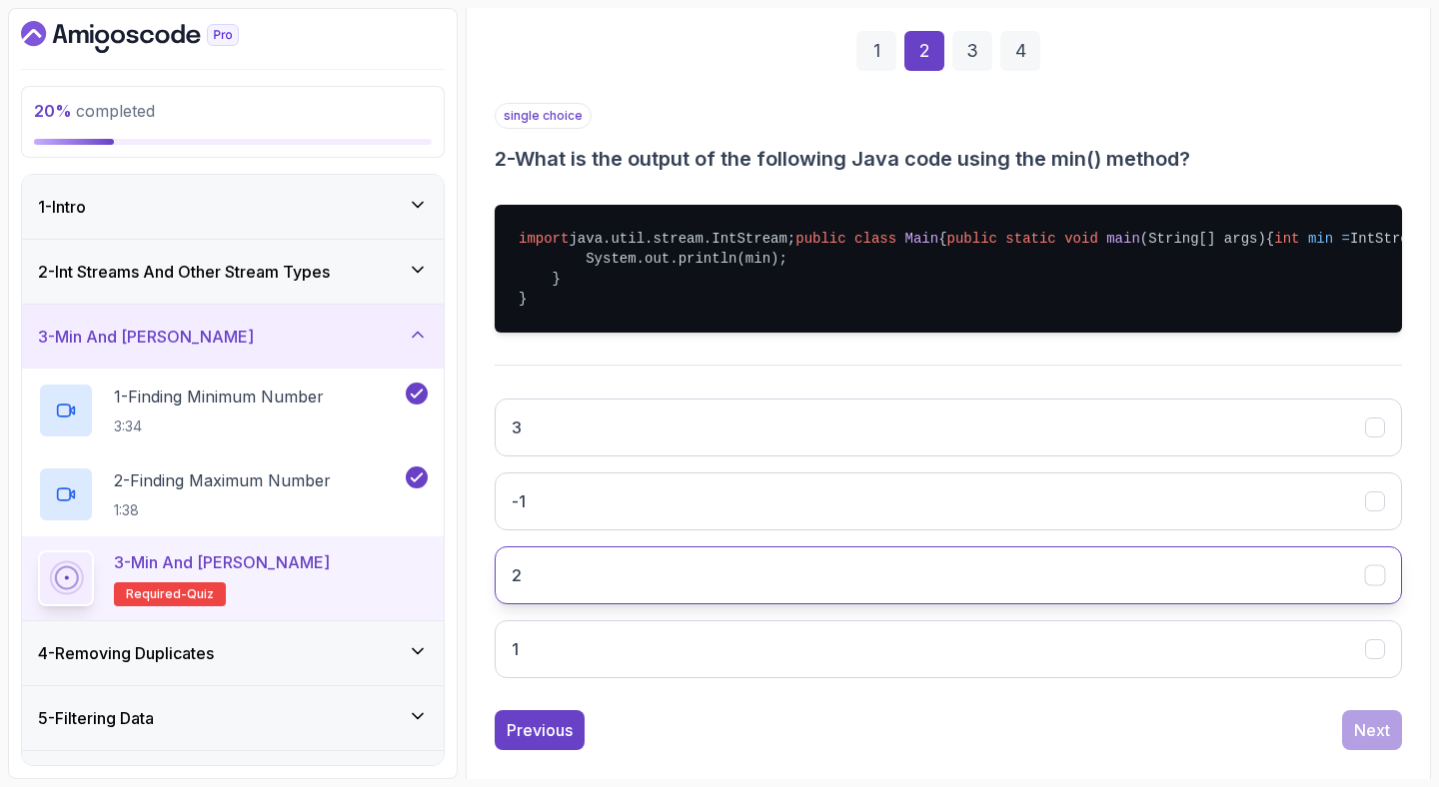
scroll to position [287, 0]
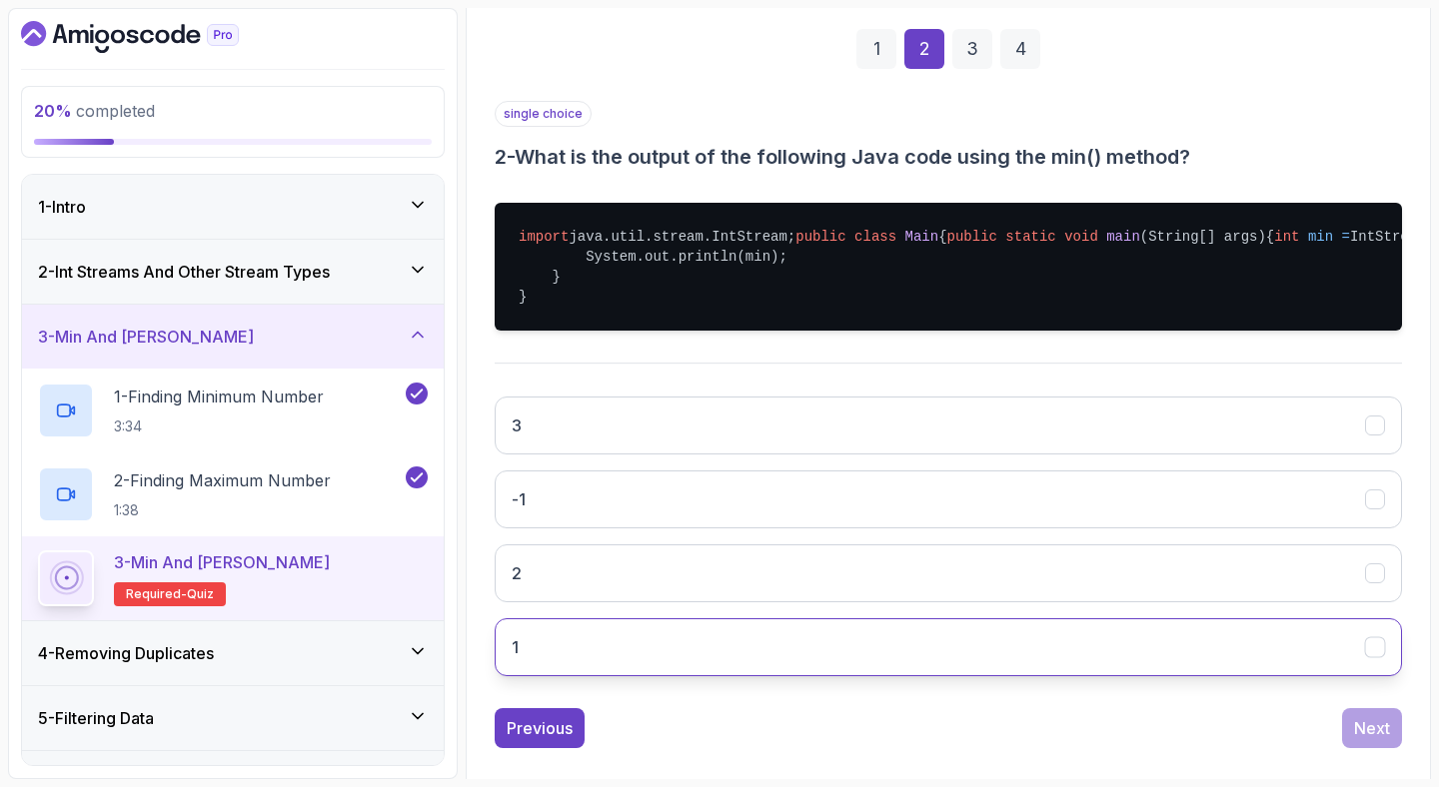
click at [776, 676] on button "1" at bounding box center [948, 647] width 907 height 58
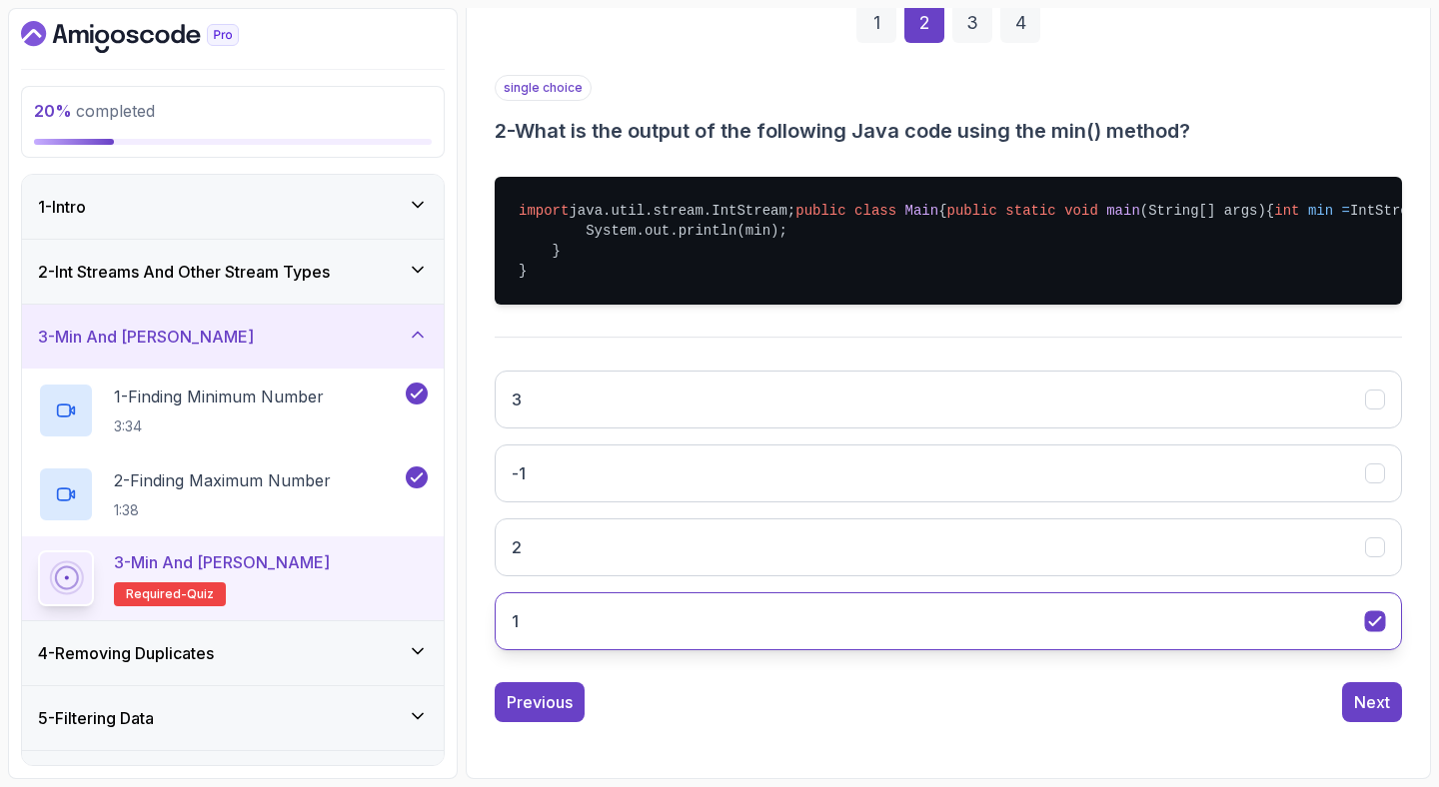
scroll to position [393, 0]
click at [1382, 694] on div "Next" at bounding box center [1372, 702] width 36 height 24
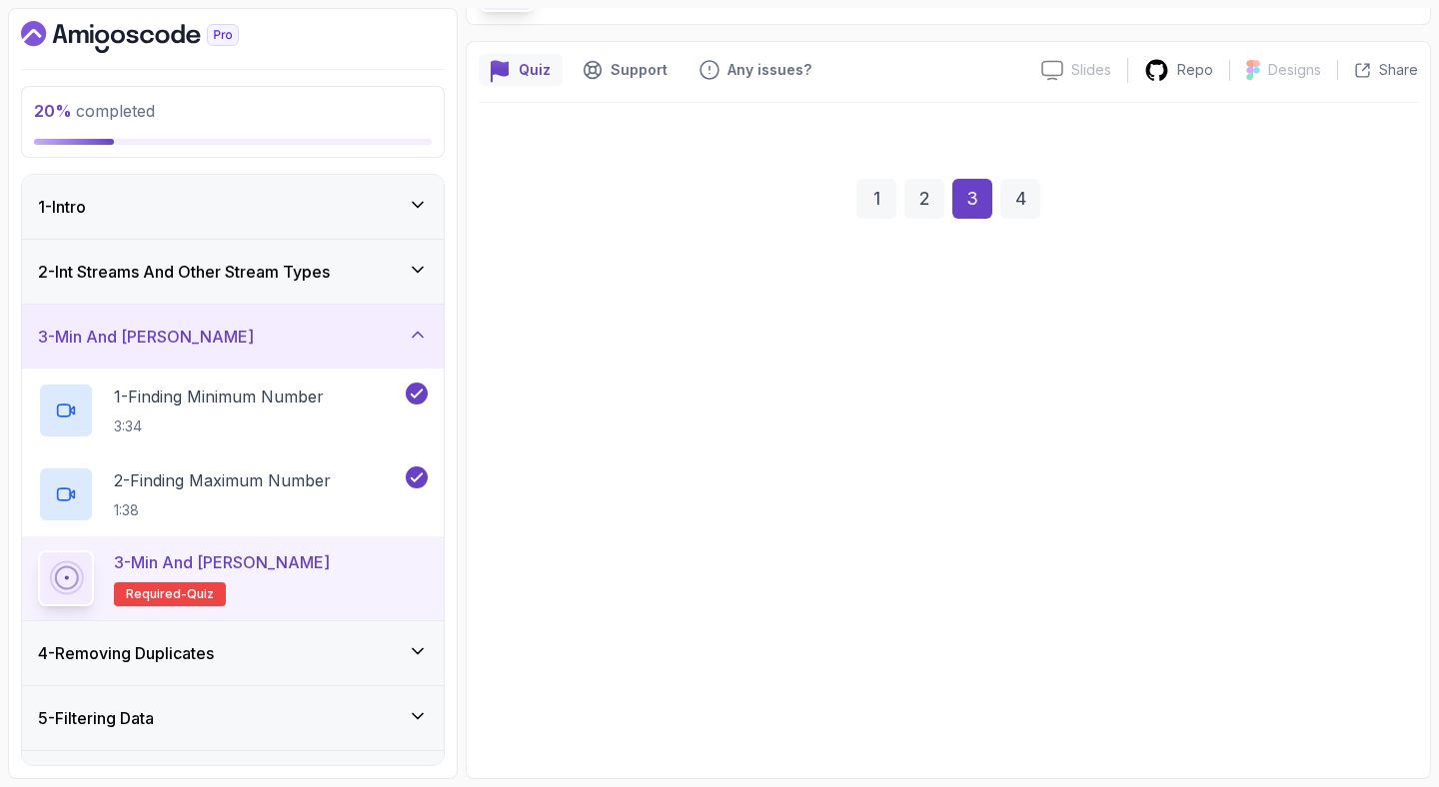
scroll to position [137, 0]
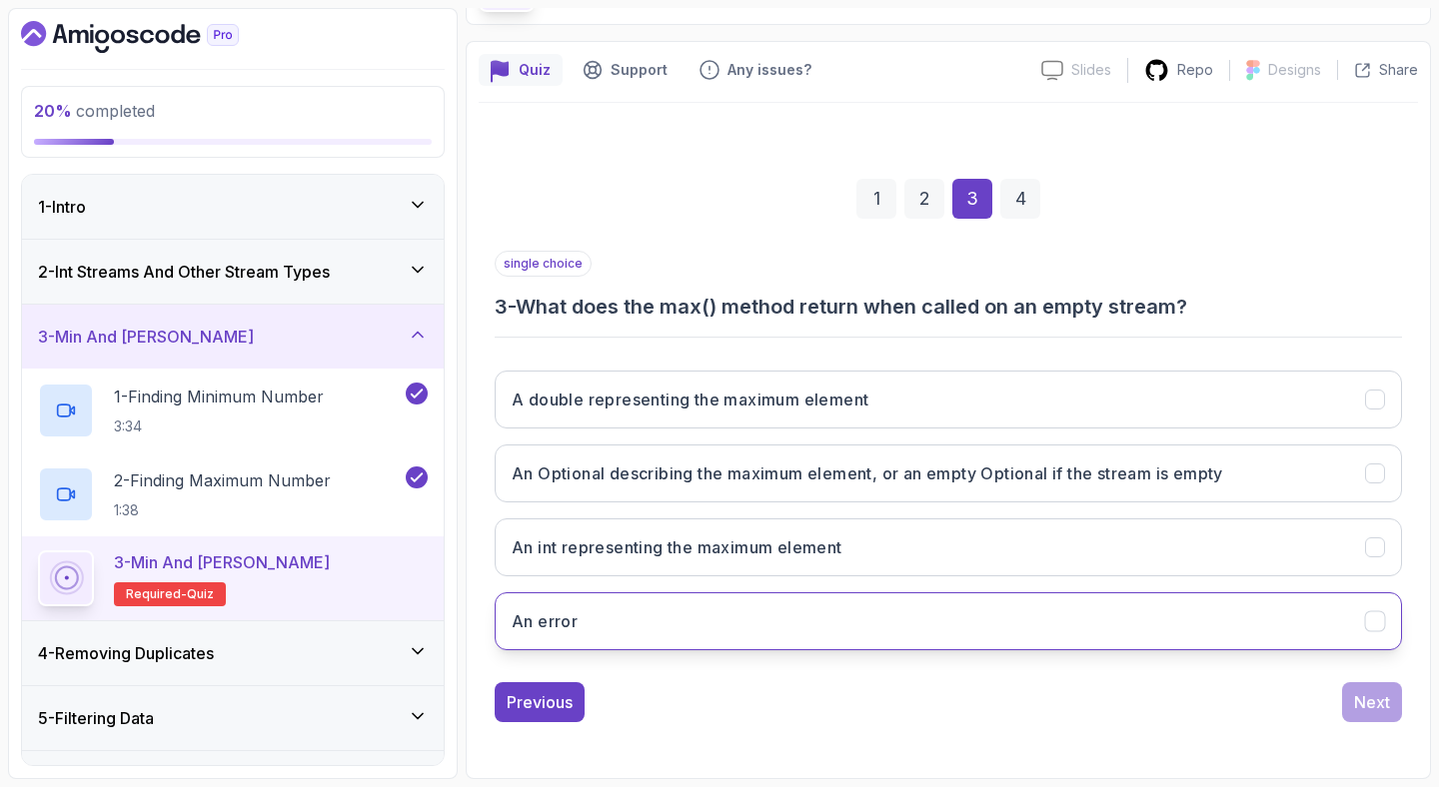
click at [893, 609] on button "An error" at bounding box center [948, 621] width 907 height 58
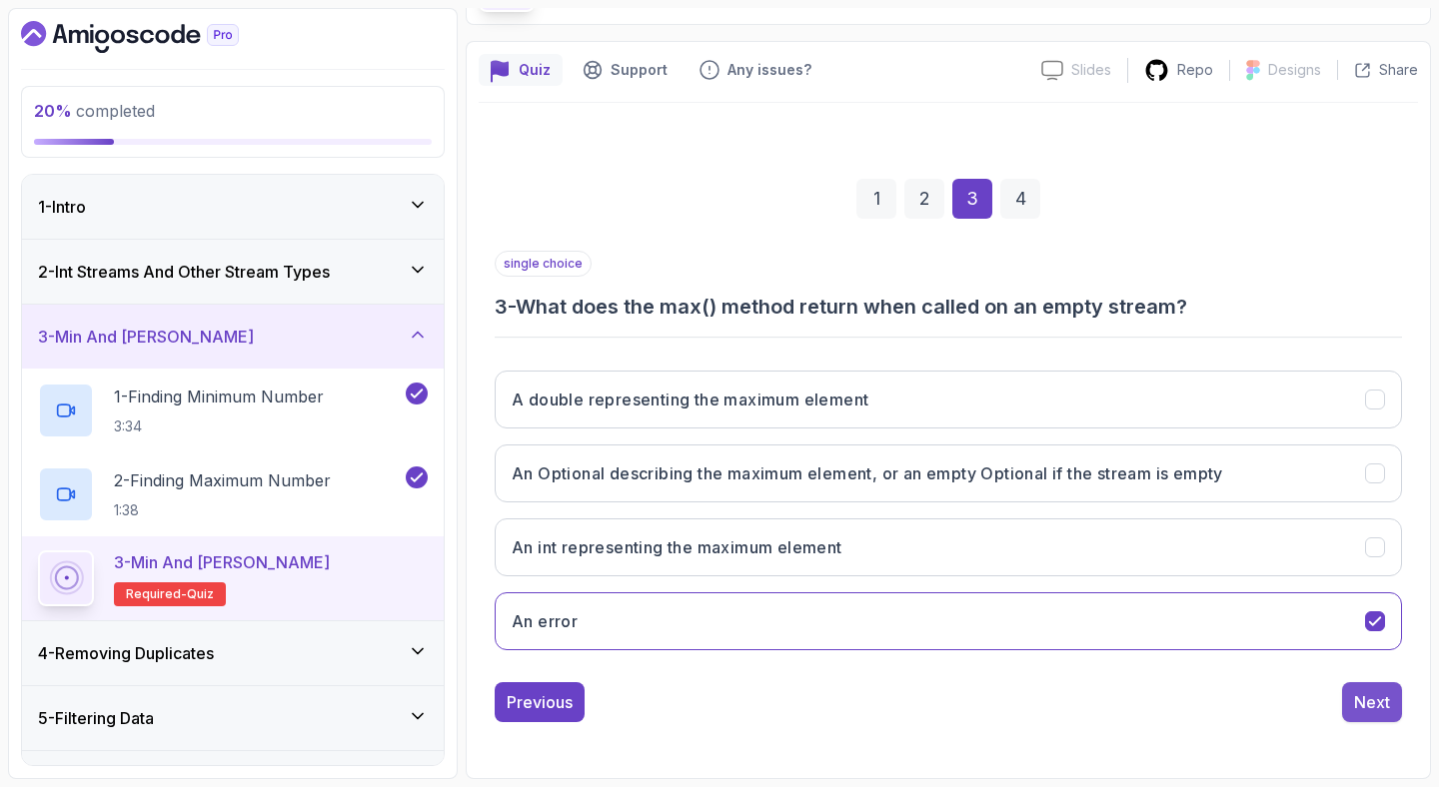
click at [1370, 698] on div "Next" at bounding box center [1372, 702] width 36 height 24
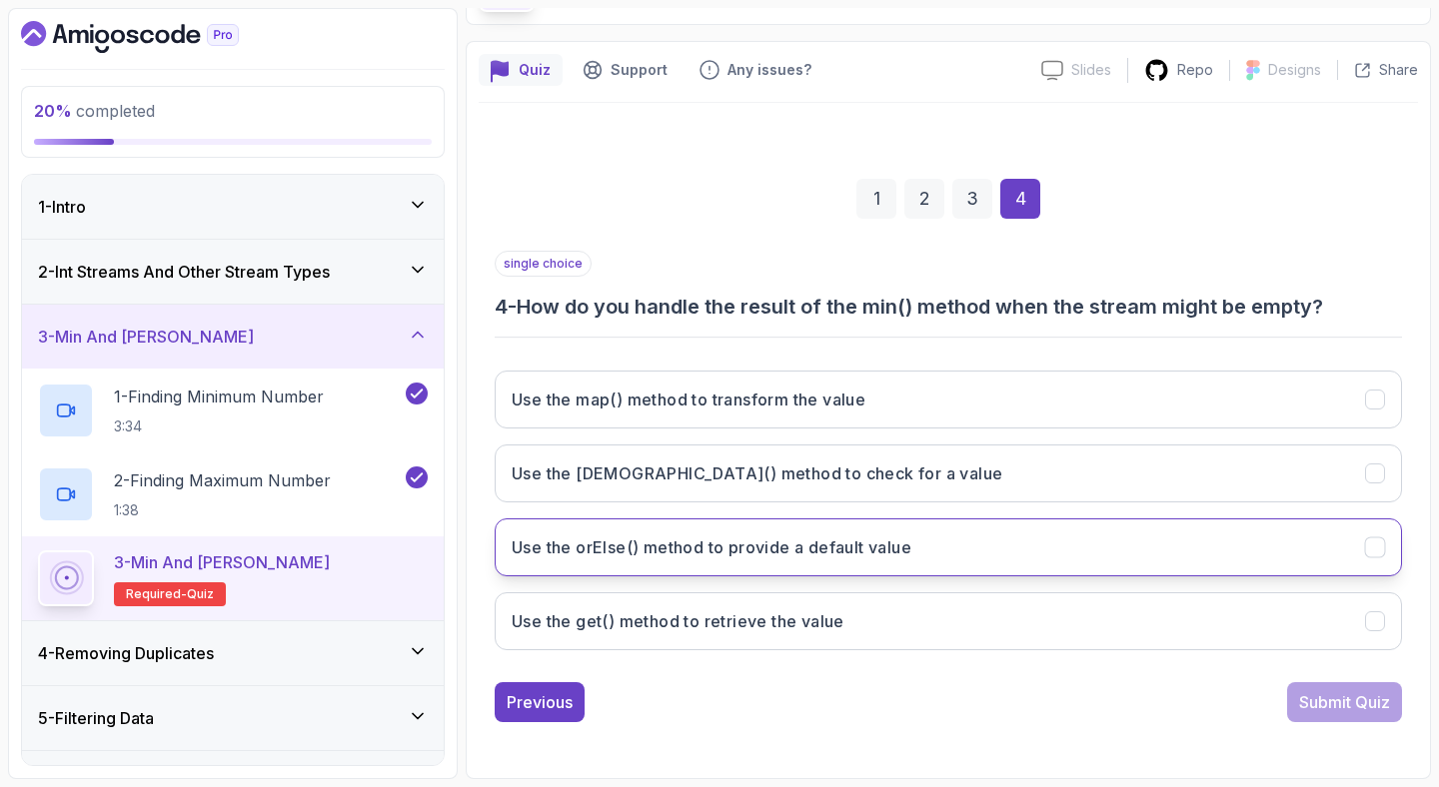
click at [790, 556] on h3 "Use the orElse() method to provide a default value" at bounding box center [712, 548] width 400 height 24
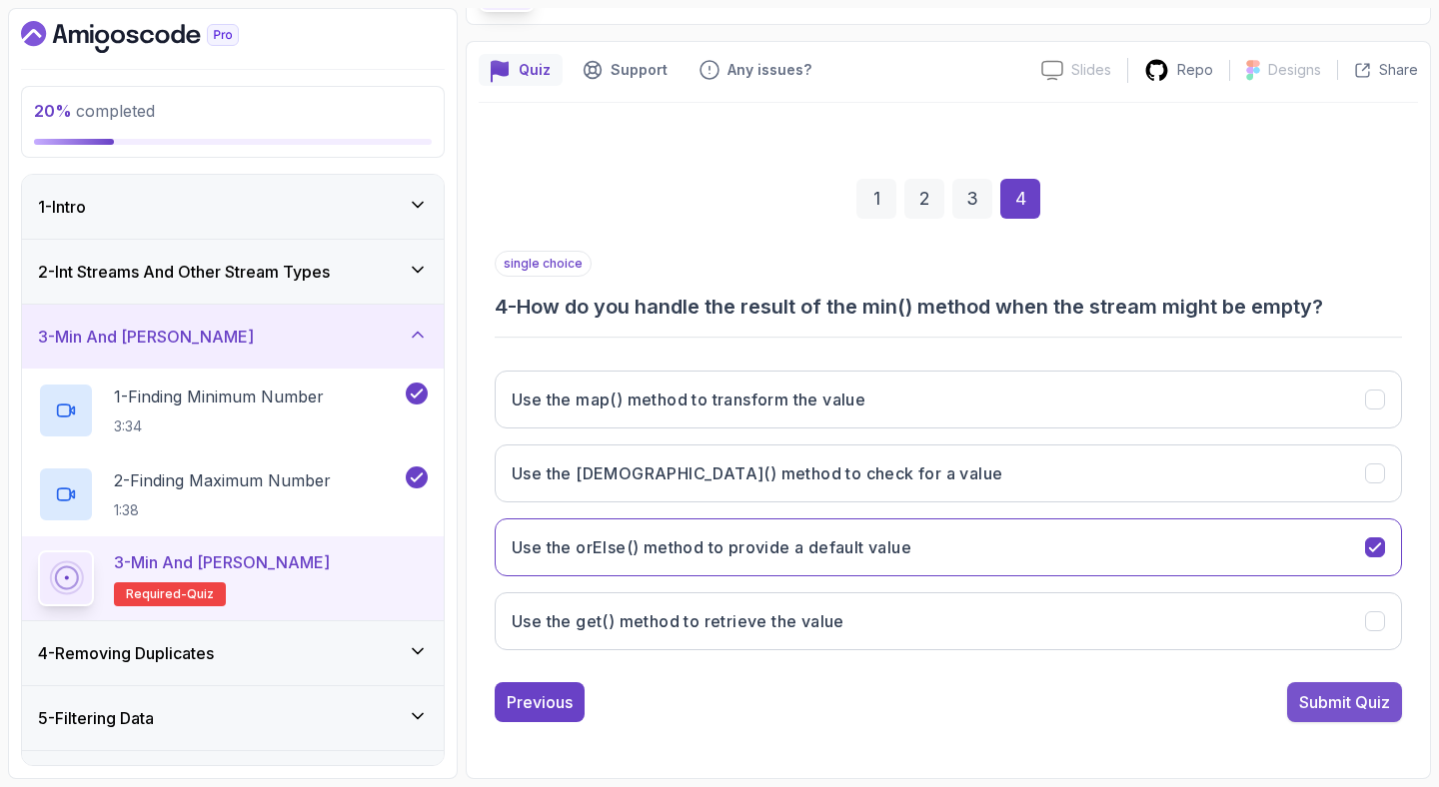
click at [1346, 699] on div "Submit Quiz" at bounding box center [1344, 702] width 91 height 24
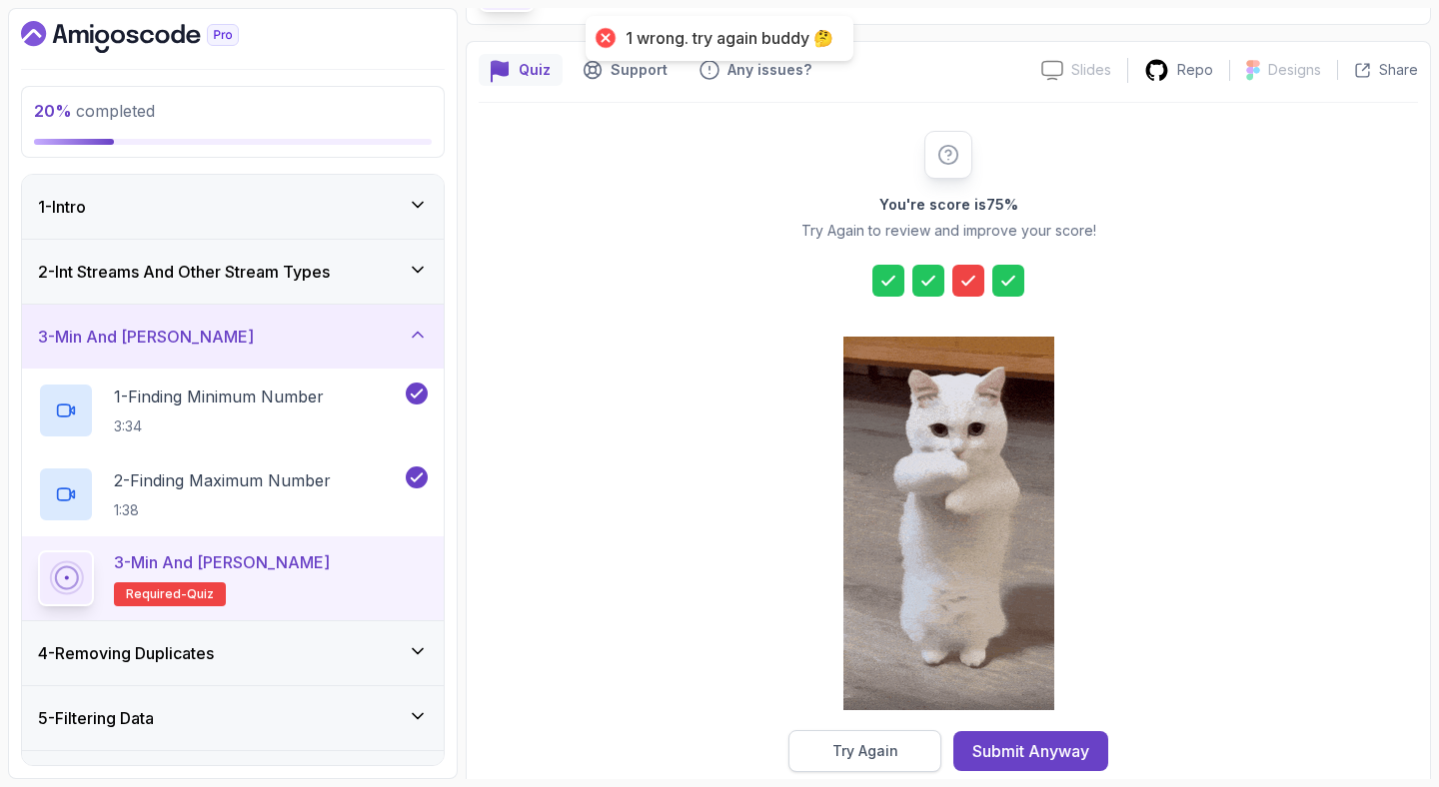
click at [838, 738] on button "Try Again" at bounding box center [864, 751] width 153 height 42
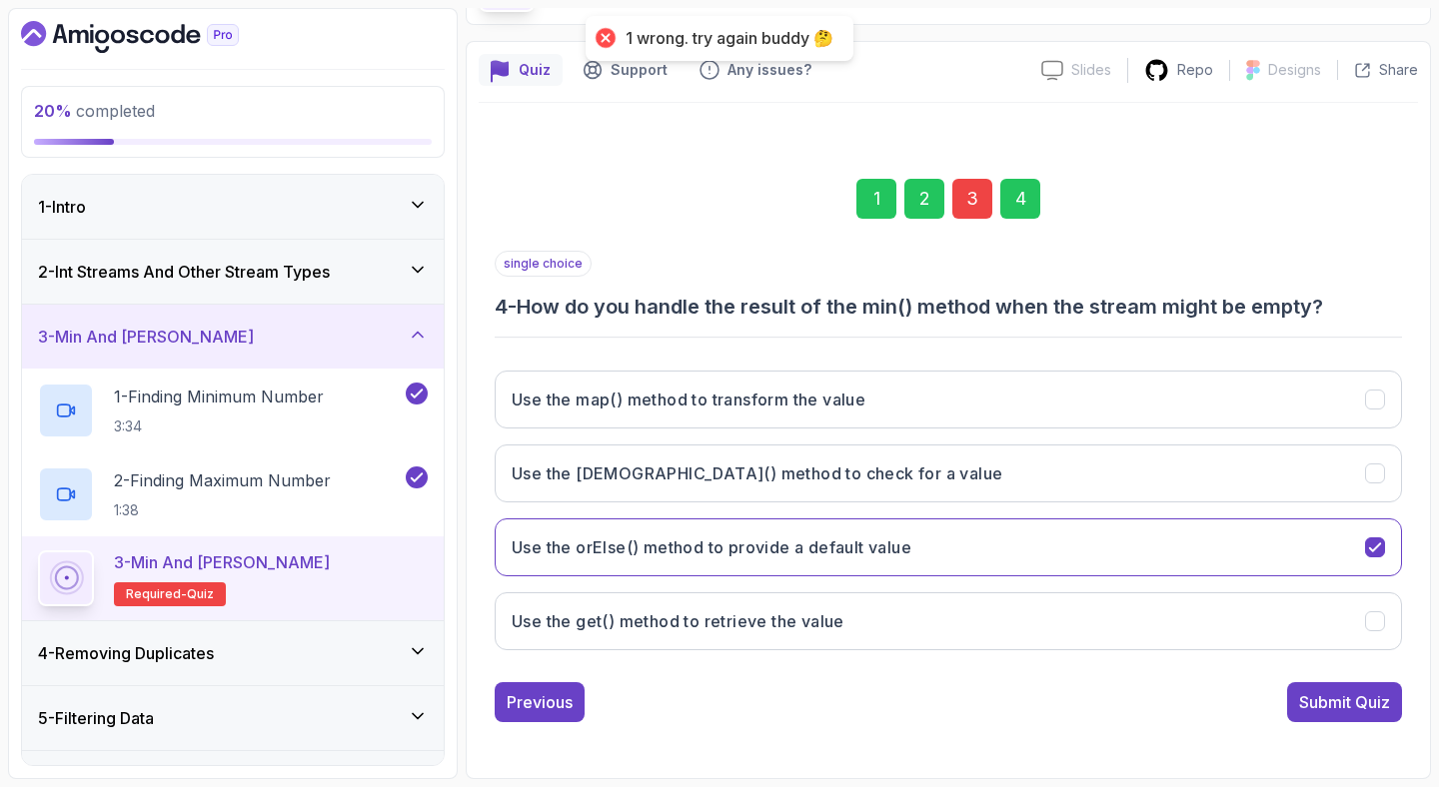
click at [972, 184] on div "3" at bounding box center [972, 199] width 40 height 40
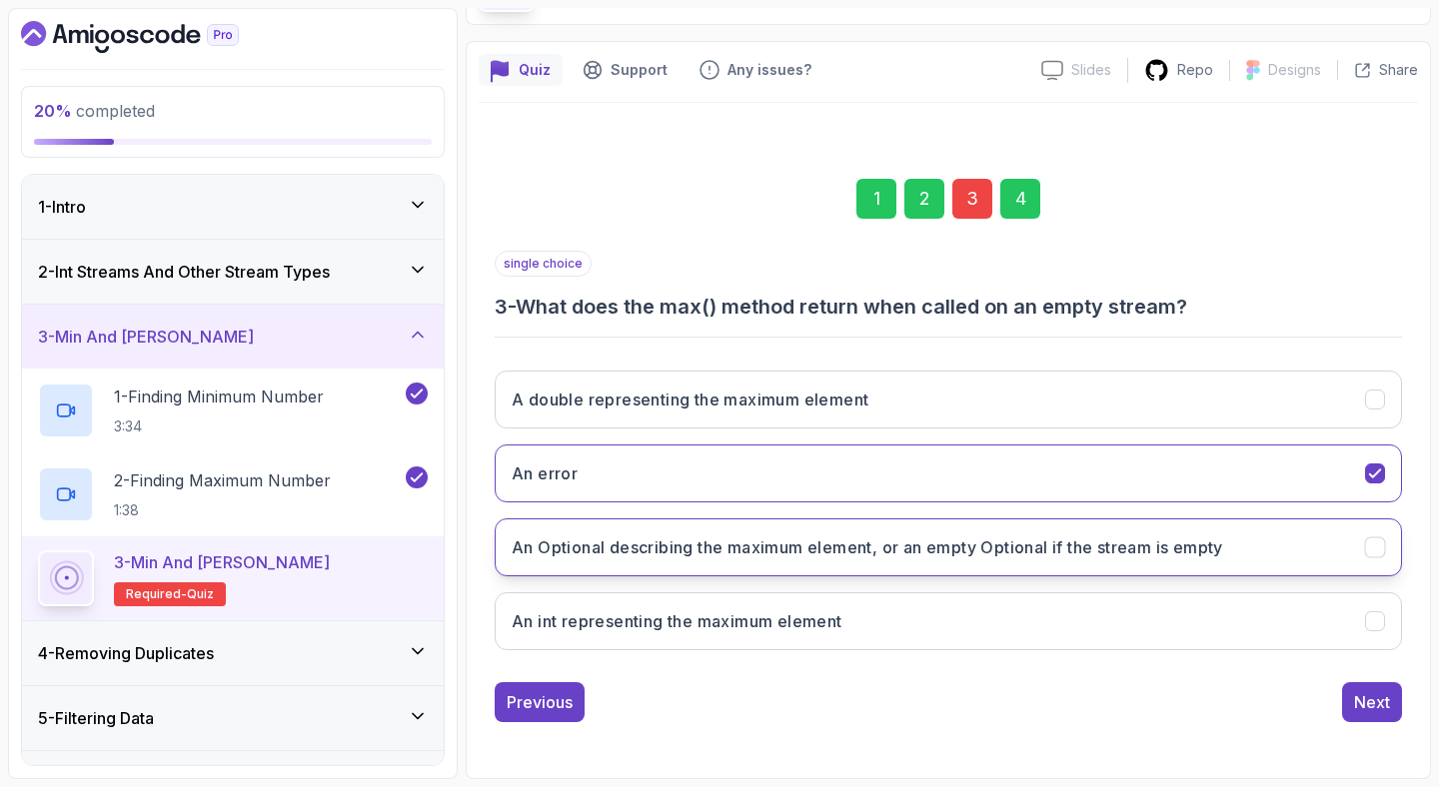
click at [800, 570] on button "An Optional describing the maximum element, or an empty Optional if the stream …" at bounding box center [948, 548] width 907 height 58
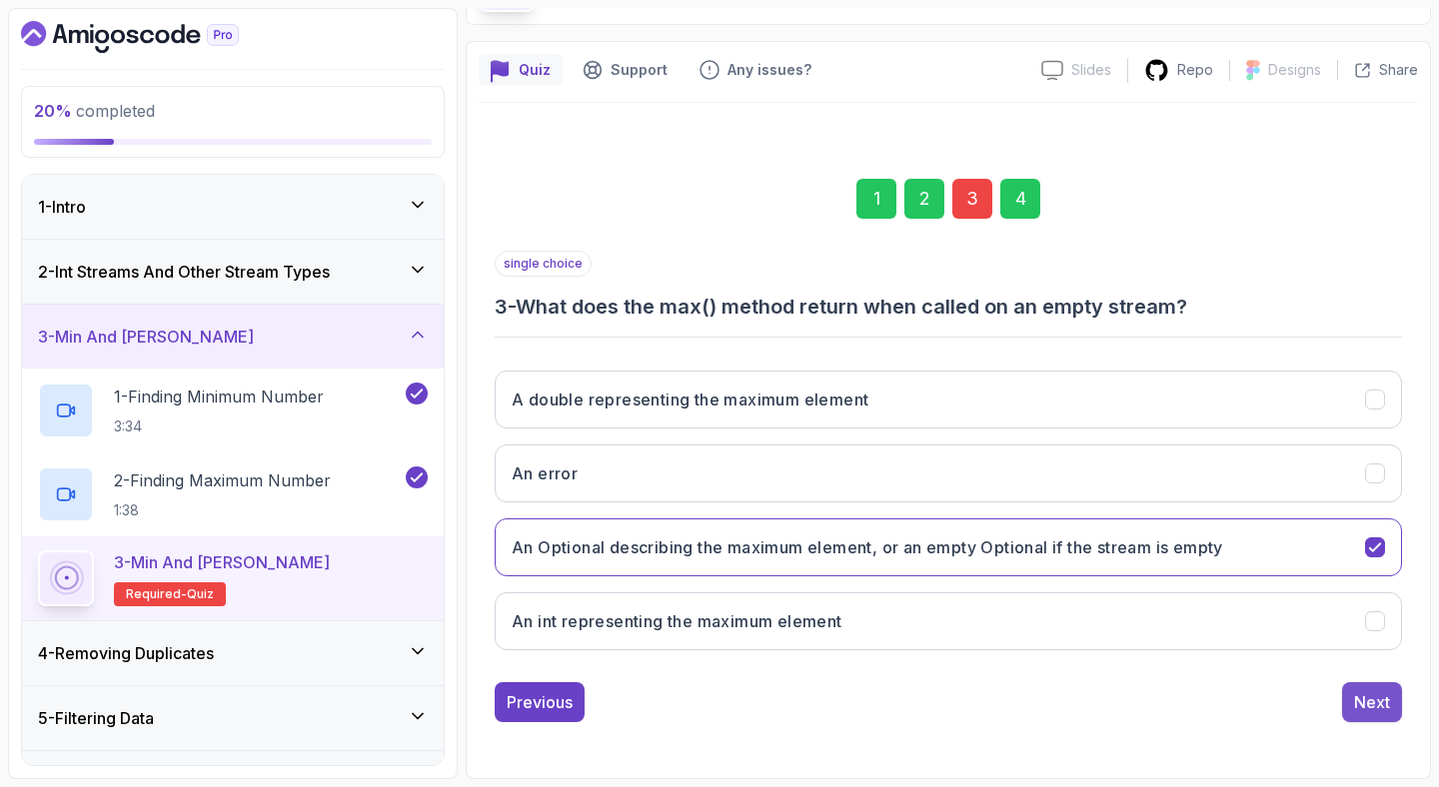
click at [1380, 696] on div "Next" at bounding box center [1372, 702] width 36 height 24
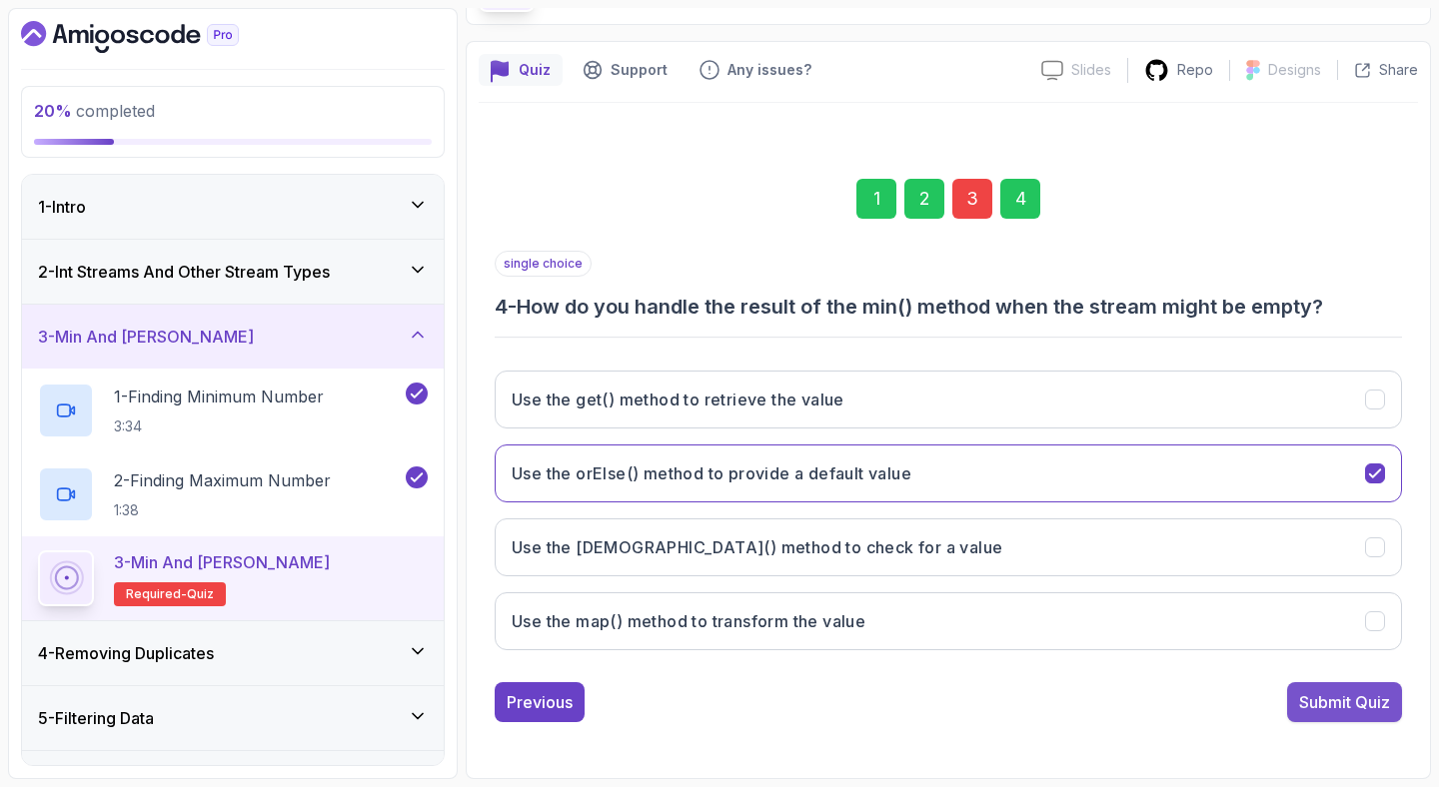
click at [1373, 698] on div "Submit Quiz" at bounding box center [1344, 702] width 91 height 24
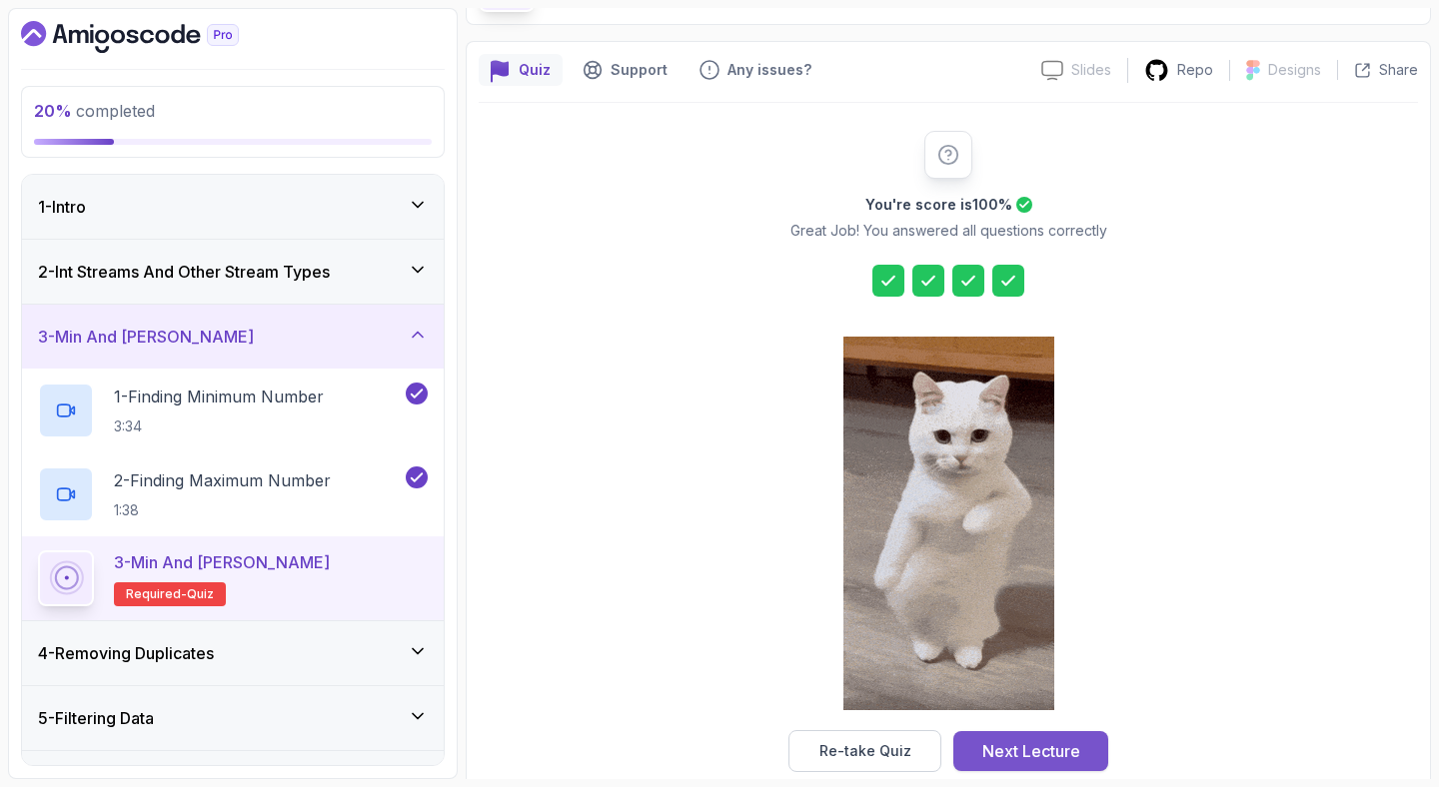
click at [1065, 746] on div "Next Lecture" at bounding box center [1031, 751] width 98 height 24
